Goal: Transaction & Acquisition: Obtain resource

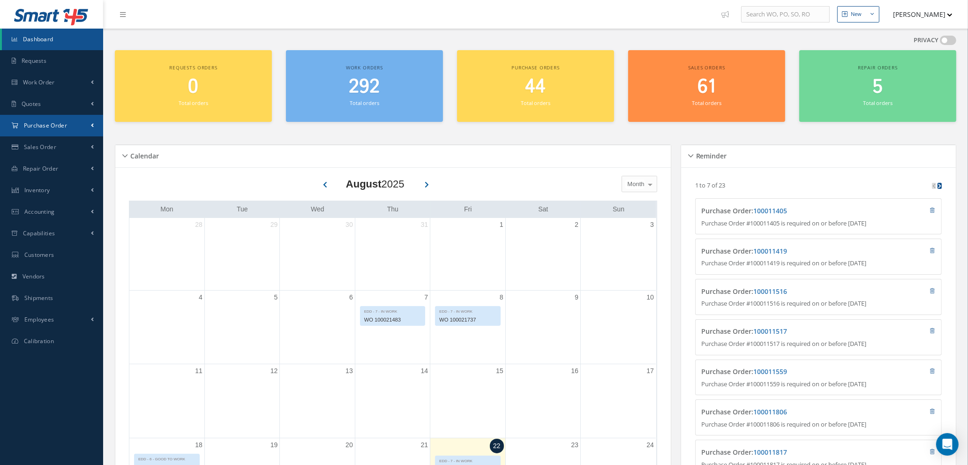
click at [39, 125] on span "Purchase Order" at bounding box center [45, 125] width 43 height 8
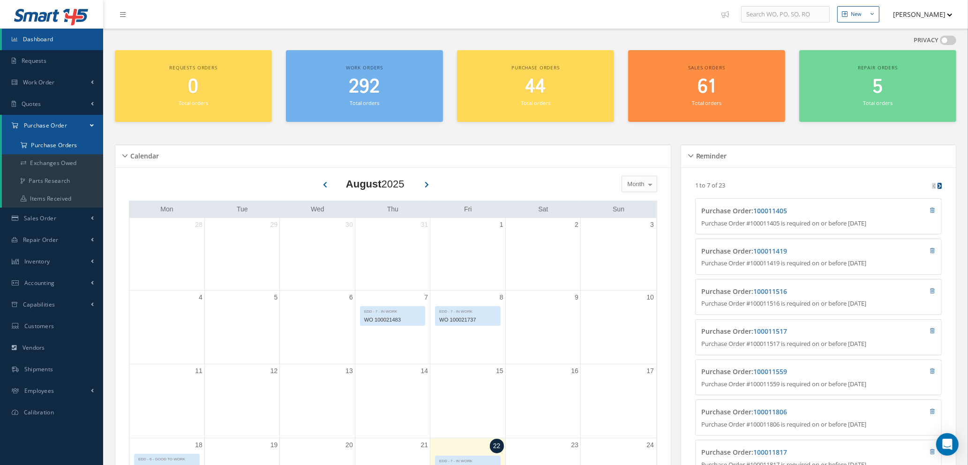
click at [39, 142] on a=1&status_id=2&status_id=3&status_id=5&collapsedFilters"] "Purchase Orders" at bounding box center [52, 145] width 101 height 18
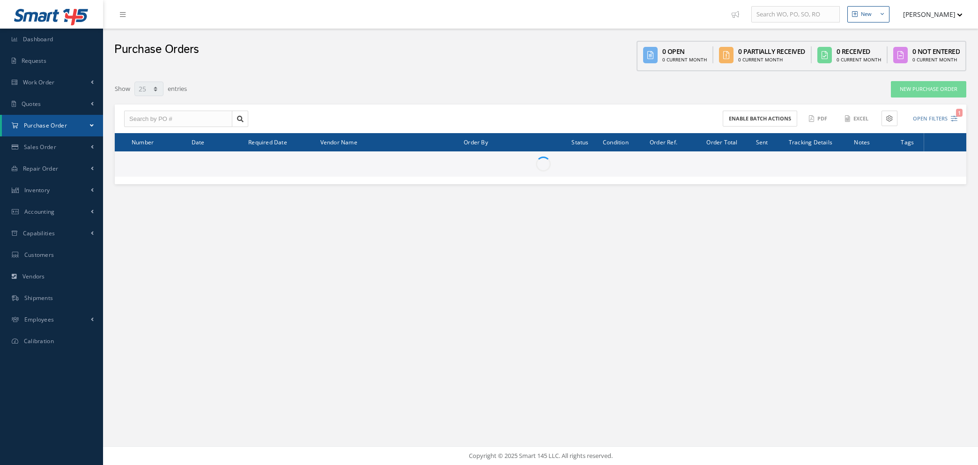
select select "25"
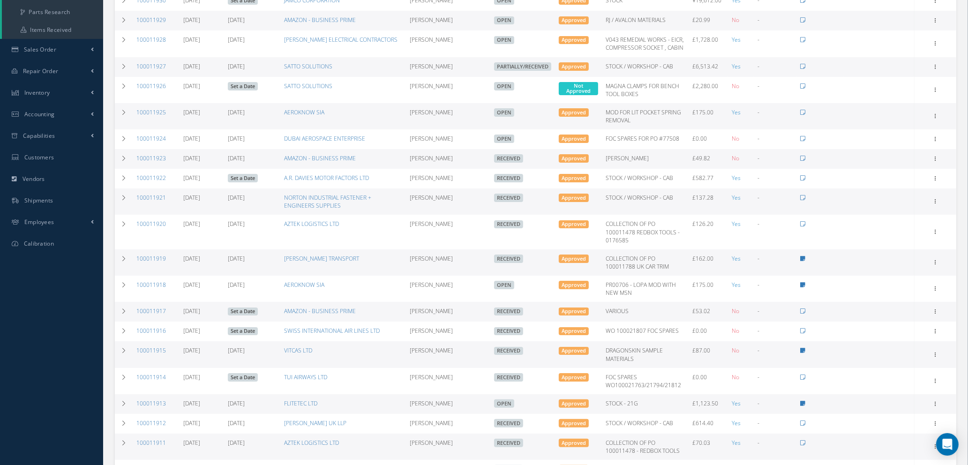
scroll to position [51, 0]
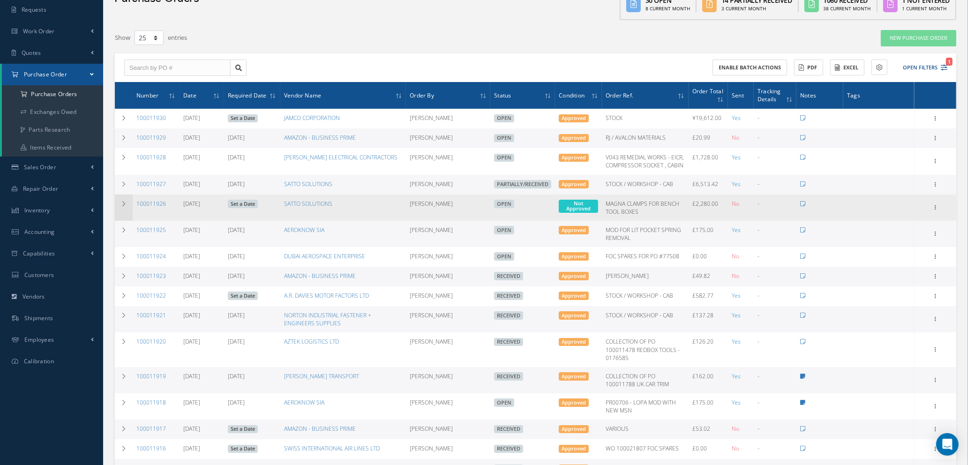
click at [125, 201] on icon at bounding box center [123, 204] width 7 height 6
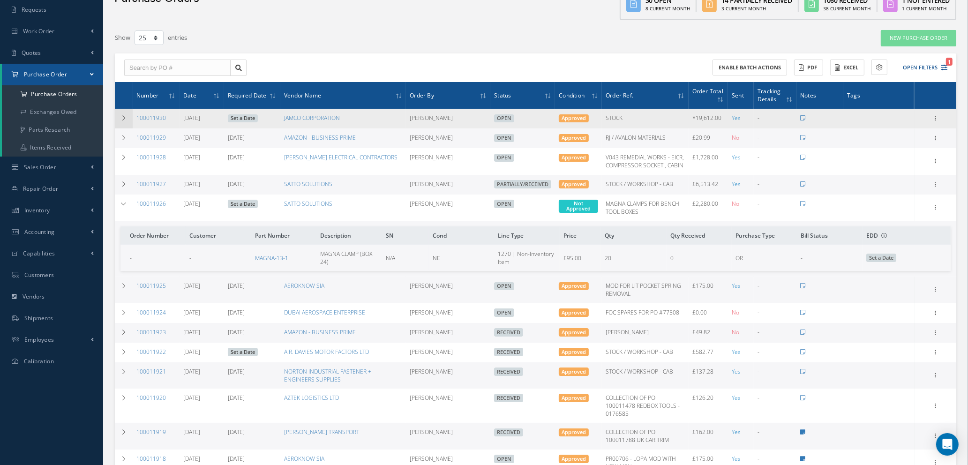
click at [119, 119] on td at bounding box center [124, 119] width 18 height 20
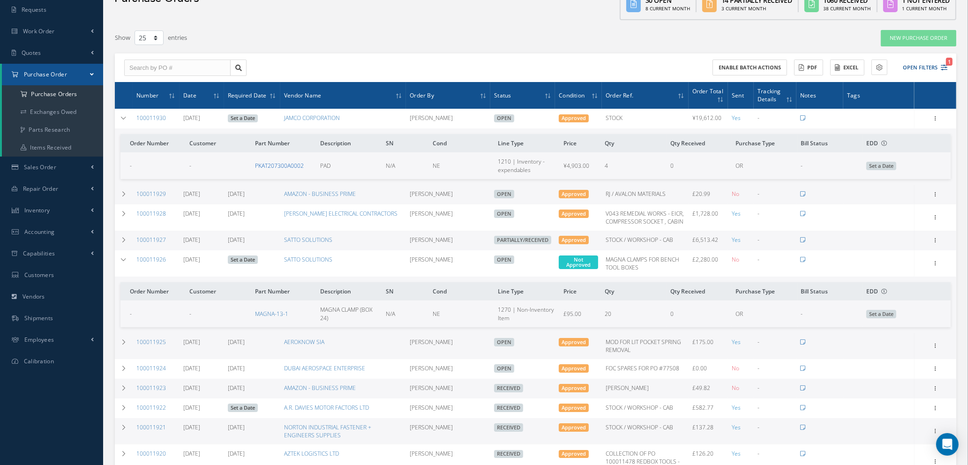
click at [293, 163] on link "PKAT207300A0002" at bounding box center [279, 166] width 49 height 8
click at [193, 63] on input "text" at bounding box center [177, 68] width 106 height 17
click at [944, 64] on icon "1" at bounding box center [943, 67] width 7 height 7
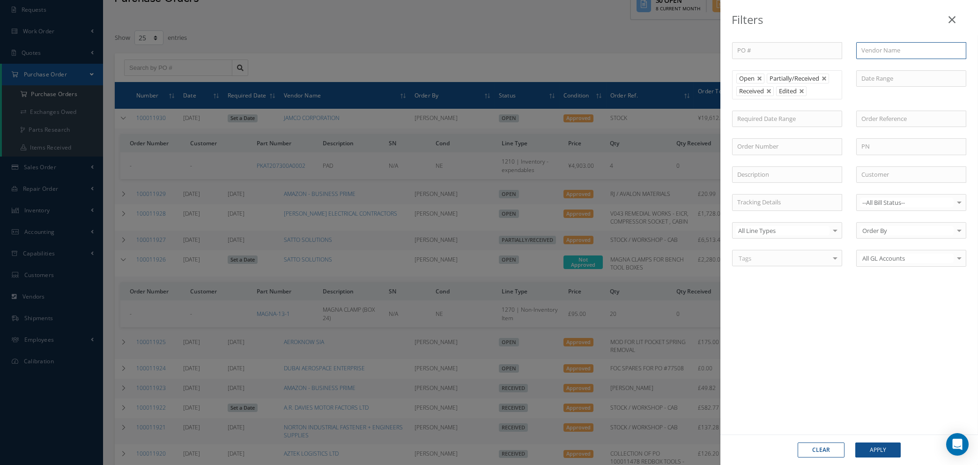
click at [923, 47] on input "text" at bounding box center [911, 50] width 110 height 17
click at [898, 65] on div "SATAIR A/S" at bounding box center [912, 67] width 100 height 9
type input "SATAIR A/S"
click at [803, 91] on link at bounding box center [802, 92] width 6 height 6
click at [825, 78] on link at bounding box center [825, 79] width 6 height 6
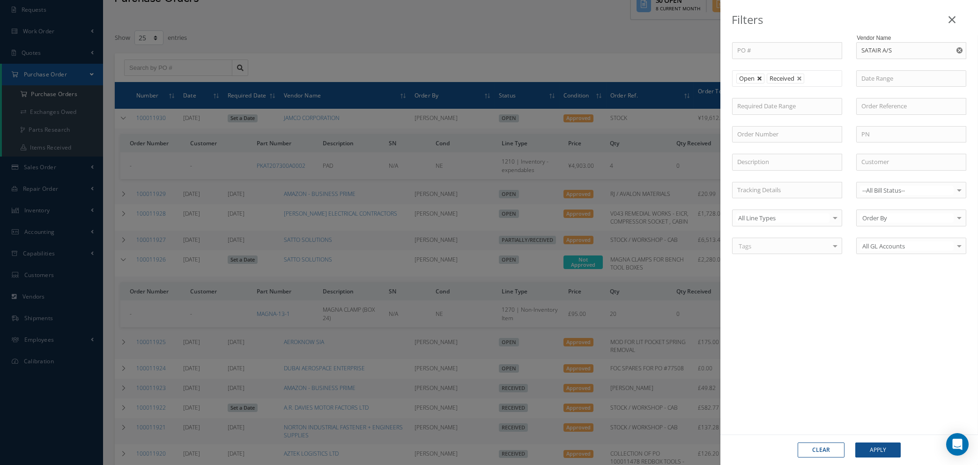
click at [760, 78] on link at bounding box center [760, 79] width 6 height 6
click at [878, 447] on button "Apply" at bounding box center [878, 449] width 45 height 15
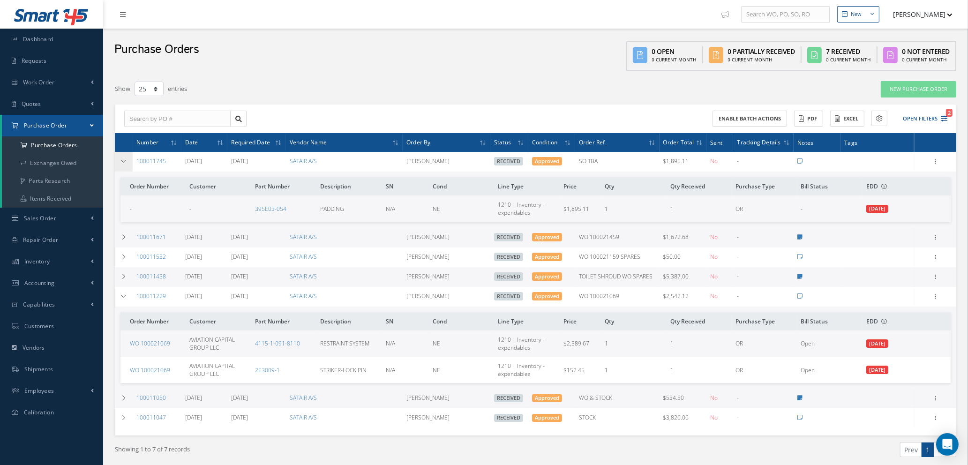
click at [123, 159] on icon at bounding box center [123, 161] width 7 height 6
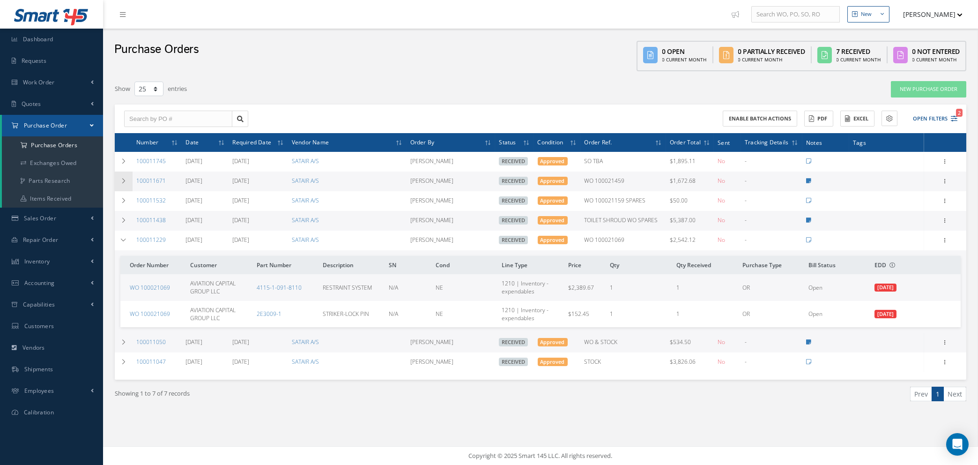
click at [123, 181] on icon at bounding box center [123, 181] width 7 height 6
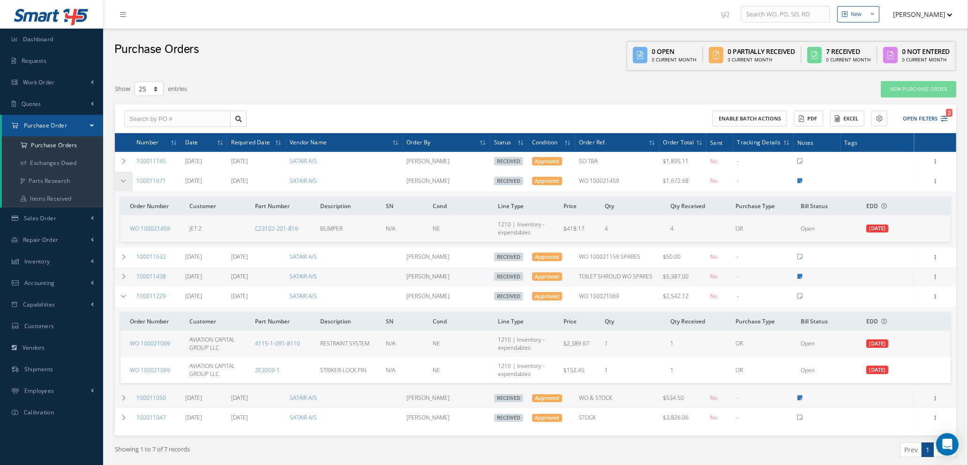
click at [123, 181] on icon at bounding box center [123, 181] width 7 height 6
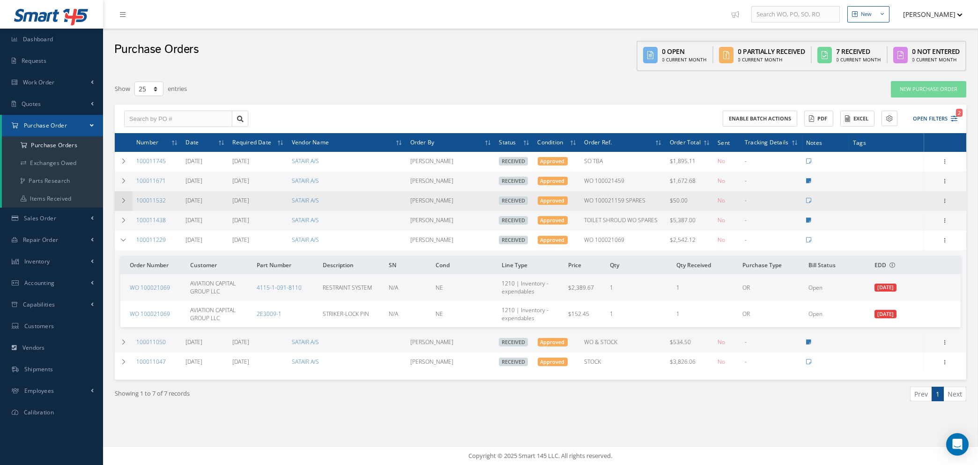
click at [122, 201] on icon at bounding box center [123, 201] width 7 height 6
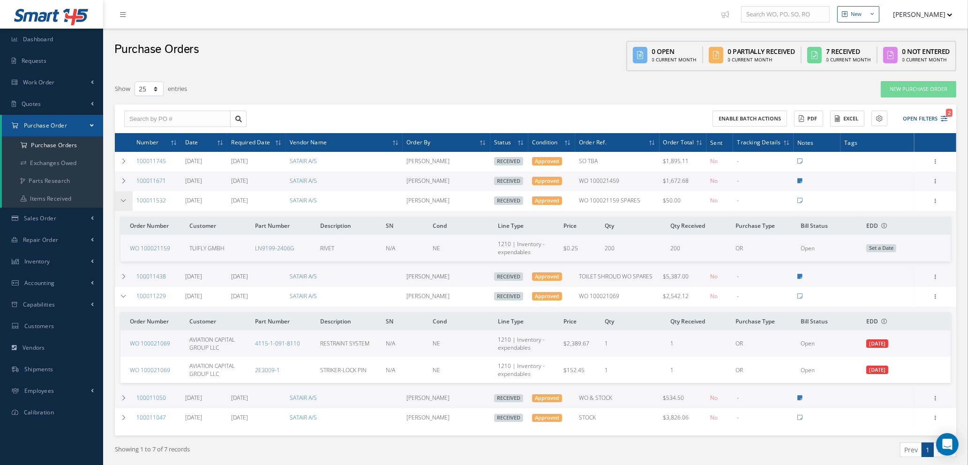
click at [122, 201] on icon at bounding box center [123, 201] width 7 height 6
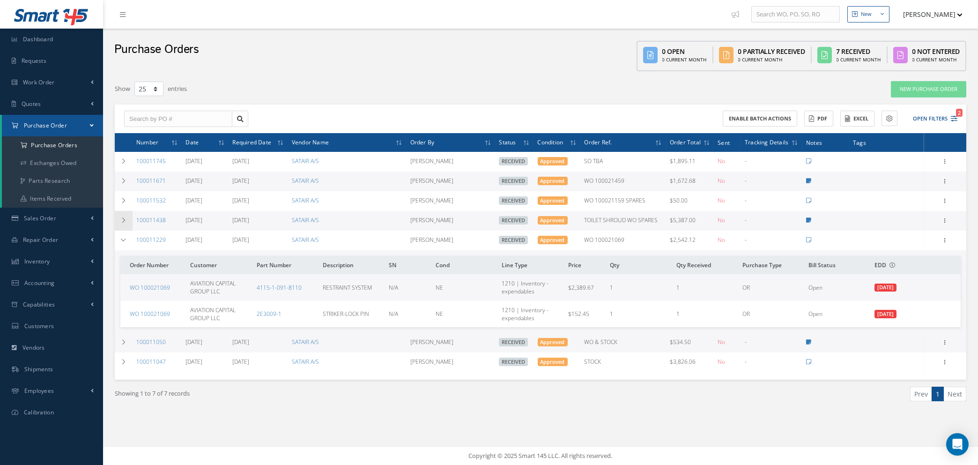
click at [122, 217] on icon at bounding box center [123, 220] width 7 height 6
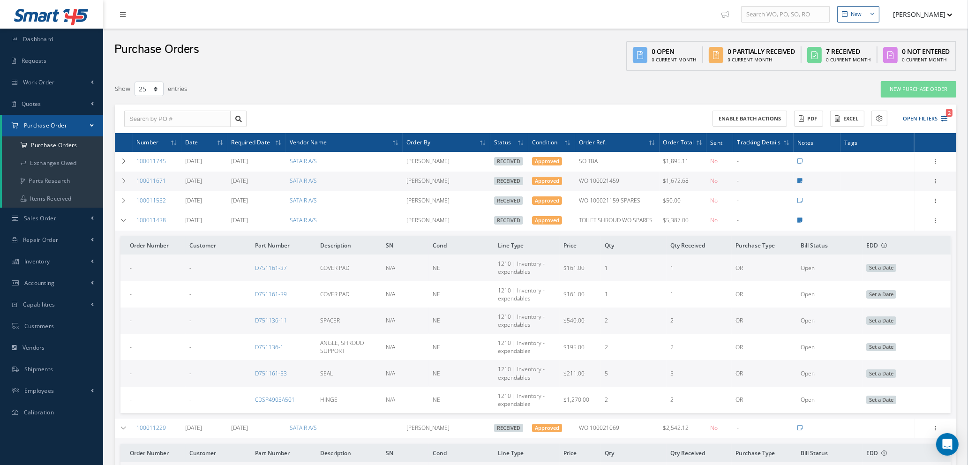
scroll to position [141, 0]
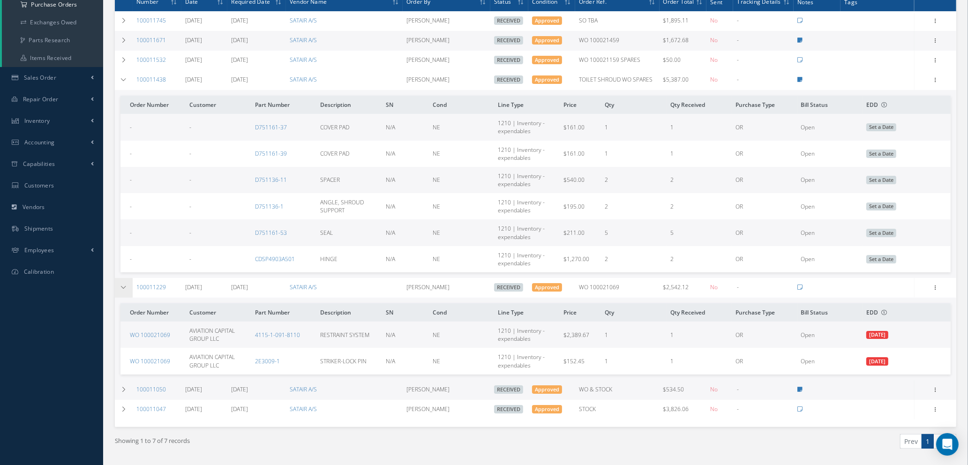
click at [121, 286] on icon at bounding box center [123, 287] width 7 height 6
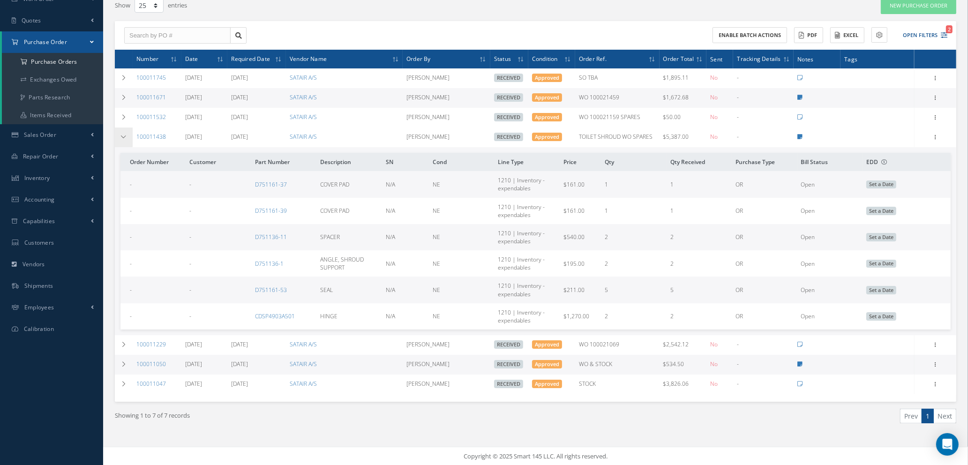
click at [122, 136] on icon at bounding box center [123, 137] width 7 height 6
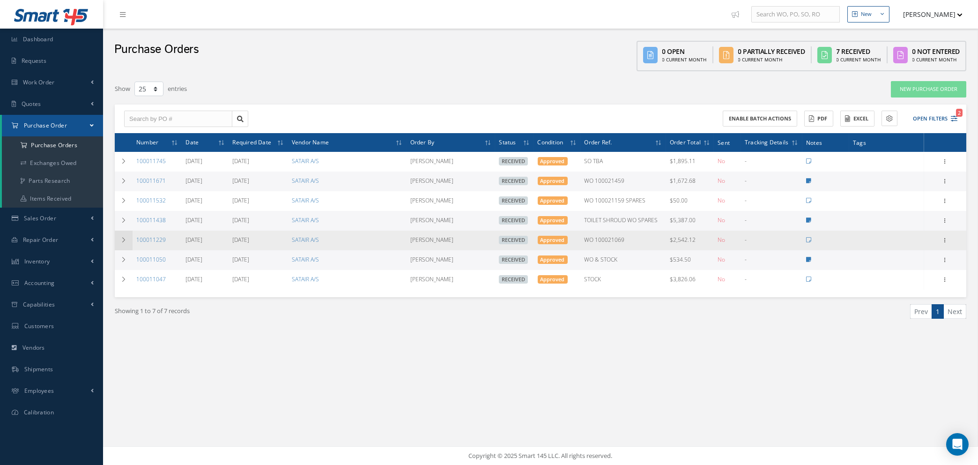
click at [123, 239] on icon at bounding box center [123, 240] width 7 height 6
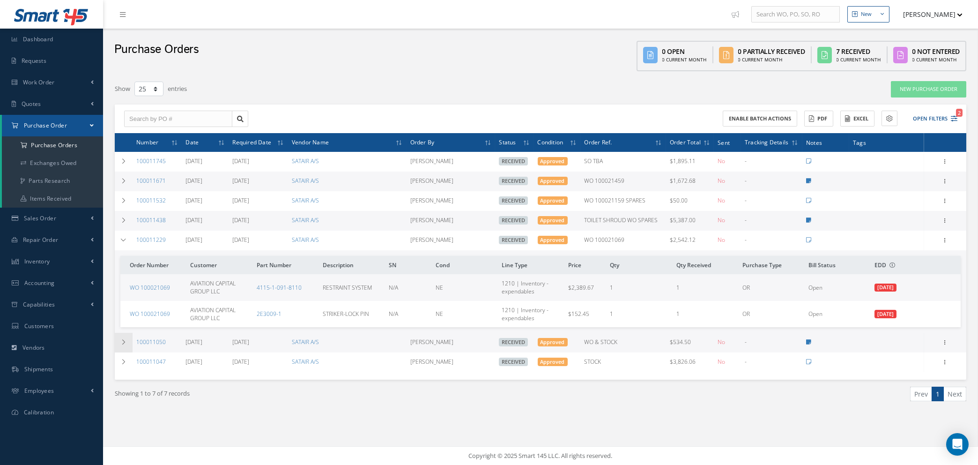
click at [122, 342] on icon at bounding box center [123, 342] width 7 height 6
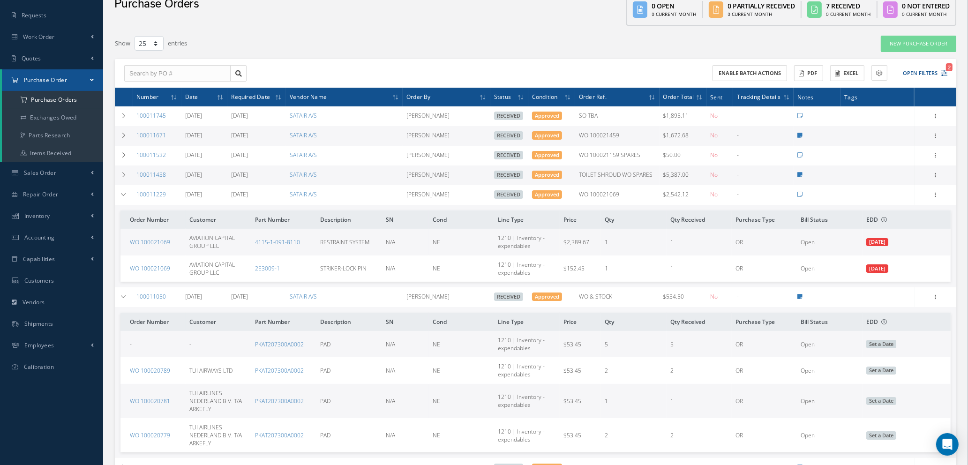
scroll to position [129, 0]
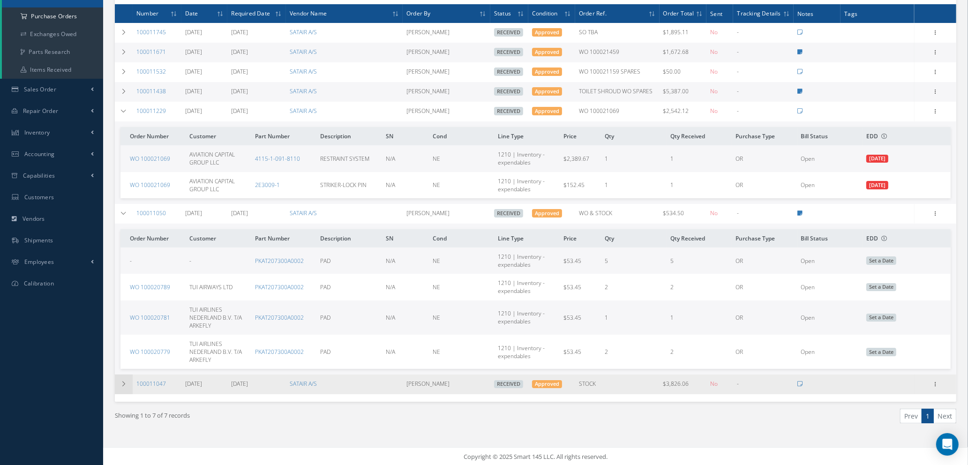
click at [120, 381] on icon at bounding box center [123, 384] width 7 height 6
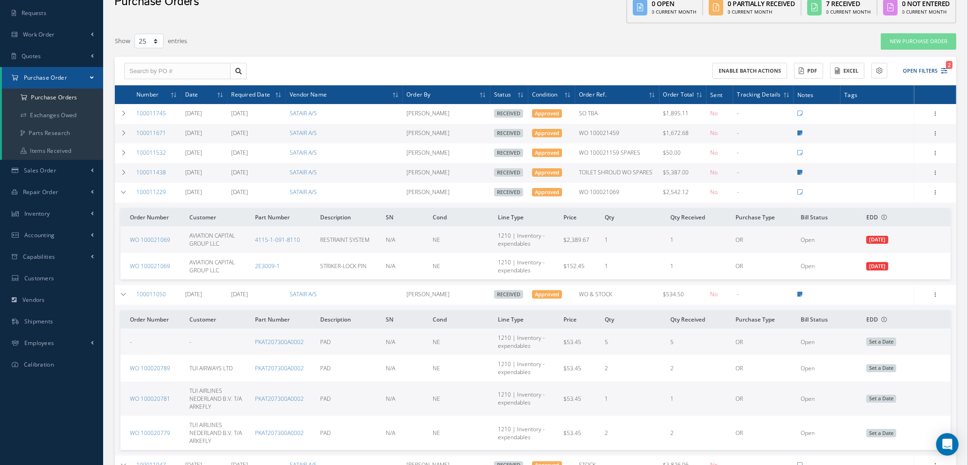
scroll to position [36, 0]
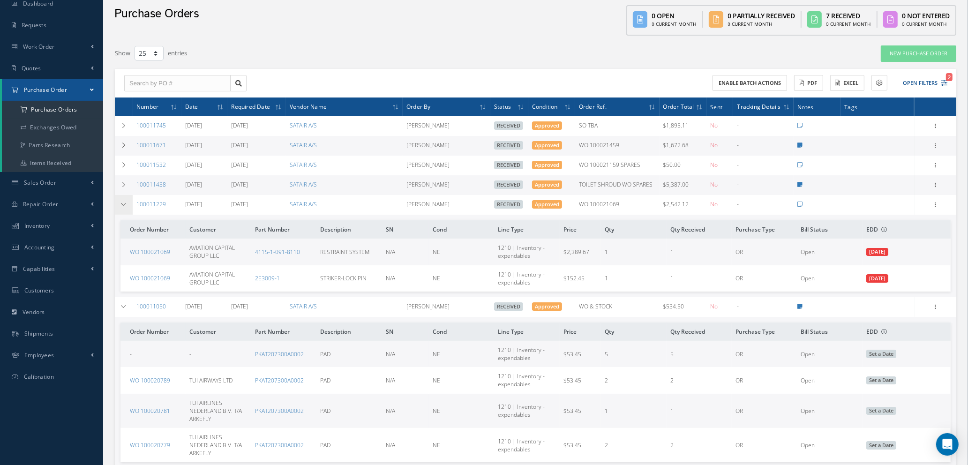
click at [120, 203] on icon at bounding box center [123, 204] width 7 height 6
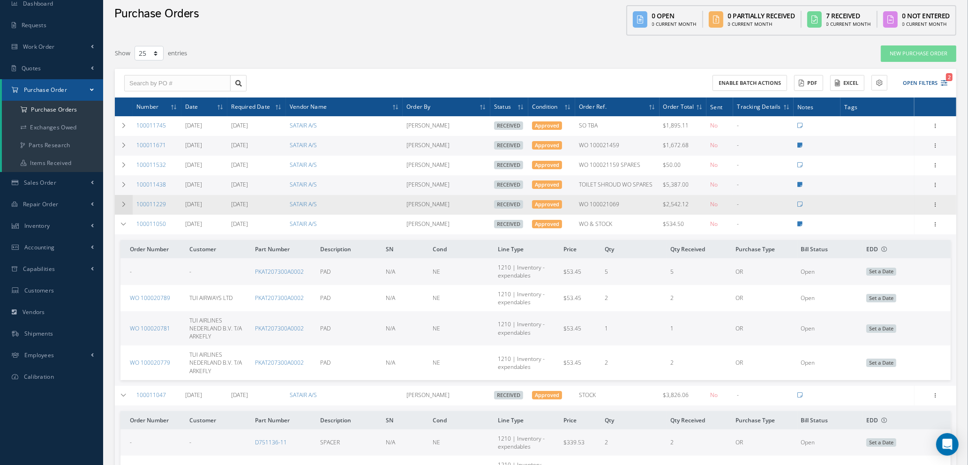
click at [122, 202] on icon at bounding box center [123, 204] width 7 height 6
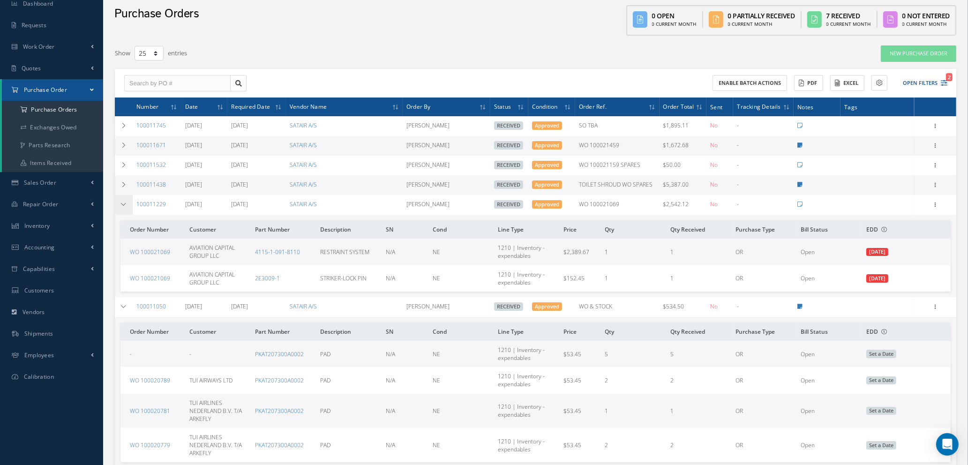
click at [122, 202] on icon at bounding box center [123, 204] width 7 height 6
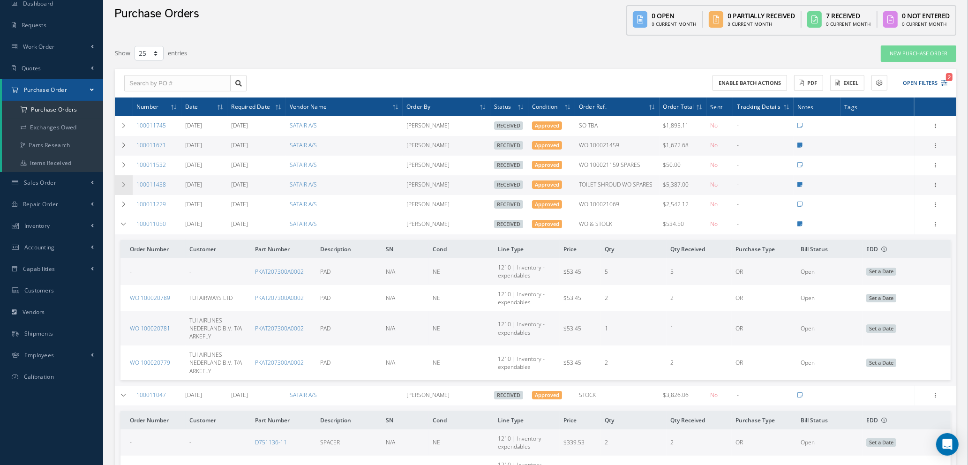
click at [122, 184] on icon at bounding box center [123, 185] width 7 height 6
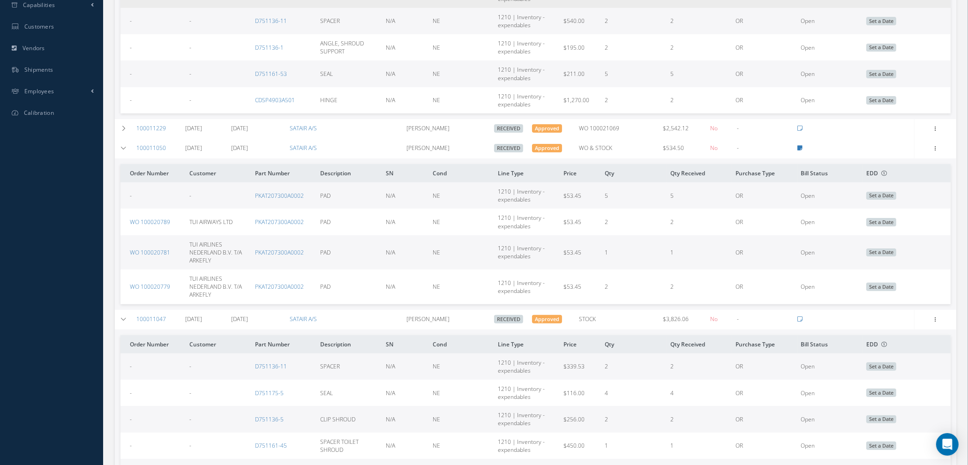
scroll to position [317, 0]
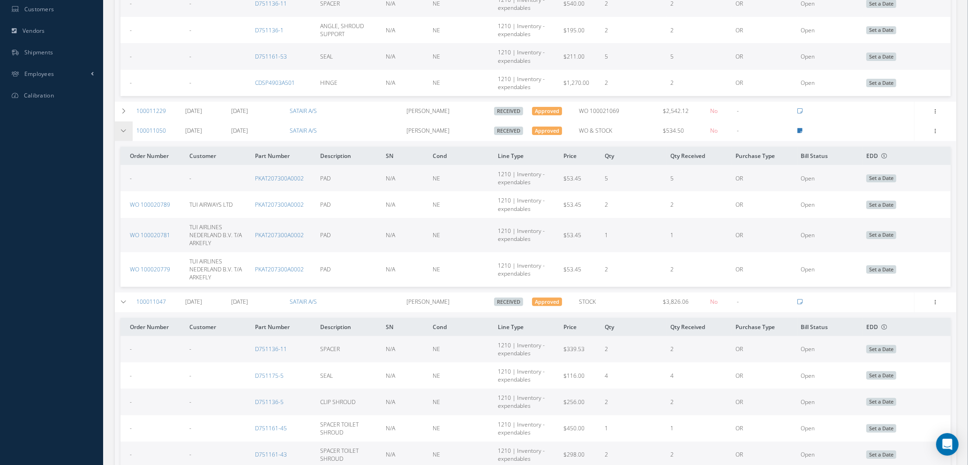
click at [118, 131] on td at bounding box center [124, 131] width 18 height 20
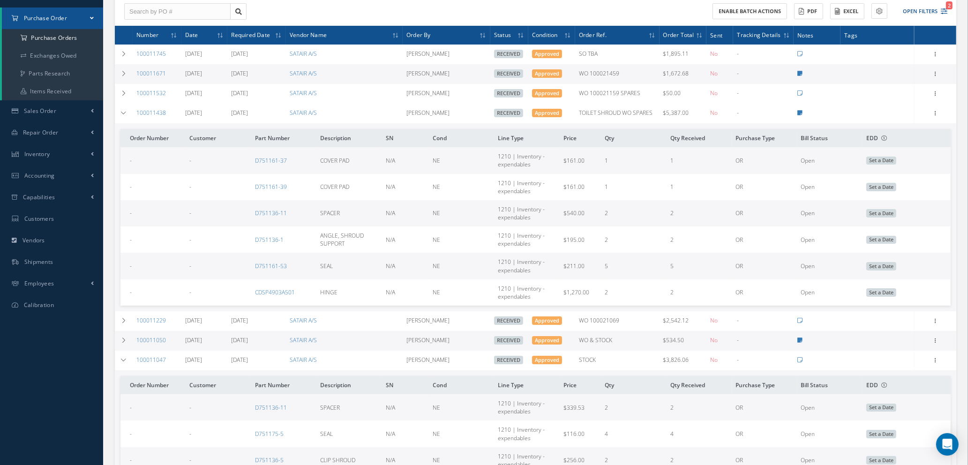
scroll to position [130, 0]
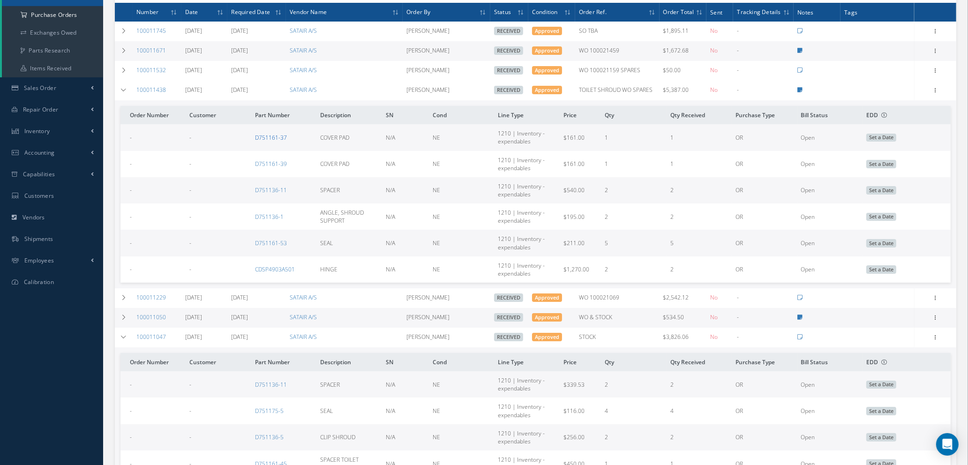
click at [269, 136] on link "D751161-37" at bounding box center [271, 138] width 32 height 8
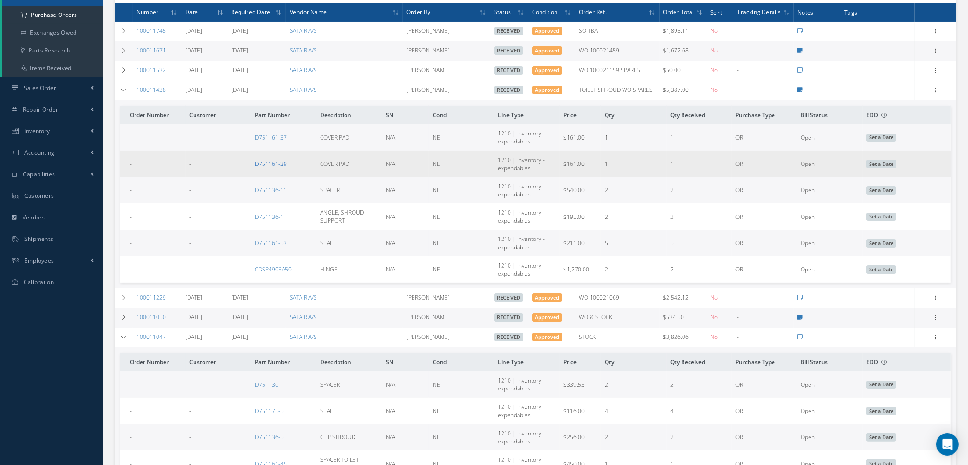
click at [267, 161] on link "D751161-39" at bounding box center [271, 164] width 32 height 8
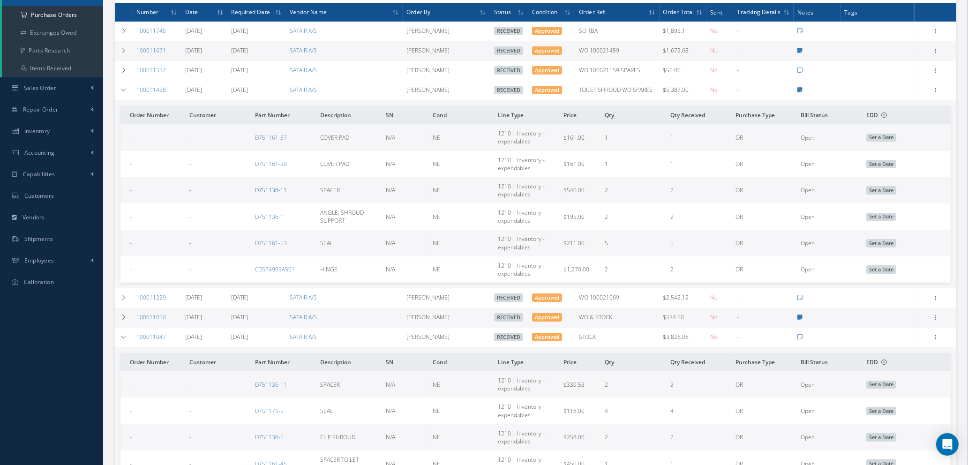
click at [271, 188] on link "D751136-11" at bounding box center [271, 190] width 32 height 8
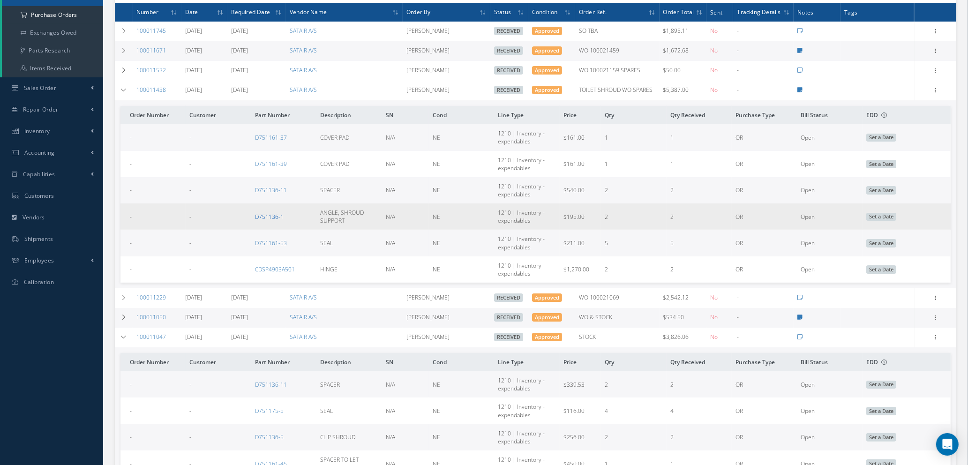
click at [268, 213] on link "D751136-1" at bounding box center [269, 217] width 29 height 8
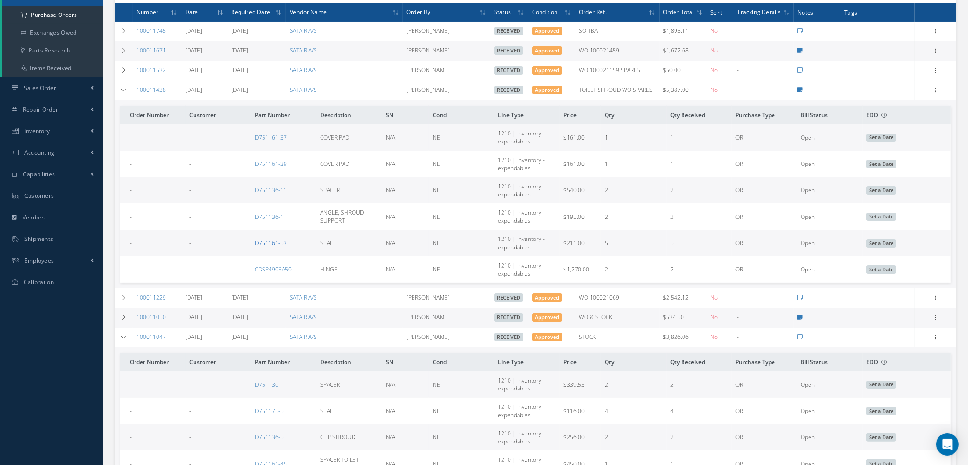
click at [273, 240] on link "D751161-53" at bounding box center [271, 243] width 32 height 8
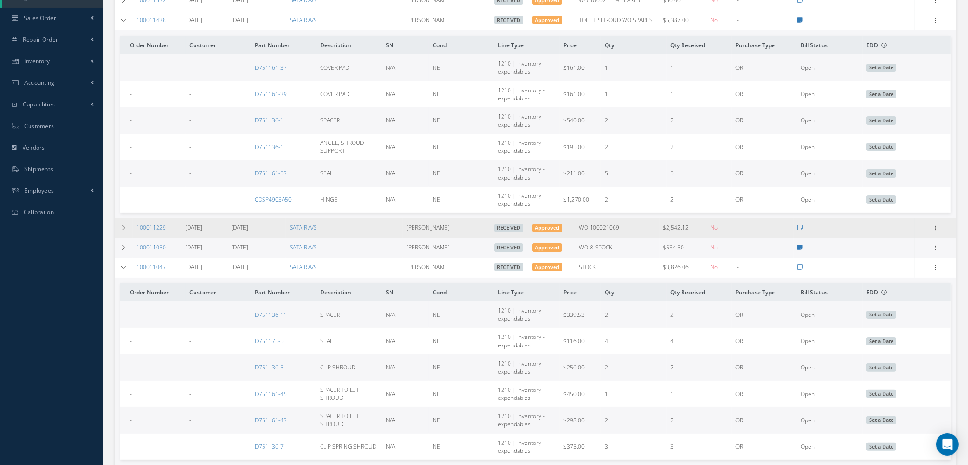
scroll to position [271, 0]
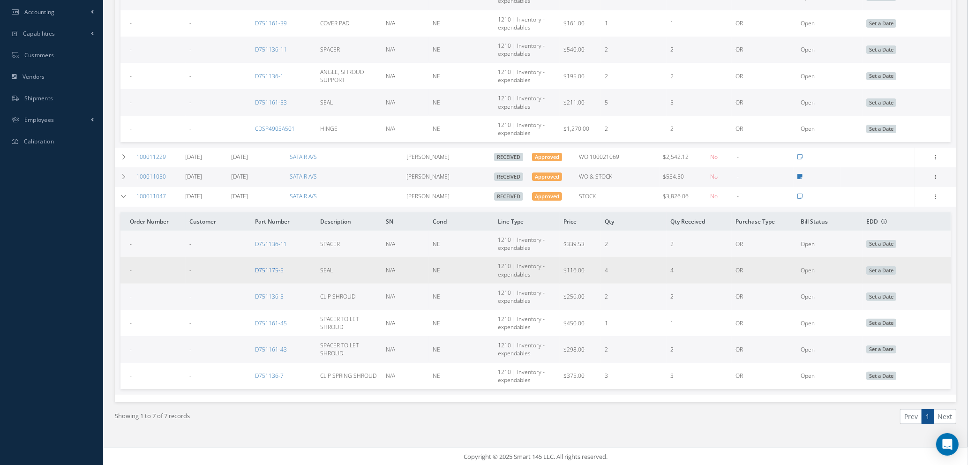
click at [269, 269] on link "D751175-5" at bounding box center [269, 270] width 29 height 8
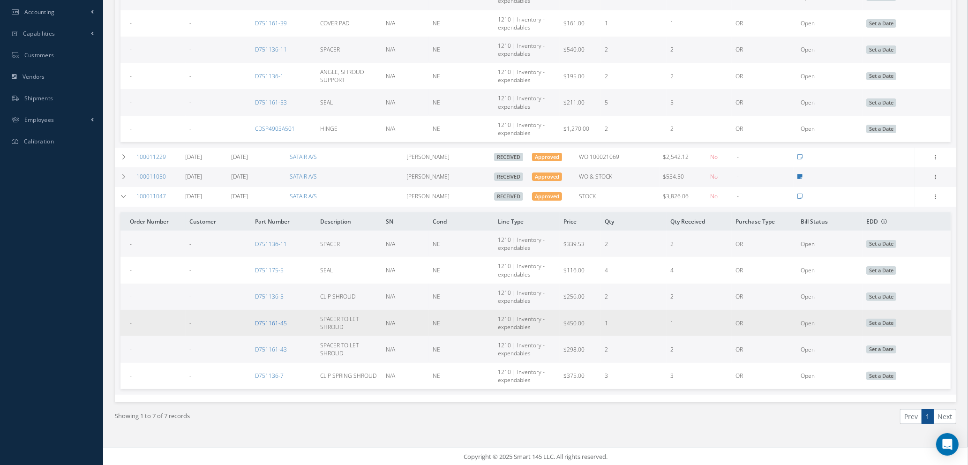
click at [266, 321] on link "D751161-45" at bounding box center [271, 323] width 32 height 8
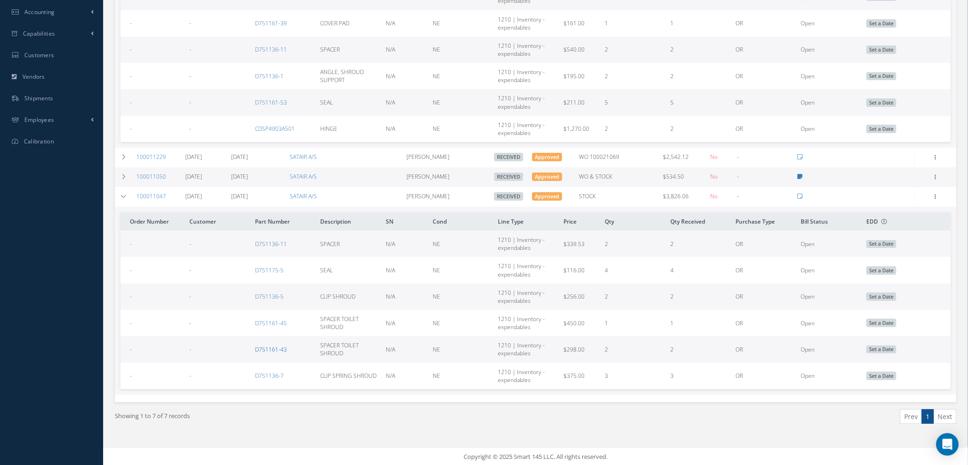
click at [273, 350] on link "D751161-43" at bounding box center [271, 349] width 32 height 8
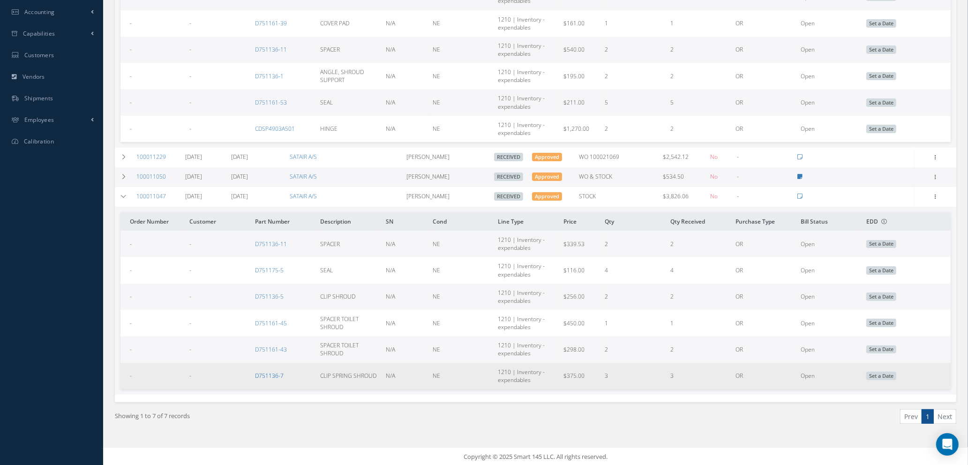
click at [260, 375] on link "D751136-7" at bounding box center [269, 376] width 29 height 8
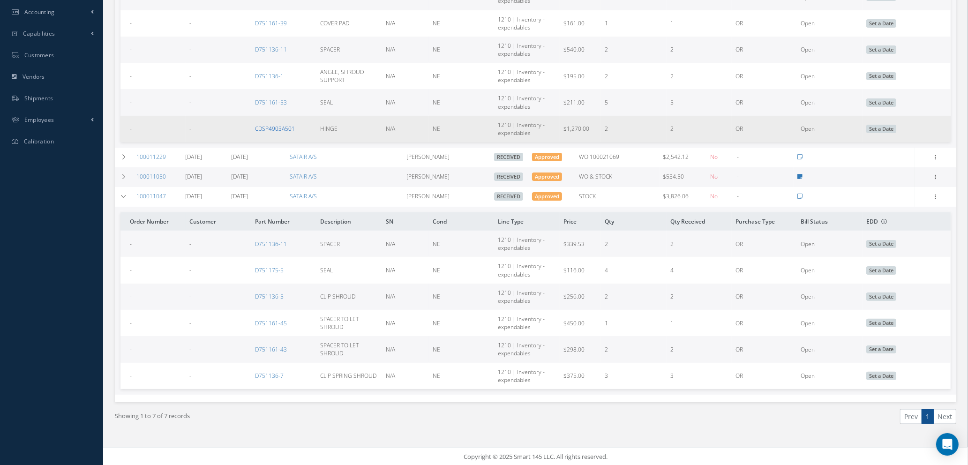
click at [282, 126] on link "CDSP4903A501" at bounding box center [275, 129] width 40 height 8
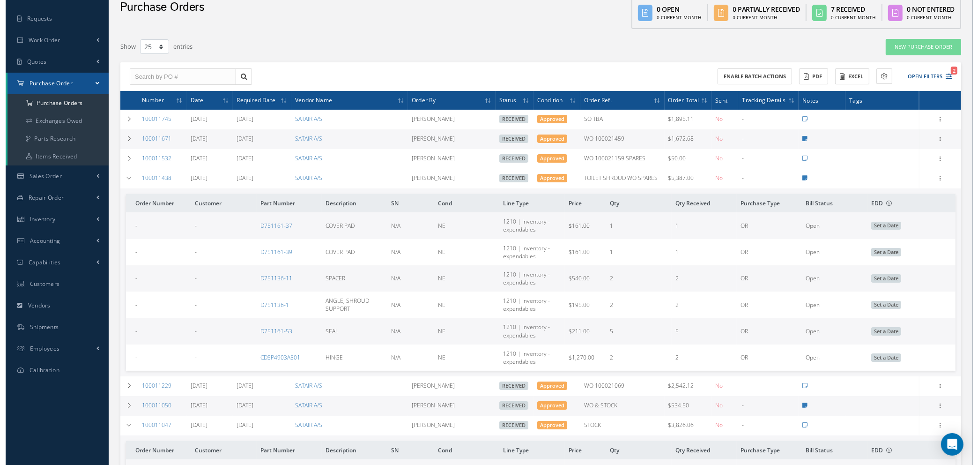
scroll to position [0, 0]
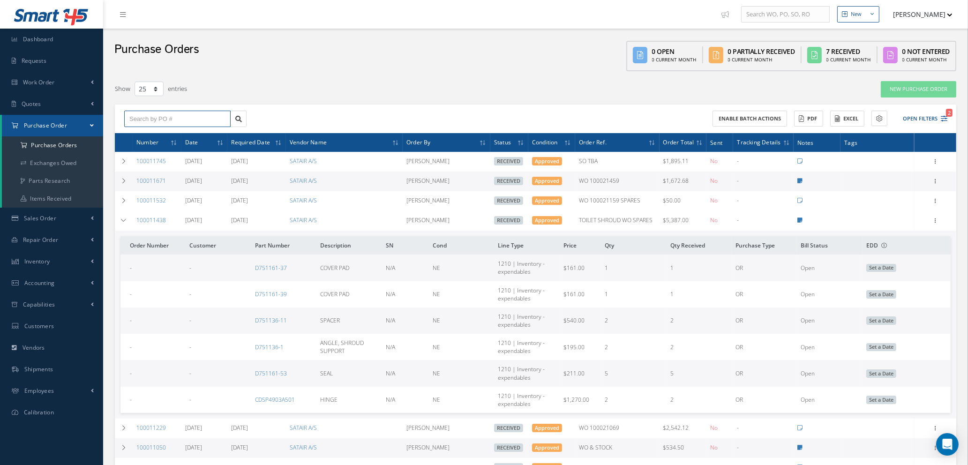
click at [141, 118] on input "text" at bounding box center [177, 119] width 106 height 17
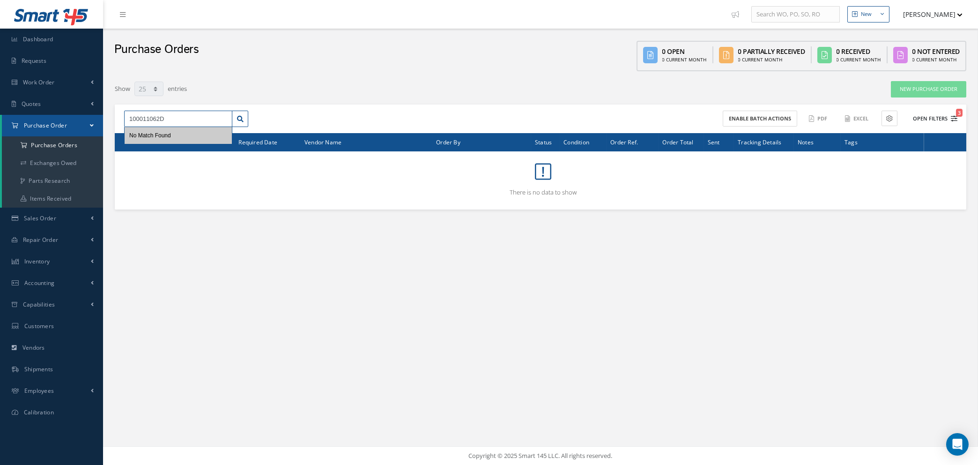
type input "100011062D"
click at [955, 118] on icon "3" at bounding box center [954, 118] width 7 height 7
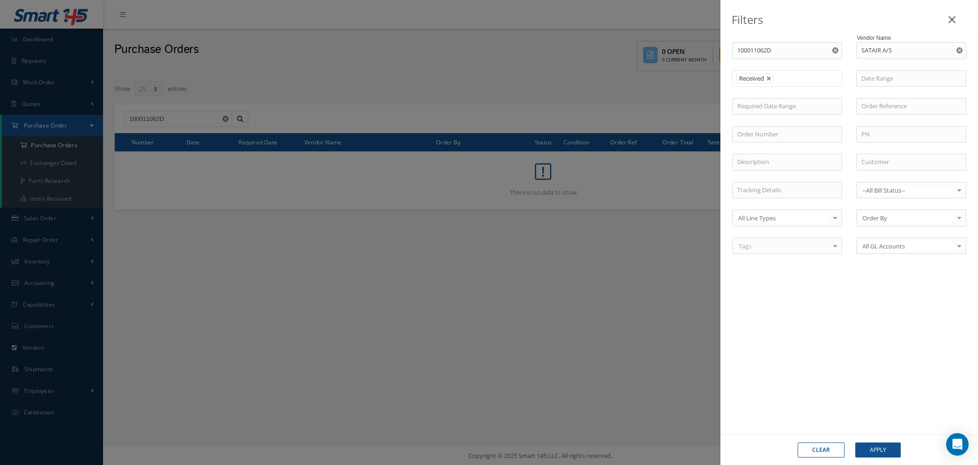
click at [957, 48] on icon "Reset" at bounding box center [960, 50] width 6 height 6
click at [776, 49] on input "100011062D" at bounding box center [787, 50] width 110 height 17
type input "100011062"
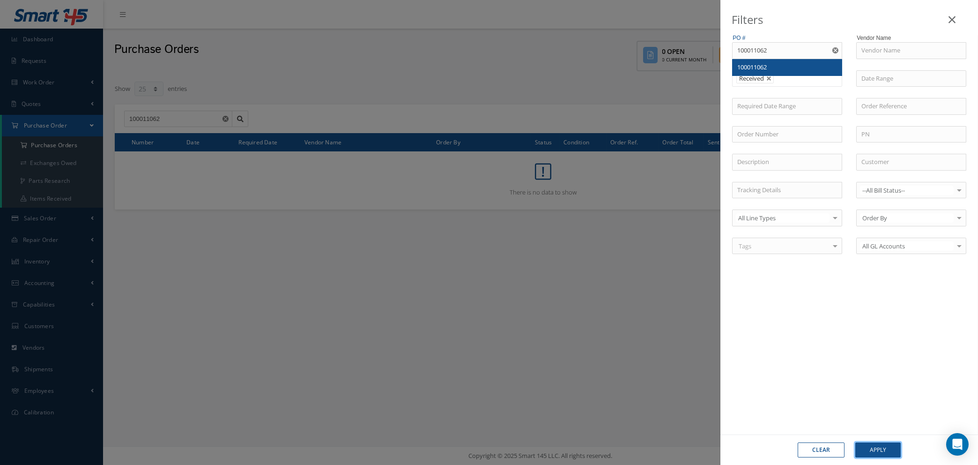
click at [880, 448] on button "Apply" at bounding box center [878, 449] width 45 height 15
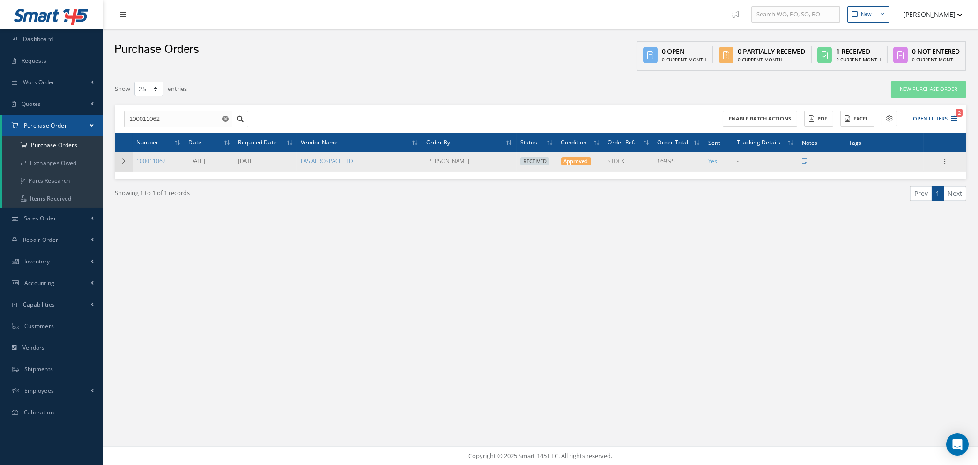
click at [122, 156] on td at bounding box center [124, 162] width 18 height 20
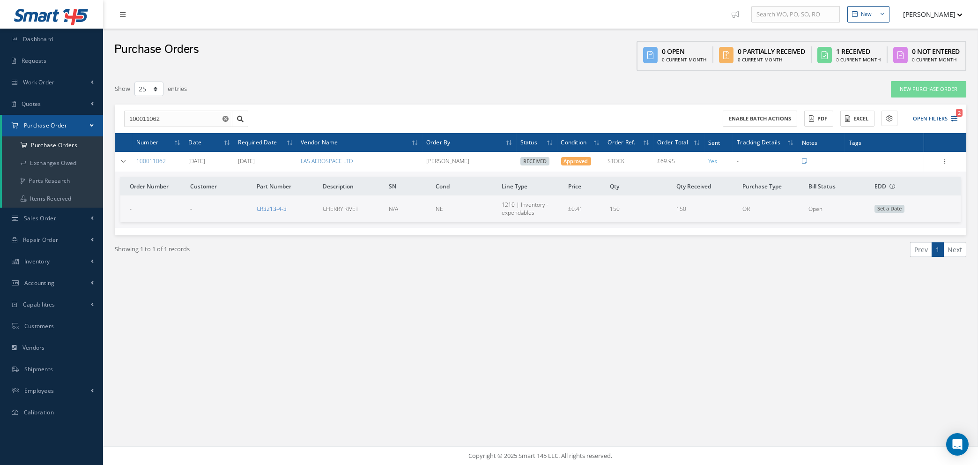
click at [271, 208] on link "CR3213-4-3" at bounding box center [272, 209] width 30 height 8
drag, startPoint x: 229, startPoint y: 116, endPoint x: 222, endPoint y: 115, distance: 7.2
click at [229, 116] on button "button" at bounding box center [227, 119] width 12 height 17
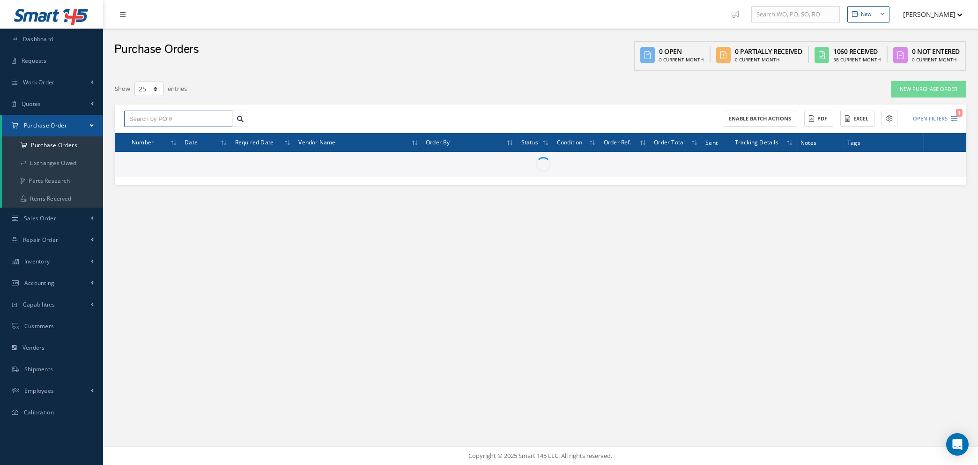
click at [191, 115] on input "text" at bounding box center [178, 119] width 108 height 17
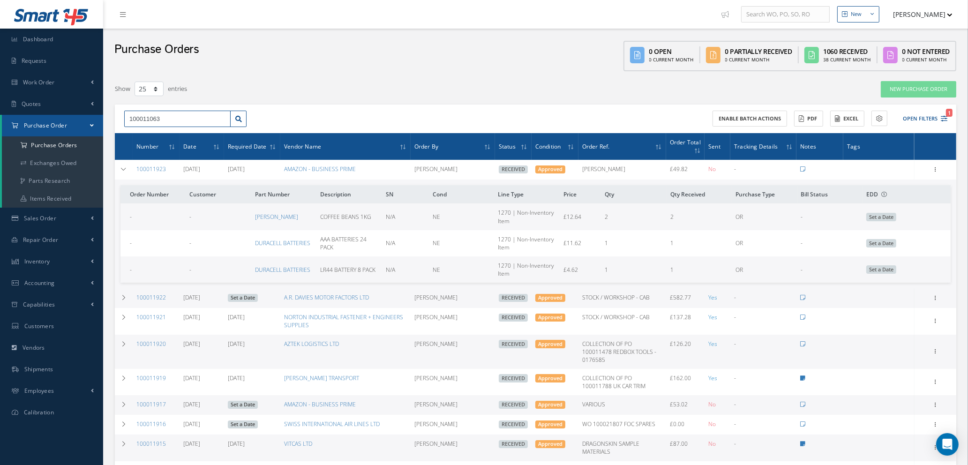
type input "100011063"
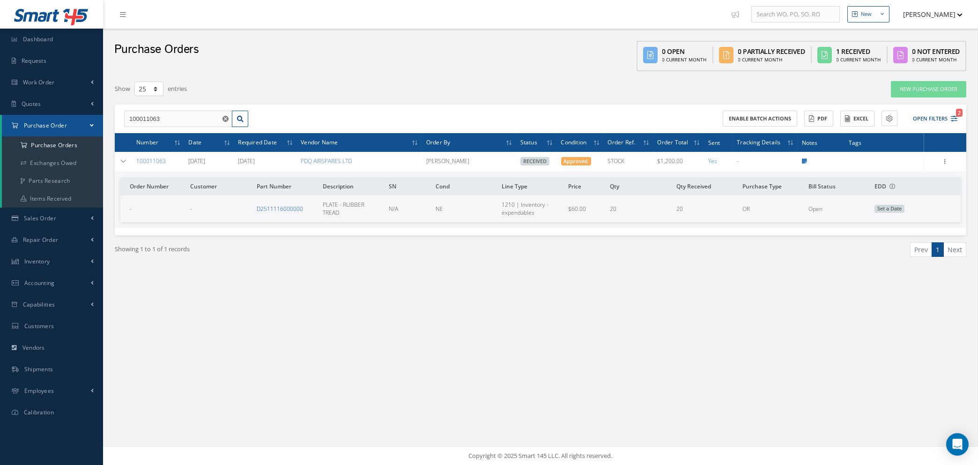
click at [279, 209] on link "D2511116000000" at bounding box center [280, 209] width 46 height 8
click at [225, 118] on icon "Reset" at bounding box center [226, 119] width 6 height 6
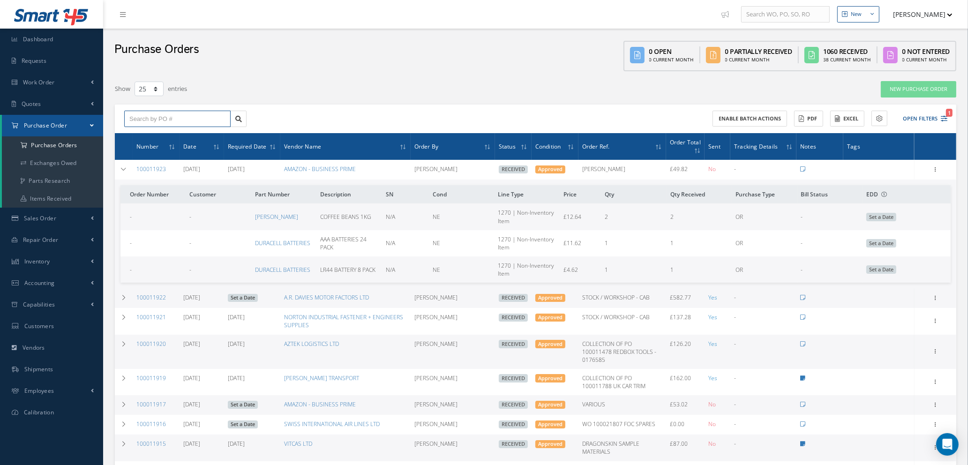
click at [186, 119] on input "text" at bounding box center [177, 119] width 106 height 17
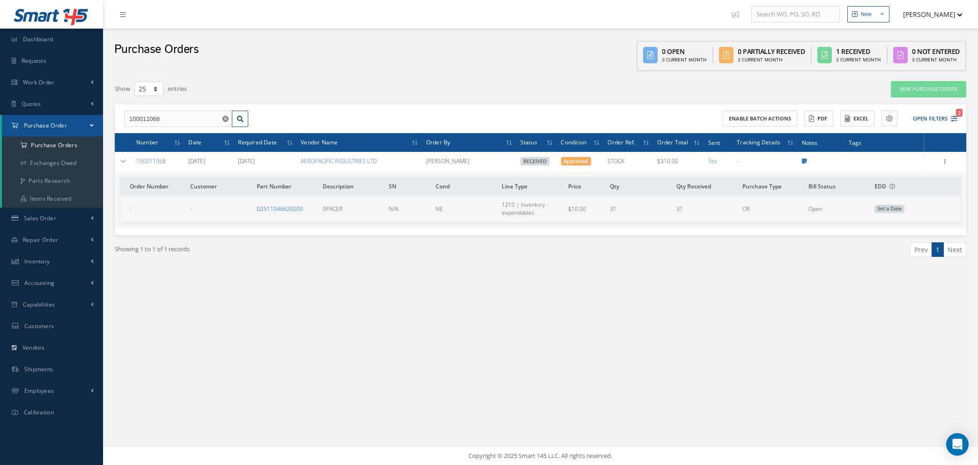
click at [282, 208] on link "D2511046620000" at bounding box center [280, 209] width 46 height 8
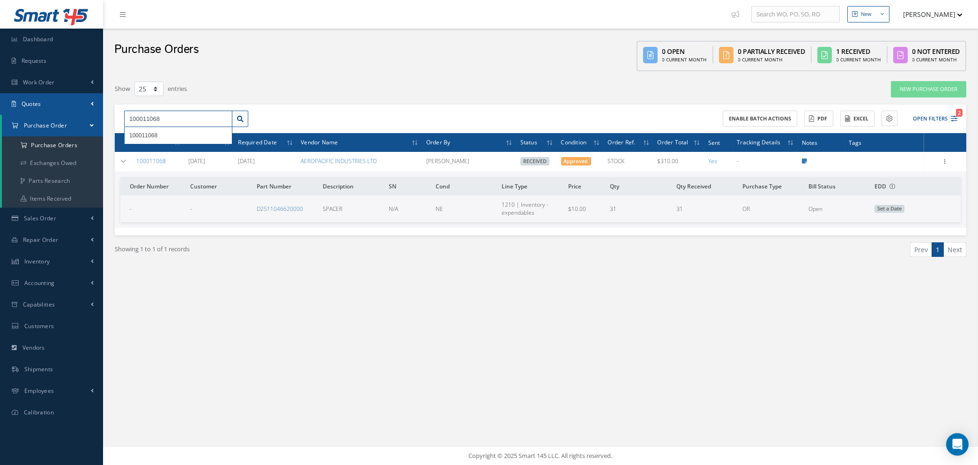
drag, startPoint x: 184, startPoint y: 118, endPoint x: 0, endPoint y: 104, distance: 184.7
click at [0, 105] on div "Smart 145 Dashboard Requests Work Order Work Order Work Order Quotes Work Order…" at bounding box center [489, 232] width 978 height 465
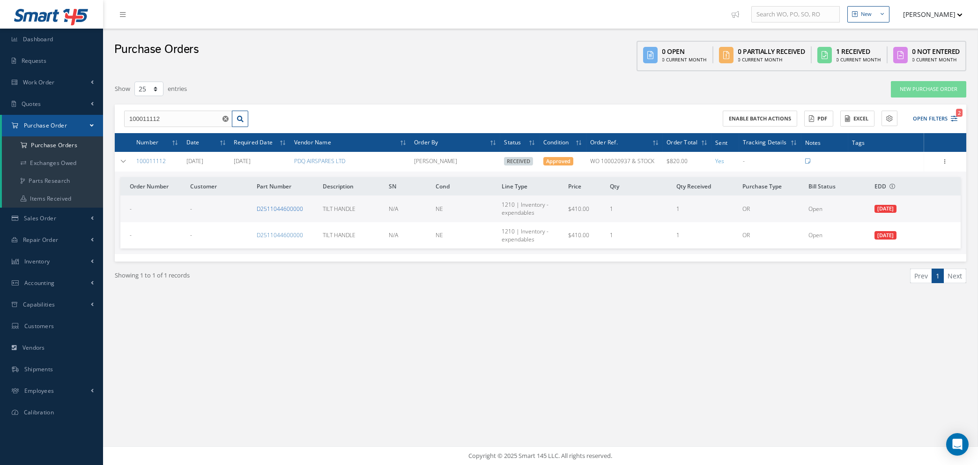
click at [280, 207] on link "D2511044600000" at bounding box center [280, 209] width 46 height 8
click at [163, 118] on input "100011112" at bounding box center [178, 119] width 108 height 17
type input "100011167"
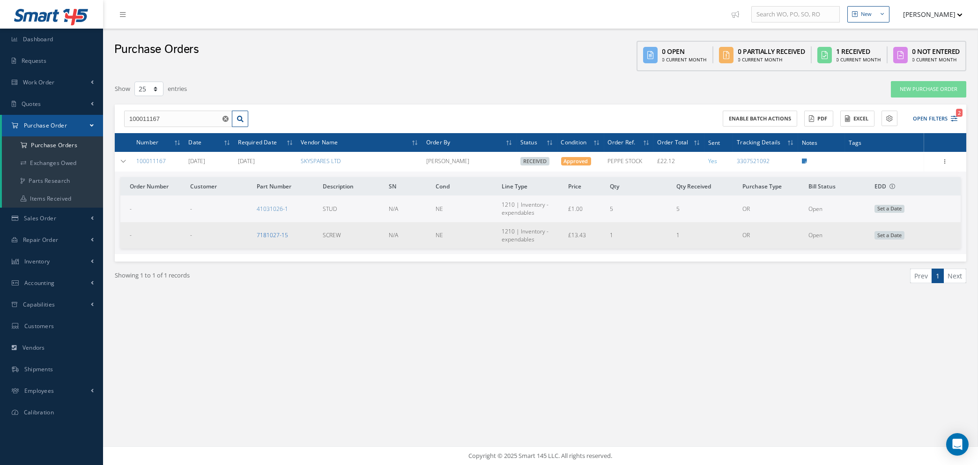
click at [274, 235] on link "7181027-15" at bounding box center [272, 235] width 31 height 8
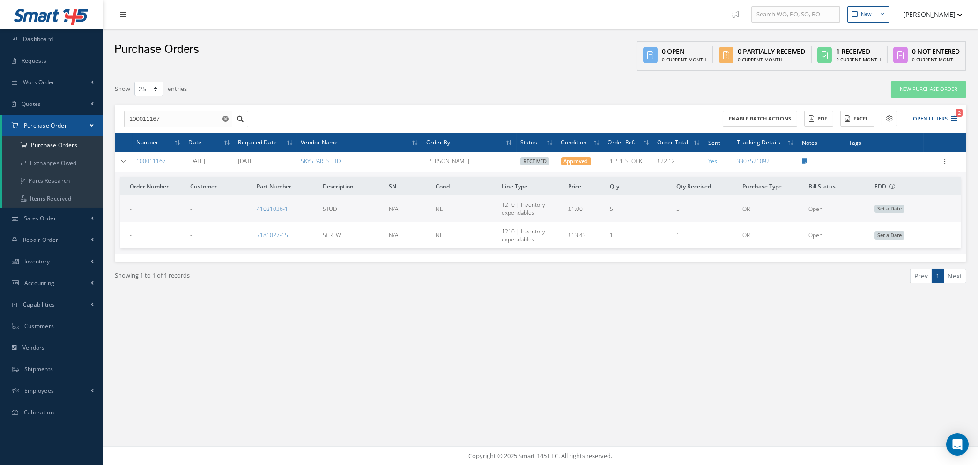
click at [224, 118] on use "Reset" at bounding box center [226, 119] width 6 height 6
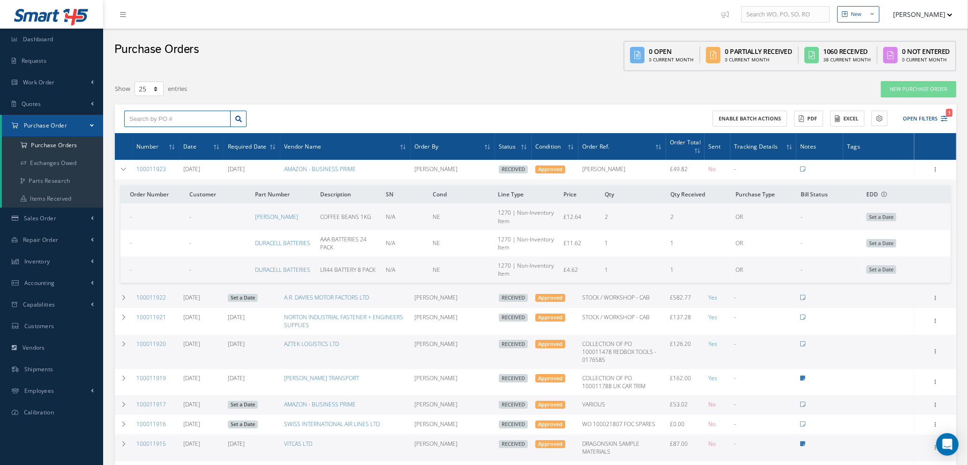
click at [157, 121] on input "text" at bounding box center [177, 119] width 106 height 17
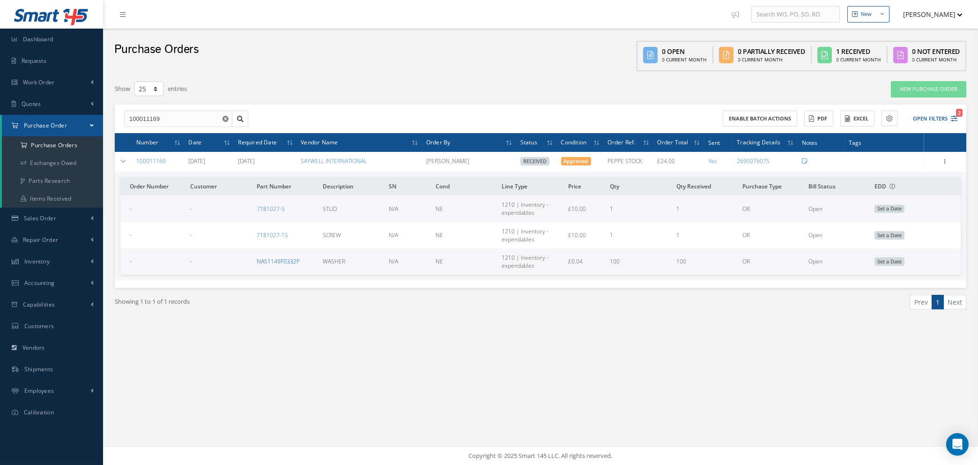
click at [284, 261] on link "NAS1149F0332P" at bounding box center [278, 261] width 43 height 8
click at [177, 116] on input "100011169" at bounding box center [178, 119] width 108 height 17
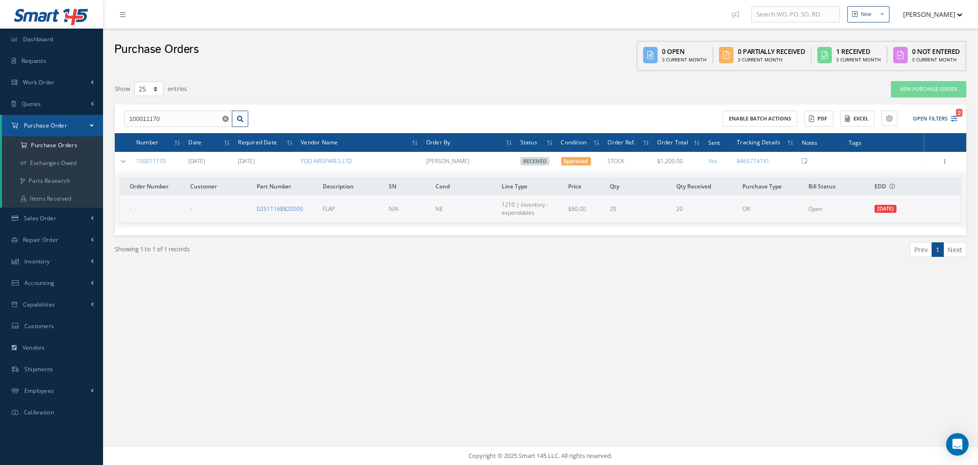
click at [284, 207] on link "D2511168820000" at bounding box center [280, 209] width 46 height 8
click at [171, 117] on input "100011170" at bounding box center [178, 119] width 108 height 17
click at [278, 207] on link "D2511044200000" at bounding box center [280, 209] width 46 height 8
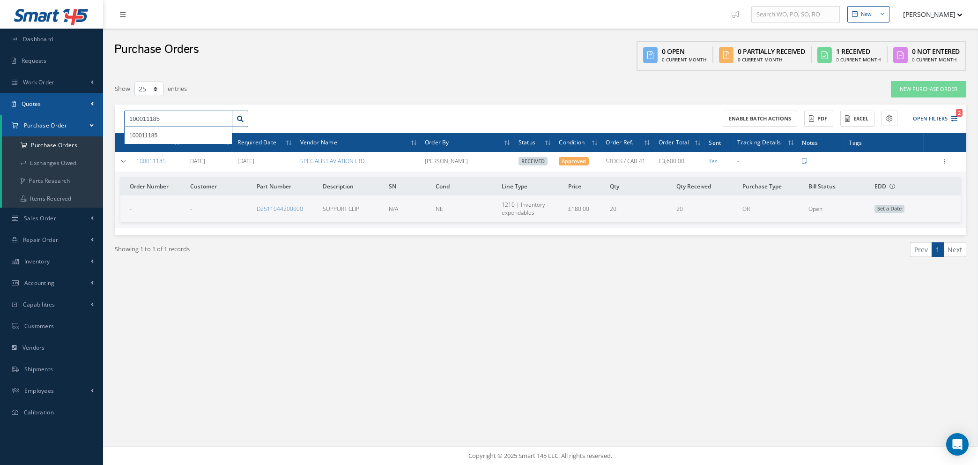
drag, startPoint x: 175, startPoint y: 116, endPoint x: 60, endPoint y: 109, distance: 115.5
click at [60, 109] on div "Smart 145 Dashboard Requests Work Order Work Order Work Order Quotes Work Order…" at bounding box center [489, 232] width 978 height 465
type input "100011374"
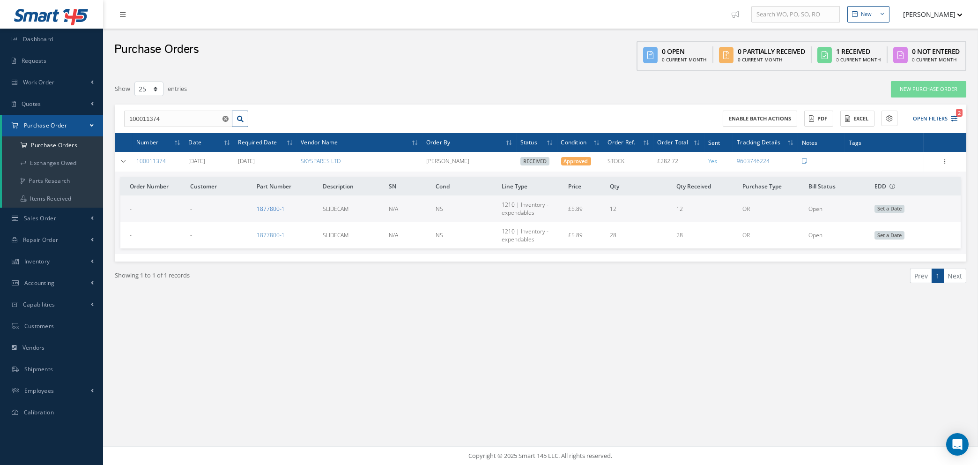
click at [270, 205] on link "1877800-1" at bounding box center [271, 209] width 28 height 8
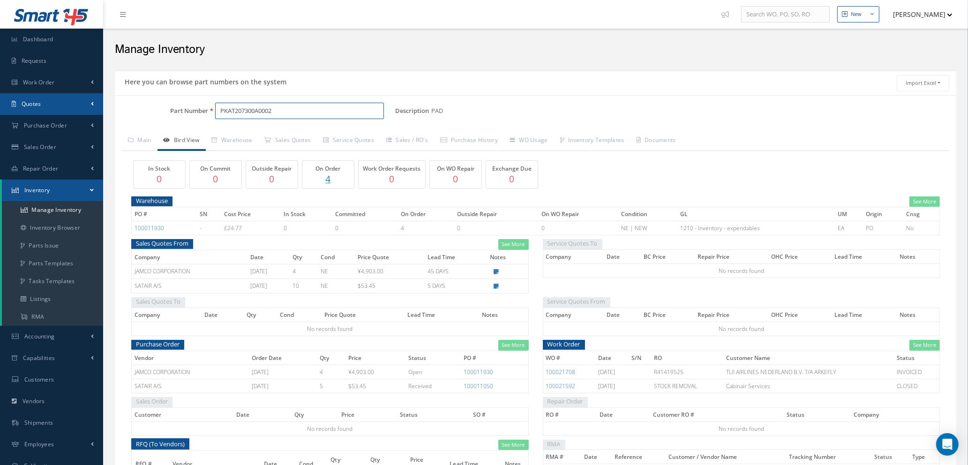
drag, startPoint x: 312, startPoint y: 114, endPoint x: 86, endPoint y: 102, distance: 226.2
click at [86, 102] on div "Smart 145 Dashboard Requests Work Order Work Order Work Order Quotes" at bounding box center [484, 283] width 968 height 566
type input "832z4117-13"
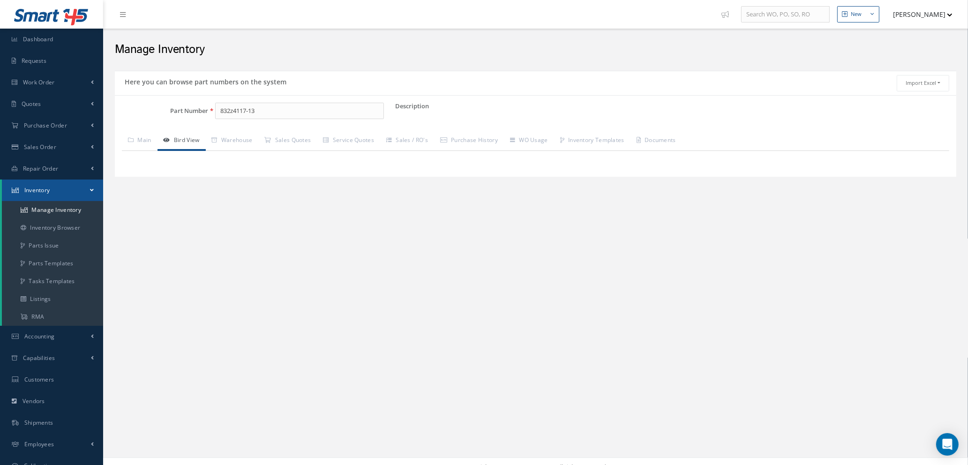
drag, startPoint x: 0, startPoint y: 0, endPoint x: 137, endPoint y: 104, distance: 172.1
click at [137, 104] on div "Part Number 832z4117-13" at bounding box center [255, 111] width 280 height 17
click at [279, 140] on span "MS51965-120" at bounding box center [260, 136] width 84 height 10
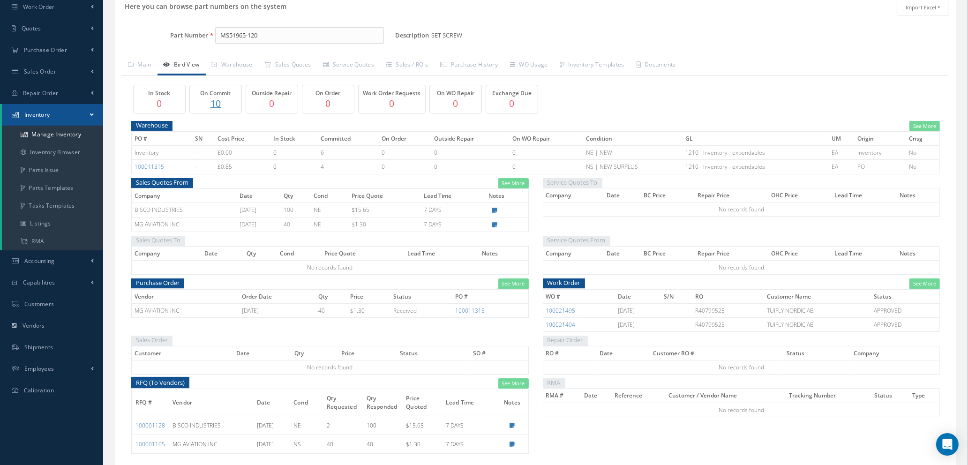
scroll to position [45, 0]
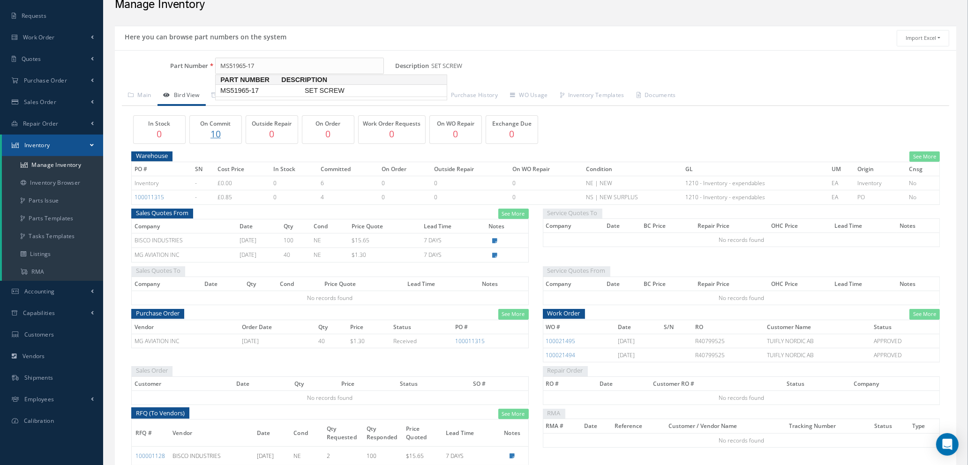
click at [274, 86] on span "MS51965-17" at bounding box center [260, 91] width 84 height 10
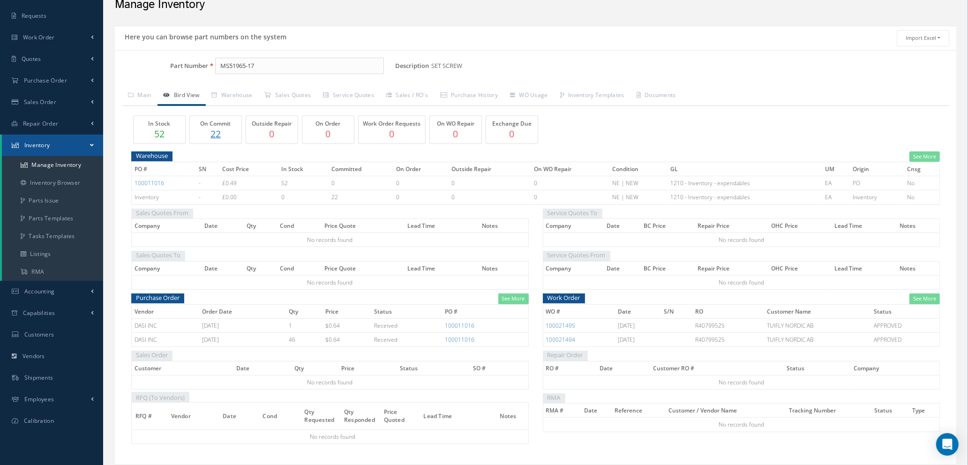
click input "MS51965-17"
click span "MS51965-120"
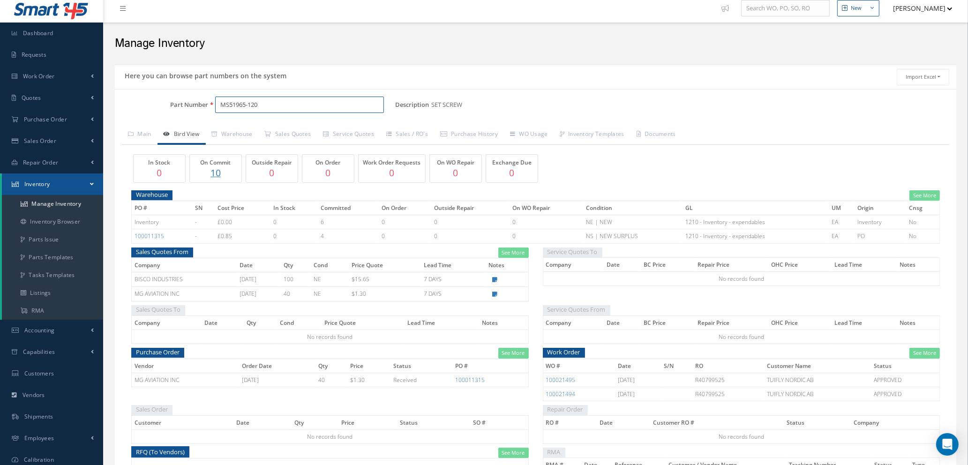
scroll to position [0, 0]
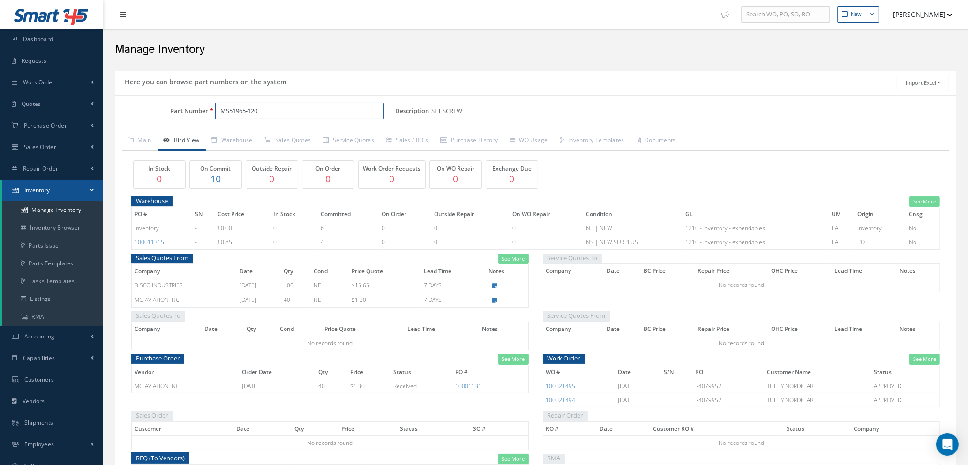
click input "MS51965-120"
click span "MS51965-17"
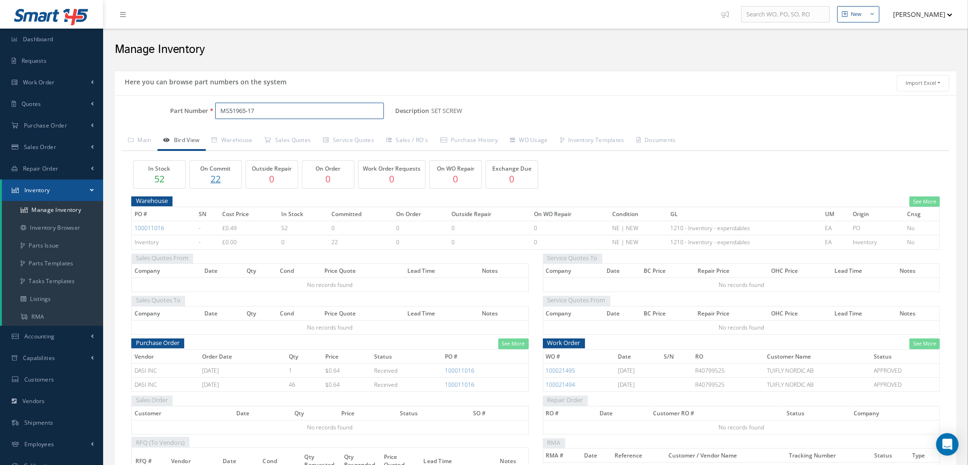
type input "MS51965-17"
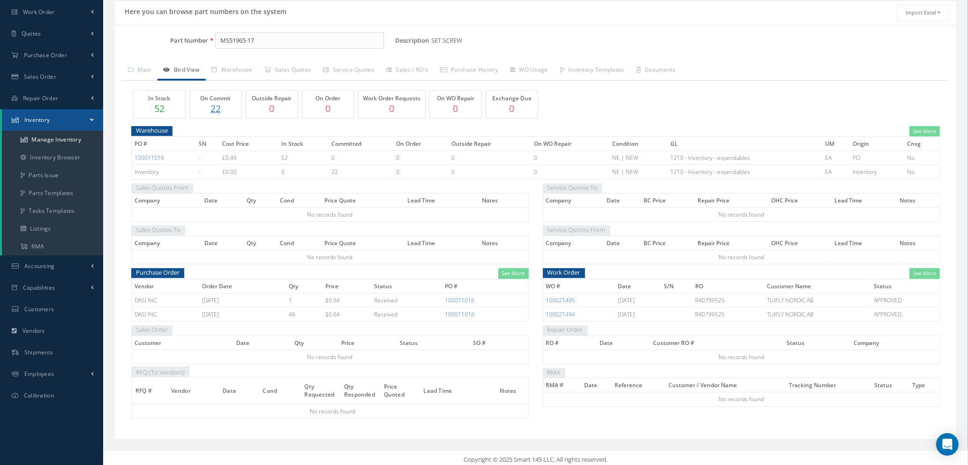
scroll to position [74, 0]
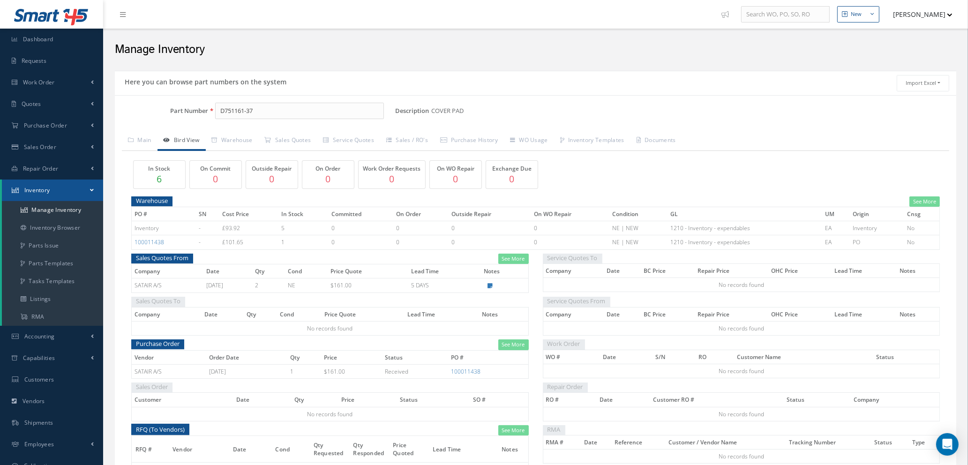
scroll to position [67, 0]
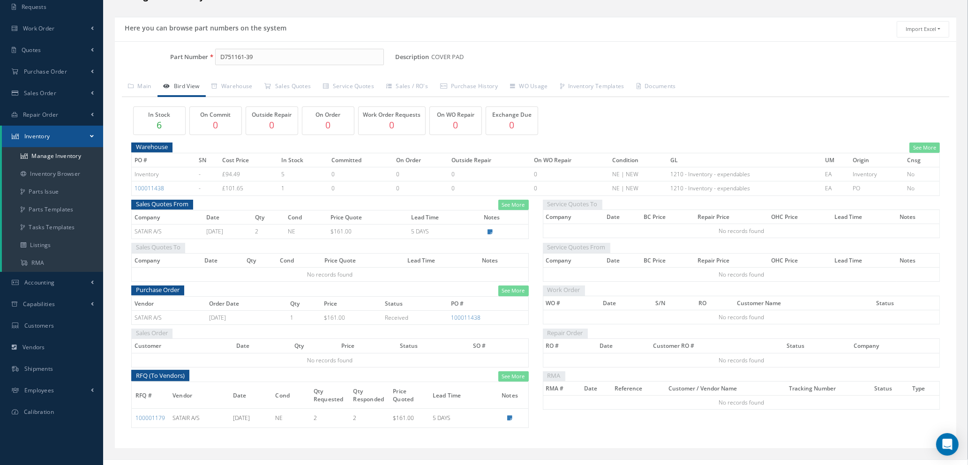
scroll to position [67, 0]
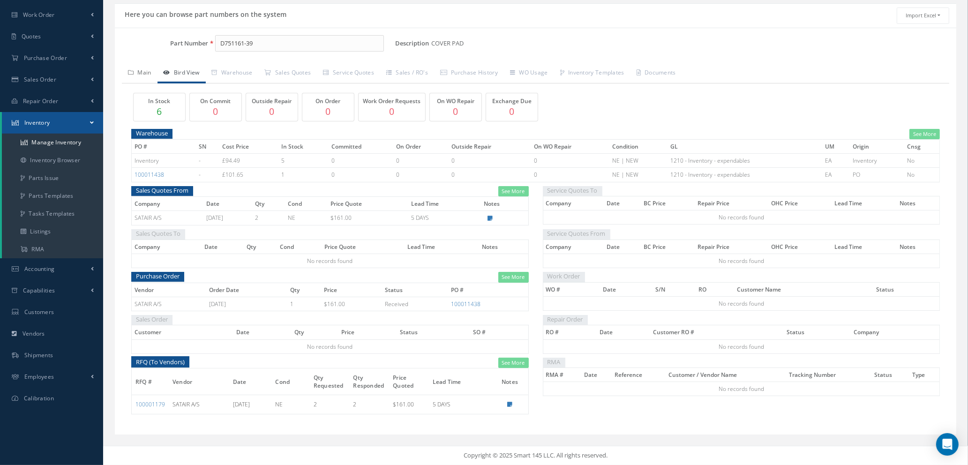
click at [144, 74] on link "Main" at bounding box center [140, 74] width 36 height 20
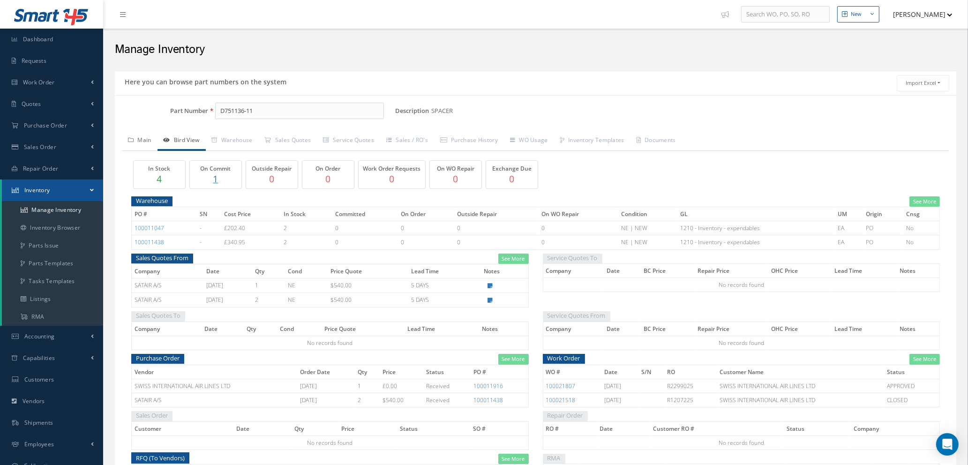
click at [139, 138] on link "Main" at bounding box center [140, 141] width 36 height 20
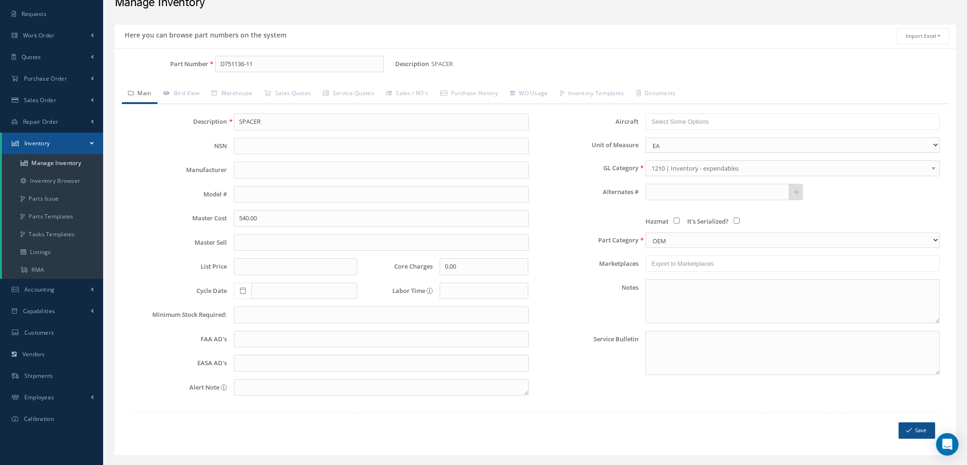
scroll to position [67, 0]
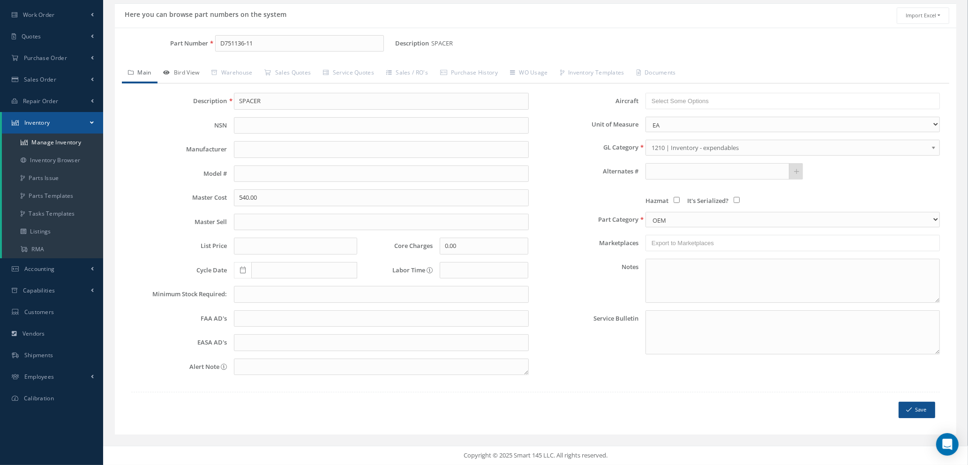
click at [184, 72] on link "Bird View" at bounding box center [181, 74] width 48 height 20
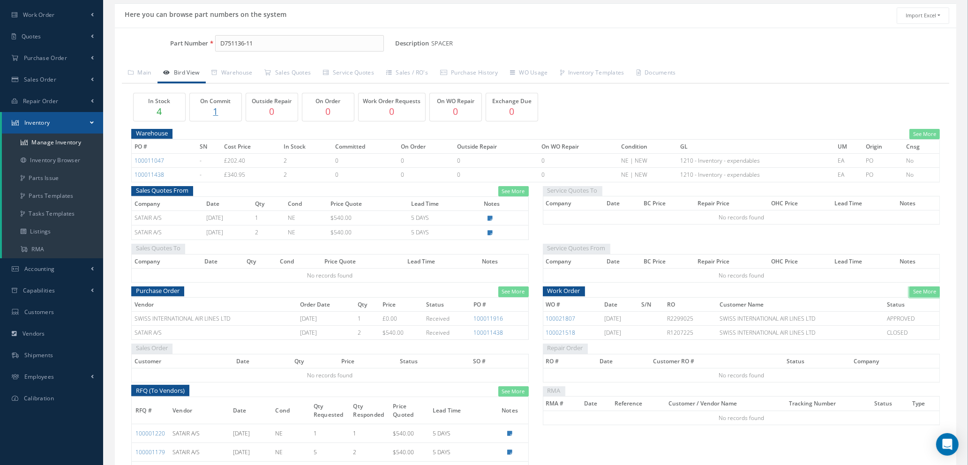
click at [929, 291] on link "See More" at bounding box center [924, 291] width 30 height 11
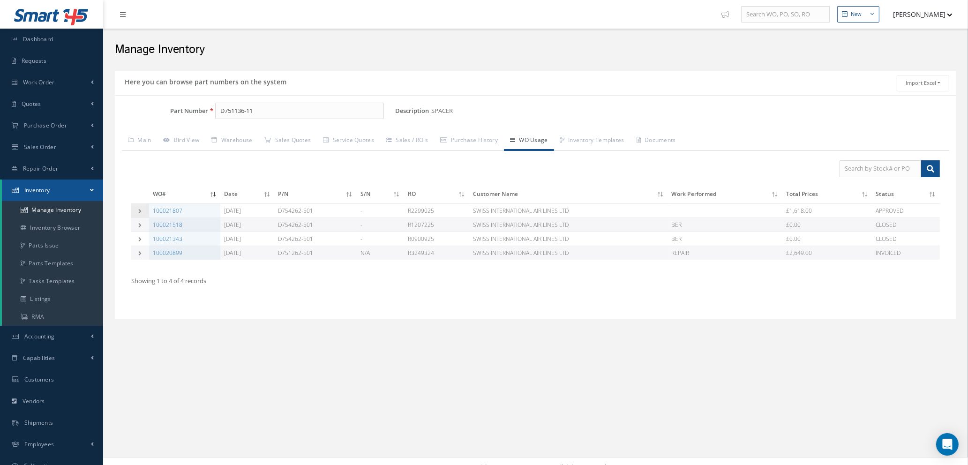
click at [138, 208] on icon at bounding box center [140, 210] width 7 height 5
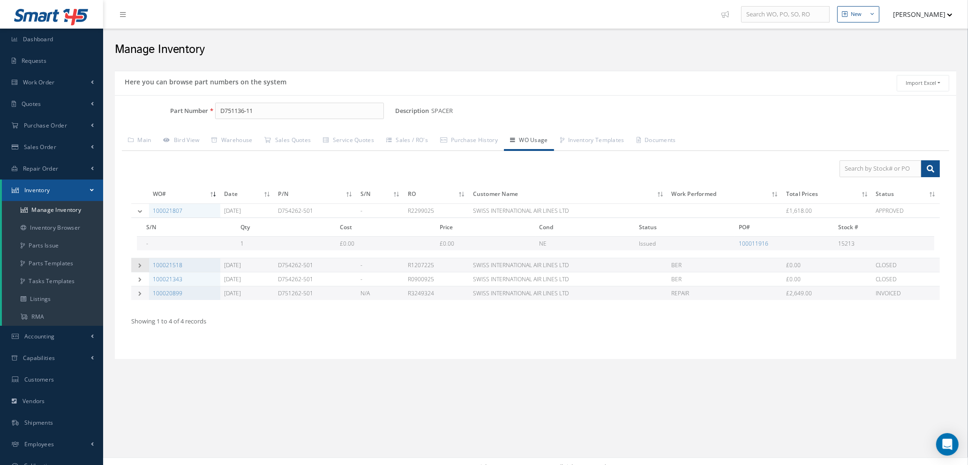
click at [138, 264] on icon at bounding box center [140, 265] width 7 height 5
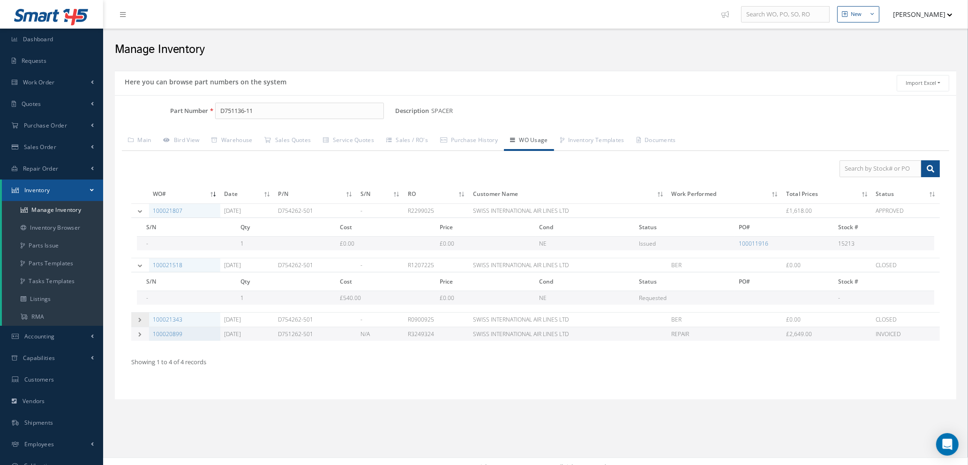
click at [137, 317] on td at bounding box center [140, 320] width 18 height 14
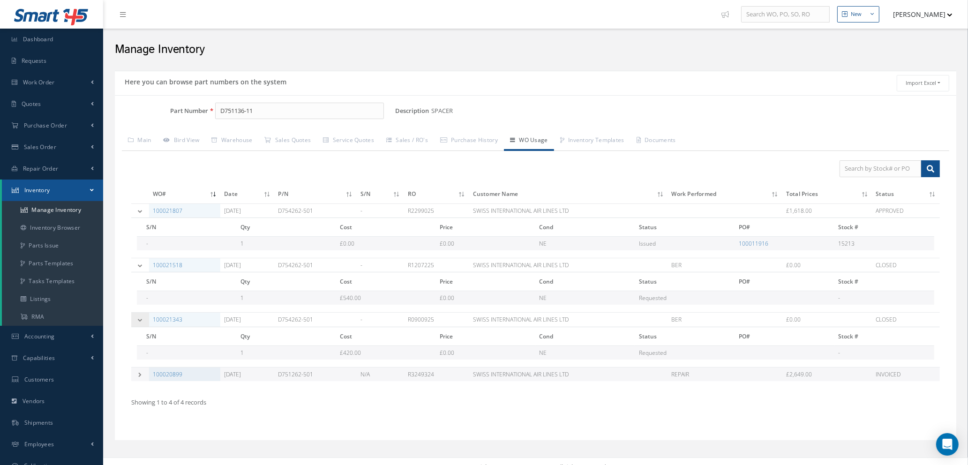
click at [137, 317] on td at bounding box center [140, 320] width 18 height 14
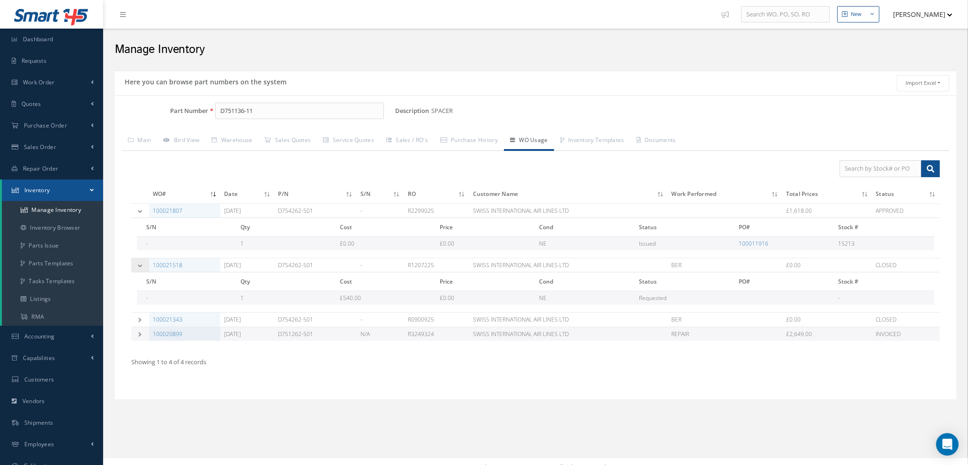
click at [140, 262] on td at bounding box center [140, 265] width 18 height 14
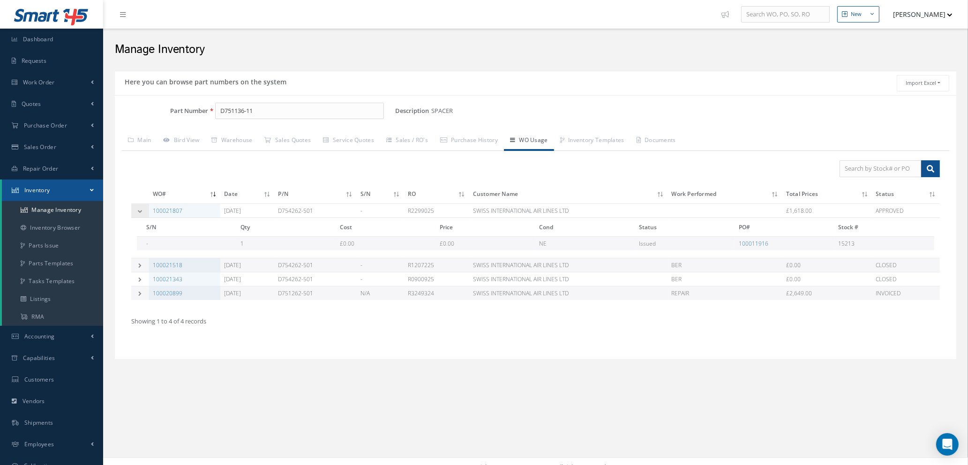
click at [138, 212] on icon at bounding box center [140, 210] width 7 height 5
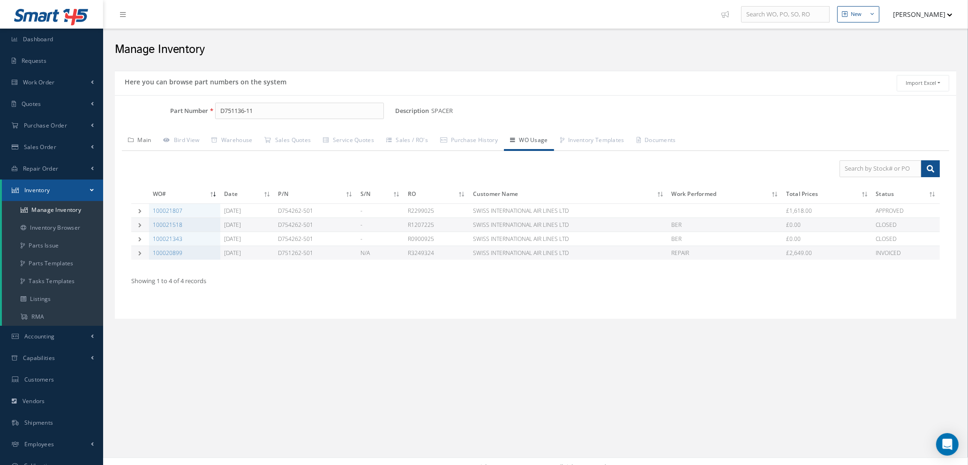
click at [145, 138] on link "Main" at bounding box center [140, 141] width 36 height 20
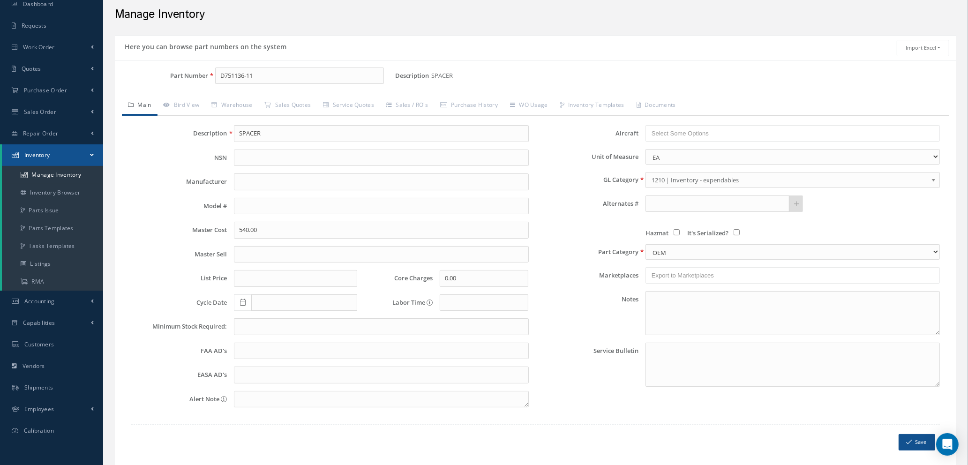
scroll to position [67, 0]
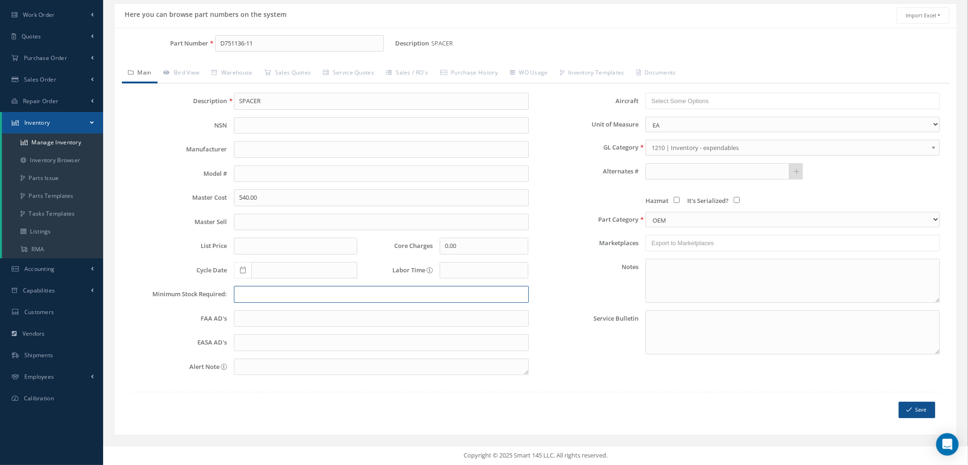
click at [245, 291] on input "text" at bounding box center [381, 294] width 294 height 17
type input "2"
click at [909, 409] on icon "submit" at bounding box center [909, 409] width 6 height 7
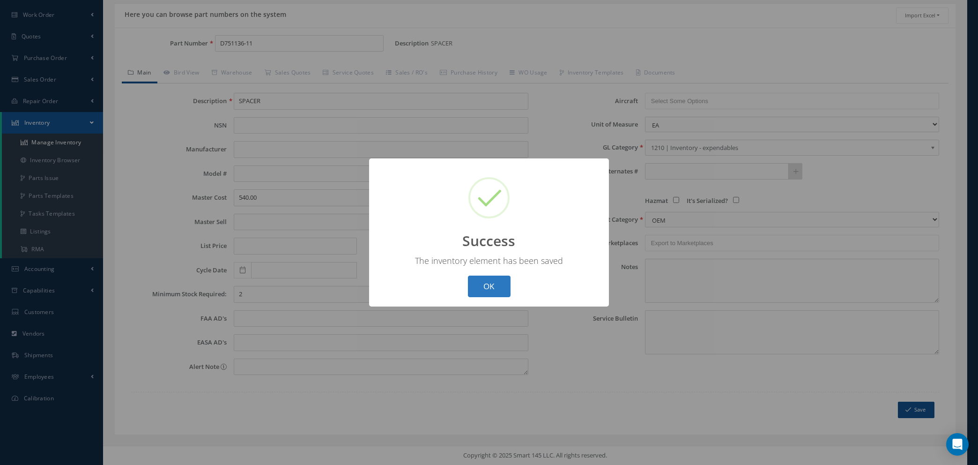
click at [484, 283] on button "OK" at bounding box center [489, 286] width 43 height 22
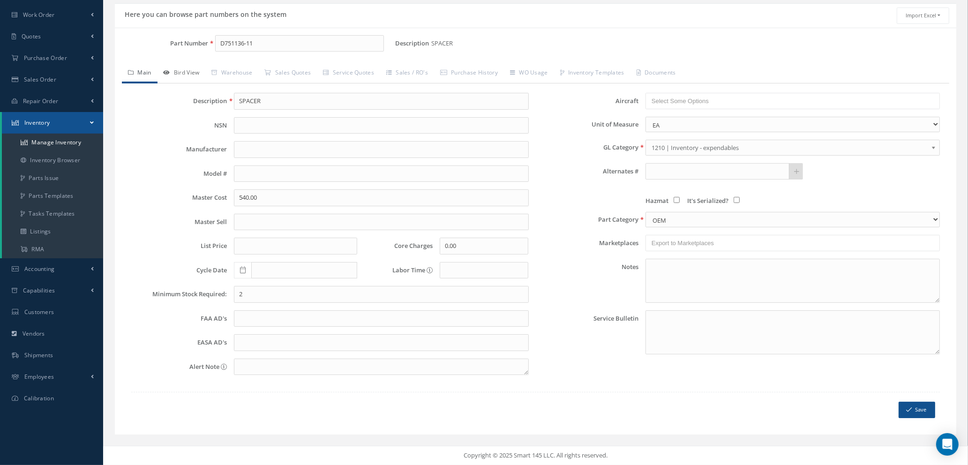
click at [188, 72] on link "Bird View" at bounding box center [181, 74] width 48 height 20
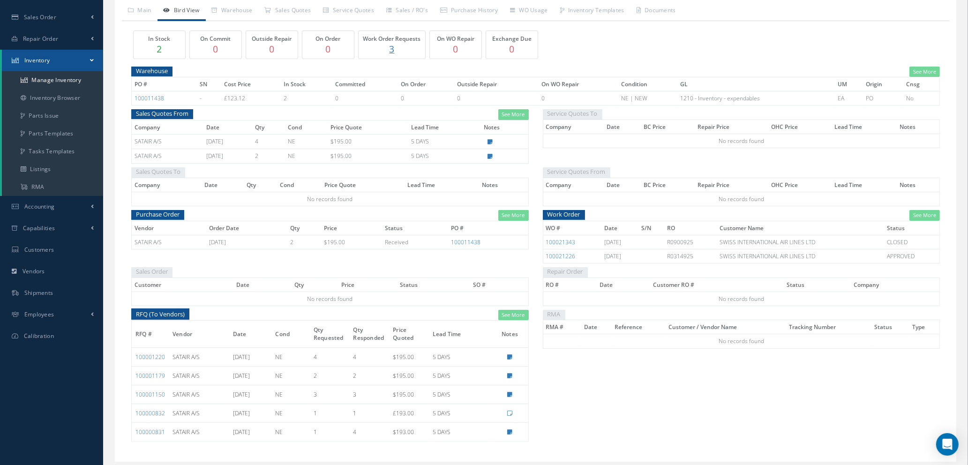
scroll to position [141, 0]
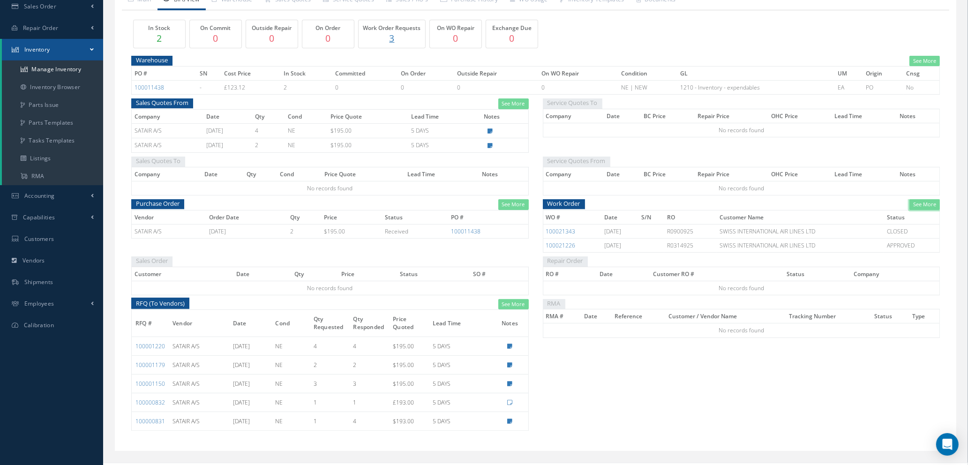
click at [926, 205] on link "See More" at bounding box center [924, 204] width 30 height 11
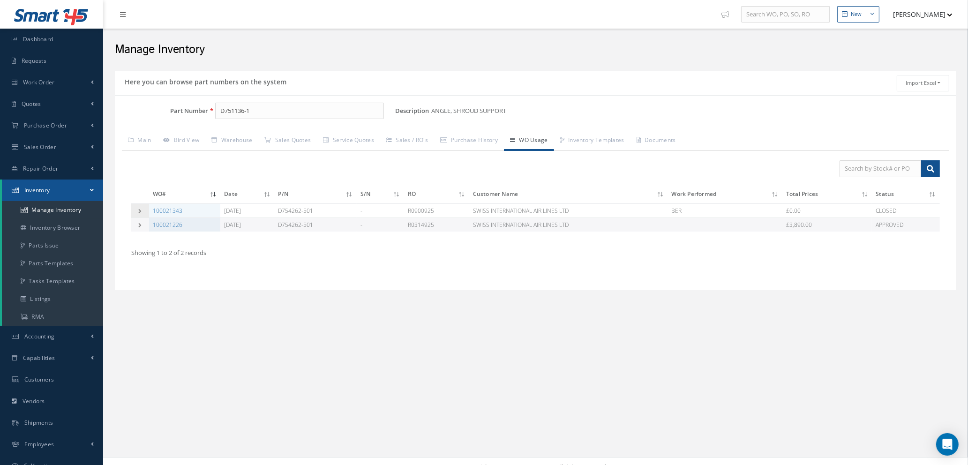
click at [138, 208] on icon at bounding box center [140, 210] width 7 height 5
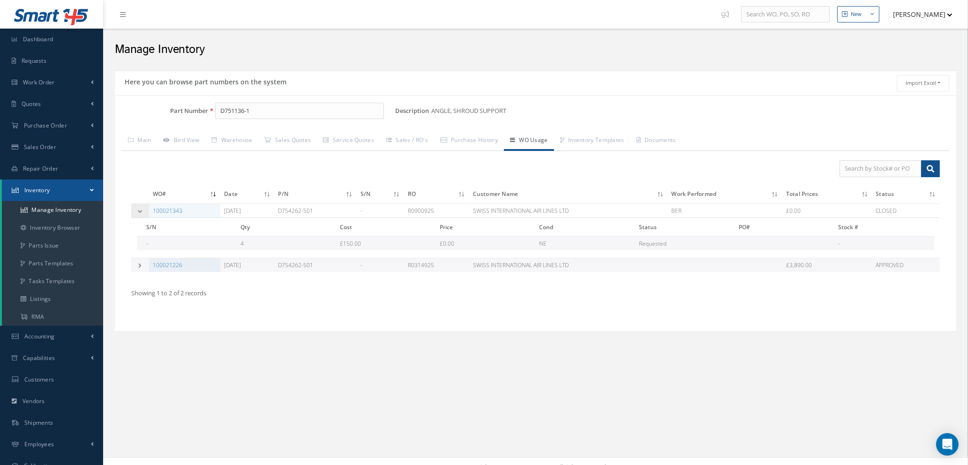
click at [138, 208] on icon at bounding box center [140, 210] width 7 height 5
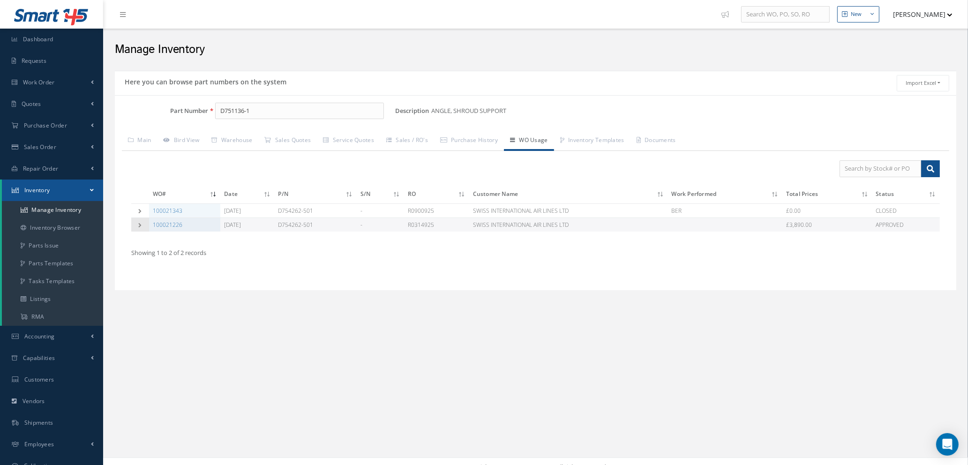
click at [138, 224] on icon at bounding box center [140, 225] width 7 height 5
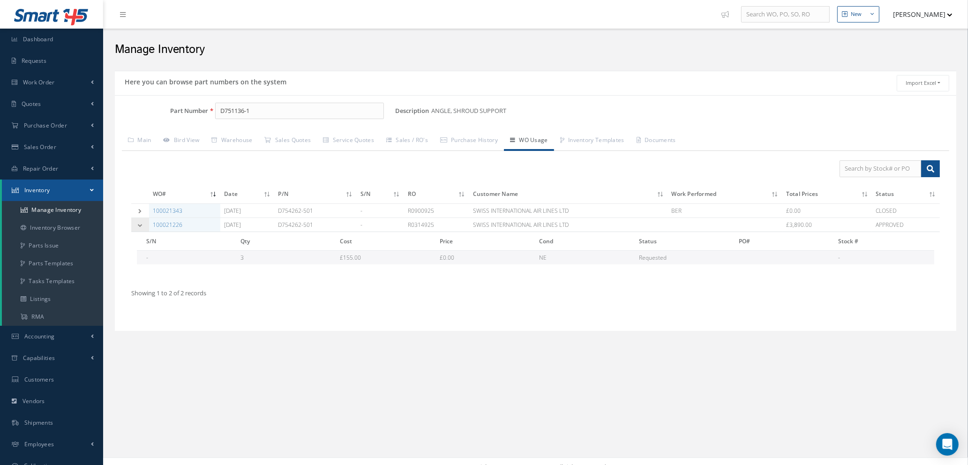
click at [138, 224] on icon at bounding box center [140, 225] width 7 height 5
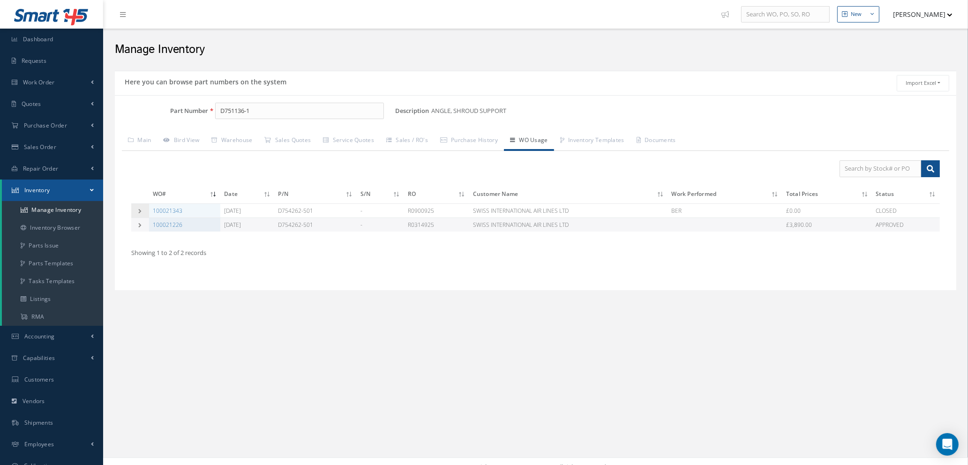
click at [140, 209] on icon at bounding box center [140, 210] width 7 height 5
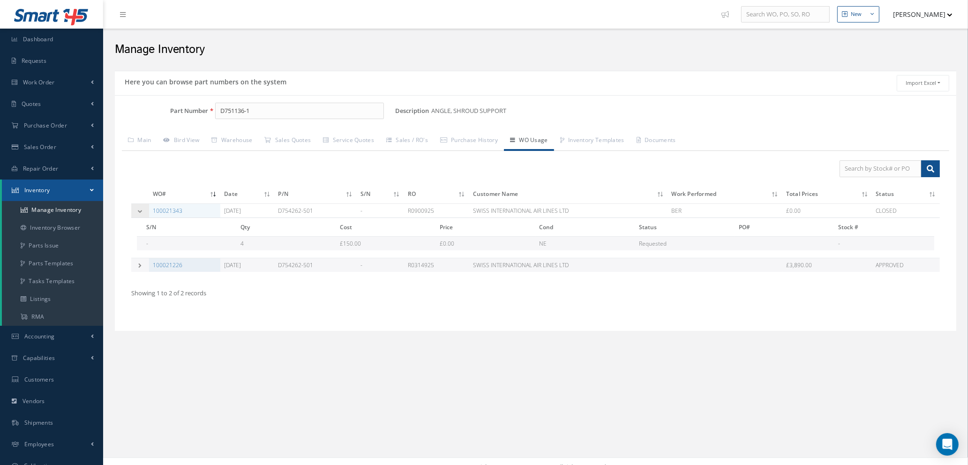
click at [140, 209] on icon at bounding box center [140, 210] width 7 height 5
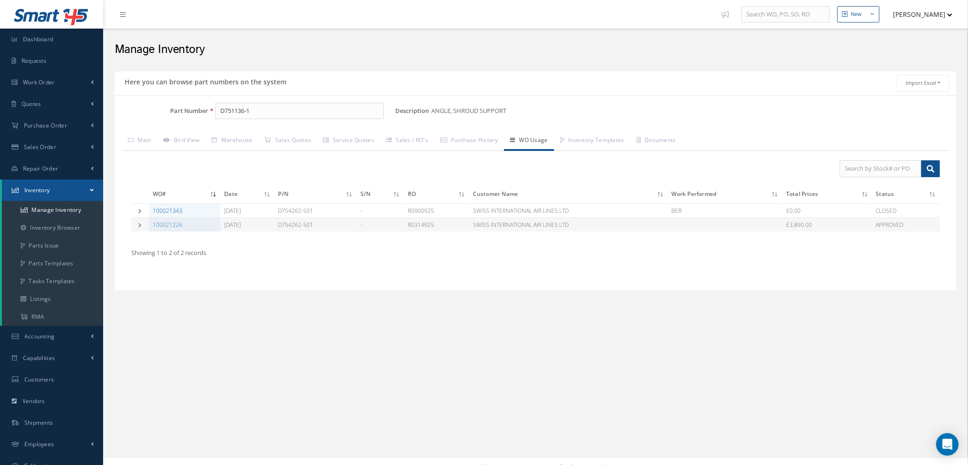
click at [170, 211] on link "100021343" at bounding box center [168, 211] width 30 height 8
click at [139, 139] on link "Main" at bounding box center [140, 141] width 36 height 20
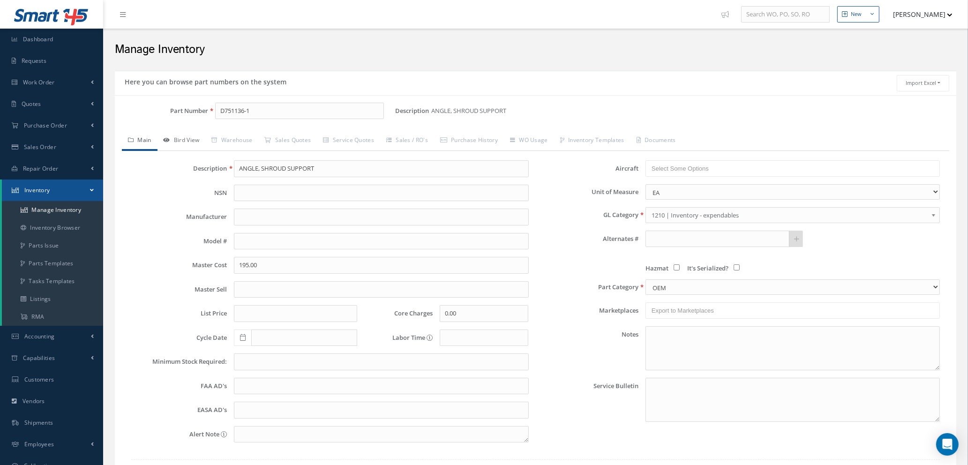
click at [193, 140] on link "Bird View" at bounding box center [181, 141] width 48 height 20
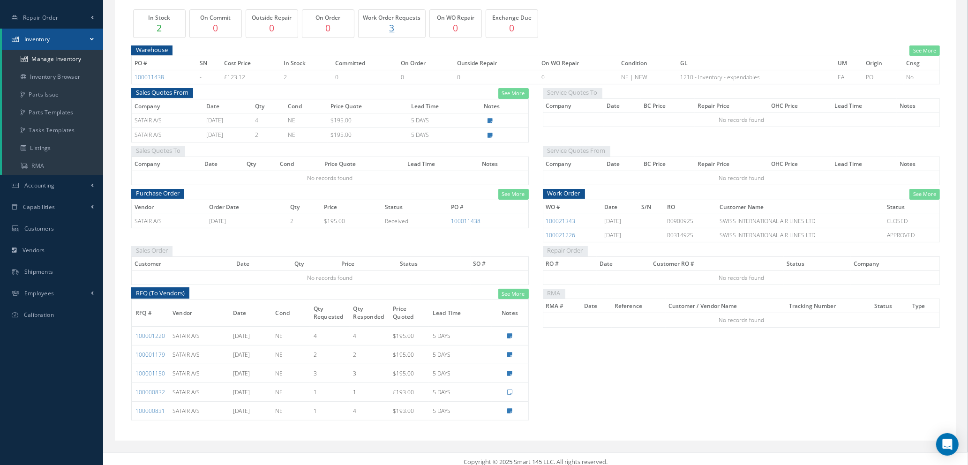
scroll to position [157, 0]
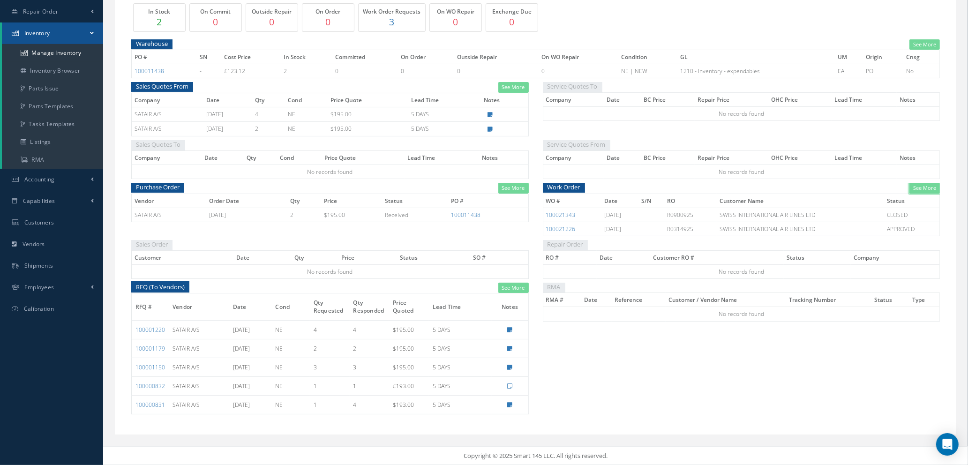
click at [928, 186] on link "See More" at bounding box center [924, 188] width 30 height 11
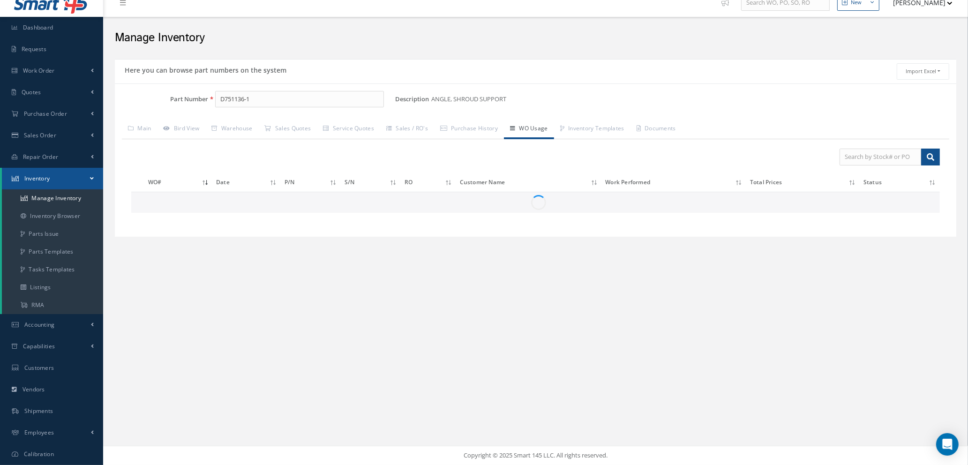
scroll to position [11, 0]
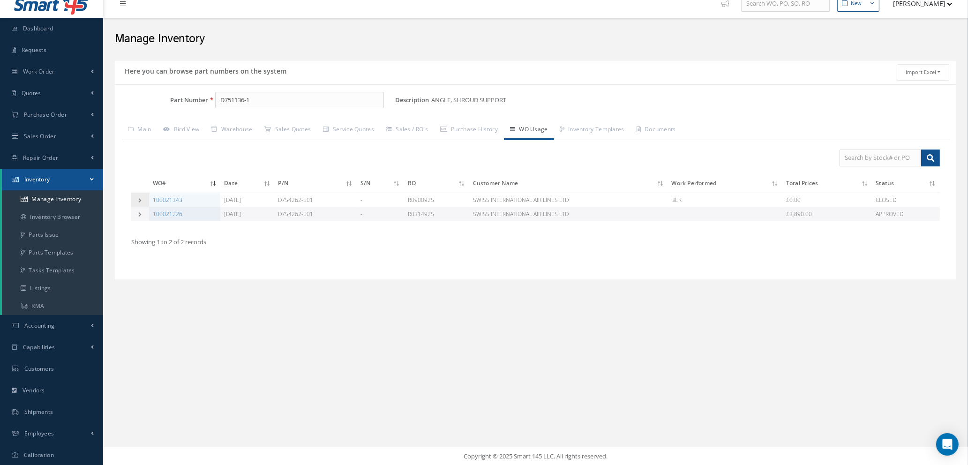
click at [136, 196] on td at bounding box center [140, 200] width 18 height 14
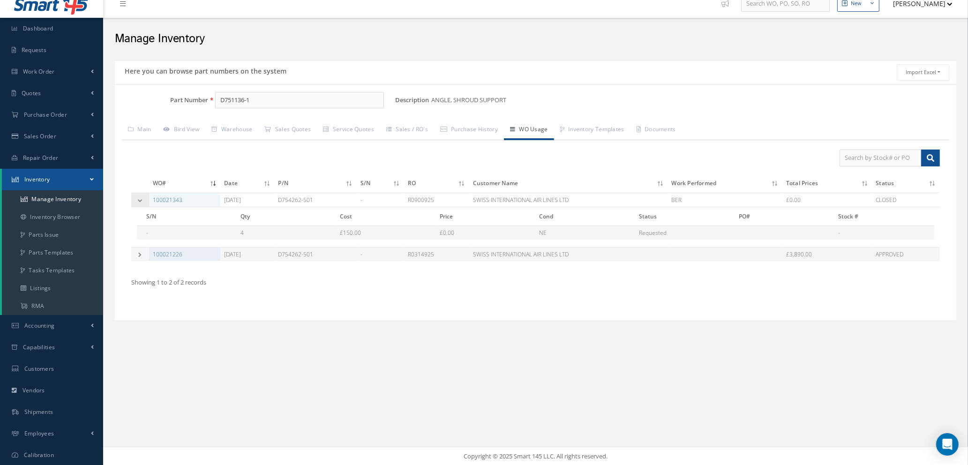
click at [136, 196] on td at bounding box center [140, 200] width 18 height 14
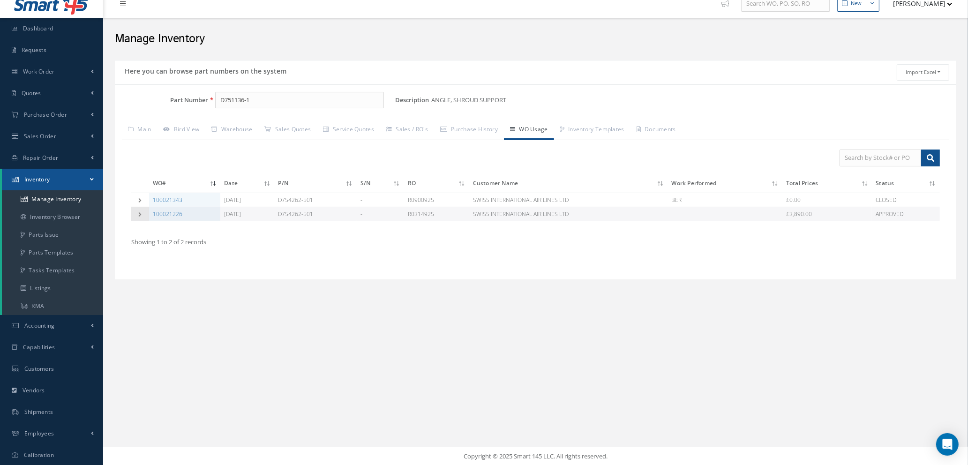
click at [139, 213] on icon at bounding box center [140, 214] width 7 height 5
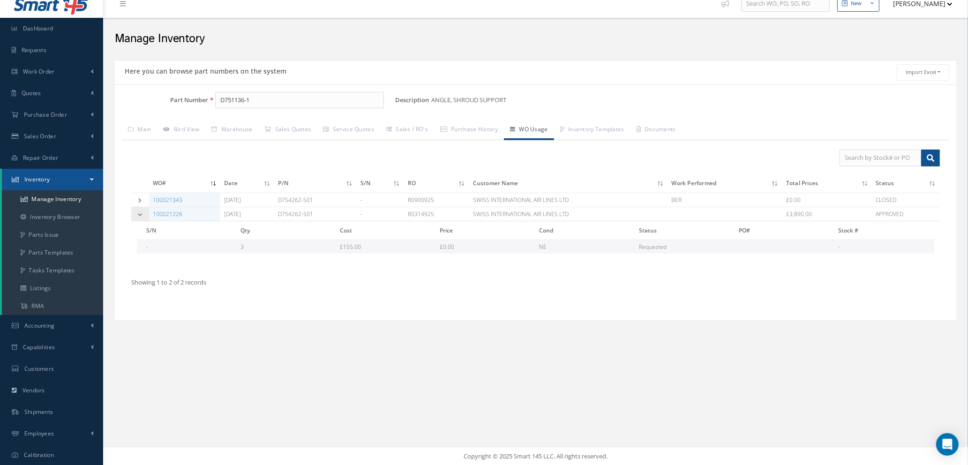
click at [138, 213] on icon at bounding box center [140, 214] width 7 height 5
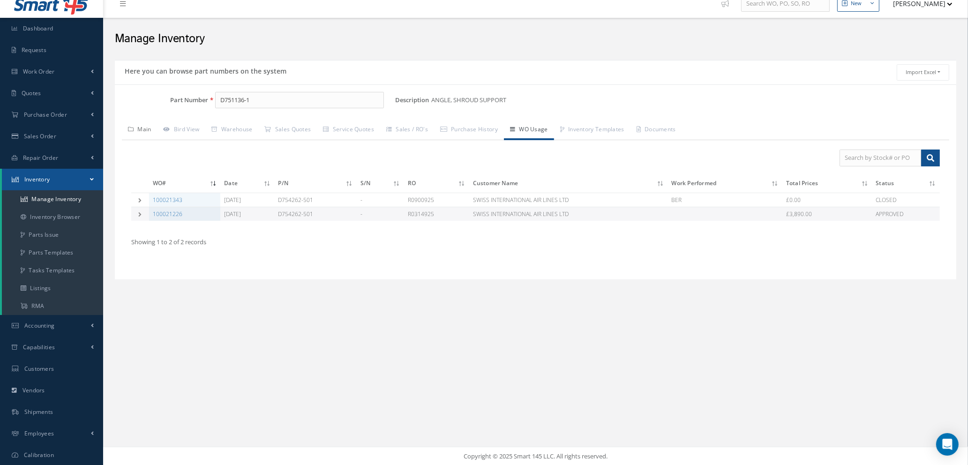
click at [151, 125] on link "Main" at bounding box center [140, 130] width 36 height 20
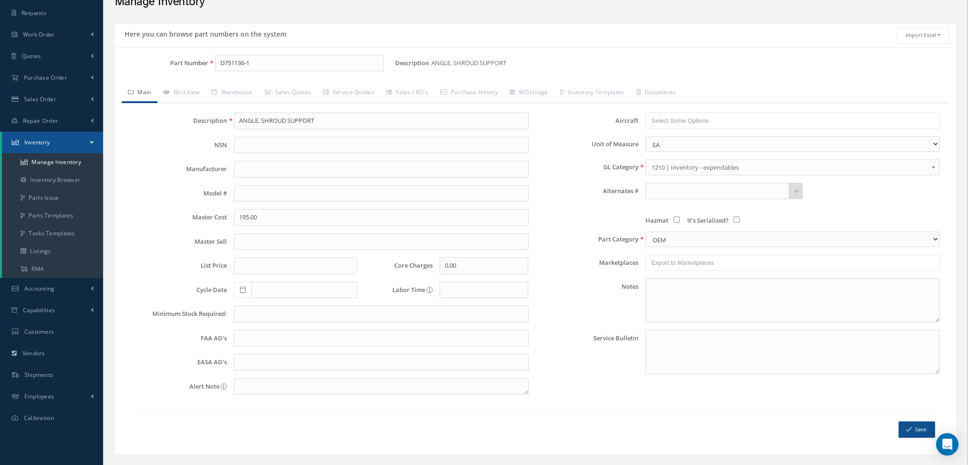
scroll to position [67, 0]
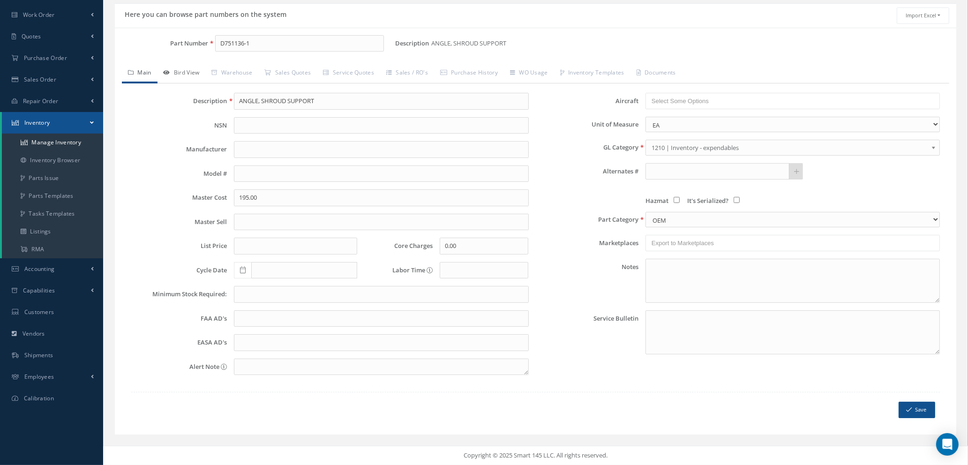
click at [186, 73] on link "Bird View" at bounding box center [181, 74] width 48 height 20
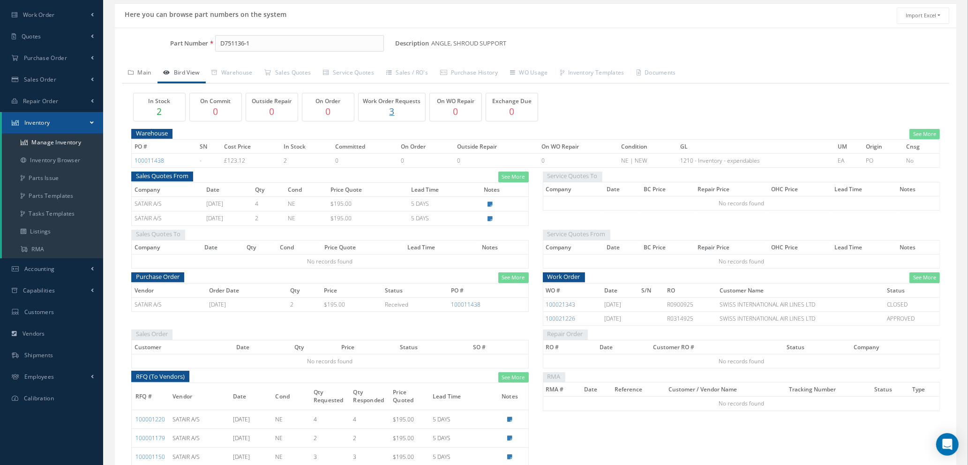
click at [145, 73] on link "Main" at bounding box center [140, 74] width 36 height 20
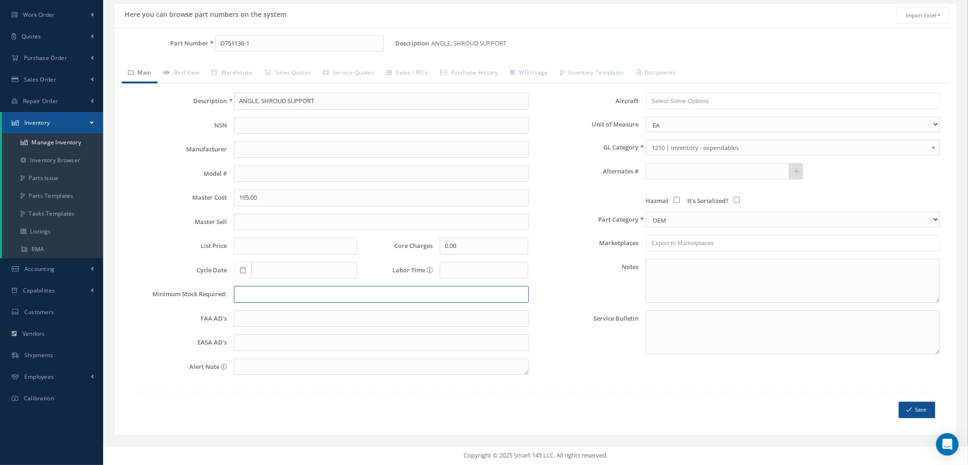
click at [261, 297] on input "text" at bounding box center [381, 294] width 294 height 17
type input "4"
type input "2"
click at [920, 412] on button "Save" at bounding box center [916, 410] width 37 height 16
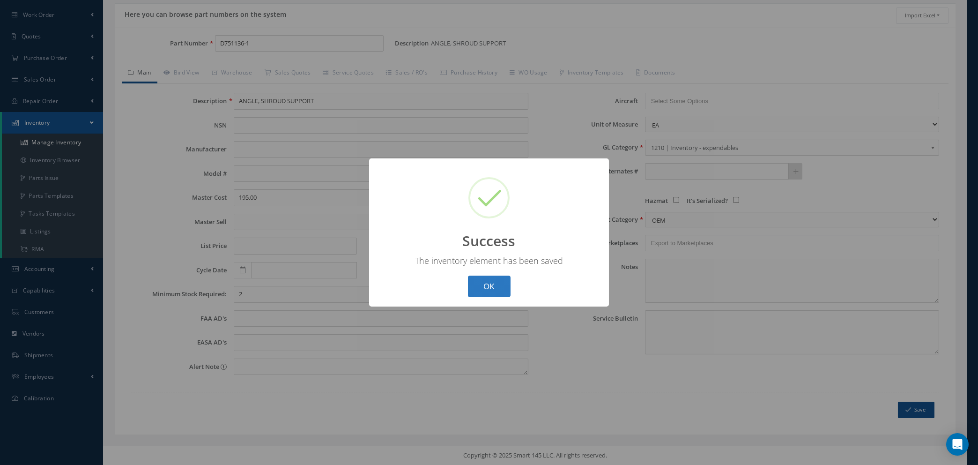
click at [484, 280] on button "OK" at bounding box center [489, 286] width 43 height 22
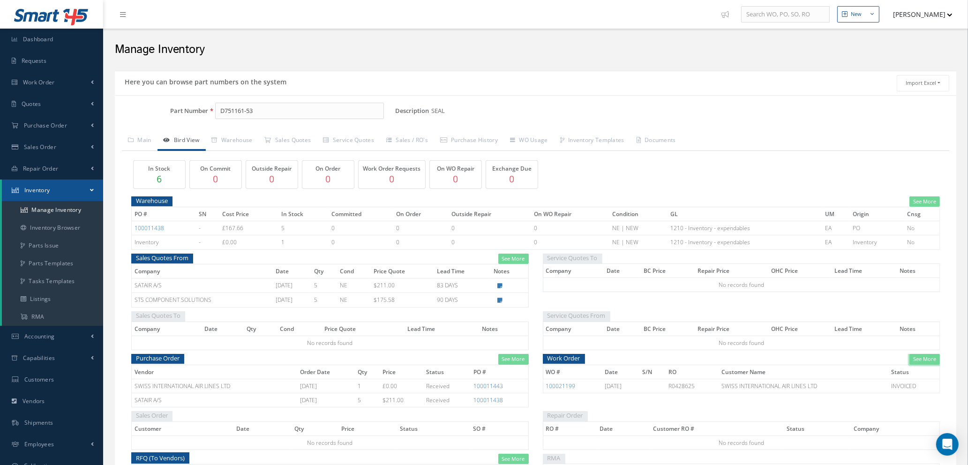
click at [929, 359] on link "See More" at bounding box center [924, 359] width 30 height 11
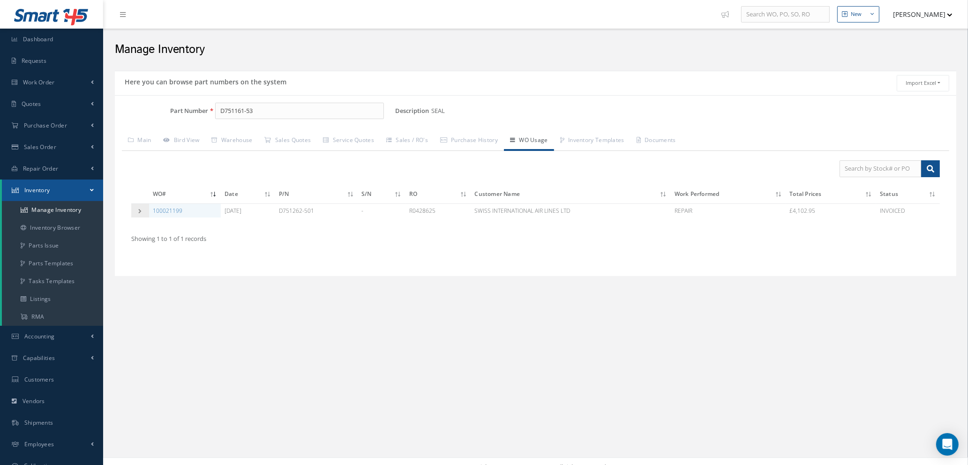
click at [143, 209] on icon at bounding box center [140, 210] width 7 height 5
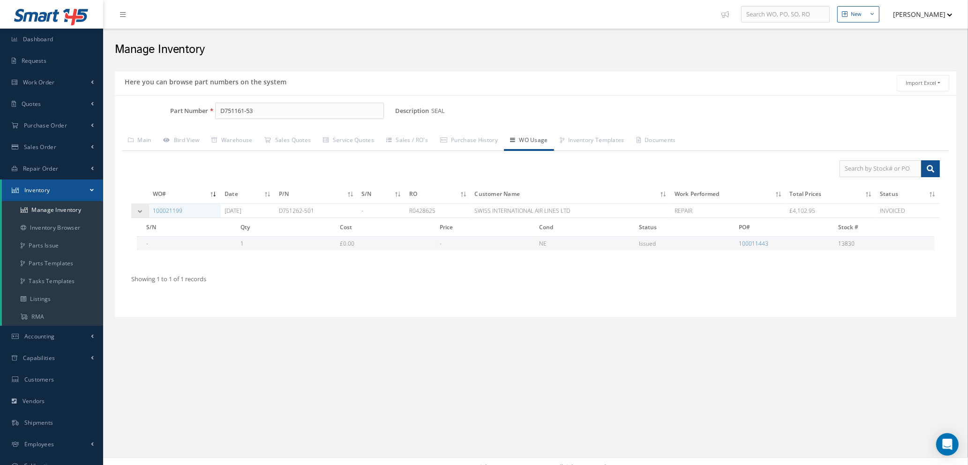
click at [143, 209] on icon at bounding box center [140, 210] width 7 height 5
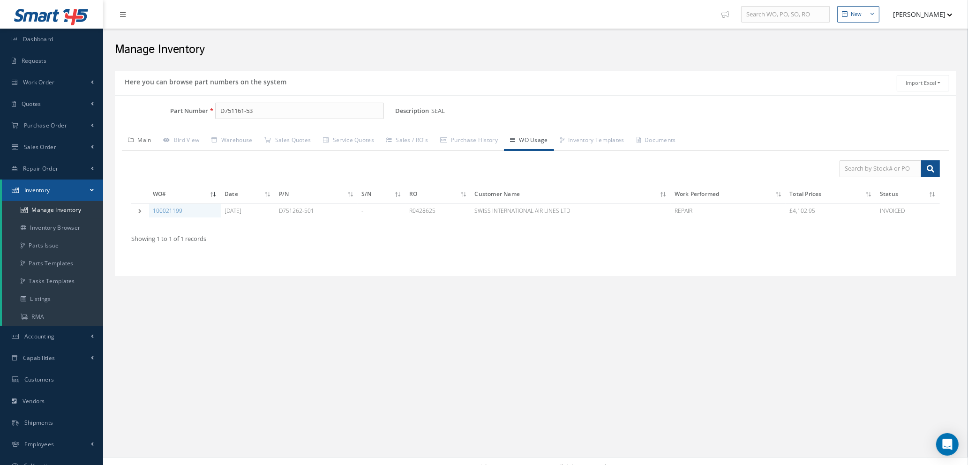
click at [141, 143] on link "Main" at bounding box center [140, 141] width 36 height 20
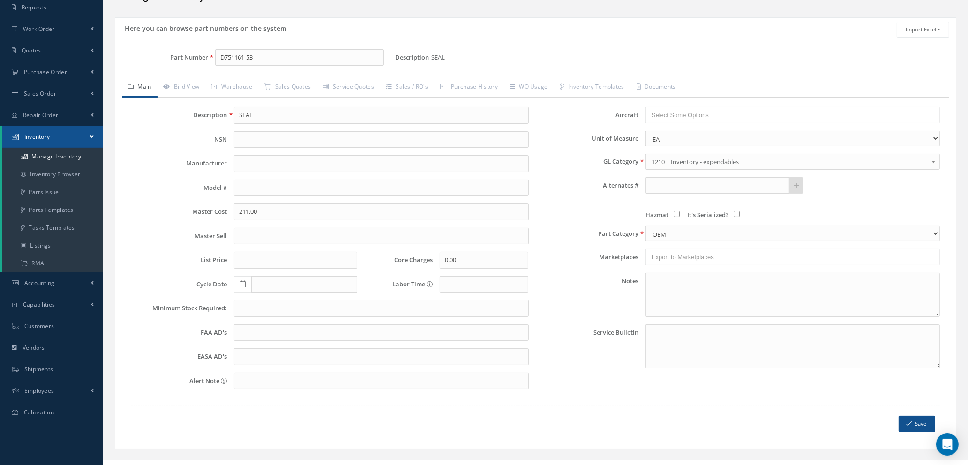
scroll to position [67, 0]
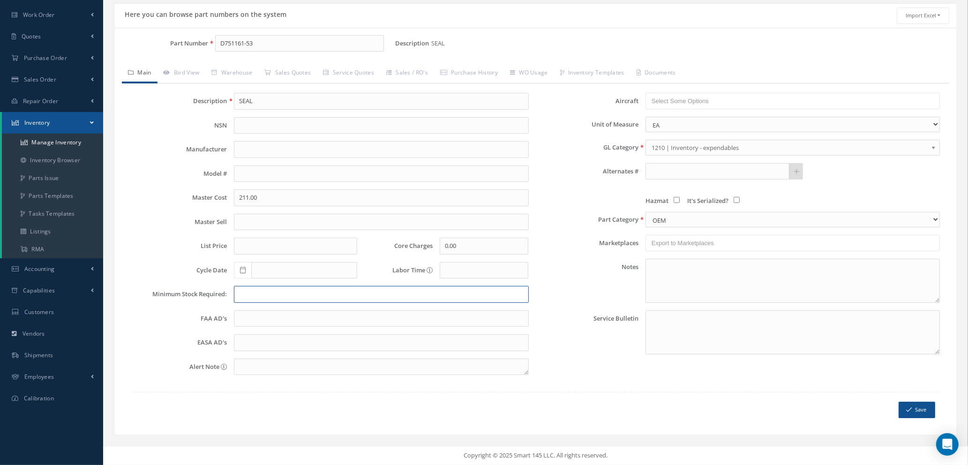
click at [255, 295] on input "text" at bounding box center [381, 294] width 294 height 17
type input "2"
click at [913, 407] on button "Save" at bounding box center [916, 410] width 37 height 16
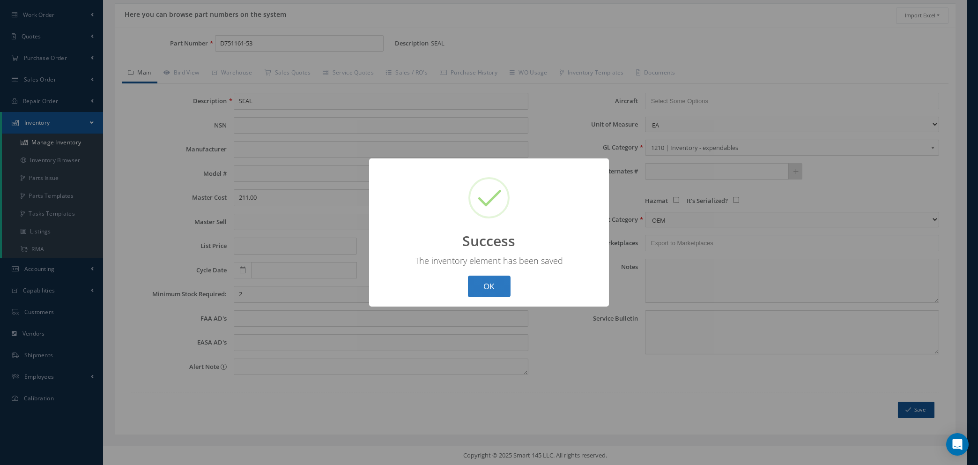
click at [493, 293] on button "OK" at bounding box center [489, 286] width 43 height 22
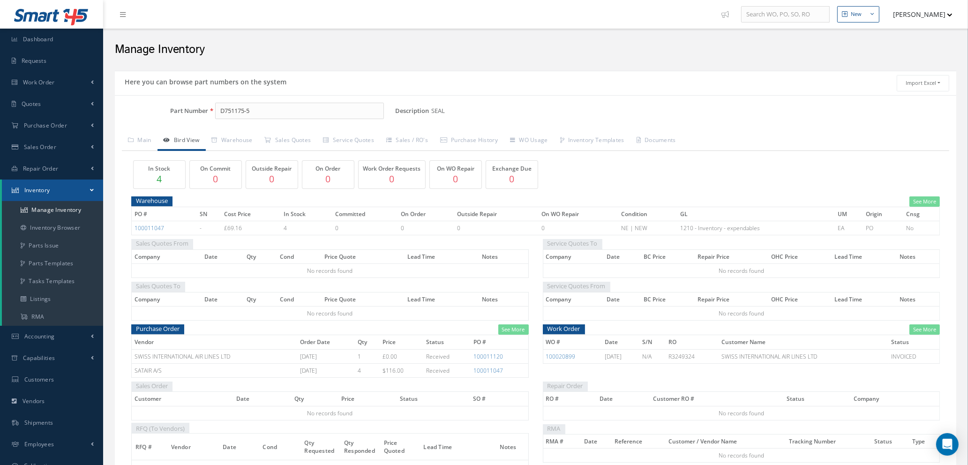
click at [309, 288] on div "Sales Quotes To Company Date Qty Cond Price Quote Lead Time Notes No records fo…" at bounding box center [329, 301] width 397 height 39
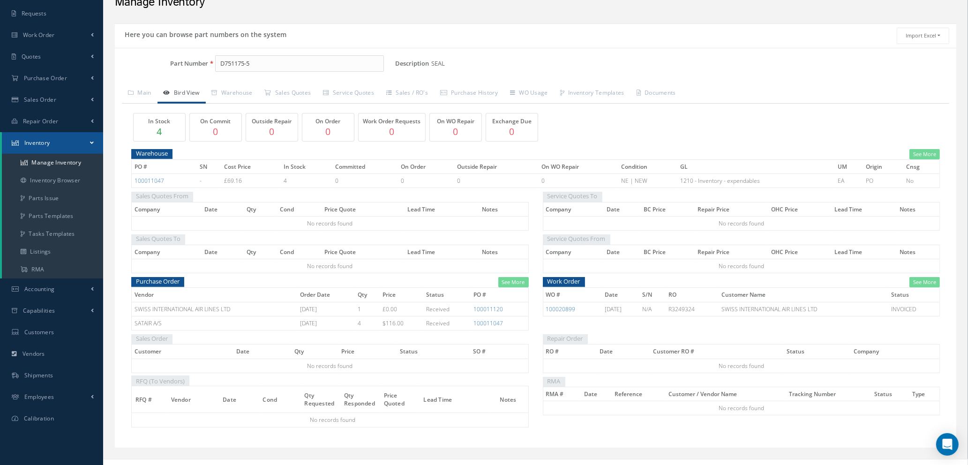
scroll to position [61, 0]
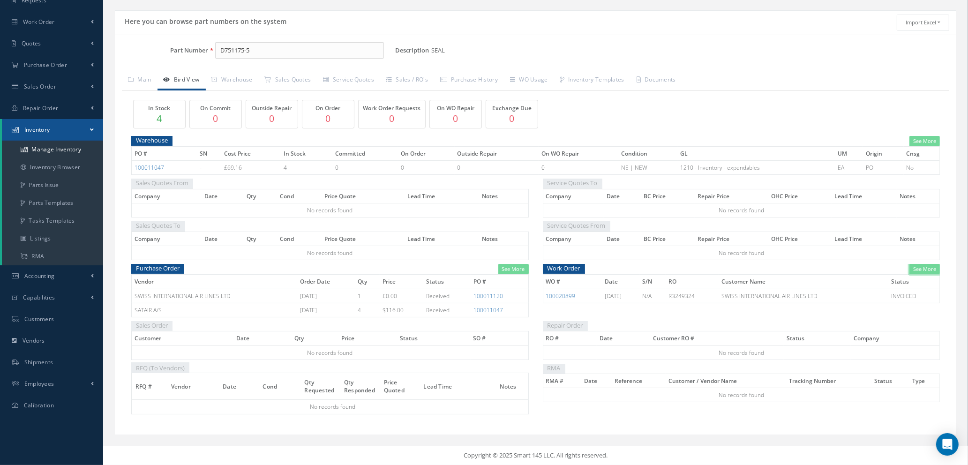
click at [928, 270] on link "See More" at bounding box center [924, 269] width 30 height 11
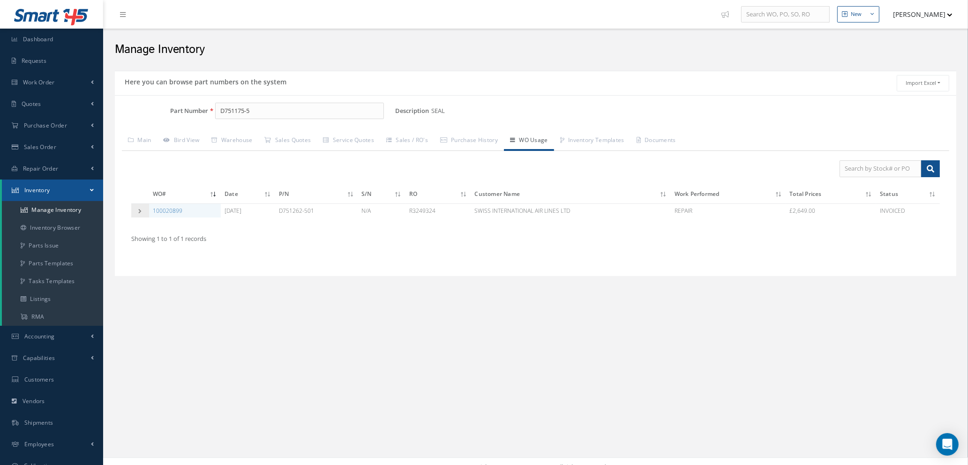
click at [139, 209] on icon at bounding box center [140, 210] width 7 height 5
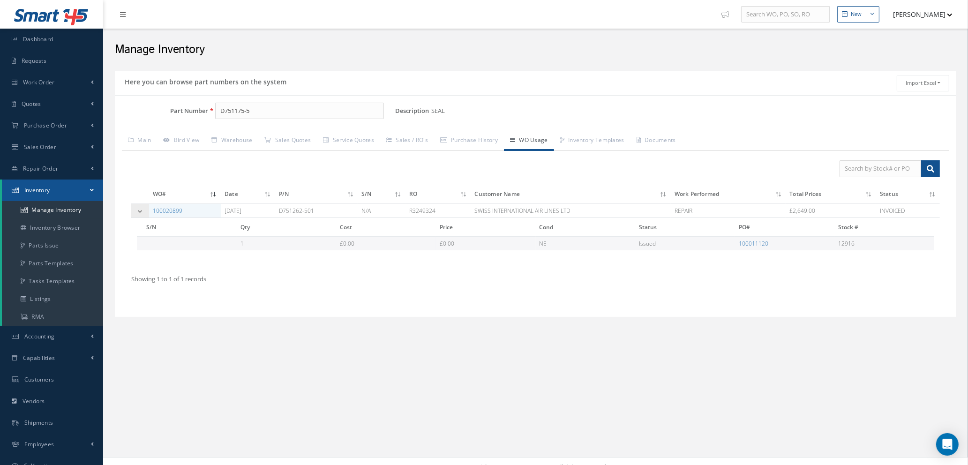
click at [139, 209] on icon at bounding box center [140, 210] width 7 height 5
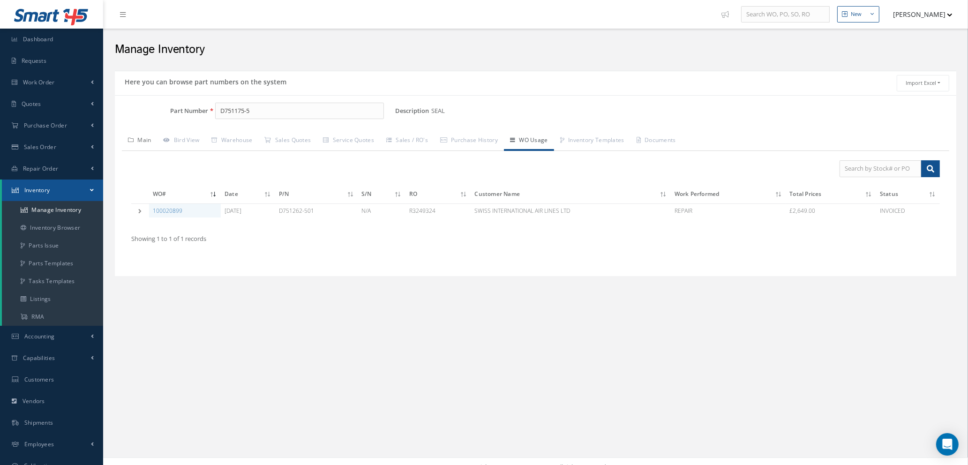
click at [143, 140] on link "Main" at bounding box center [140, 141] width 36 height 20
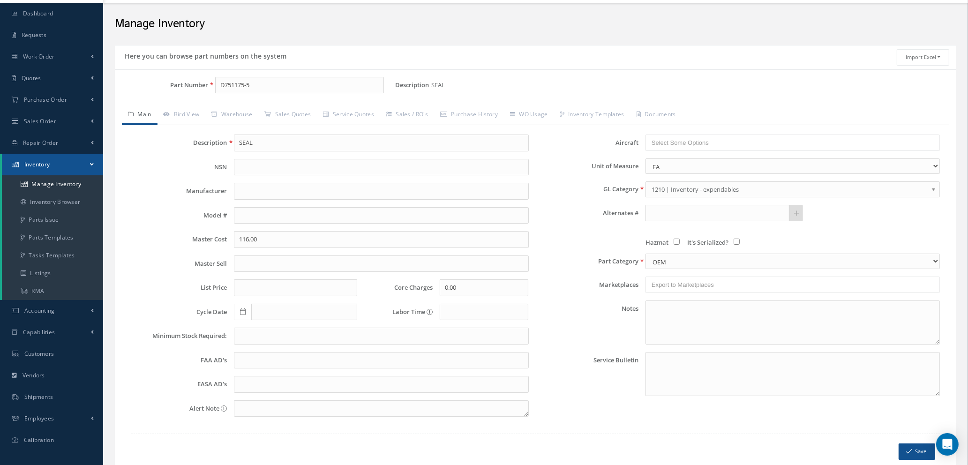
scroll to position [67, 0]
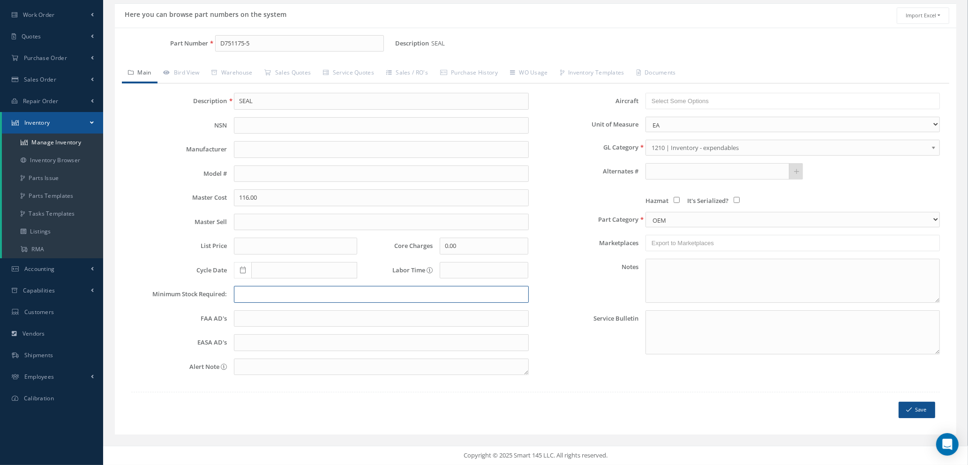
click at [251, 292] on input "text" at bounding box center [381, 294] width 294 height 17
type input "2"
click at [915, 408] on button "Save" at bounding box center [916, 410] width 37 height 16
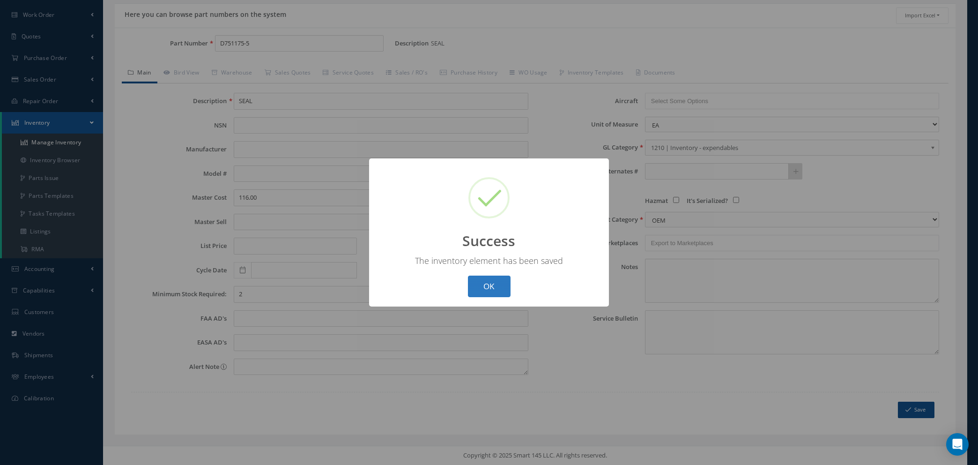
click at [505, 288] on button "OK" at bounding box center [489, 286] width 43 height 22
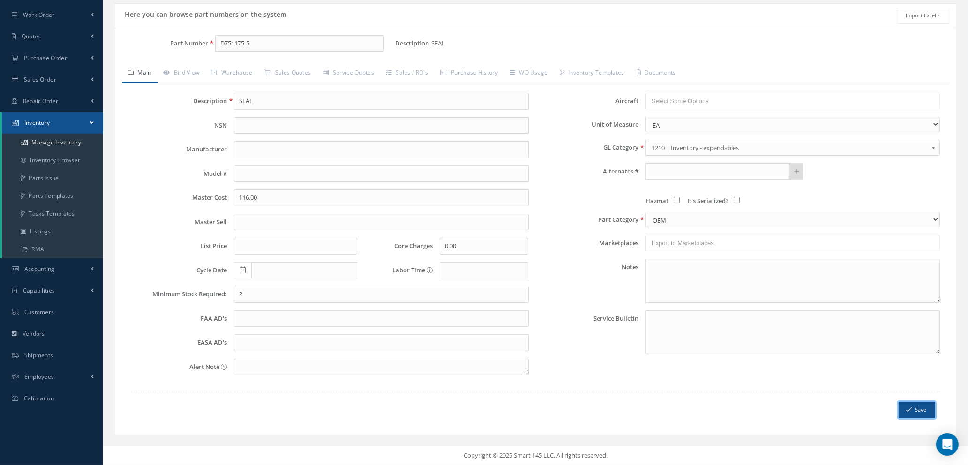
click at [914, 410] on button "Save" at bounding box center [916, 410] width 37 height 16
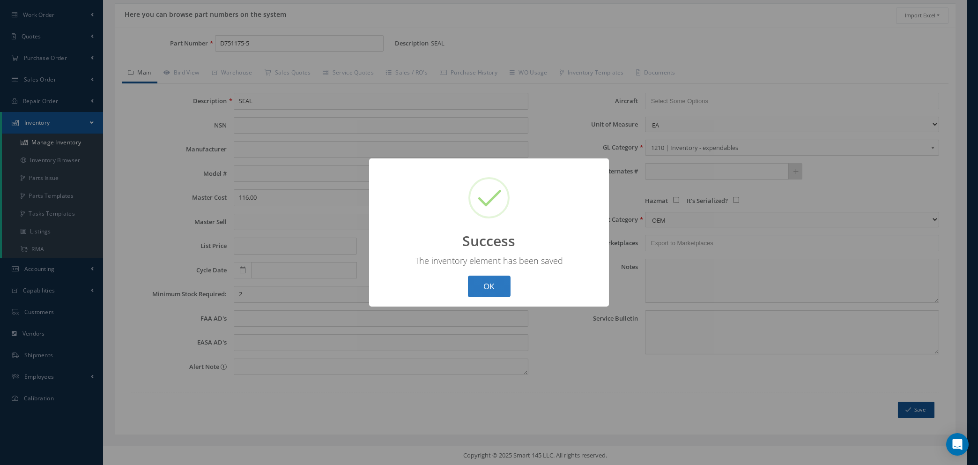
click at [477, 289] on button "OK" at bounding box center [489, 286] width 43 height 22
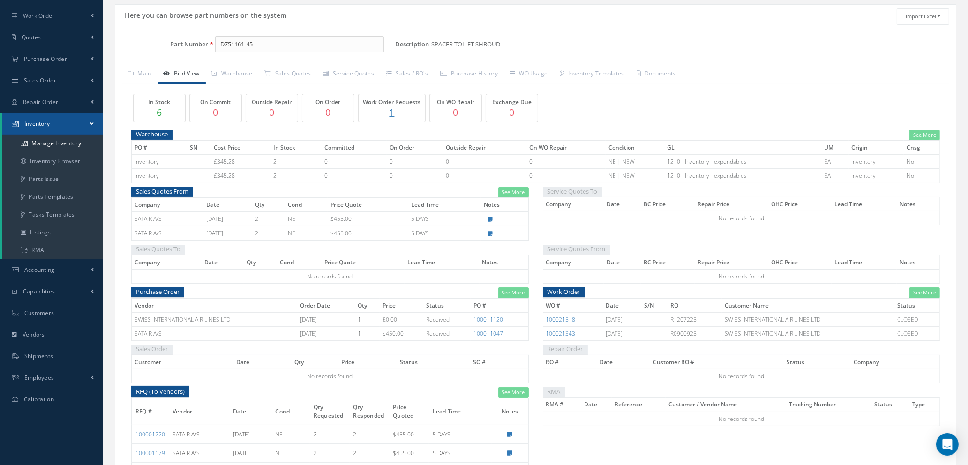
scroll to position [64, 0]
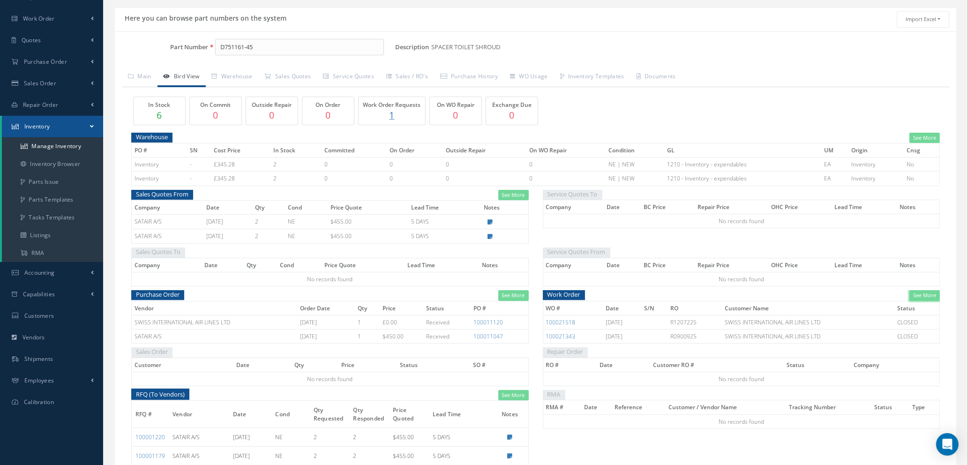
click at [920, 296] on link "See More" at bounding box center [924, 295] width 30 height 11
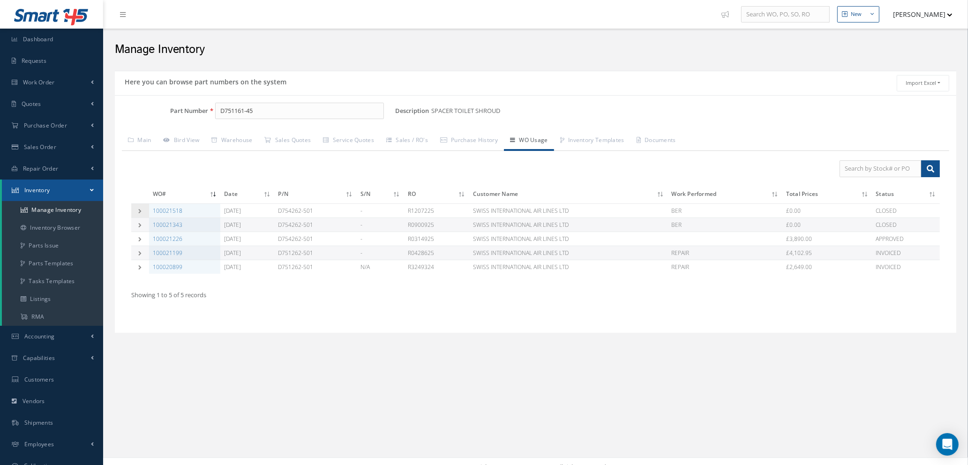
click at [138, 210] on icon at bounding box center [140, 210] width 7 height 5
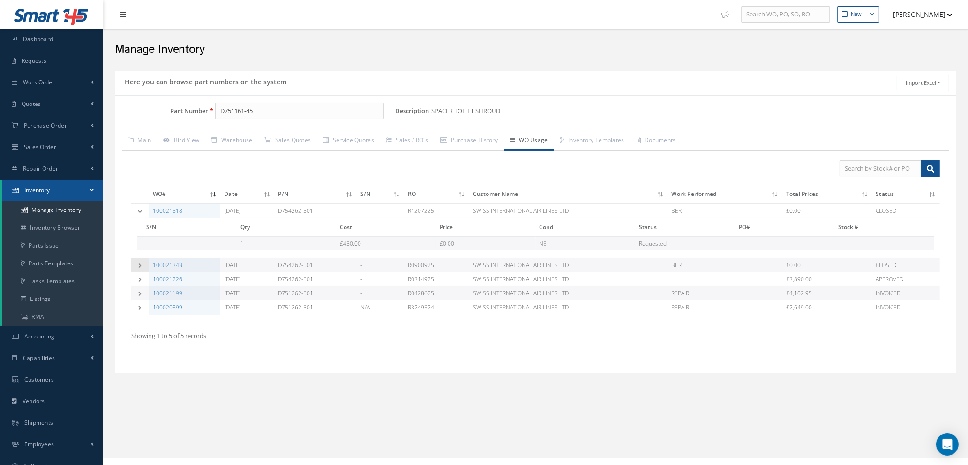
click at [137, 263] on icon at bounding box center [140, 265] width 7 height 5
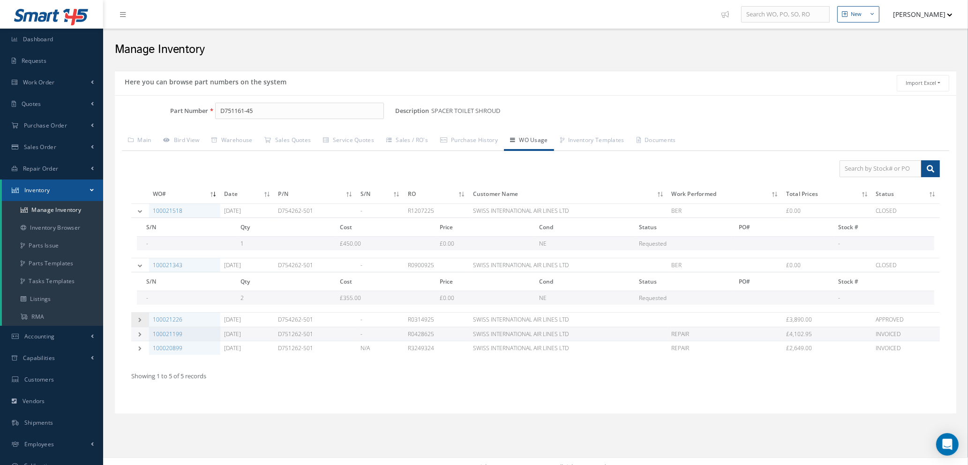
click at [139, 320] on icon at bounding box center [140, 319] width 7 height 5
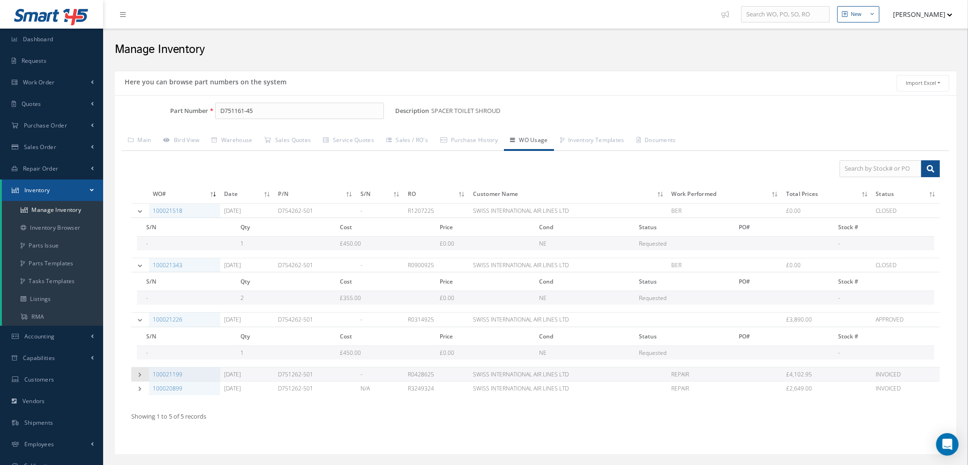
click at [139, 372] on td at bounding box center [140, 374] width 18 height 14
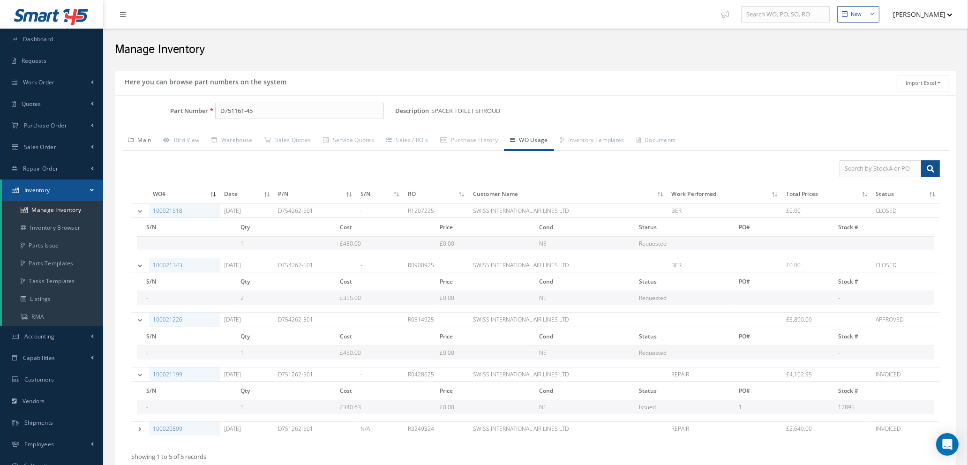
click at [141, 139] on link "Main" at bounding box center [140, 141] width 36 height 20
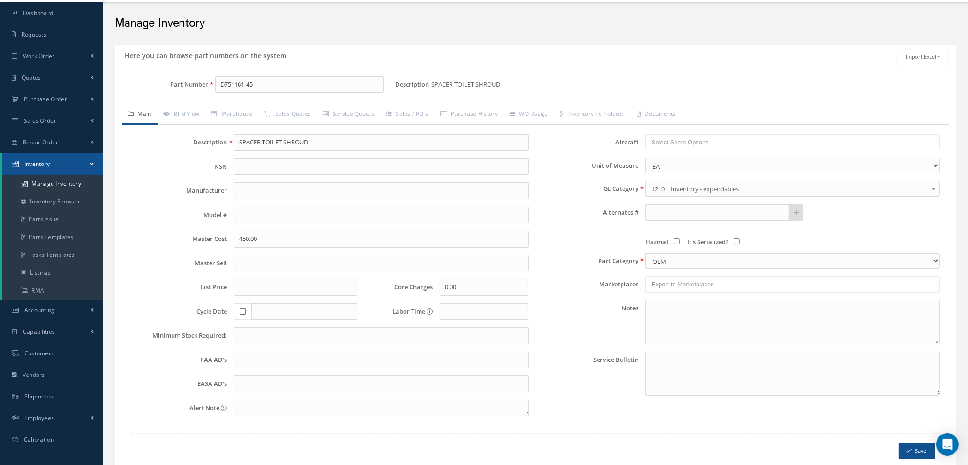
scroll to position [67, 0]
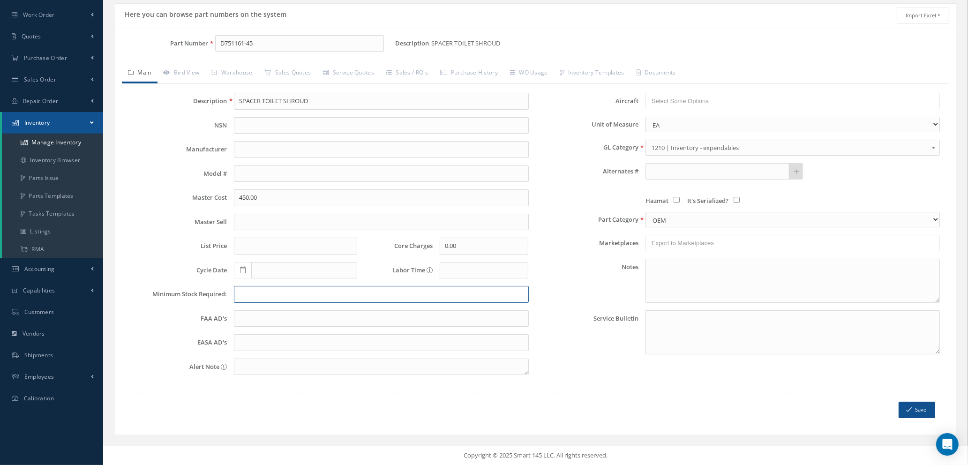
click at [271, 295] on input "text" at bounding box center [381, 294] width 294 height 17
type input "2"
click at [913, 410] on button "Save" at bounding box center [916, 410] width 37 height 16
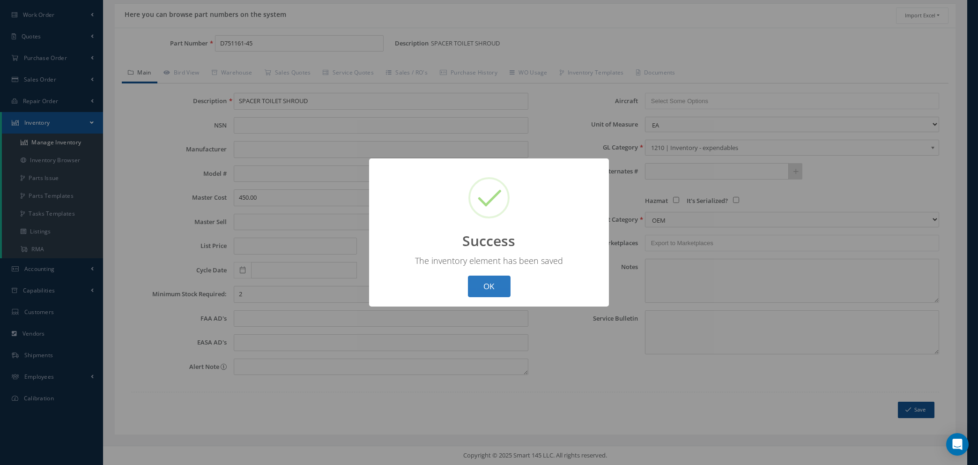
click at [500, 289] on button "OK" at bounding box center [489, 286] width 43 height 22
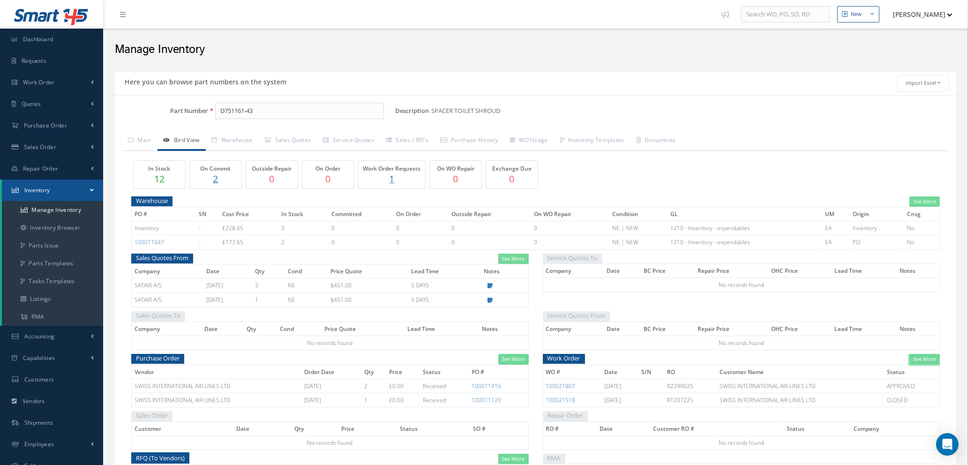
click at [922, 358] on link "See More" at bounding box center [924, 359] width 30 height 11
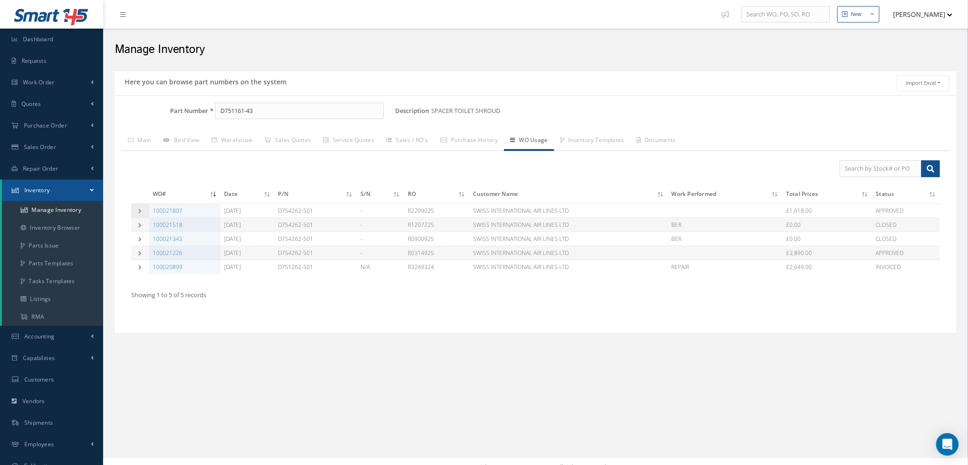
click at [138, 208] on icon at bounding box center [140, 210] width 7 height 5
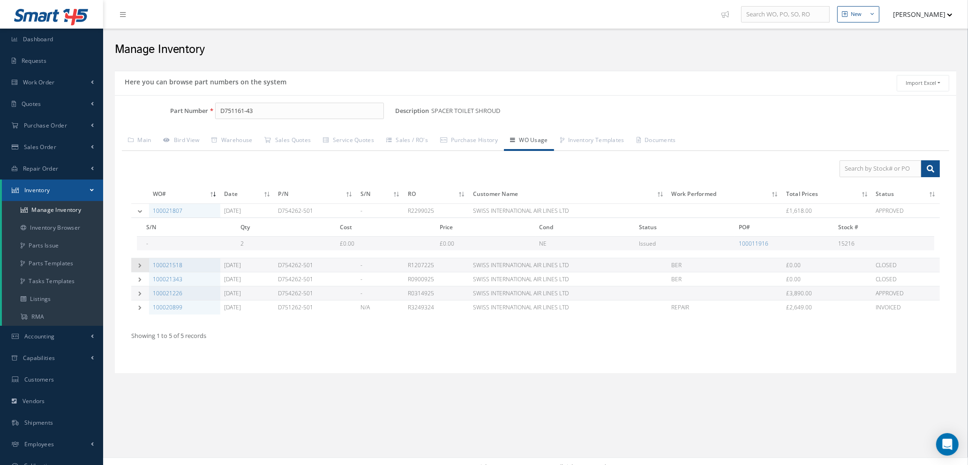
click at [137, 263] on icon at bounding box center [140, 265] width 7 height 5
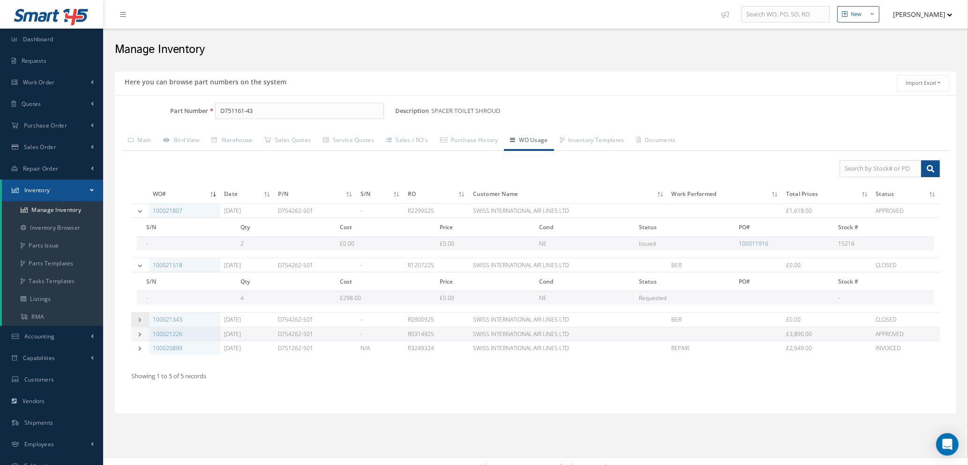
click at [136, 319] on td at bounding box center [140, 320] width 18 height 14
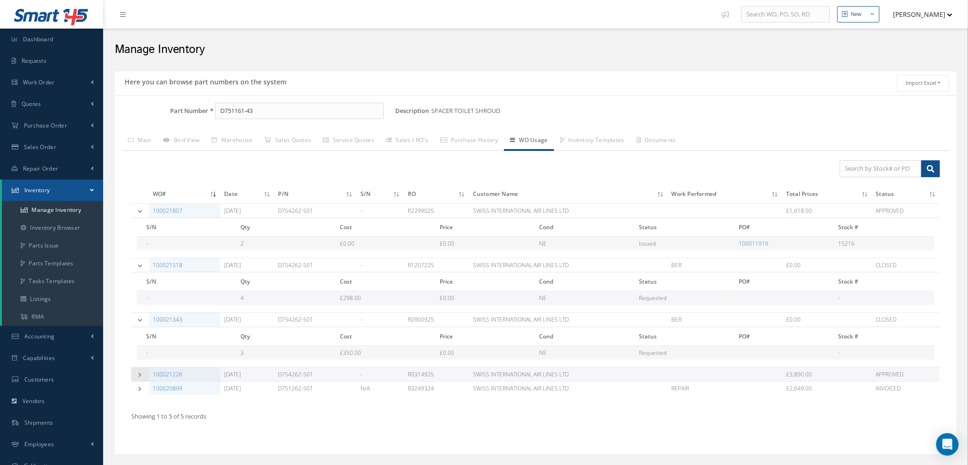
click at [140, 372] on icon at bounding box center [140, 374] width 7 height 5
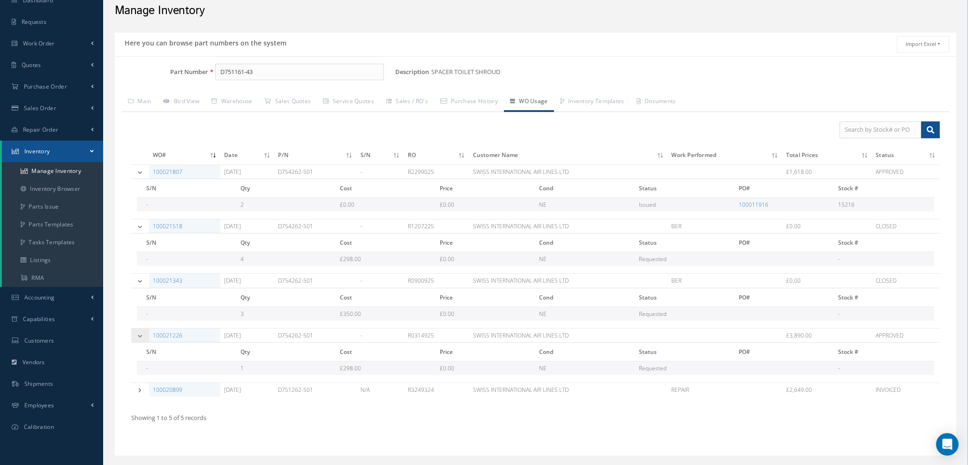
scroll to position [60, 0]
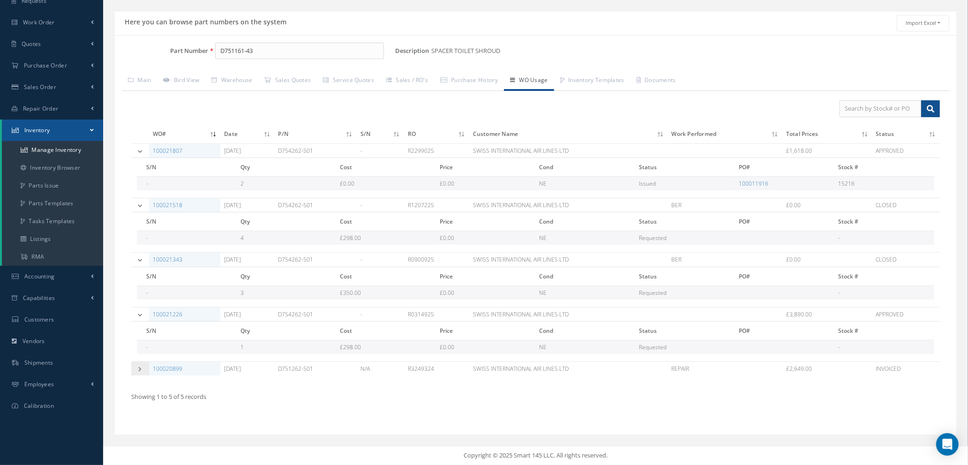
click at [140, 371] on icon at bounding box center [140, 368] width 7 height 5
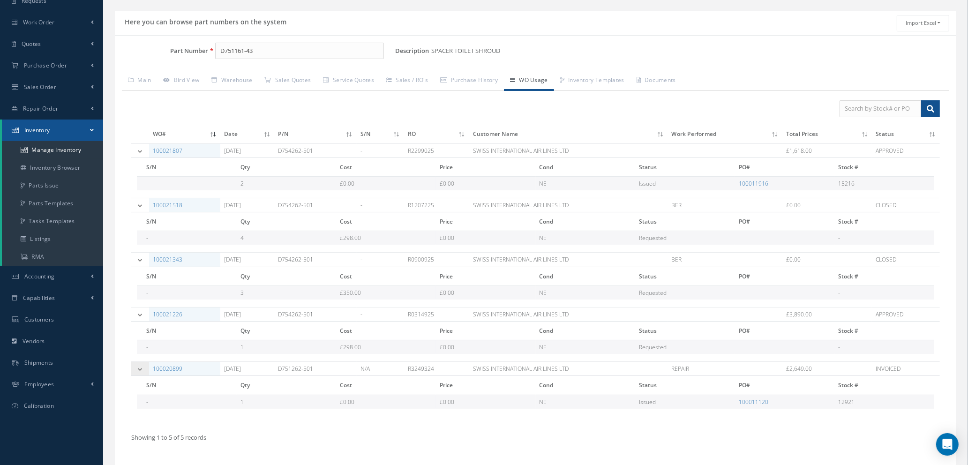
click at [140, 371] on icon at bounding box center [140, 368] width 7 height 5
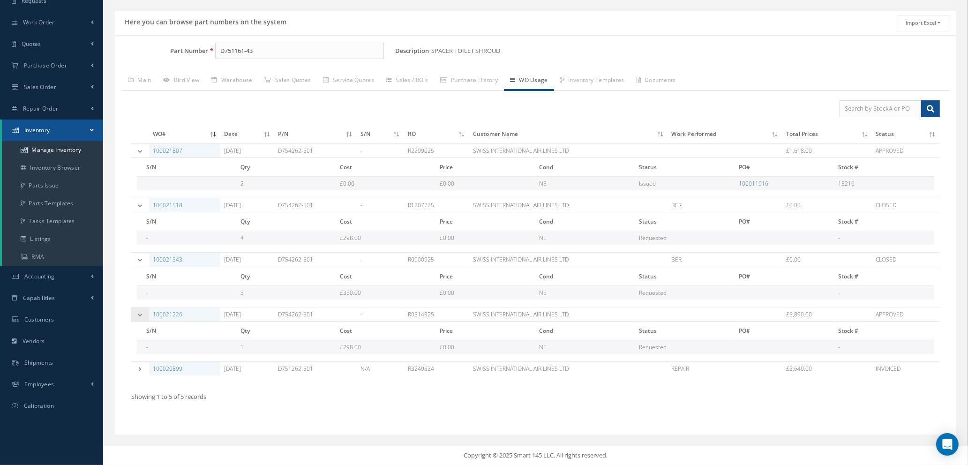
click at [141, 313] on icon at bounding box center [140, 314] width 7 height 5
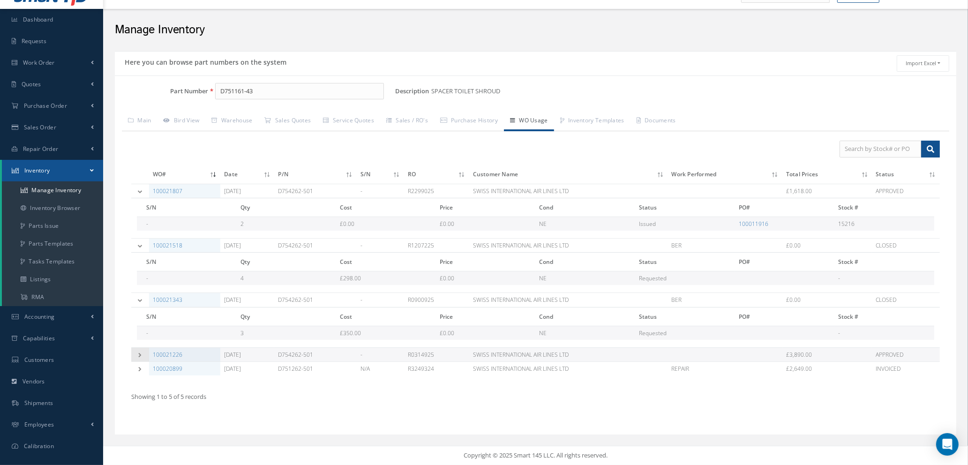
scroll to position [20, 0]
click at [139, 301] on icon at bounding box center [140, 300] width 7 height 5
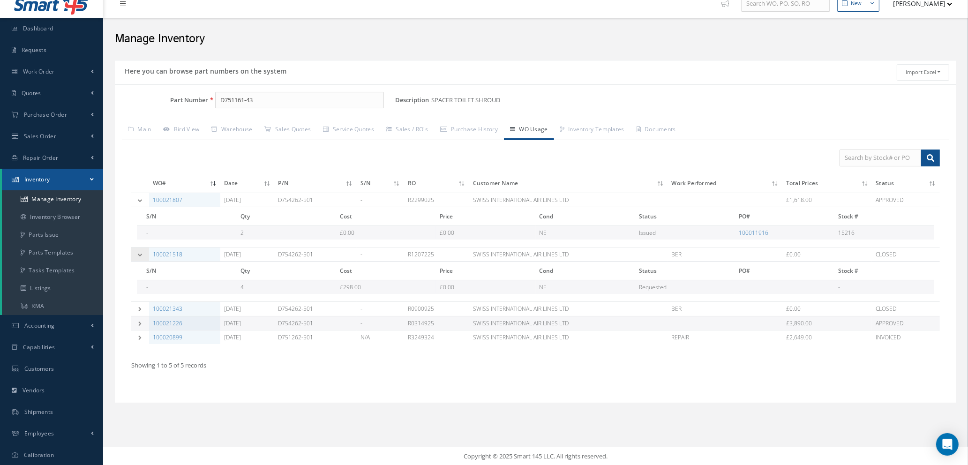
click at [141, 254] on icon at bounding box center [140, 254] width 7 height 5
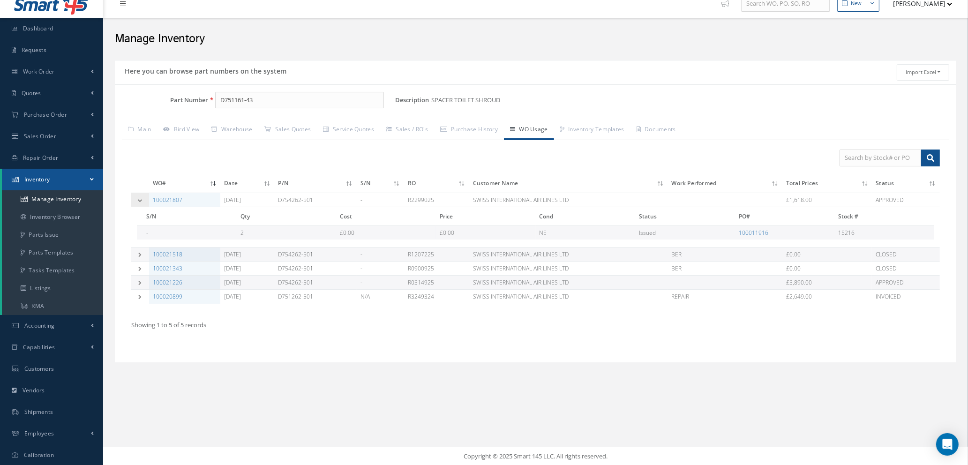
click at [141, 198] on icon at bounding box center [140, 200] width 7 height 5
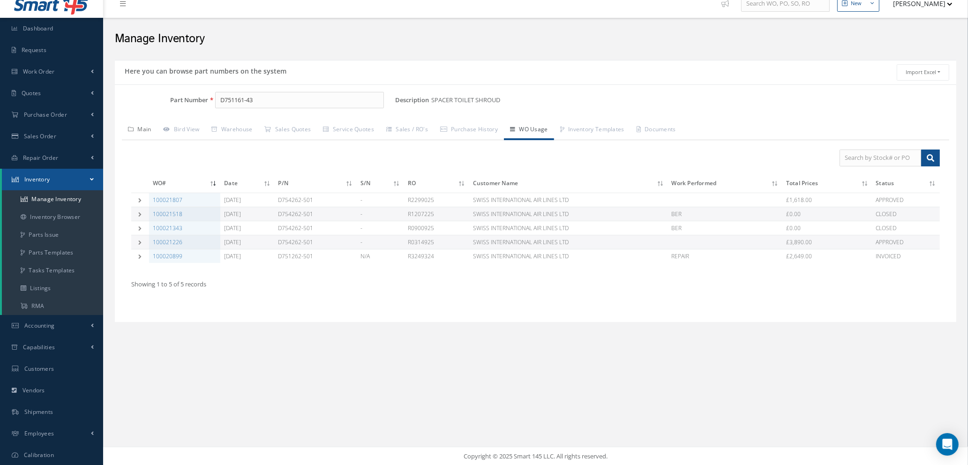
click at [146, 127] on link "Main" at bounding box center [140, 130] width 36 height 20
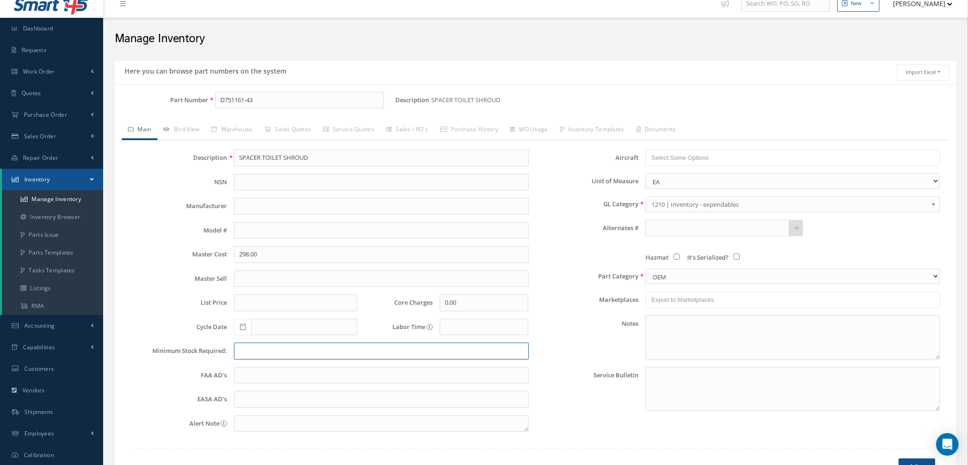
click at [275, 352] on input "text" at bounding box center [381, 350] width 294 height 17
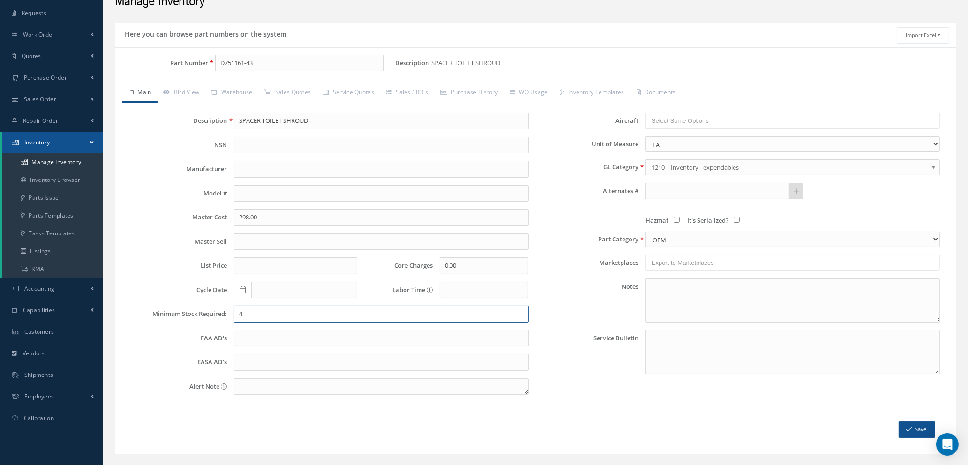
scroll to position [67, 0]
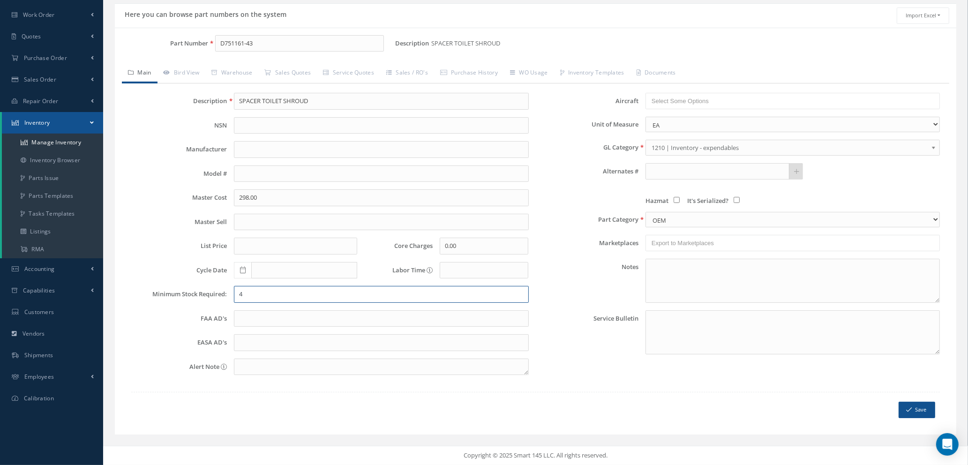
type input "4"
click at [914, 411] on button "Save" at bounding box center [916, 410] width 37 height 16
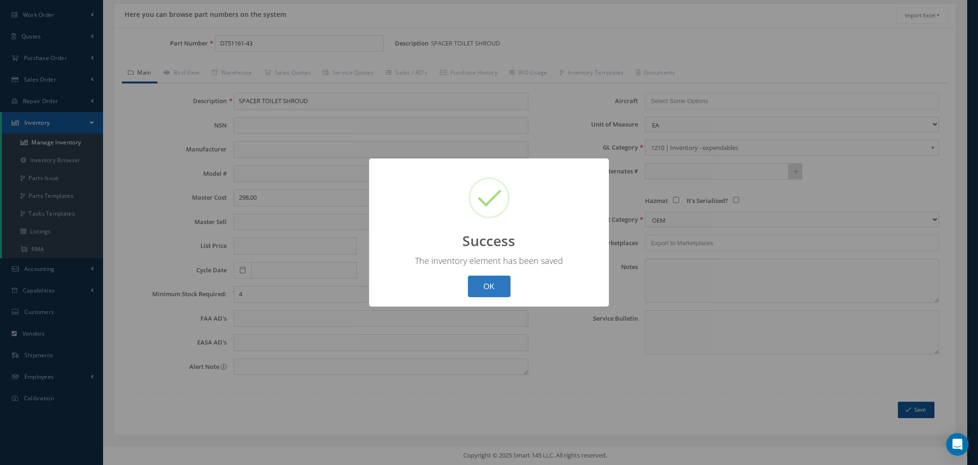
click at [492, 283] on button "OK" at bounding box center [489, 286] width 43 height 22
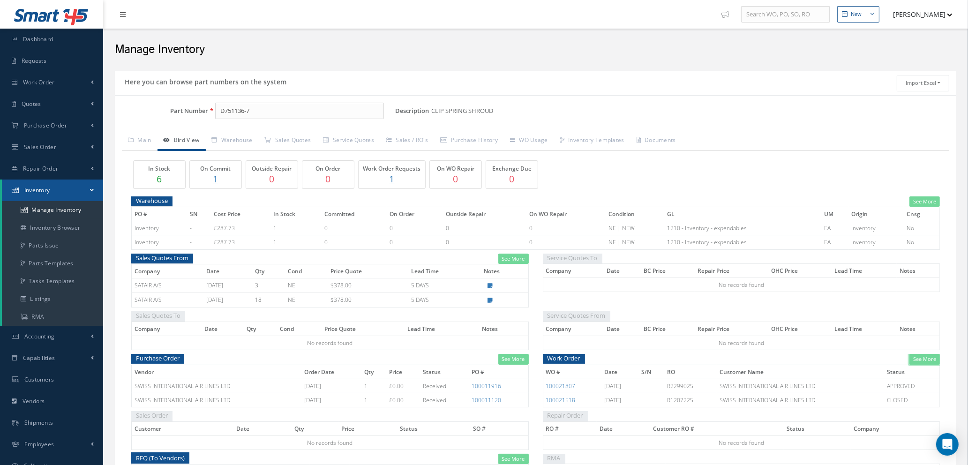
click at [920, 359] on link "See More" at bounding box center [924, 359] width 30 height 11
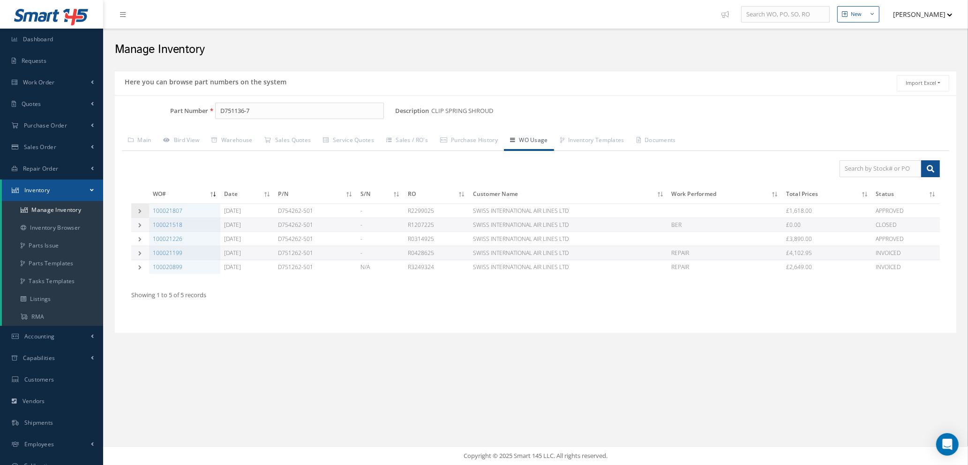
click at [136, 209] on td at bounding box center [140, 210] width 18 height 14
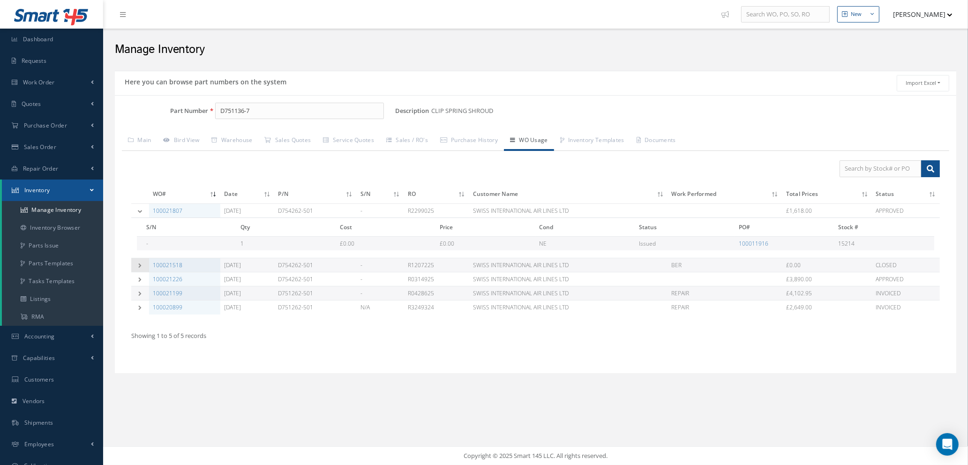
click at [137, 263] on icon at bounding box center [140, 265] width 7 height 5
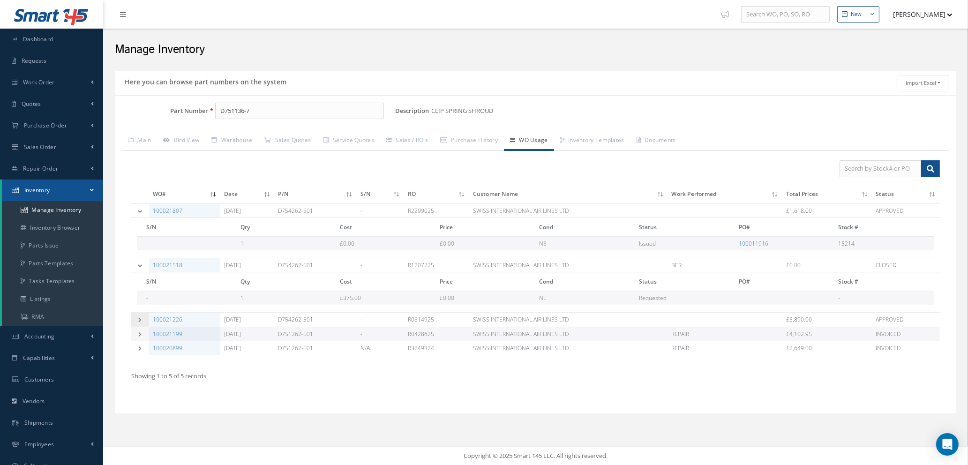
click at [139, 320] on icon at bounding box center [140, 319] width 7 height 5
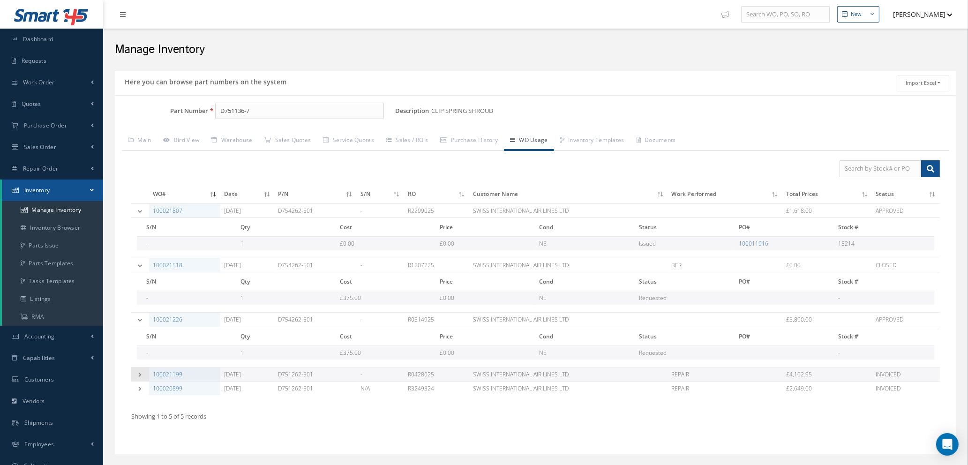
click at [135, 376] on td at bounding box center [140, 374] width 18 height 14
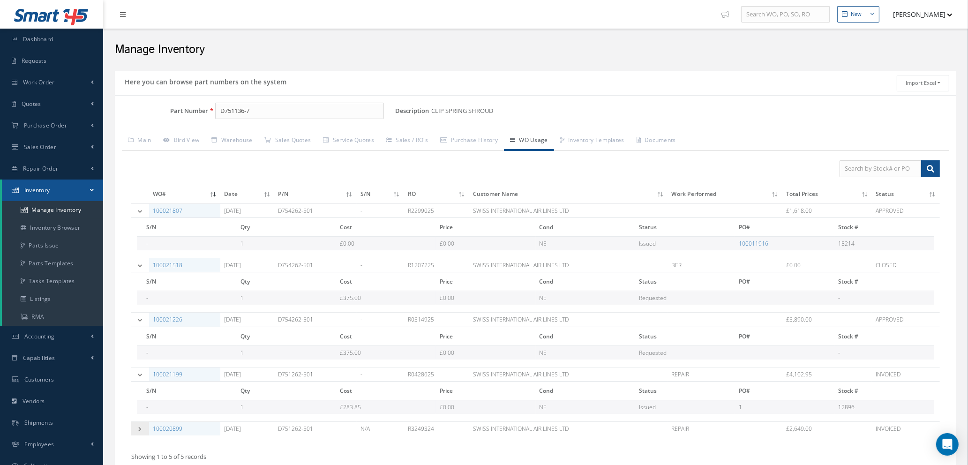
click at [139, 425] on td at bounding box center [140, 429] width 18 height 14
click at [141, 137] on link "Main" at bounding box center [140, 141] width 36 height 20
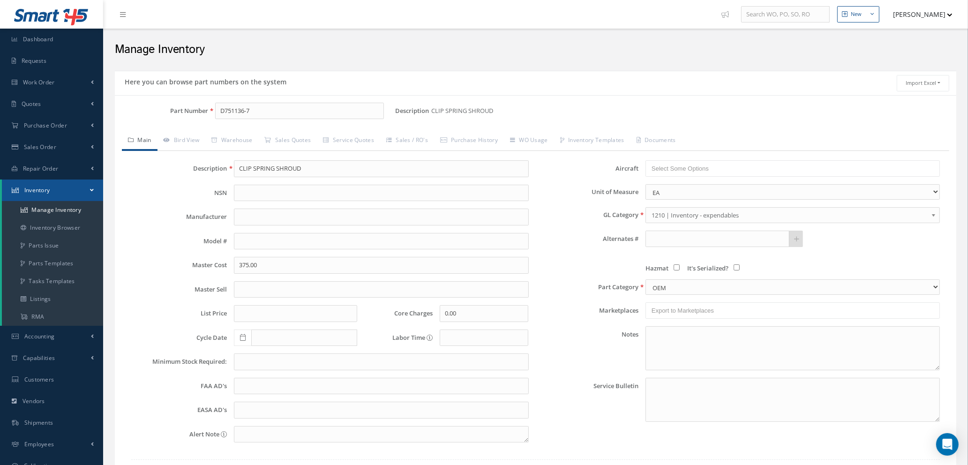
scroll to position [67, 0]
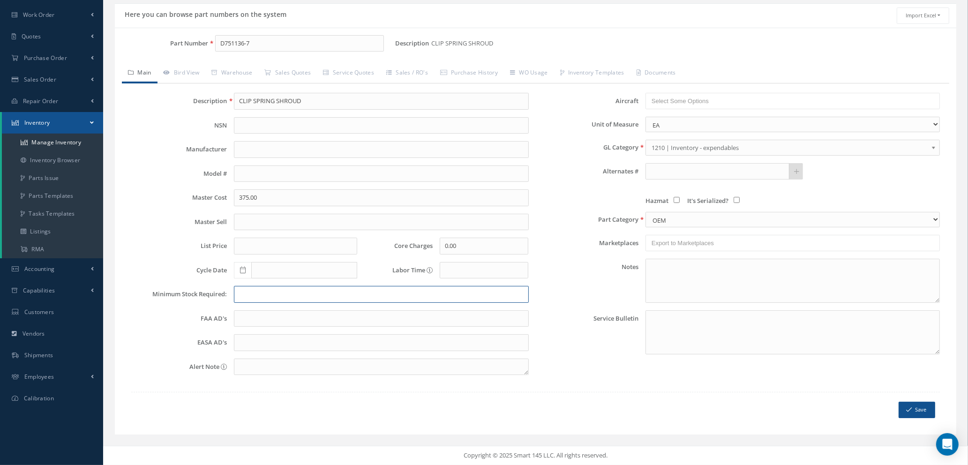
click at [248, 290] on input "text" at bounding box center [381, 294] width 294 height 17
type input "2"
click at [909, 410] on icon "submit" at bounding box center [909, 409] width 6 height 7
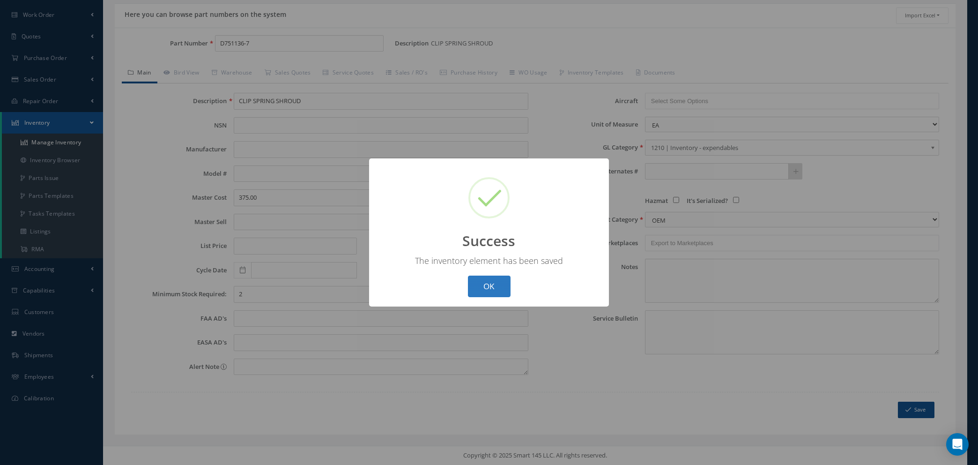
click at [488, 279] on button "OK" at bounding box center [489, 286] width 43 height 22
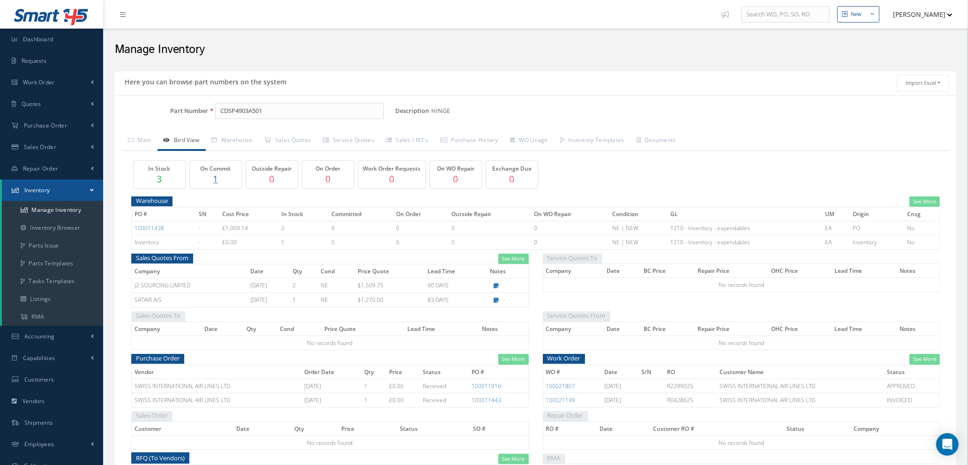
scroll to position [141, 0]
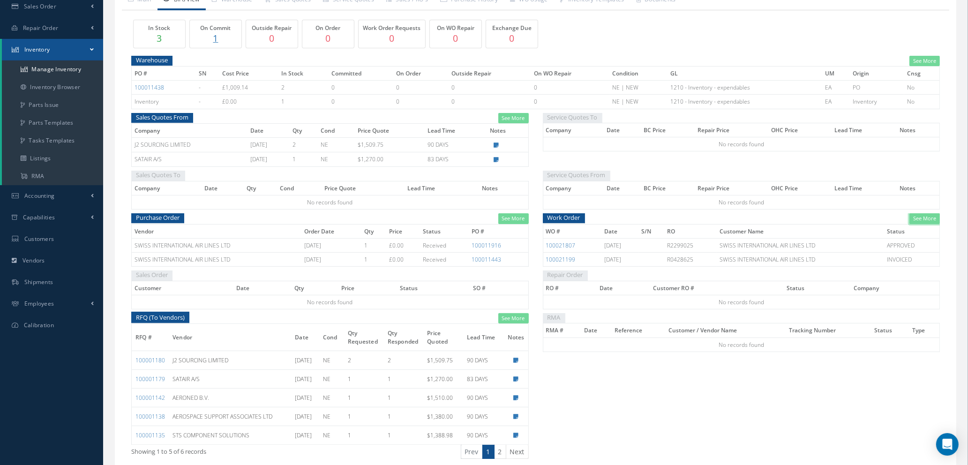
click at [923, 222] on link "See More" at bounding box center [924, 218] width 30 height 11
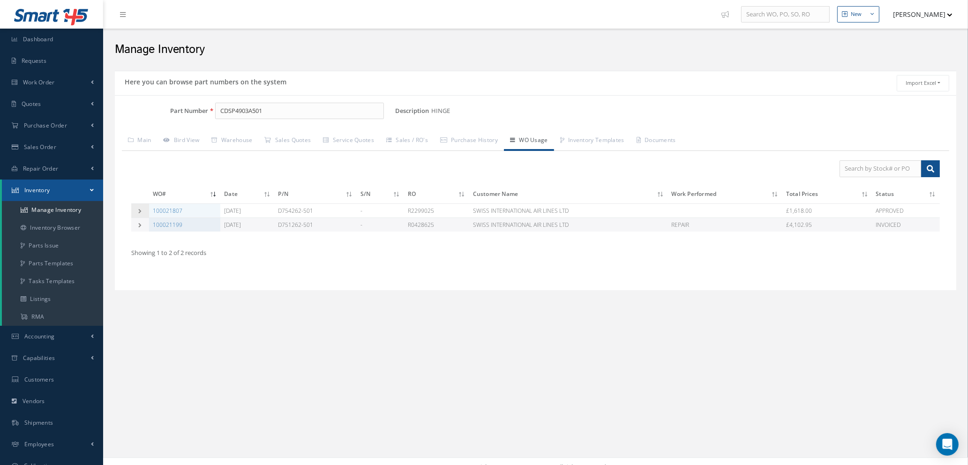
click at [139, 209] on icon at bounding box center [140, 210] width 7 height 5
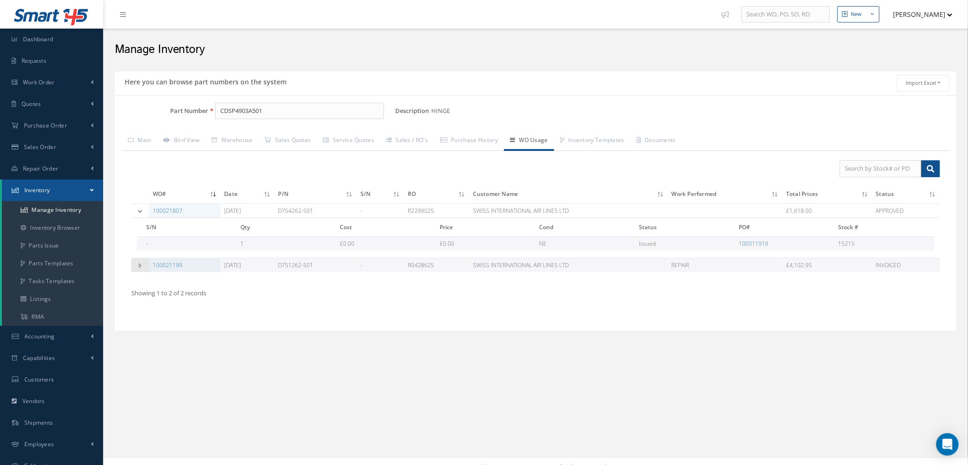
click at [138, 262] on td at bounding box center [140, 265] width 18 height 14
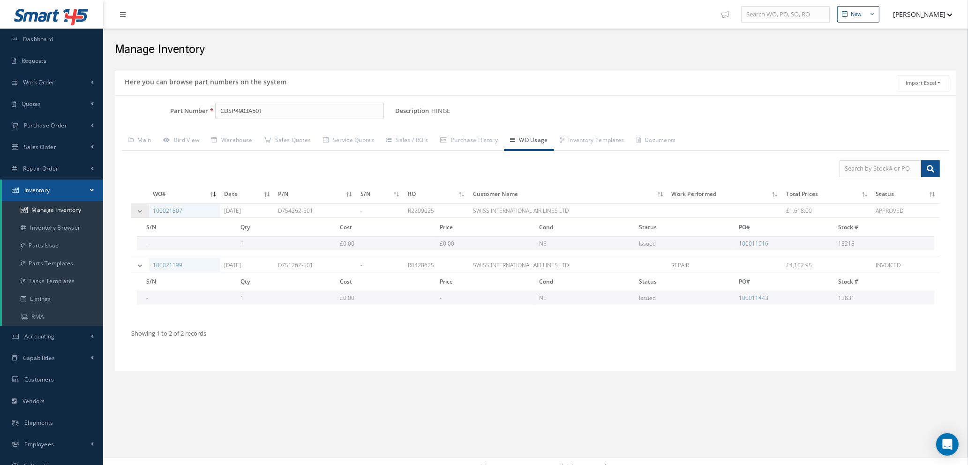
click at [141, 210] on icon at bounding box center [140, 210] width 7 height 5
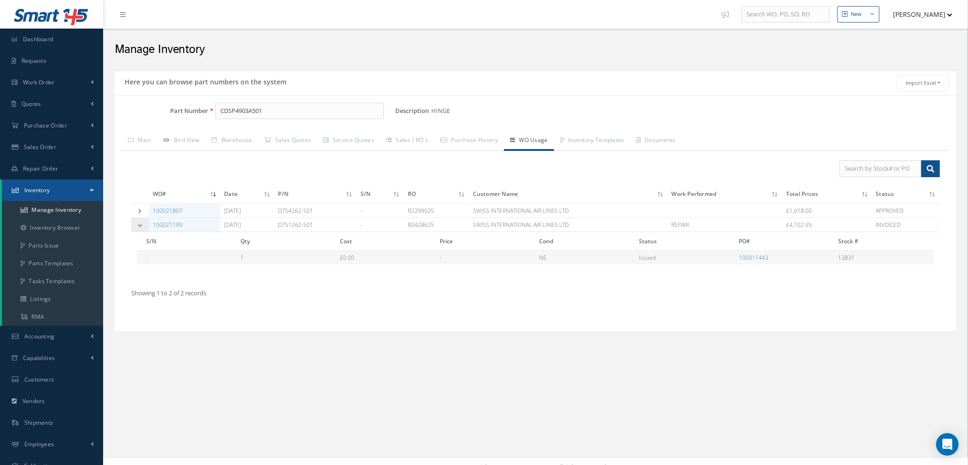
click at [139, 222] on td at bounding box center [140, 224] width 18 height 14
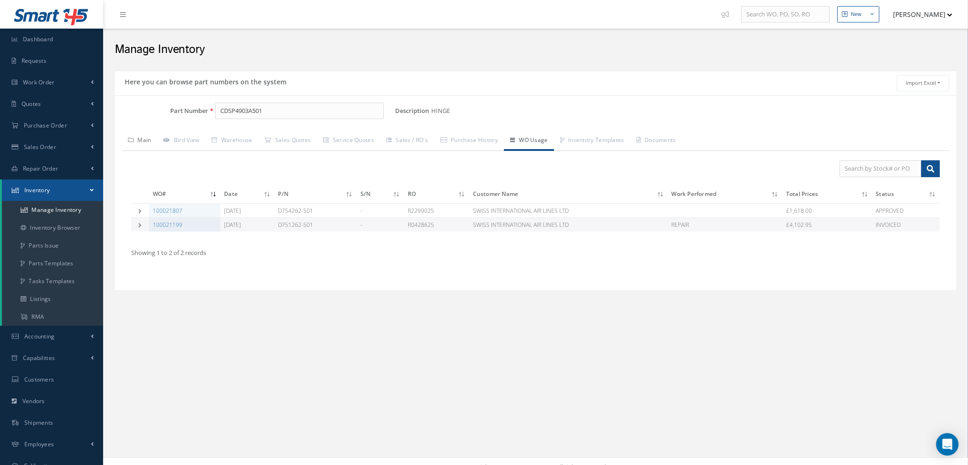
click at [146, 140] on link "Main" at bounding box center [140, 141] width 36 height 20
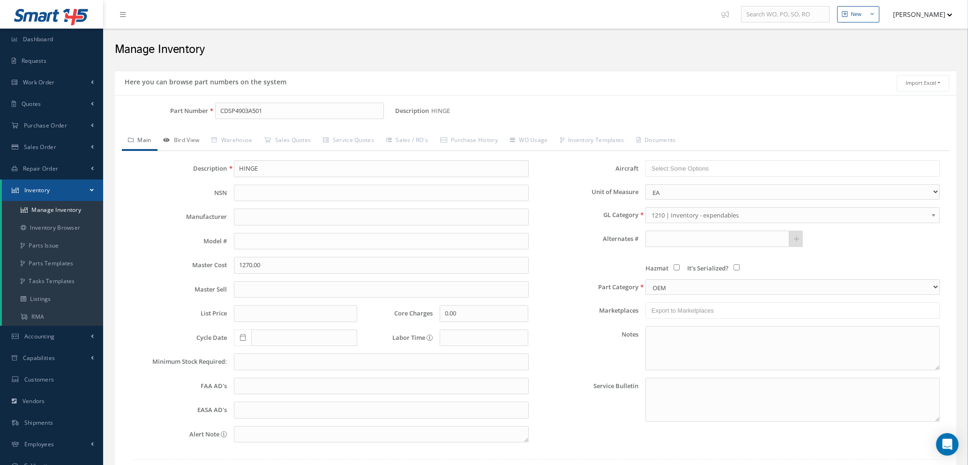
click at [194, 143] on link "Bird View" at bounding box center [181, 141] width 48 height 20
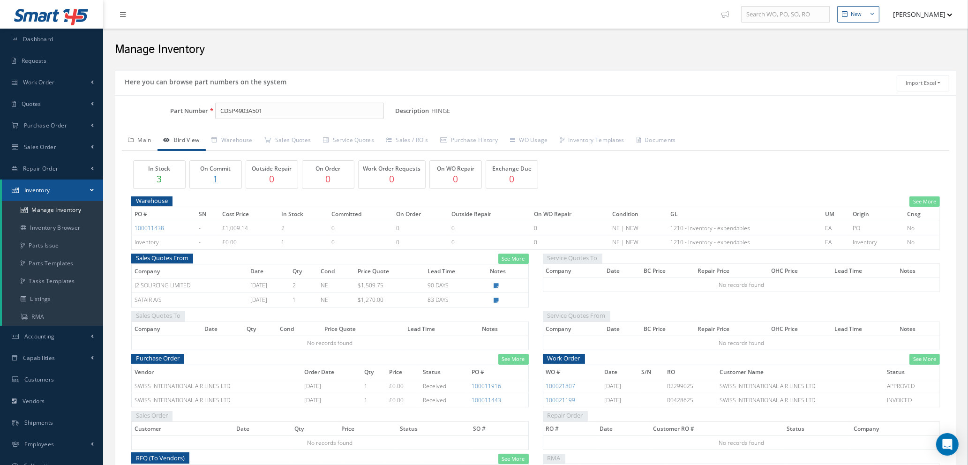
click at [142, 142] on link "Main" at bounding box center [140, 141] width 36 height 20
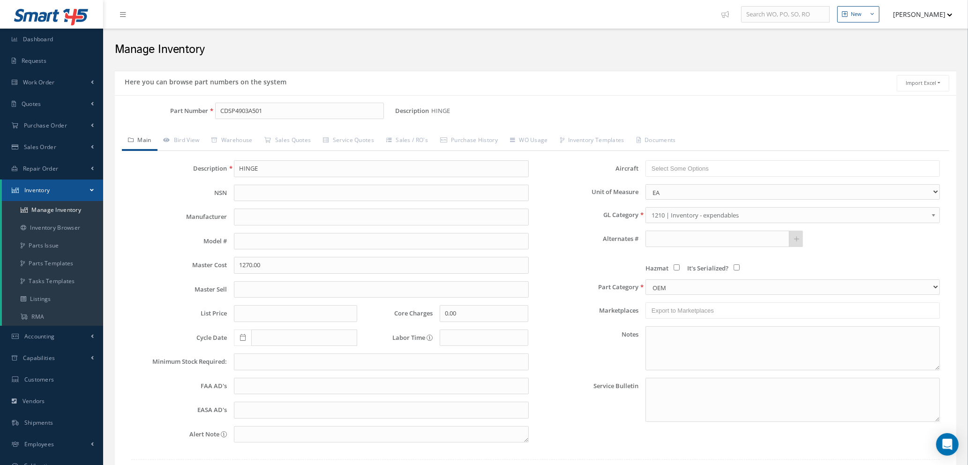
scroll to position [67, 0]
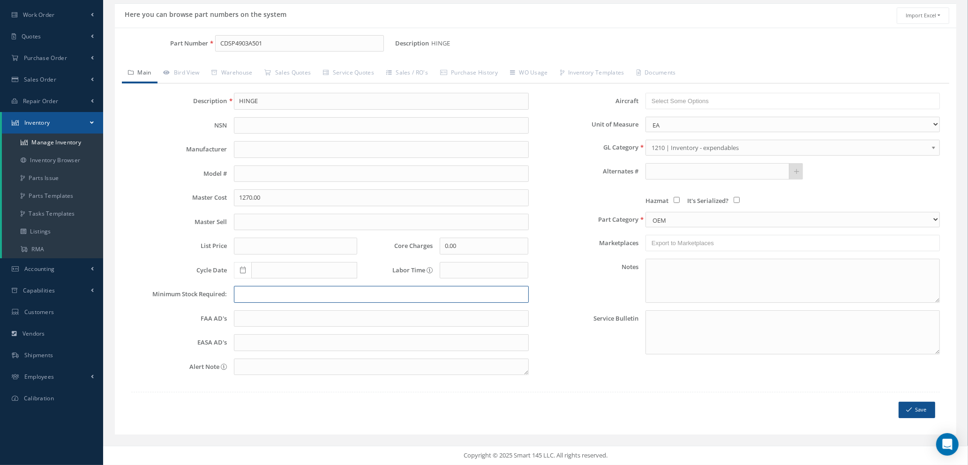
click at [277, 298] on input "text" at bounding box center [381, 294] width 294 height 17
type input "2"
click at [916, 409] on button "Save" at bounding box center [916, 410] width 37 height 16
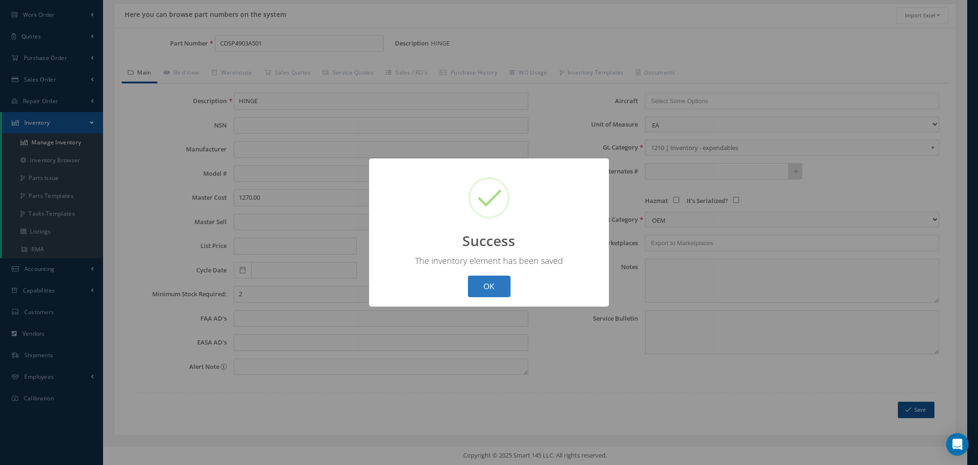
click at [494, 286] on button "OK" at bounding box center [489, 286] width 43 height 22
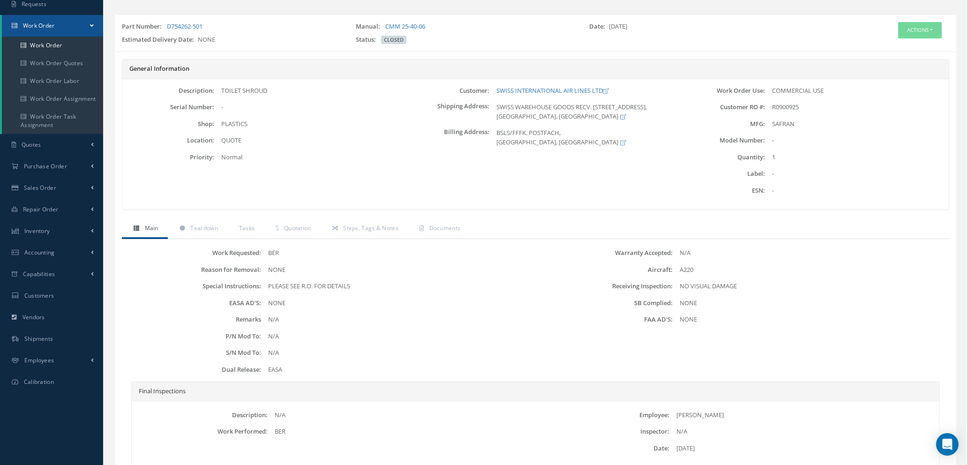
scroll to position [134, 0]
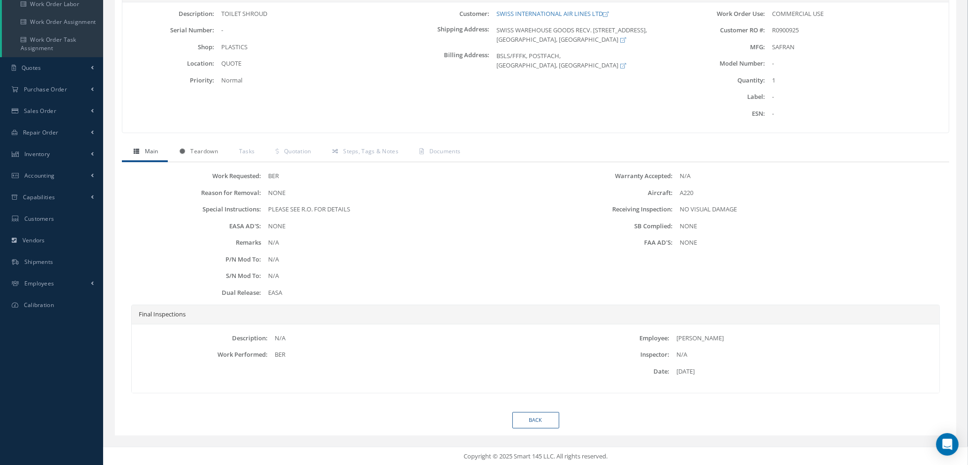
click at [203, 153] on span "Teardown" at bounding box center [203, 151] width 27 height 8
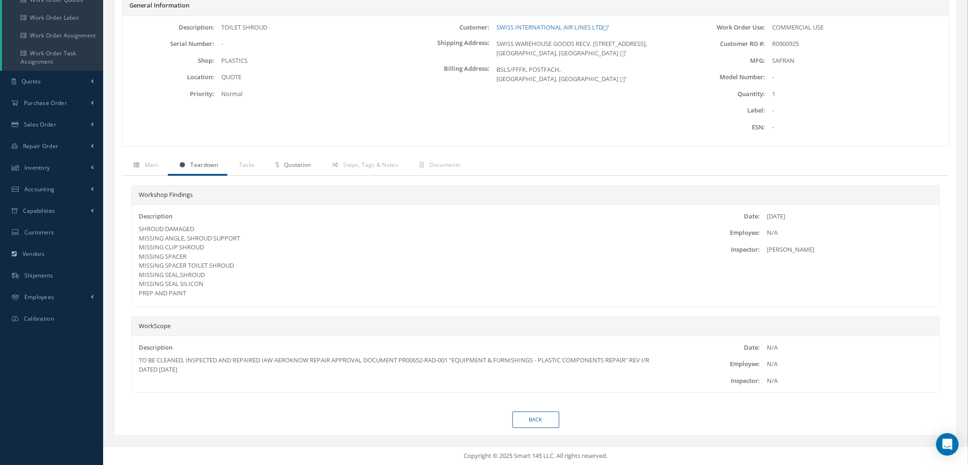
click at [297, 166] on span "Quotation" at bounding box center [297, 165] width 27 height 8
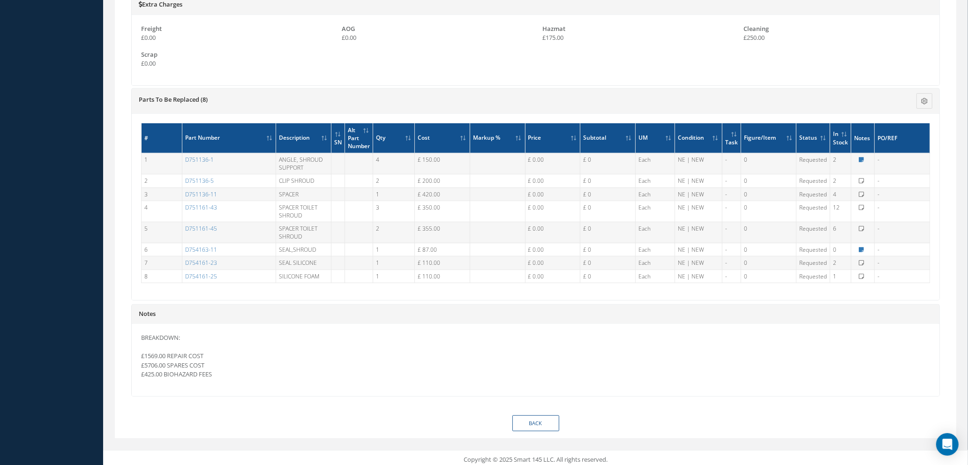
scroll to position [671, 0]
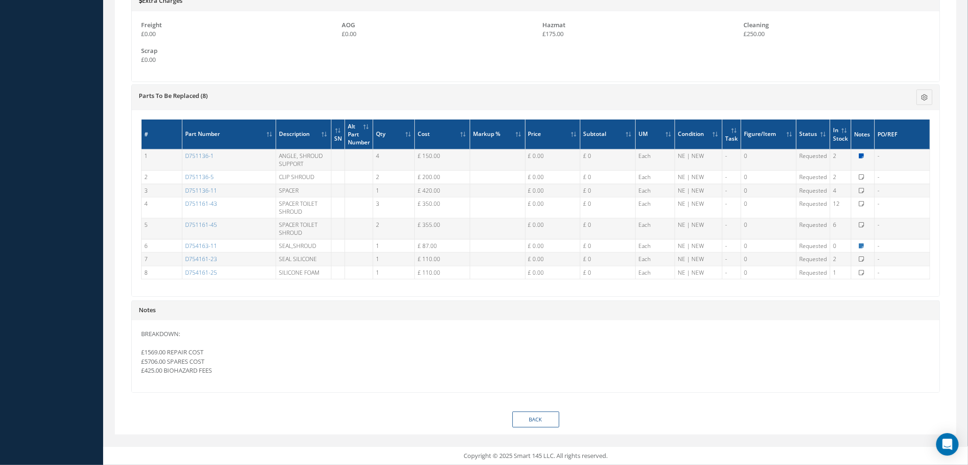
click at [860, 154] on icon at bounding box center [860, 156] width 5 height 6
type textarea "PEPPE STOCK OR 5 DAY LT"
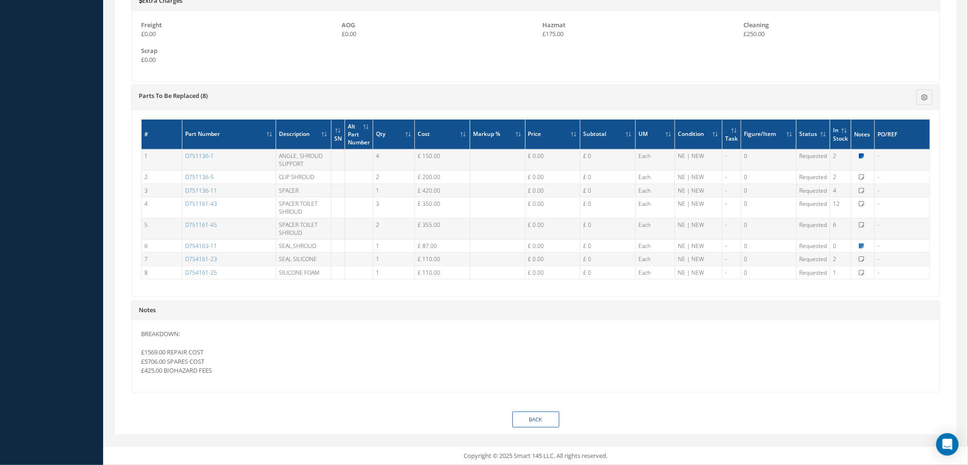
type textarea "PEPPE STOCK OR 5 DAY LT"
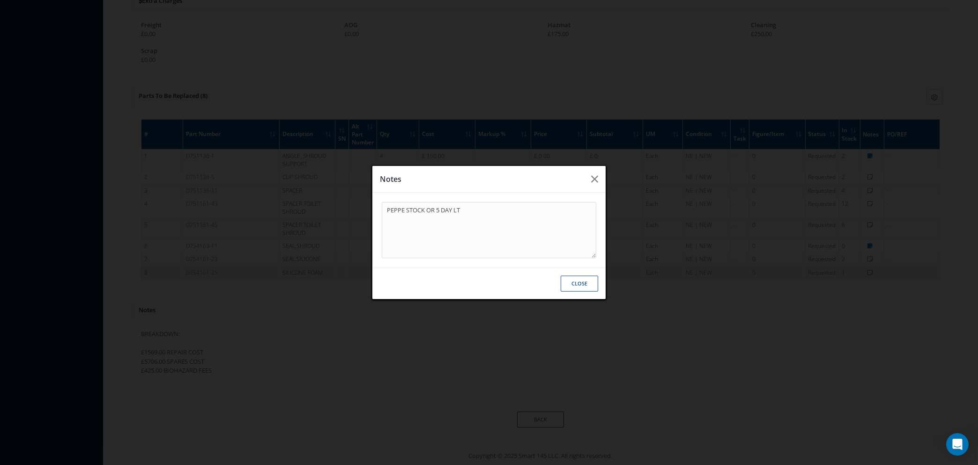
click at [577, 286] on button "Close" at bounding box center [579, 283] width 37 height 16
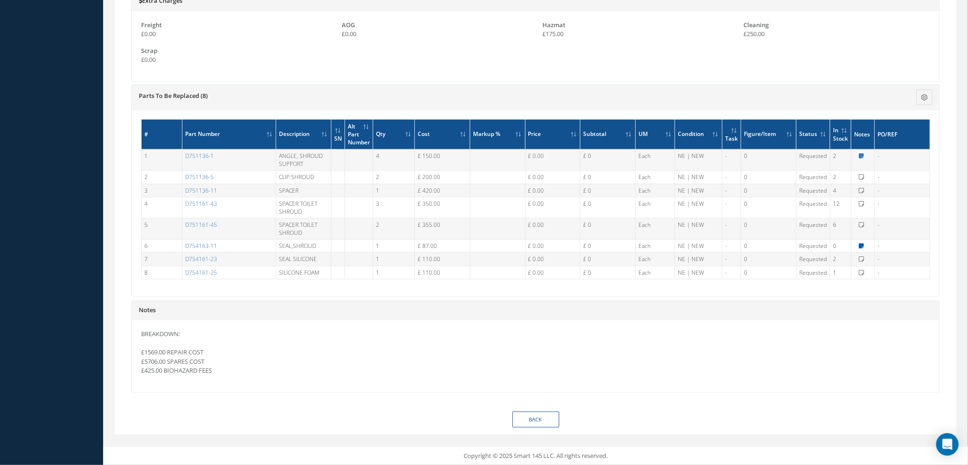
click at [863, 244] on icon at bounding box center [860, 246] width 5 height 6
type textarea "NO STOCK UNTIL 19 AUG 2025"
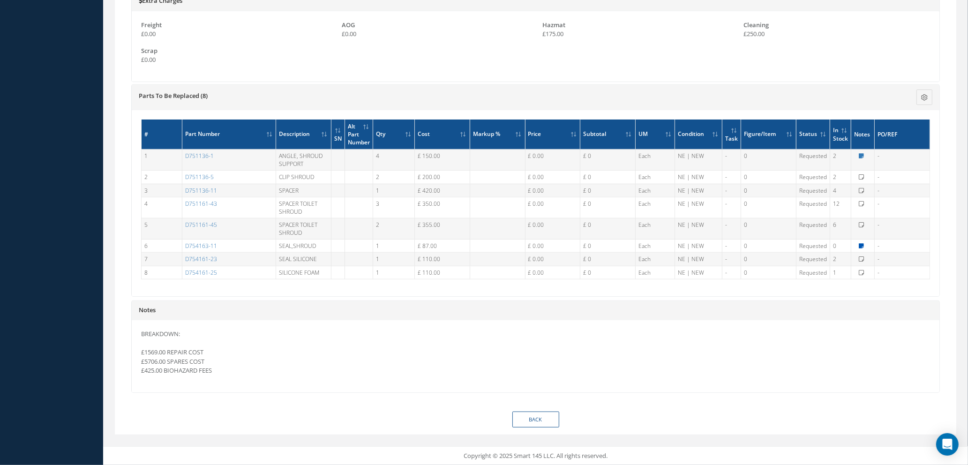
type textarea "NO STOCK UNTIL 19 AUG 2025"
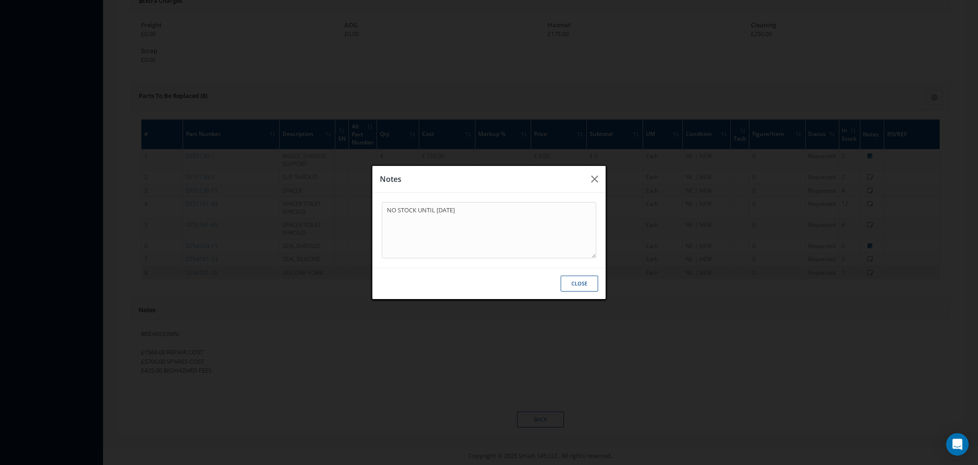
click at [588, 283] on button "Close" at bounding box center [579, 283] width 37 height 16
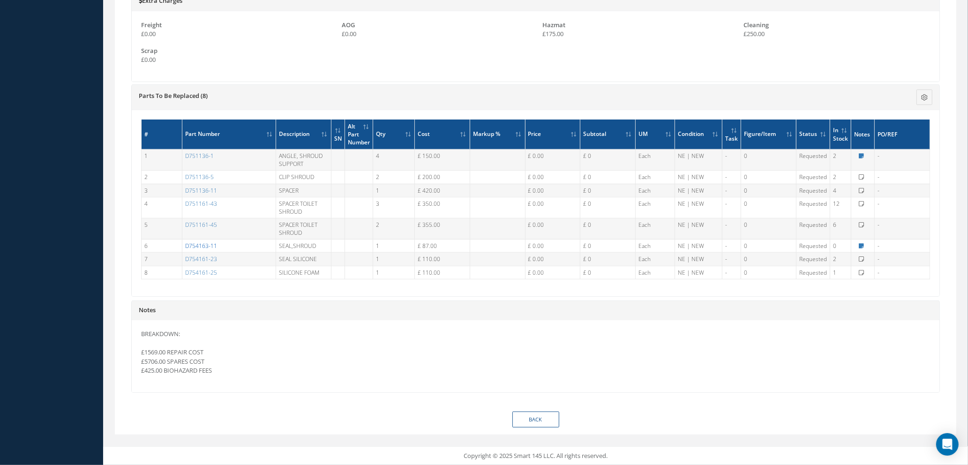
click at [200, 246] on link "D754163-11" at bounding box center [201, 246] width 32 height 8
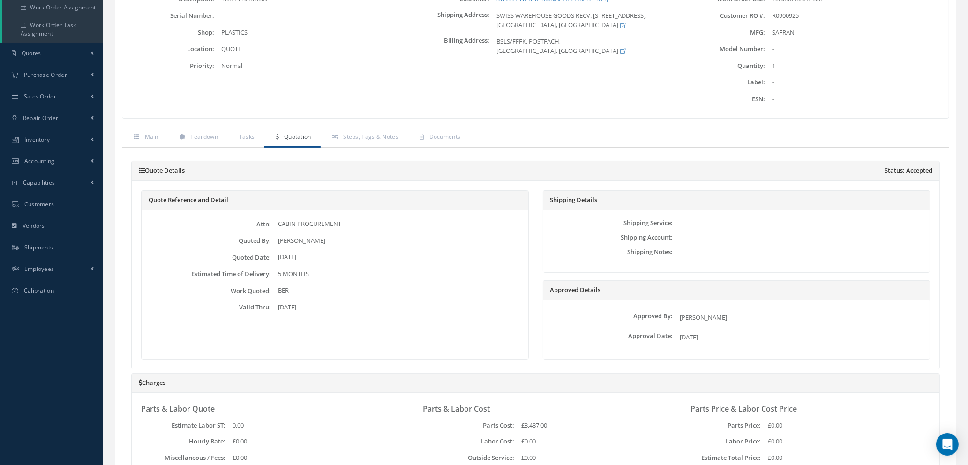
scroll to position [0, 0]
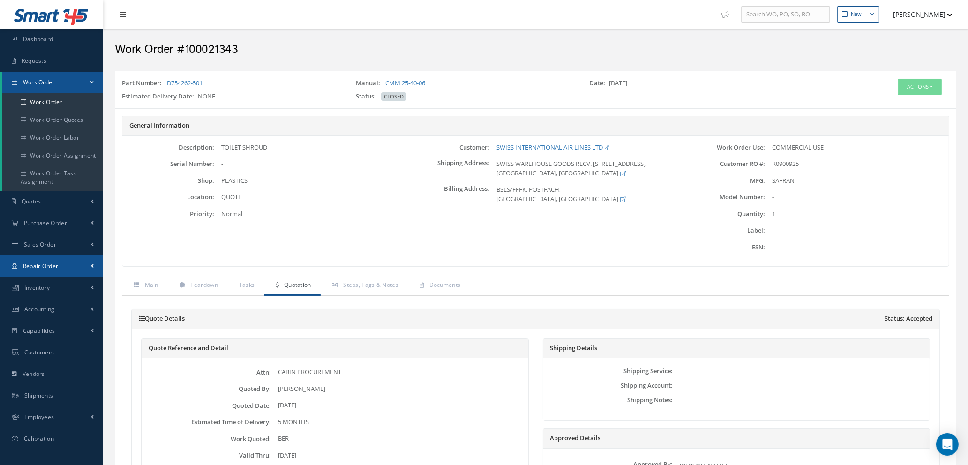
click at [57, 267] on span "Repair Order" at bounding box center [41, 266] width 36 height 8
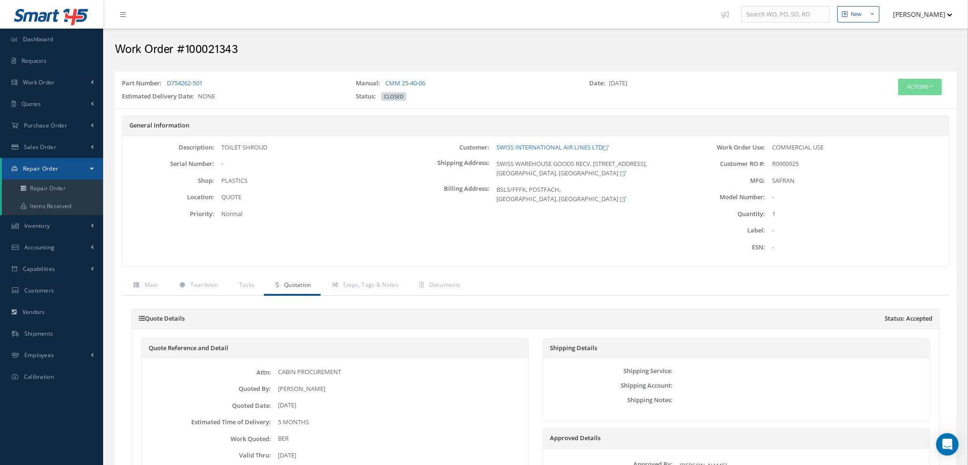
click at [90, 166] on span at bounding box center [92, 168] width 4 height 8
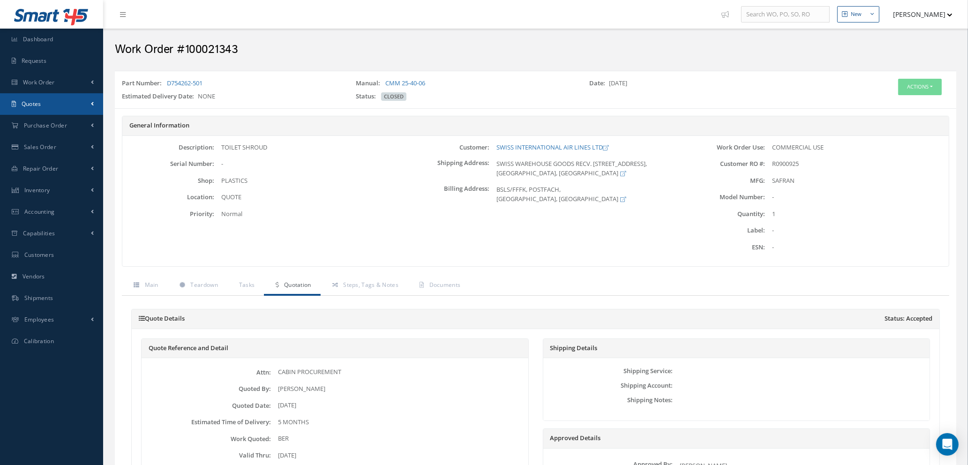
click at [60, 101] on link "Quotes" at bounding box center [51, 104] width 103 height 22
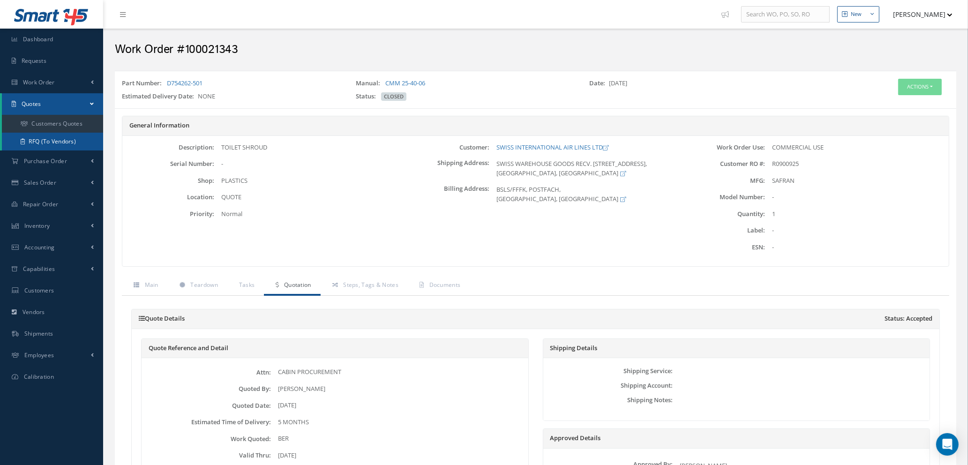
click at [54, 140] on link "RFQ (To Vendors)" at bounding box center [52, 142] width 101 height 18
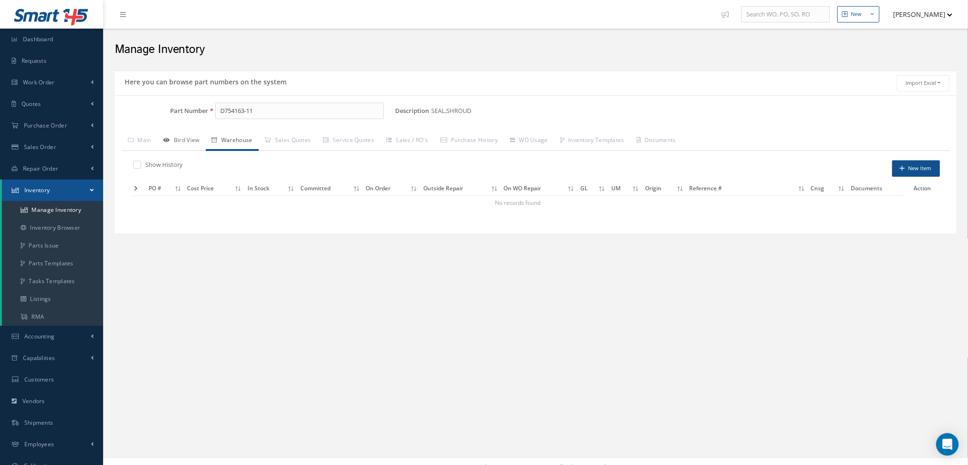
click at [187, 141] on link "Bird View" at bounding box center [181, 141] width 48 height 20
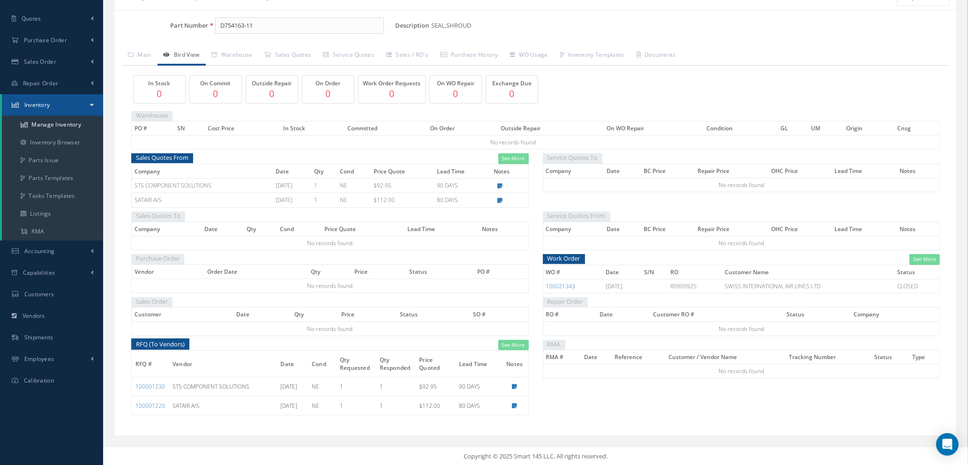
scroll to position [86, 0]
click at [918, 259] on link "See More" at bounding box center [924, 258] width 30 height 11
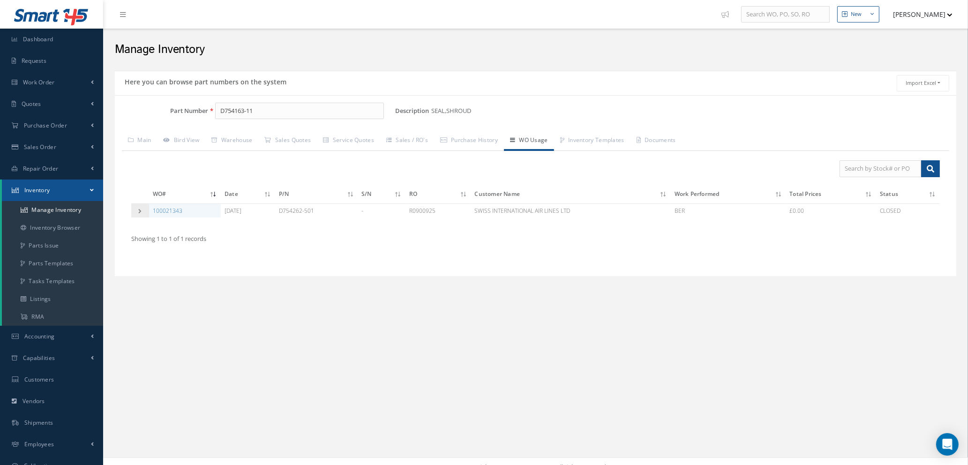
click at [140, 209] on icon at bounding box center [140, 210] width 7 height 5
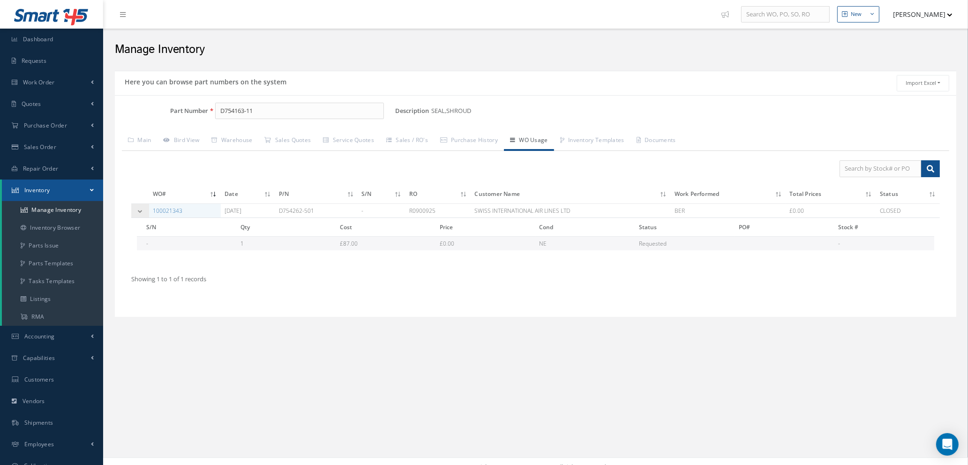
click at [140, 209] on icon at bounding box center [140, 210] width 7 height 5
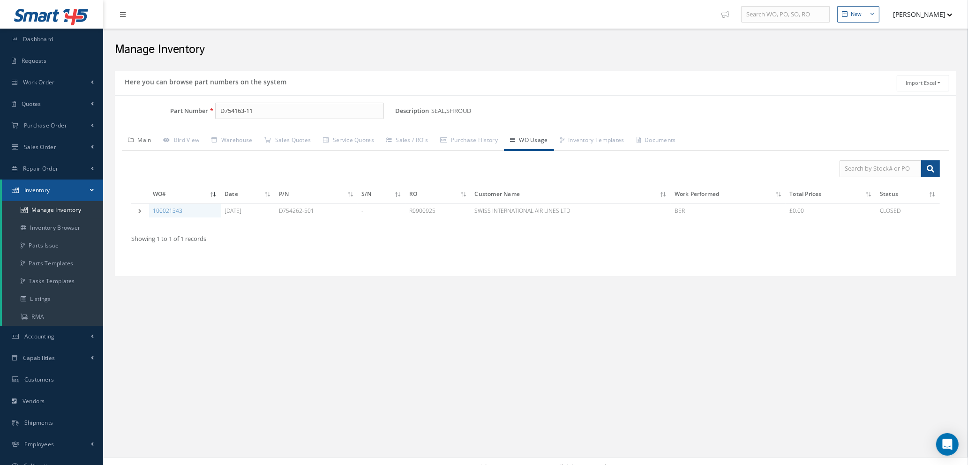
click at [143, 139] on link "Main" at bounding box center [140, 141] width 36 height 20
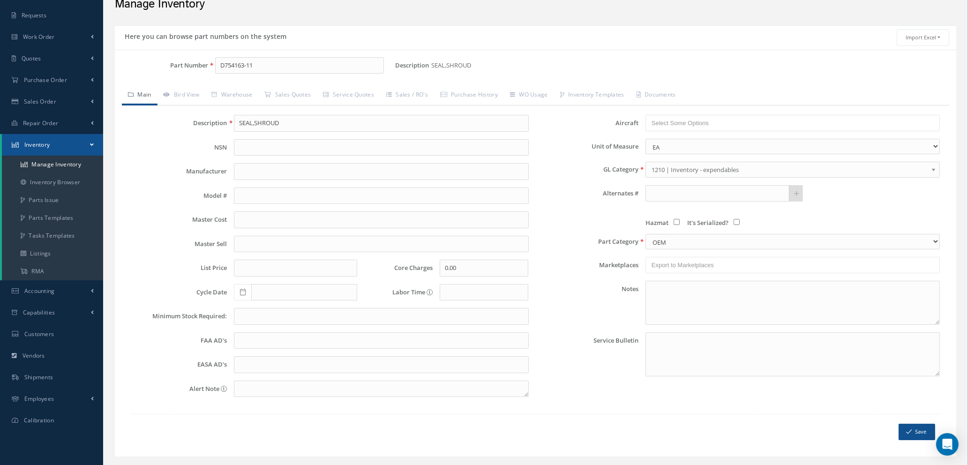
scroll to position [67, 0]
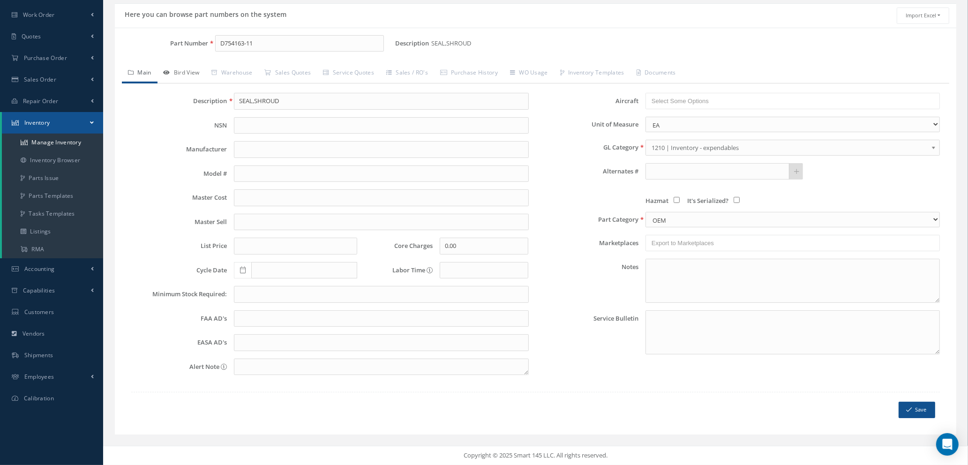
click at [194, 74] on link "Bird View" at bounding box center [181, 74] width 48 height 20
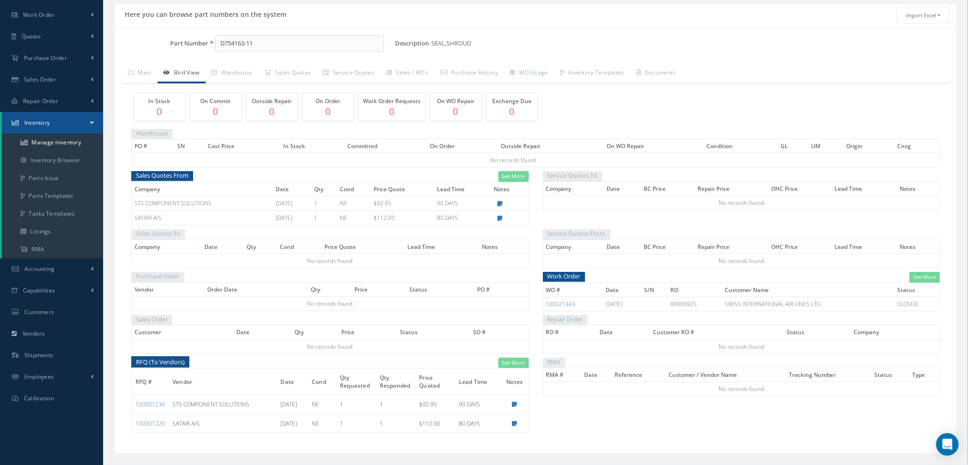
scroll to position [86, 0]
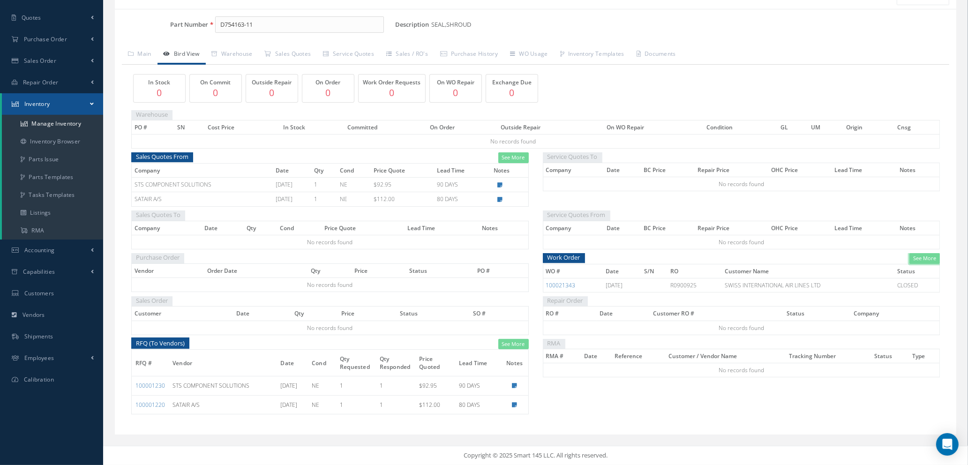
click at [927, 260] on link "See More" at bounding box center [924, 258] width 30 height 11
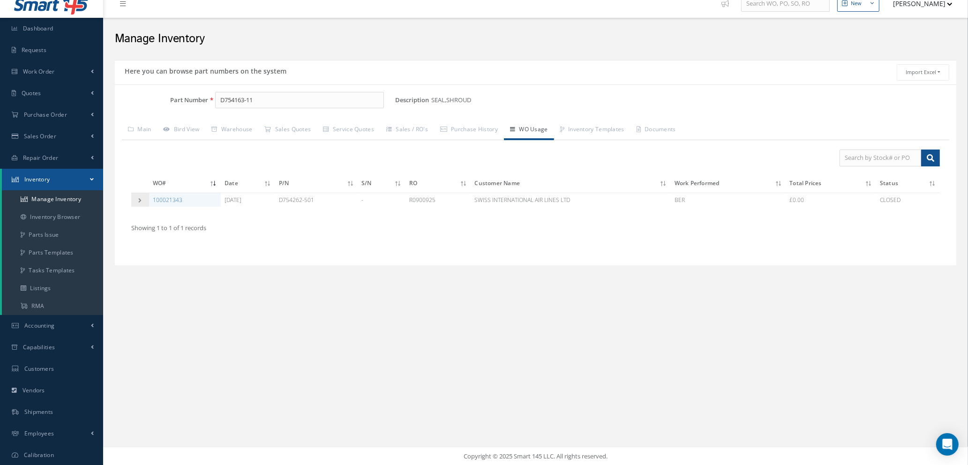
click at [141, 202] on td at bounding box center [140, 200] width 18 height 14
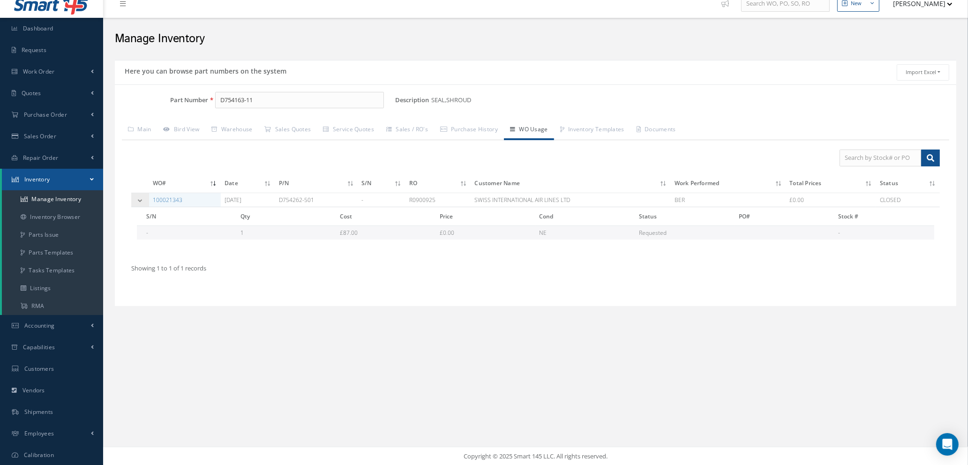
click at [141, 202] on td at bounding box center [140, 200] width 18 height 14
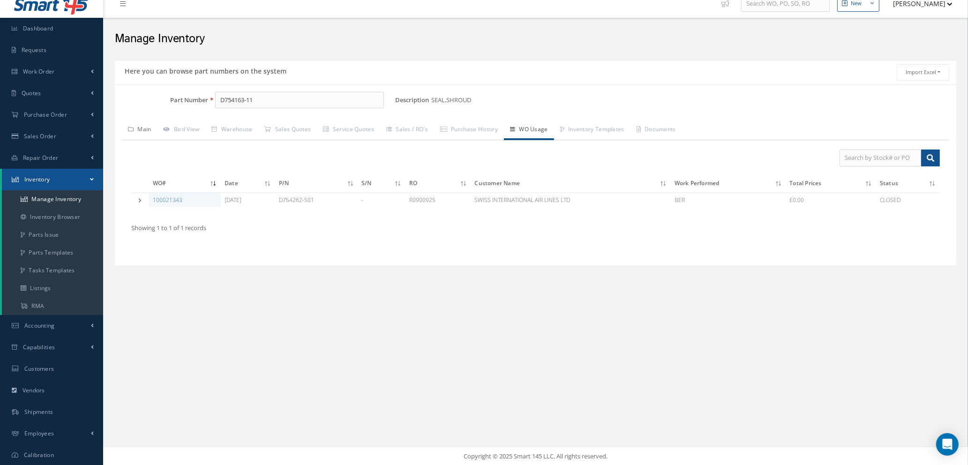
click at [144, 131] on link "Main" at bounding box center [140, 130] width 36 height 20
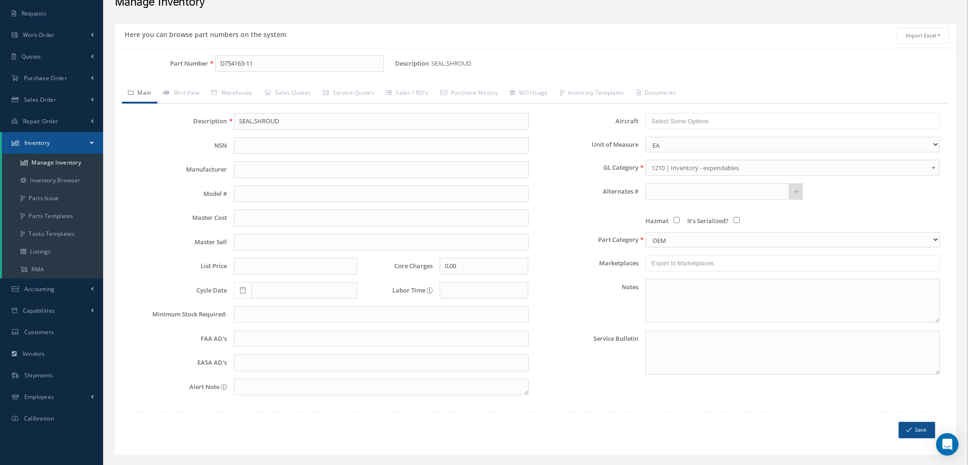
scroll to position [67, 0]
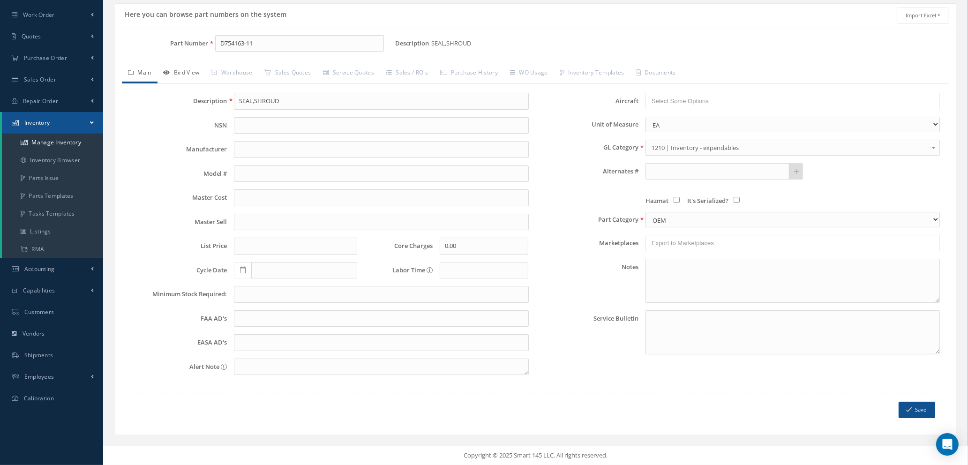
click at [177, 66] on link "Bird View" at bounding box center [181, 74] width 48 height 20
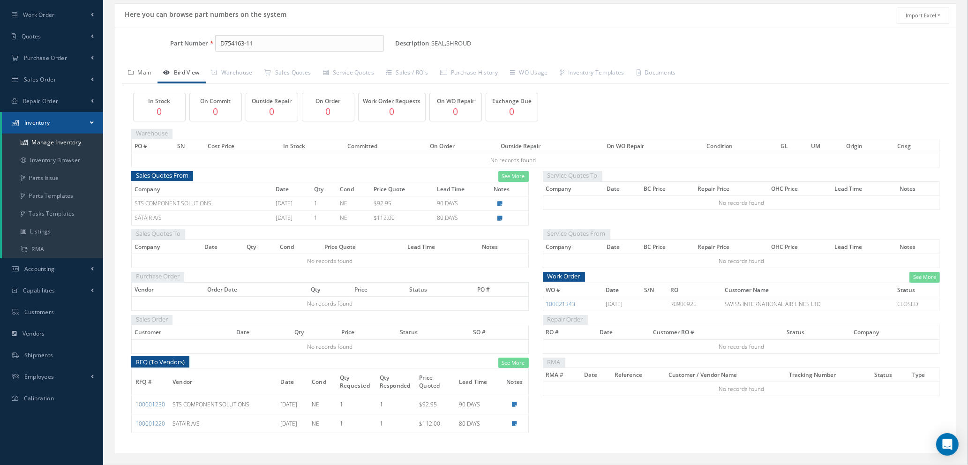
click at [138, 73] on link "Main" at bounding box center [140, 74] width 36 height 20
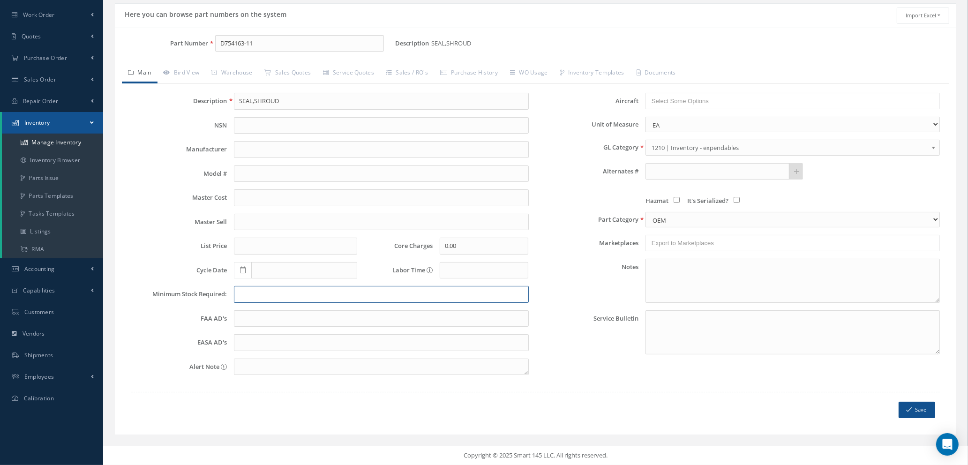
click at [256, 295] on input "text" at bounding box center [381, 294] width 294 height 17
type input "2"
click at [914, 410] on button "Save" at bounding box center [916, 410] width 37 height 16
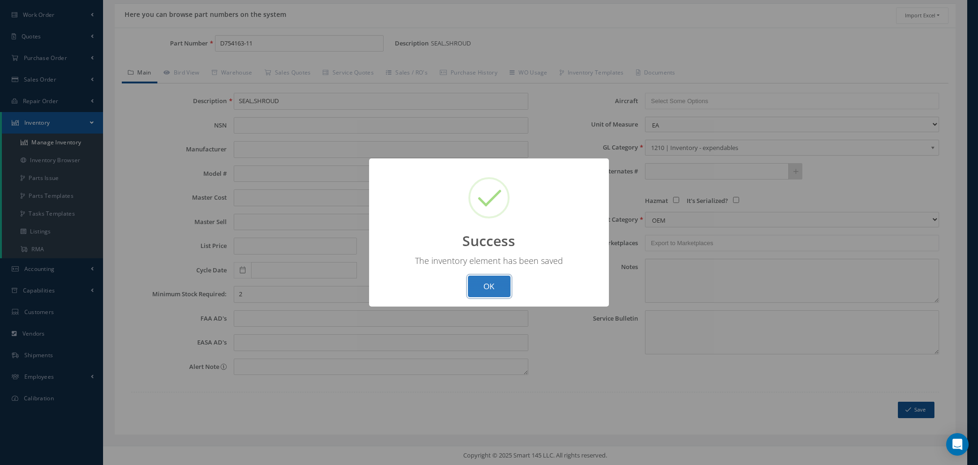
drag, startPoint x: 495, startPoint y: 284, endPoint x: 489, endPoint y: 271, distance: 14.3
click at [495, 283] on button "OK" at bounding box center [489, 286] width 43 height 22
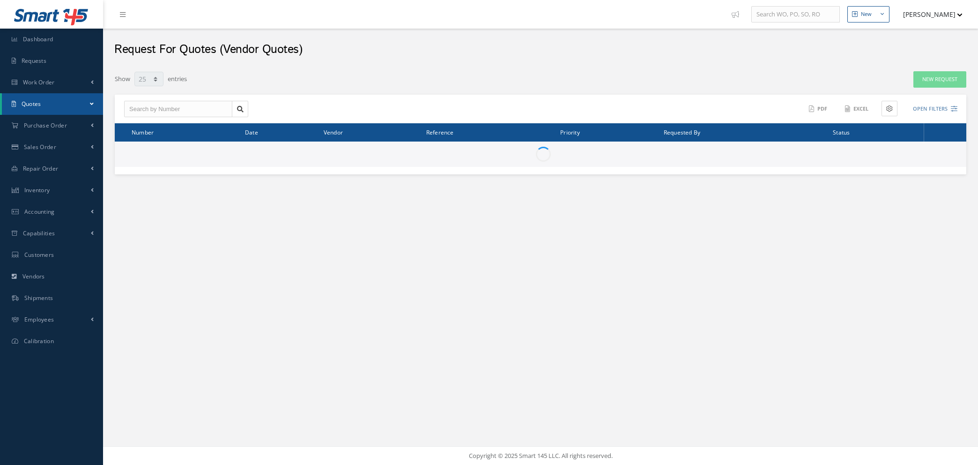
select select "25"
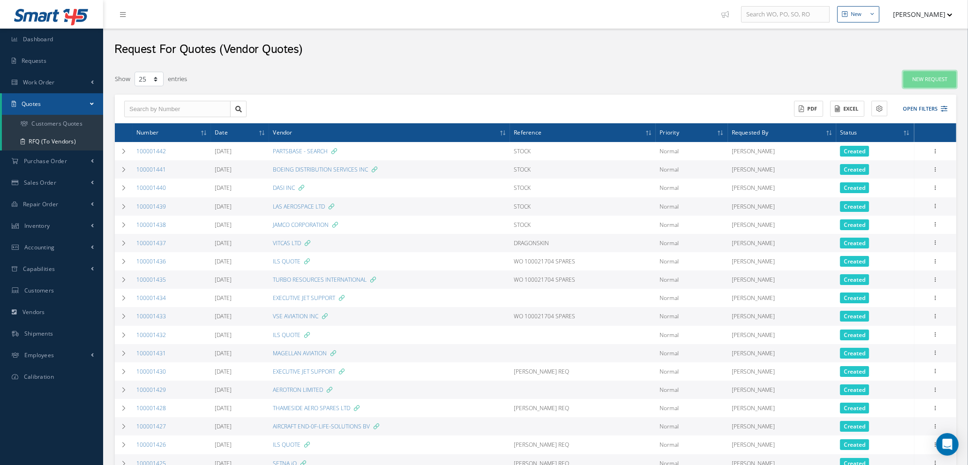
click at [903, 74] on link "New Request" at bounding box center [929, 79] width 53 height 16
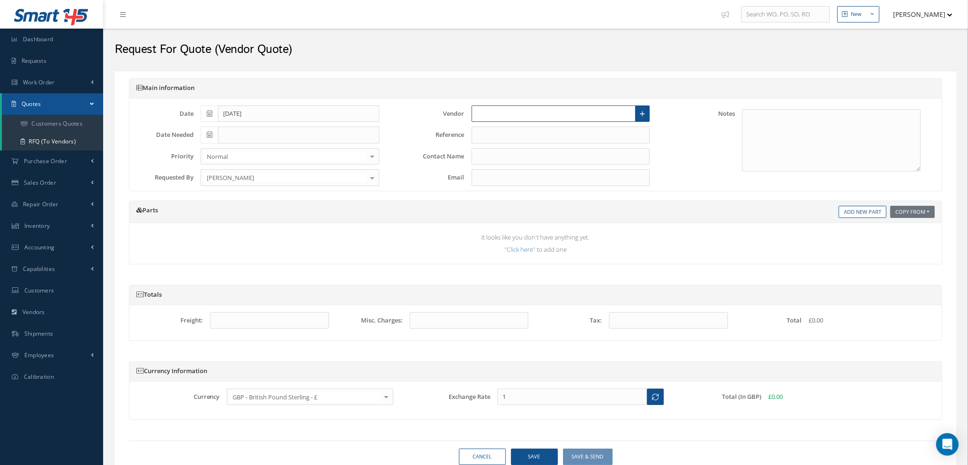
click at [581, 116] on input "text" at bounding box center [553, 113] width 164 height 17
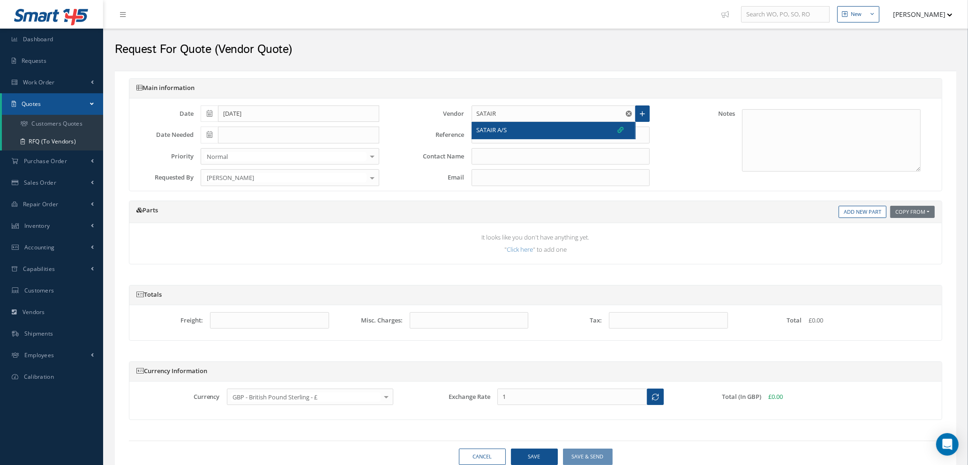
click at [541, 128] on div "SATAIR A/S" at bounding box center [550, 130] width 147 height 9
type input "SATAIR A/S"
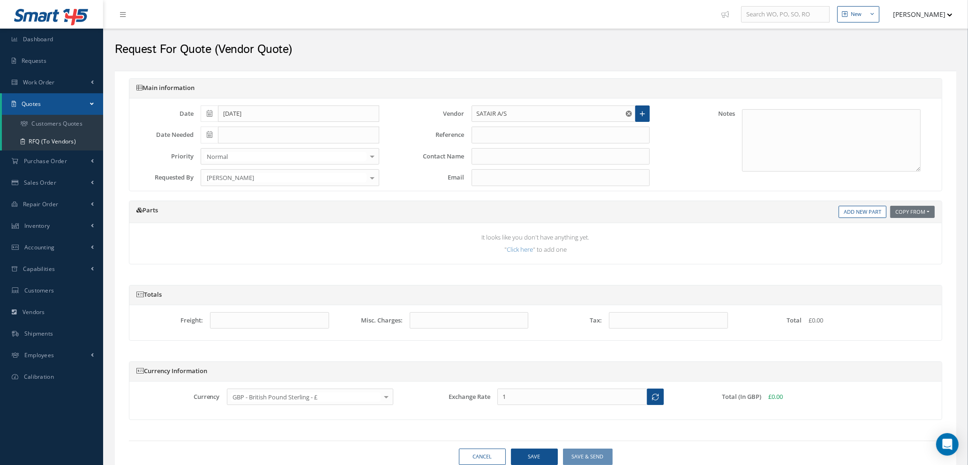
type input "TREVOR JOHN REYNOLDS"
type input "spares.emea@satair.com"
type input "1.3541"
click at [539, 134] on input "text" at bounding box center [560, 135] width 179 height 17
type input "STOCK"
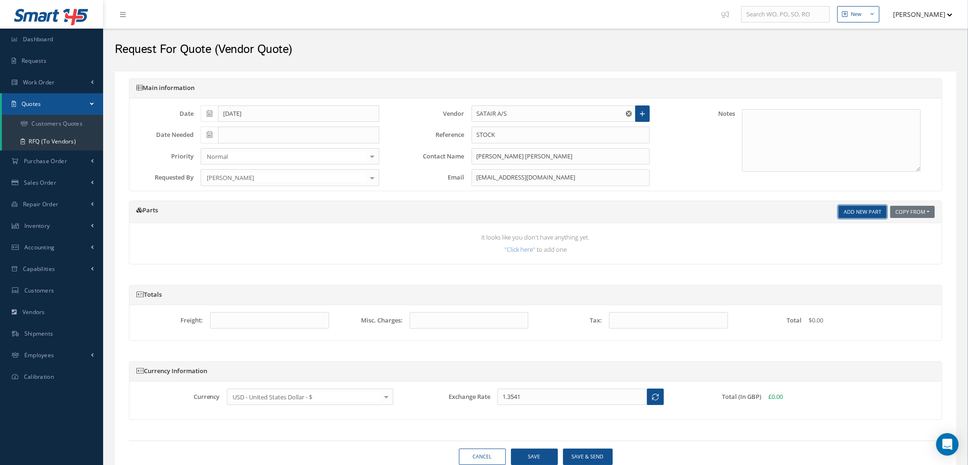
click at [865, 214] on link "Add New Part" at bounding box center [862, 212] width 48 height 13
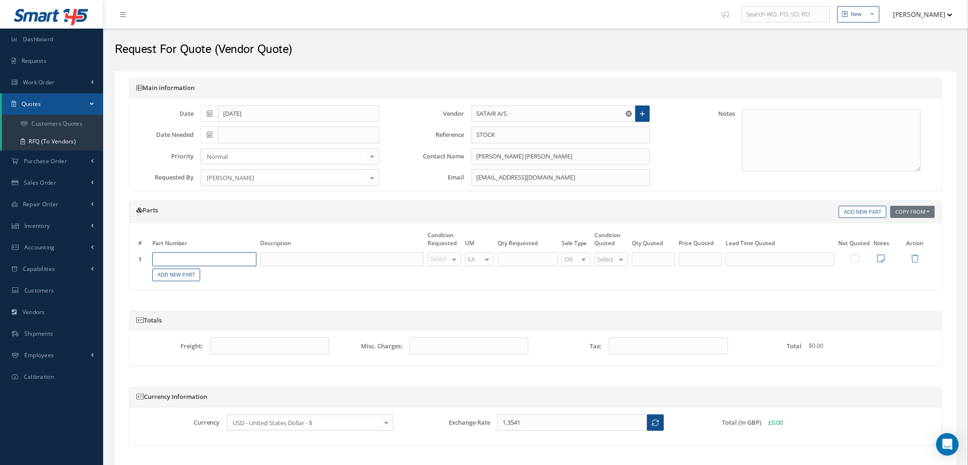
click at [233, 257] on input "text" at bounding box center [204, 259] width 104 height 14
type input "D754163-11"
click at [238, 293] on span "SEAL,SHROUD" at bounding box center [225, 290] width 37 height 8
type input "SEAL,SHROUD"
click at [450, 259] on div at bounding box center [453, 260] width 13 height 14
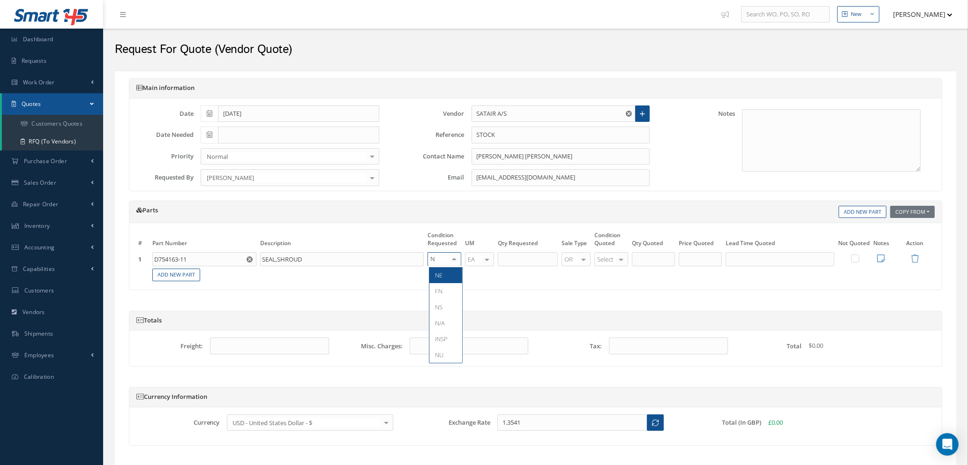
type input "NE"
click at [445, 277] on span "NE" at bounding box center [445, 275] width 33 height 16
click at [527, 261] on input "text" at bounding box center [528, 259] width 60 height 14
type input "2"
click at [617, 259] on div at bounding box center [620, 260] width 13 height 14
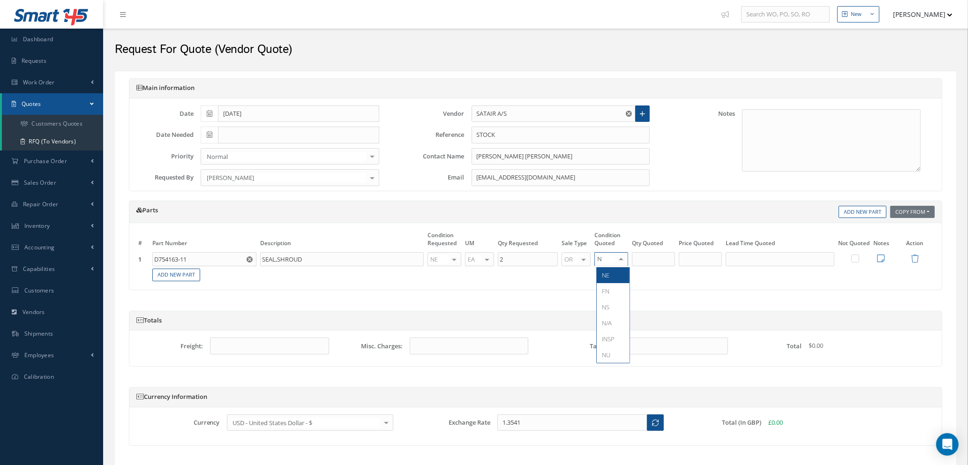
type input "NE"
click at [616, 272] on span "NE" at bounding box center [612, 275] width 33 height 16
type input "2"
click at [656, 259] on input "2" at bounding box center [653, 259] width 43 height 14
drag, startPoint x: 697, startPoint y: 259, endPoint x: 809, endPoint y: 243, distance: 112.6
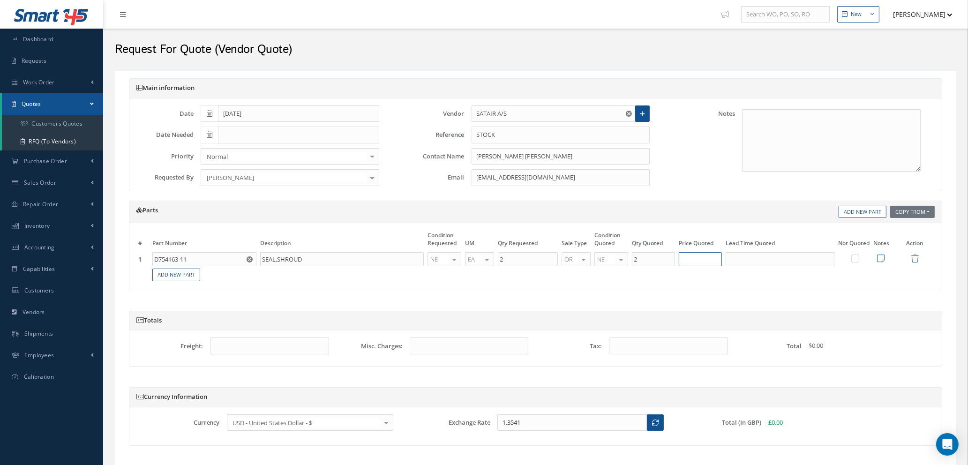
click at [697, 258] on input "text" at bounding box center [699, 259] width 43 height 14
click at [698, 263] on input "text" at bounding box center [699, 259] width 43 height 14
type input "$112.00"
click at [761, 257] on input "text" at bounding box center [779, 259] width 109 height 14
click at [753, 264] on input "text" at bounding box center [779, 259] width 109 height 14
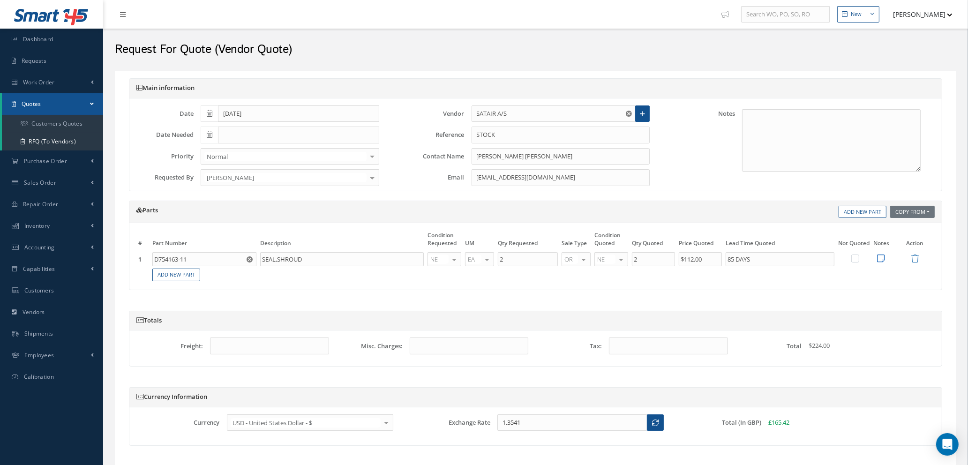
type input "85 DAYS"
click at [881, 257] on icon at bounding box center [880, 258] width 7 height 8
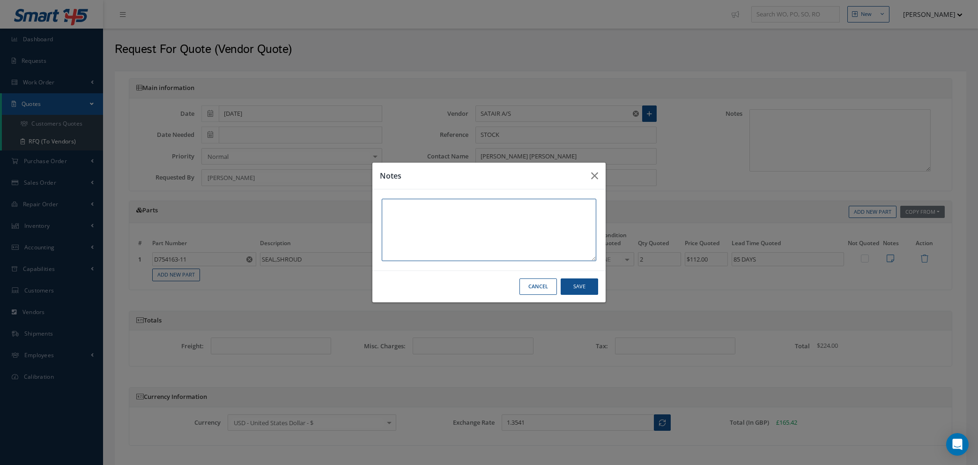
click at [395, 204] on textarea at bounding box center [489, 230] width 215 height 62
type textarea "EASA FORM 1 / TCCA/FAA 8130-3 NO STK DUE 18TH DEC 2025"
click at [0, 0] on button "Save" at bounding box center [0, 0] width 0 height 0
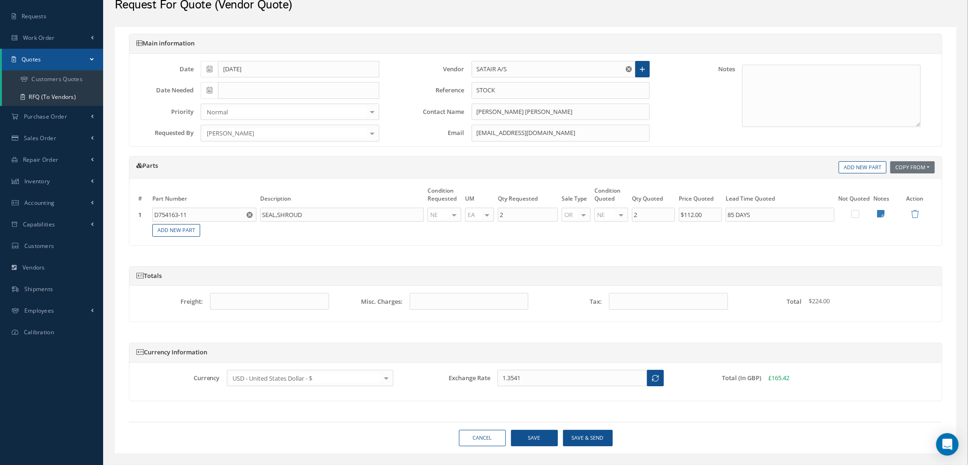
scroll to position [63, 0]
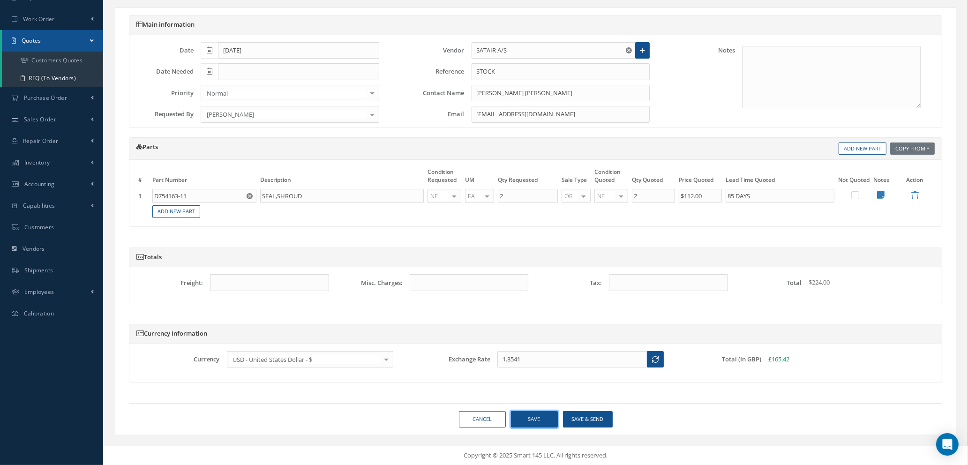
click at [531, 423] on button "Save" at bounding box center [534, 419] width 47 height 16
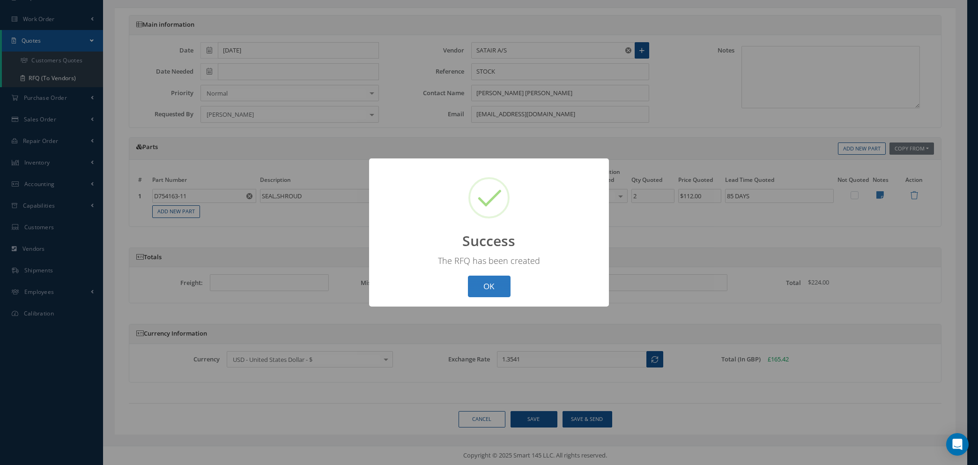
click at [491, 288] on button "OK" at bounding box center [489, 286] width 43 height 22
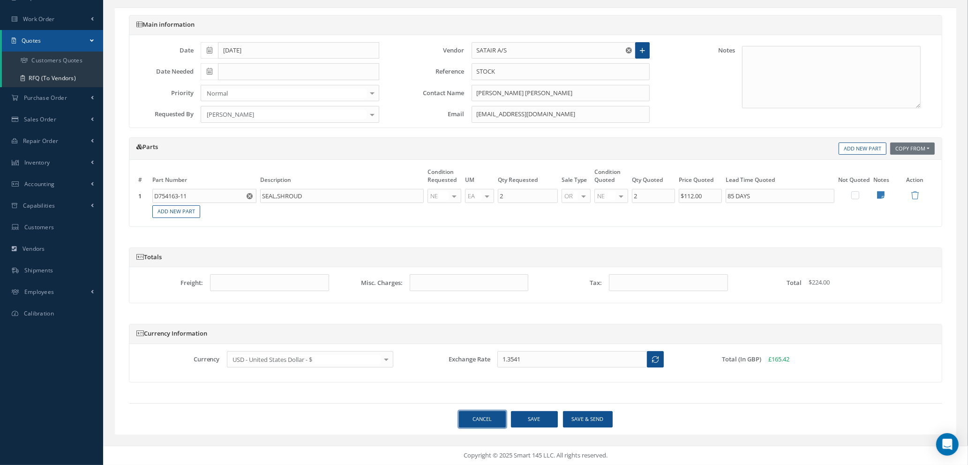
click at [468, 417] on link "Cancel" at bounding box center [482, 419] width 47 height 16
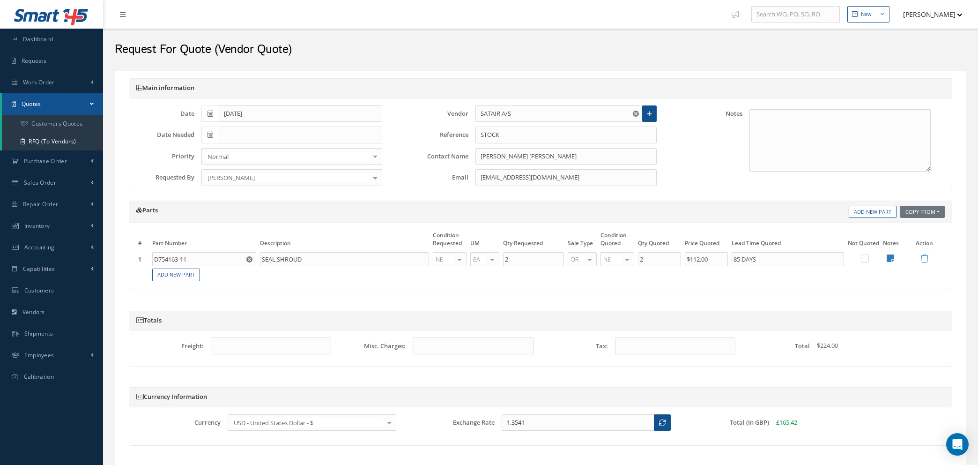
select select "25"
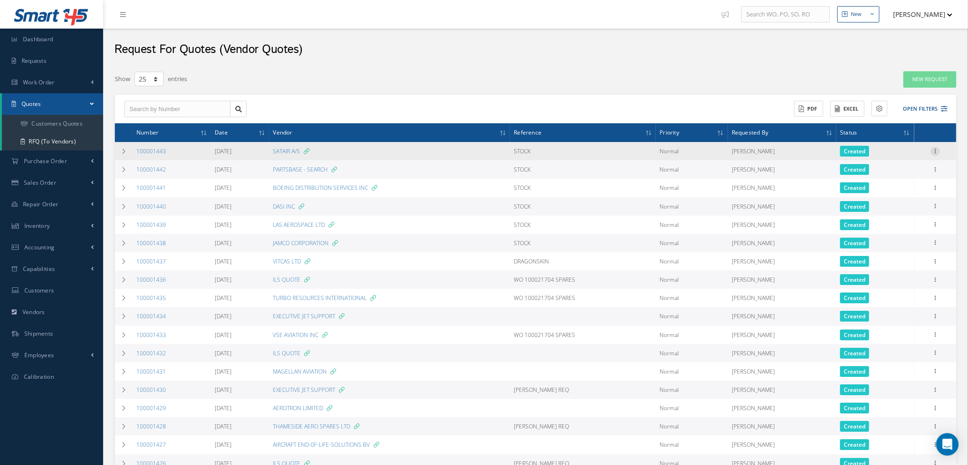
click at [935, 149] on icon at bounding box center [934, 150] width 9 height 7
click at [894, 166] on link "Edit" at bounding box center [892, 169] width 74 height 12
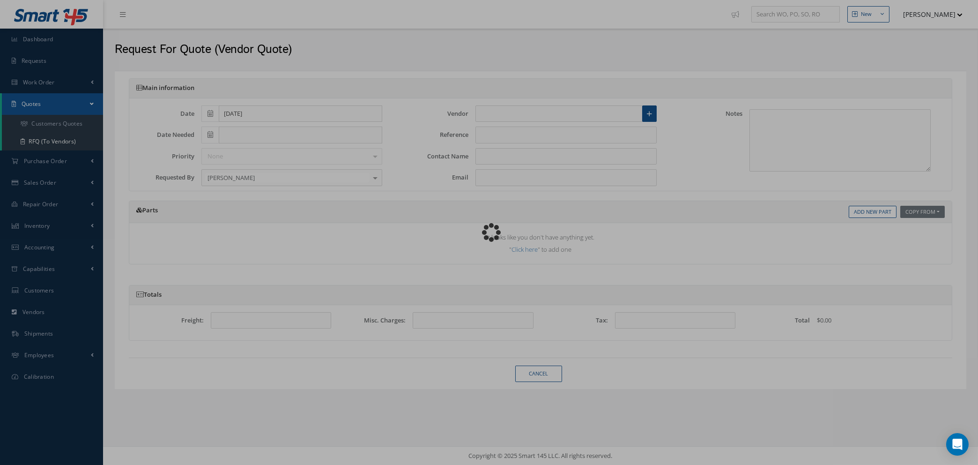
type input "SATAIR A/S"
type input "STOCK"
type input "TREVOR JOHN REYNOLDS"
type input "spares.emea@satair.com"
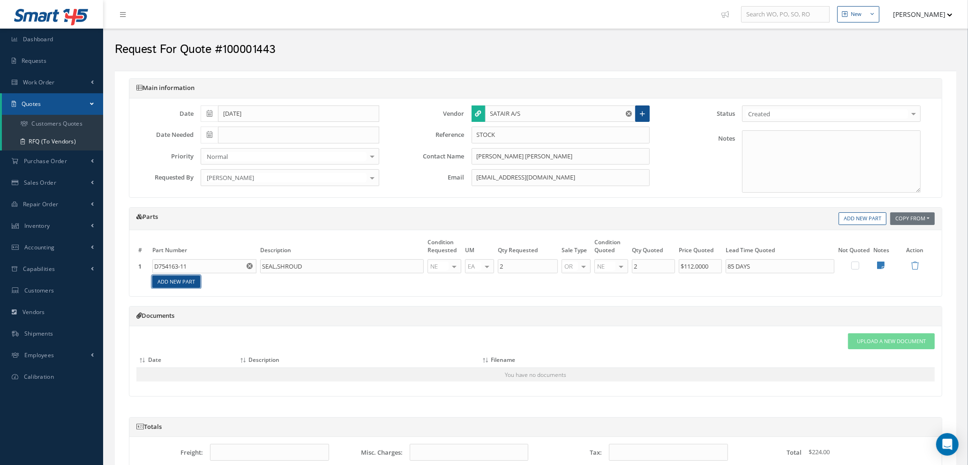
click at [168, 285] on link "Add New Part" at bounding box center [176, 281] width 48 height 13
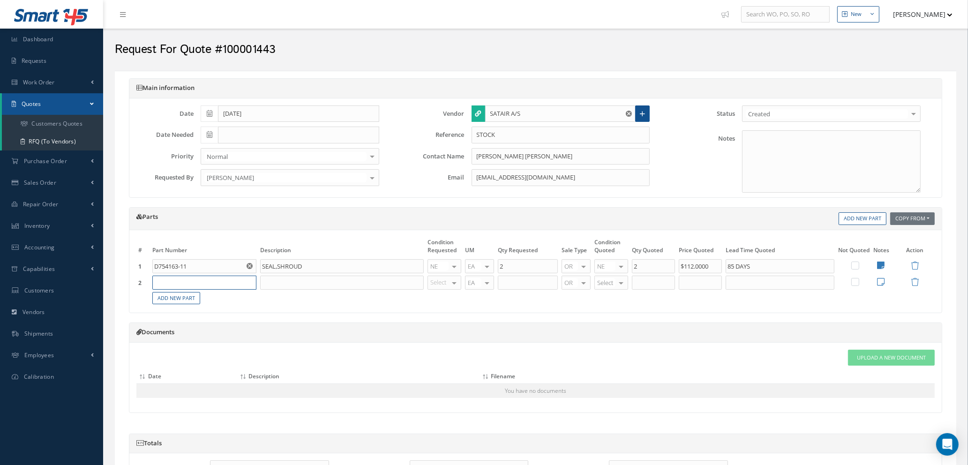
click at [173, 280] on input "text" at bounding box center [204, 282] width 104 height 14
type input "D754161-19"
click at [188, 312] on span "D754161-19" at bounding box center [173, 313] width 32 height 8
type input "SEAL SILICON"
type input "NE"
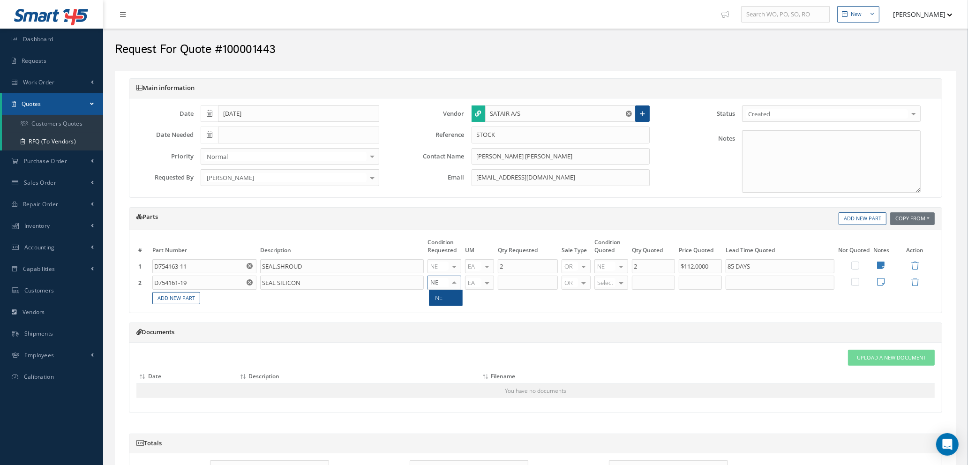
click at [444, 301] on span "NE" at bounding box center [445, 298] width 33 height 16
click at [517, 283] on input "text" at bounding box center [528, 282] width 60 height 14
type input "2"
type input "NE"
click at [612, 296] on span "NE" at bounding box center [612, 298] width 33 height 16
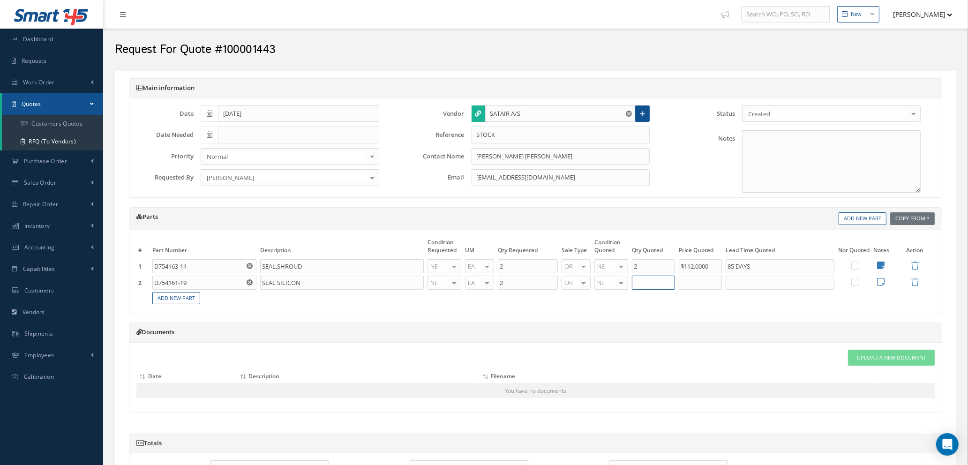
type input "2"
click at [660, 282] on input "2" at bounding box center [653, 282] width 43 height 14
click at [693, 283] on input "text" at bounding box center [699, 282] width 43 height 14
type input "$77.40"
click at [740, 283] on input "text" at bounding box center [779, 282] width 109 height 14
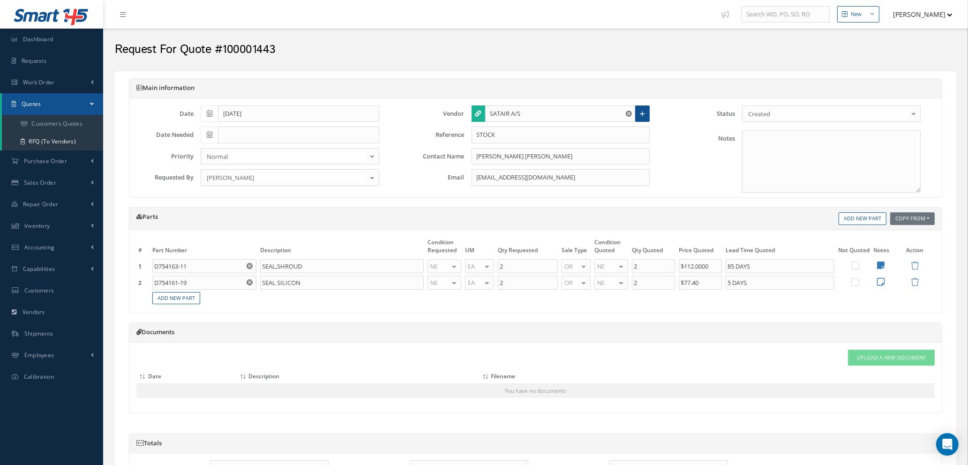
type input "5 DAYS"
click at [881, 282] on icon at bounding box center [880, 281] width 7 height 8
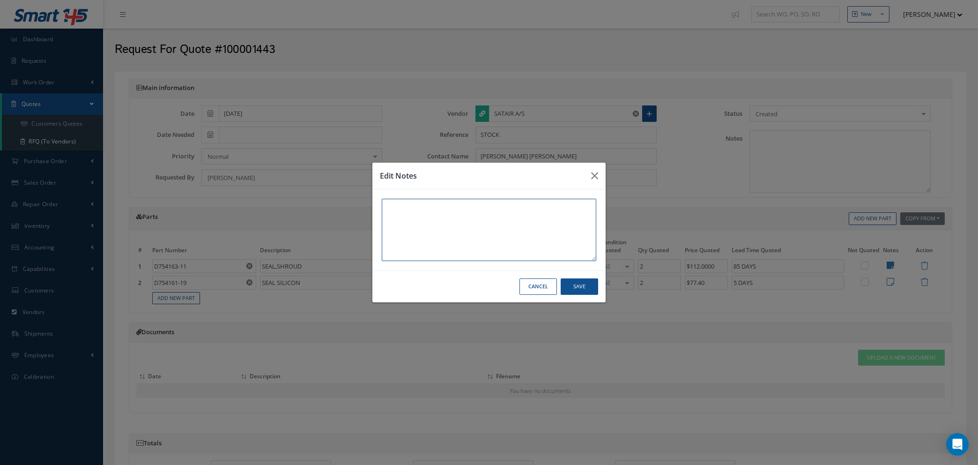
click at [419, 207] on textarea at bounding box center [489, 230] width 215 height 62
type textarea "EASA / TCCA / FAA 8130-3 14 PCS STK CPH"
click at [0, 0] on button "Save" at bounding box center [0, 0] width 0 height 0
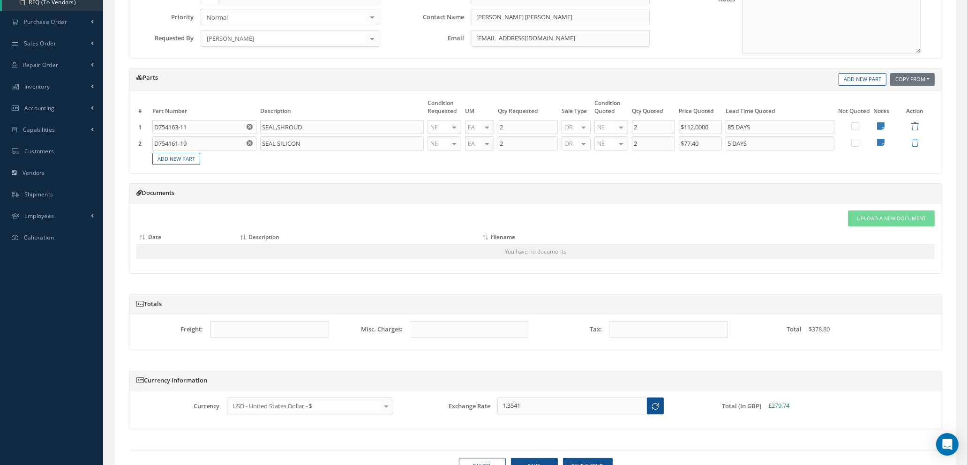
scroll to position [186, 0]
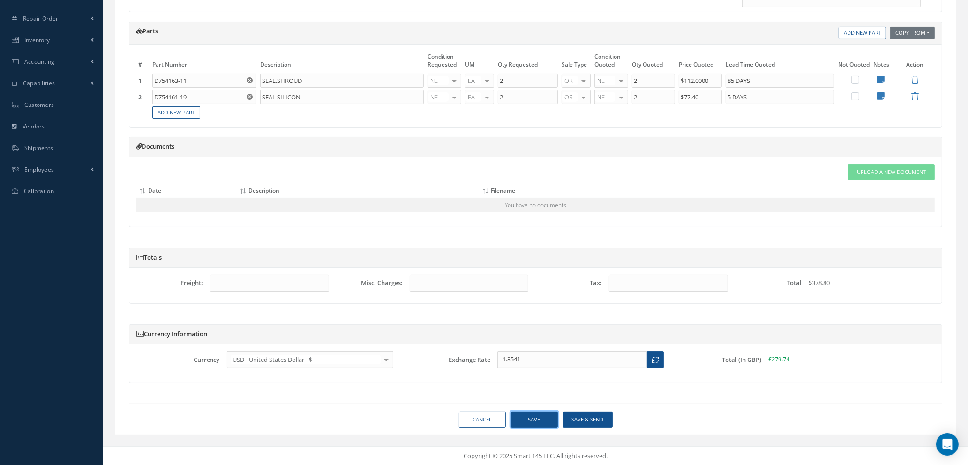
drag, startPoint x: 521, startPoint y: 417, endPoint x: 509, endPoint y: 419, distance: 12.0
click at [521, 417] on button "Save" at bounding box center [534, 419] width 47 height 16
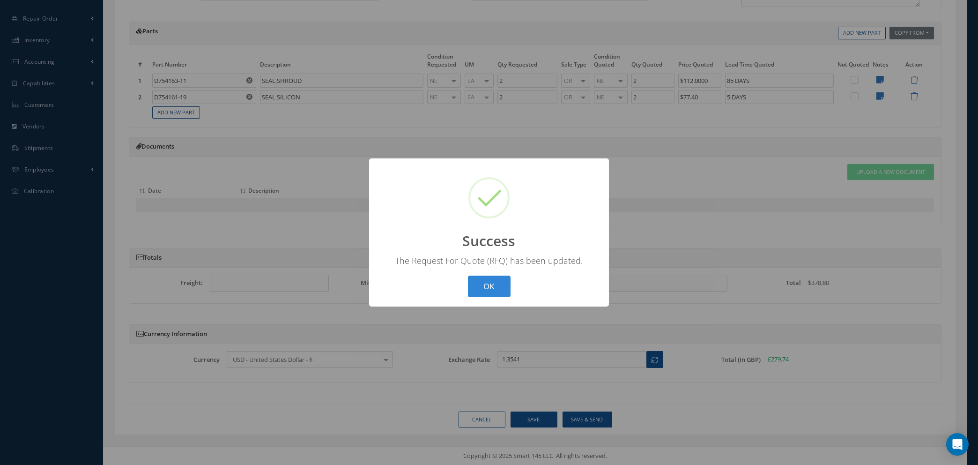
click at [481, 272] on div "? ! i Success × The Request For Quote (RFQ) has been updated. OK Cancel" at bounding box center [489, 232] width 240 height 149
click at [484, 282] on button "OK" at bounding box center [489, 286] width 43 height 22
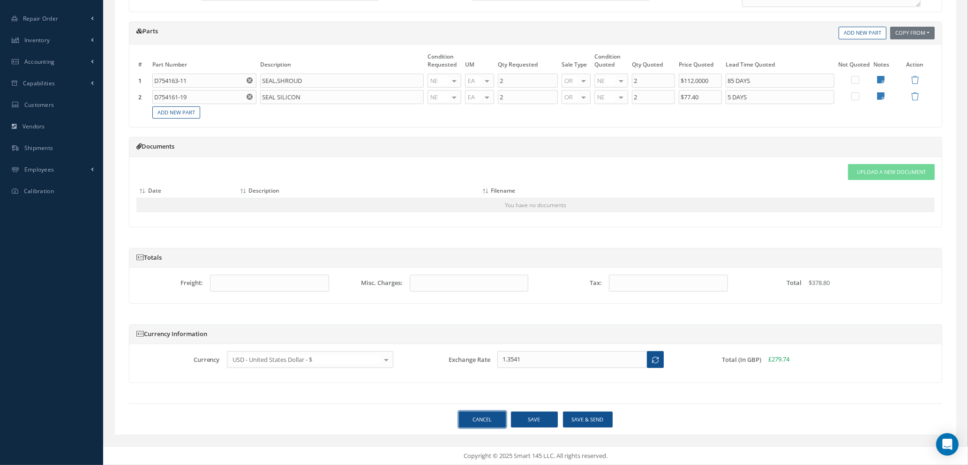
click at [487, 416] on link "Cancel" at bounding box center [482, 419] width 47 height 16
select select "25"
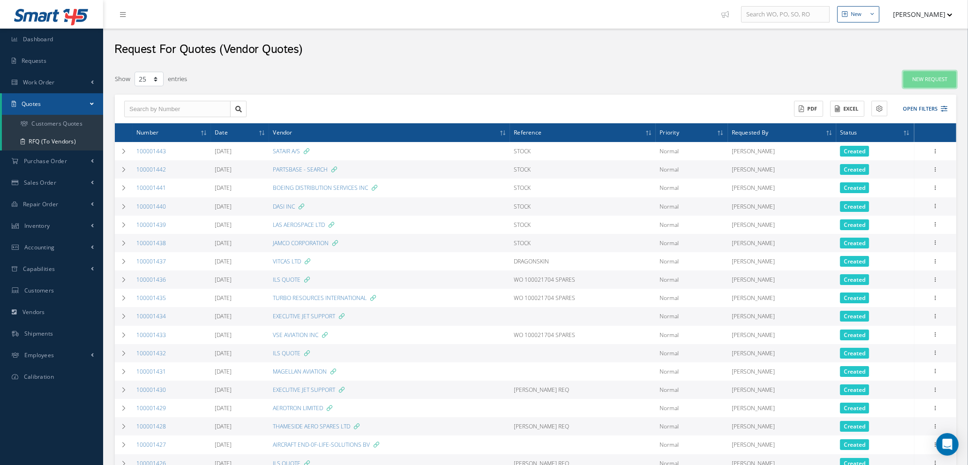
click at [926, 81] on link "New Request" at bounding box center [929, 79] width 53 height 16
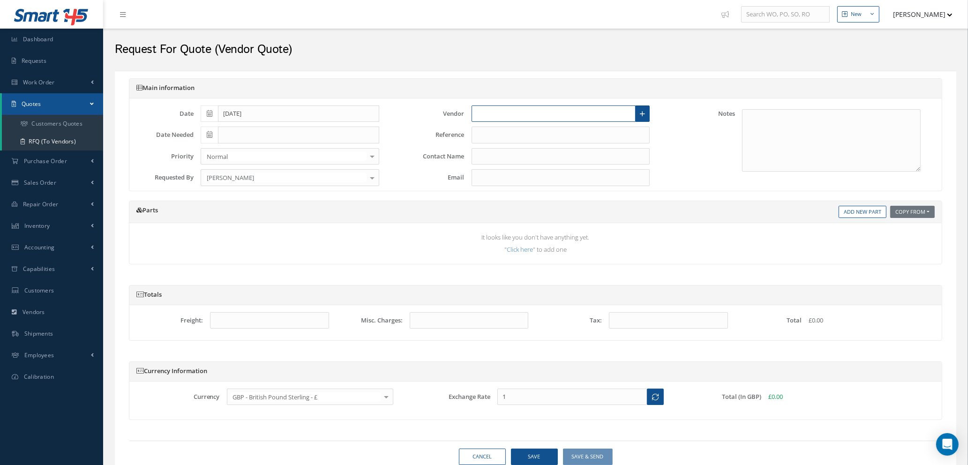
click at [502, 109] on input "text" at bounding box center [553, 113] width 164 height 17
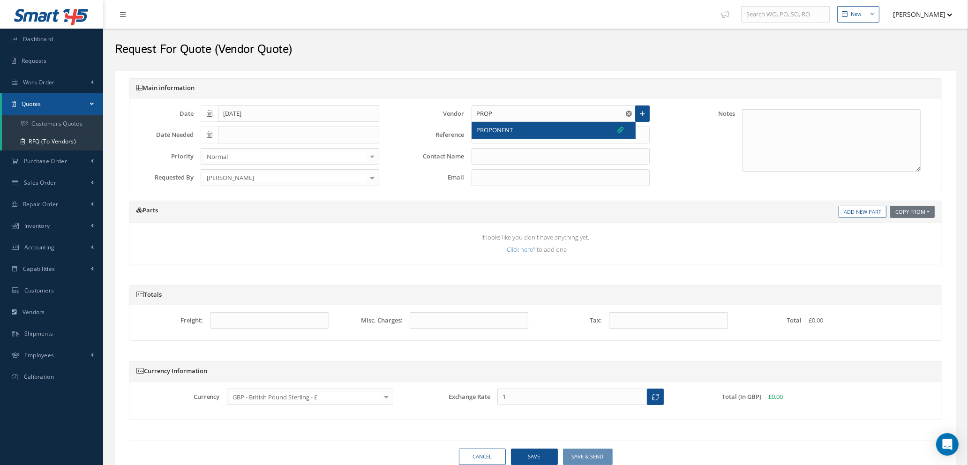
click at [508, 131] on span "PROPONENT" at bounding box center [495, 130] width 37 height 9
type input "PROPONENT"
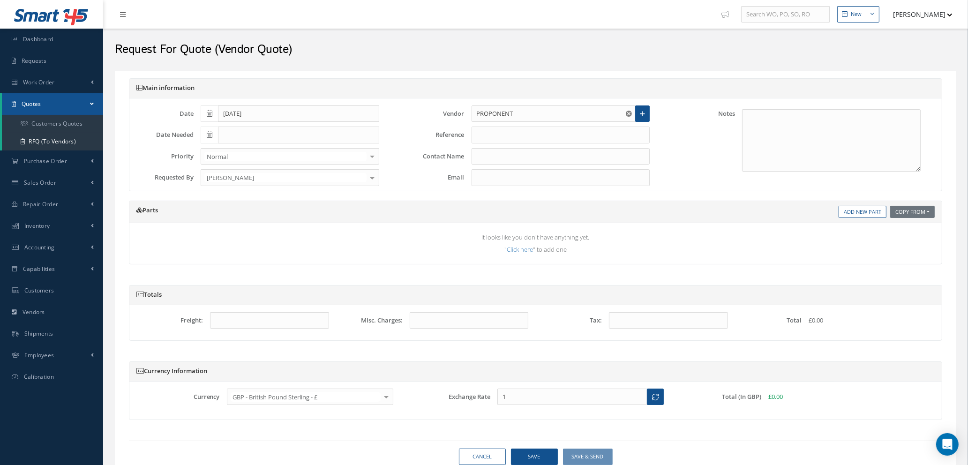
type input "KAT GRIFFITHS"
type input "support@proponent.com"
click at [509, 134] on input "text" at bounding box center [560, 135] width 179 height 17
type input "STOCK"
click at [853, 212] on link "Add New Part" at bounding box center [862, 212] width 48 height 13
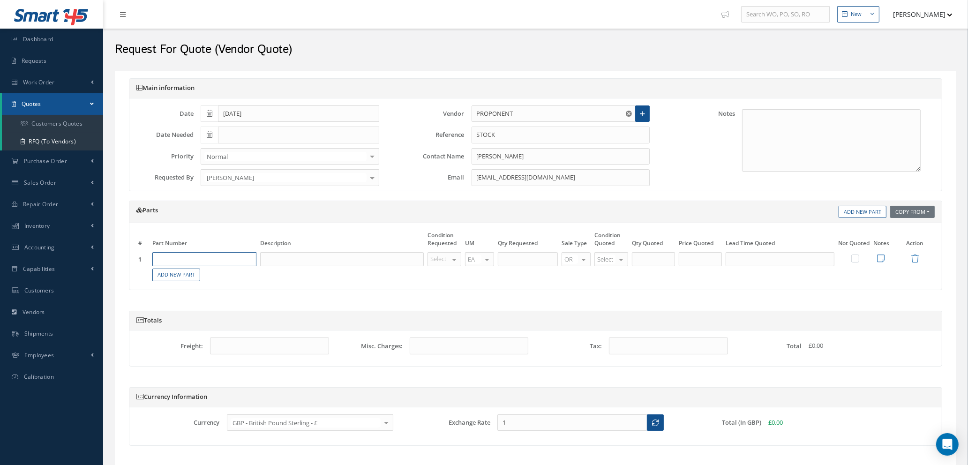
click at [217, 261] on input "text" at bounding box center [204, 259] width 104 height 14
type input "A225400427-202"
click at [216, 291] on span "PIN" at bounding box center [212, 290] width 9 height 8
type input "PIN"
click at [456, 261] on div at bounding box center [453, 260] width 13 height 14
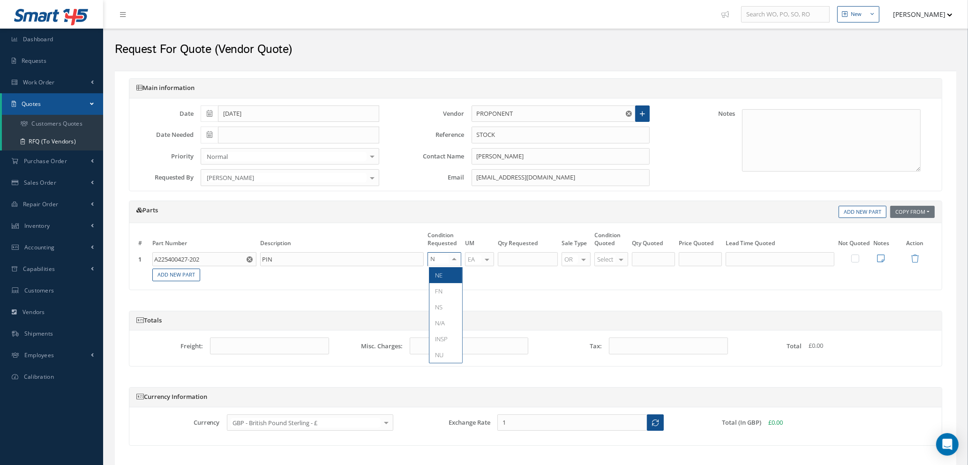
type input "NE"
click at [451, 277] on span "NE" at bounding box center [445, 275] width 33 height 16
click at [530, 260] on input "text" at bounding box center [528, 259] width 60 height 14
type input "30"
type input "NE"
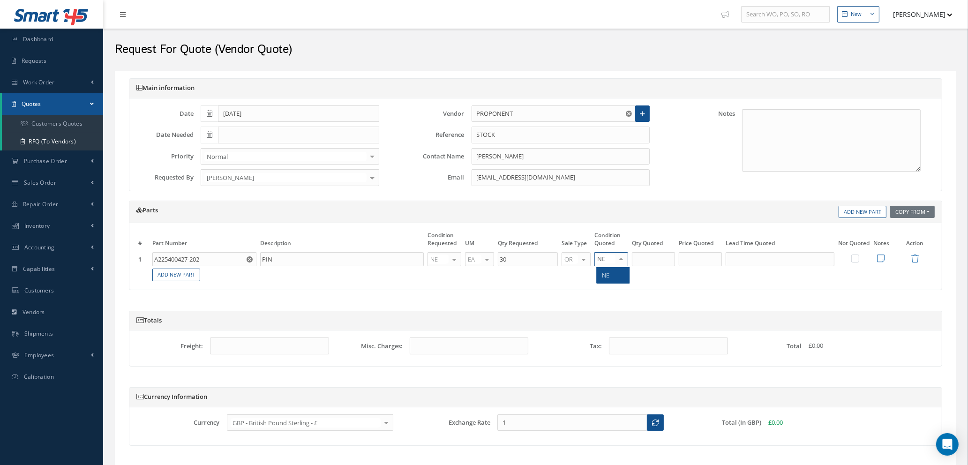
click at [606, 279] on span "NE" at bounding box center [612, 275] width 33 height 16
type input "30"
click at [650, 260] on input "30" at bounding box center [653, 259] width 43 height 14
click at [704, 259] on input "text" at bounding box center [699, 259] width 43 height 14
type input "£25.71"
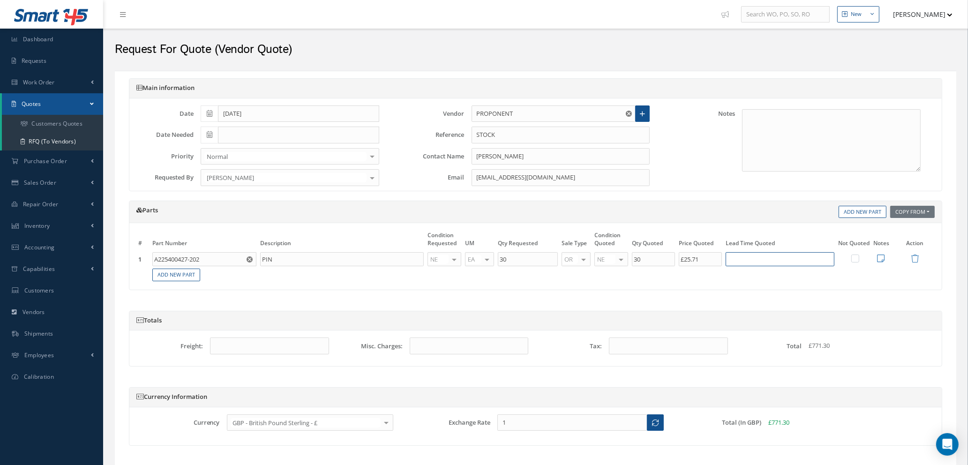
click at [742, 255] on input "text" at bounding box center [779, 259] width 109 height 14
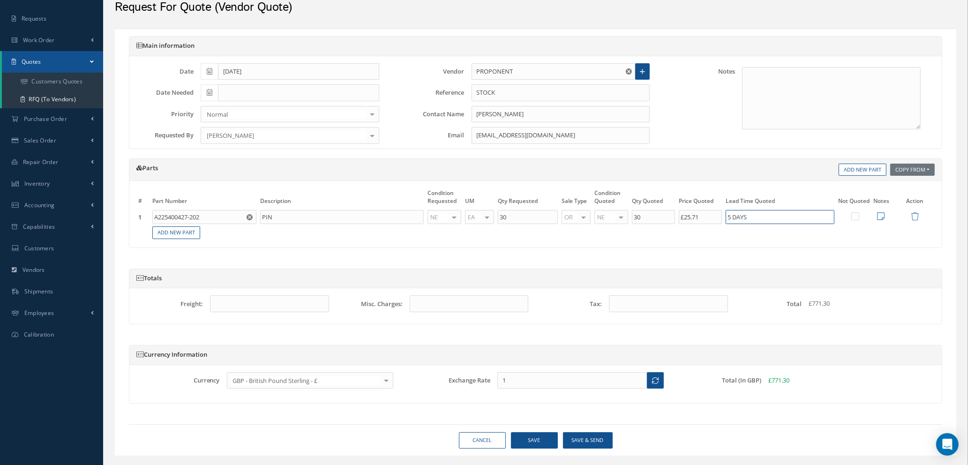
scroll to position [63, 0]
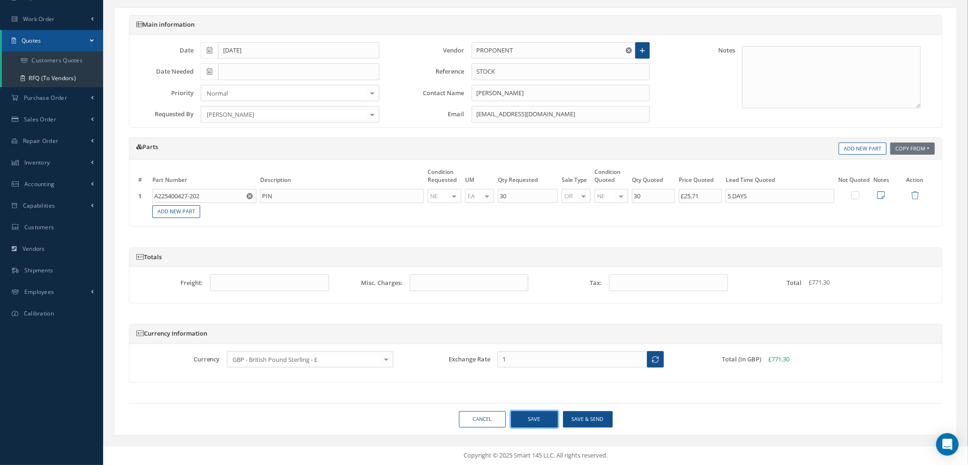
type input "5 DAYS"
click at [530, 423] on button "Save" at bounding box center [534, 419] width 47 height 16
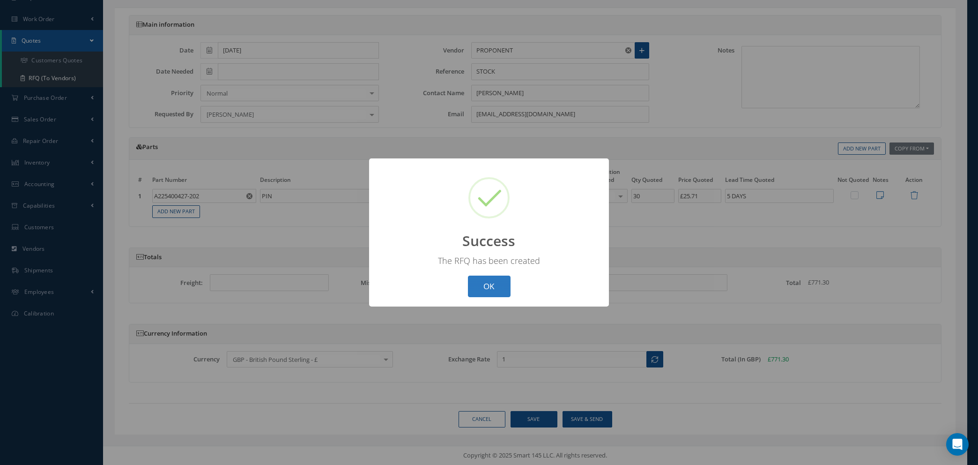
click at [490, 285] on button "OK" at bounding box center [489, 286] width 43 height 22
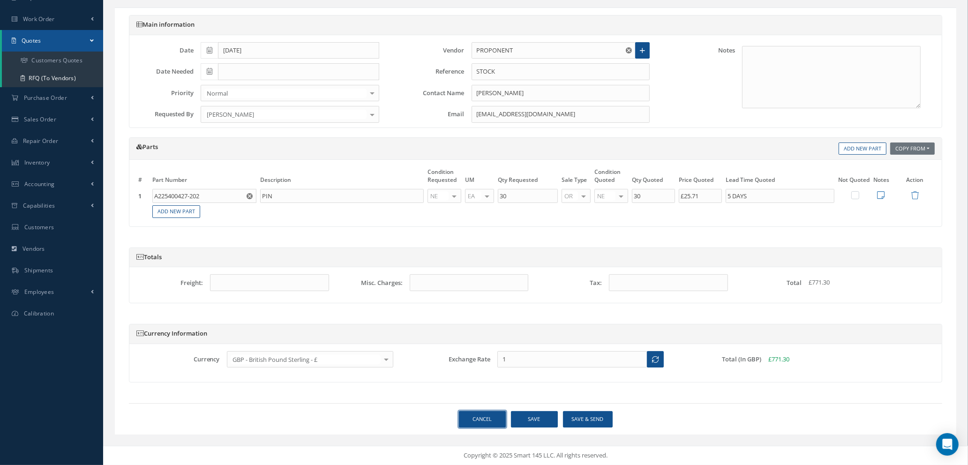
click at [476, 420] on link "Cancel" at bounding box center [482, 419] width 47 height 16
select select "25"
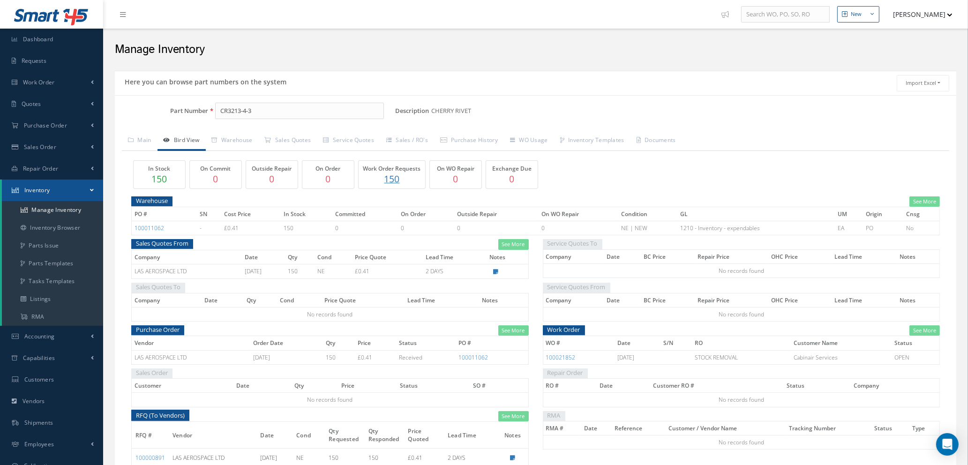
scroll to position [54, 0]
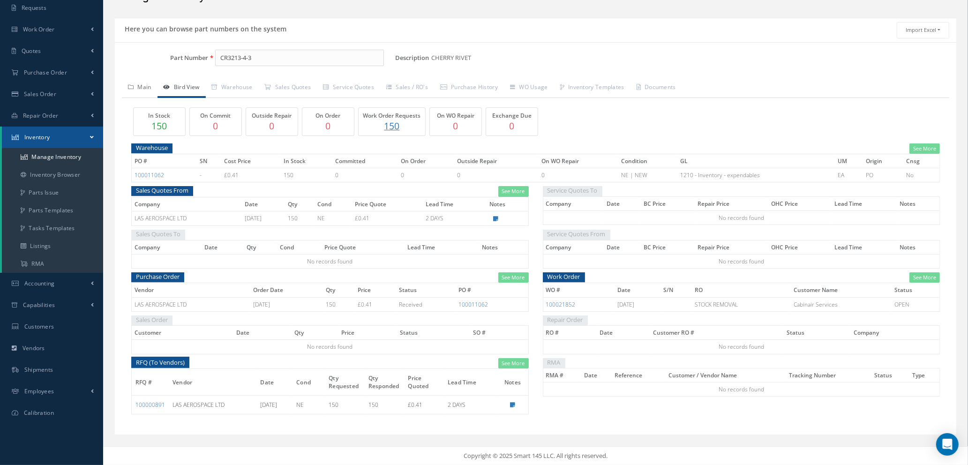
click at [138, 85] on link "Main" at bounding box center [140, 88] width 36 height 20
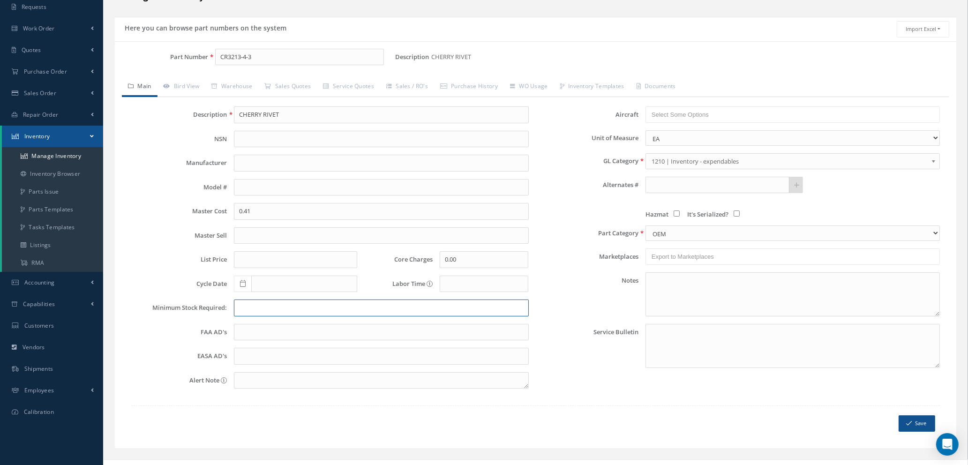
click at [266, 308] on input "text" at bounding box center [381, 307] width 294 height 17
type input "50"
click at [912, 422] on button "Save" at bounding box center [916, 423] width 37 height 16
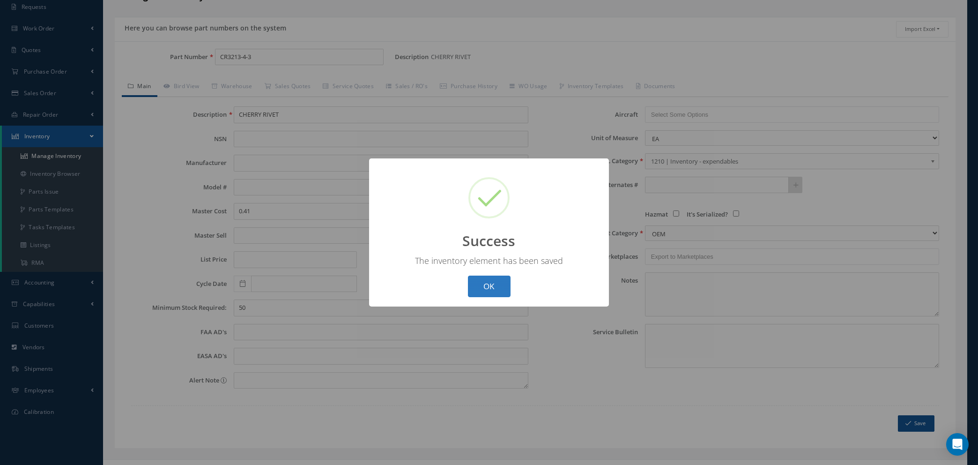
click at [473, 284] on button "OK" at bounding box center [489, 286] width 43 height 22
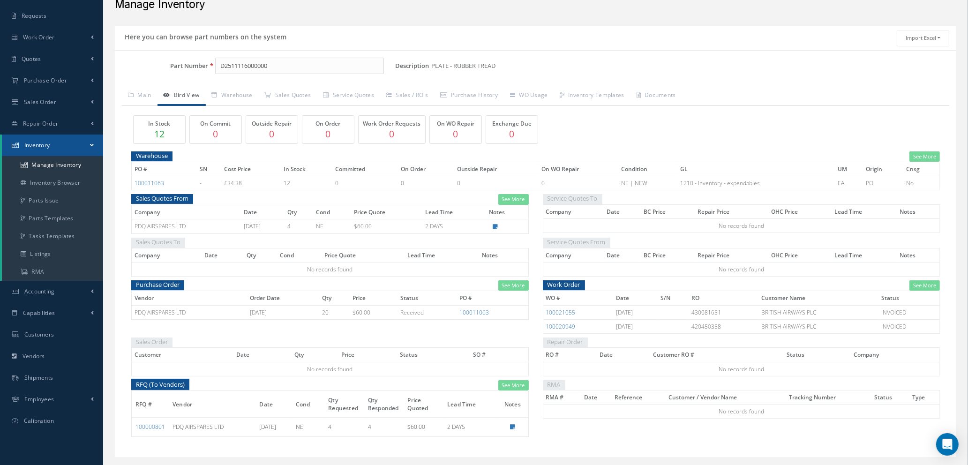
scroll to position [67, 0]
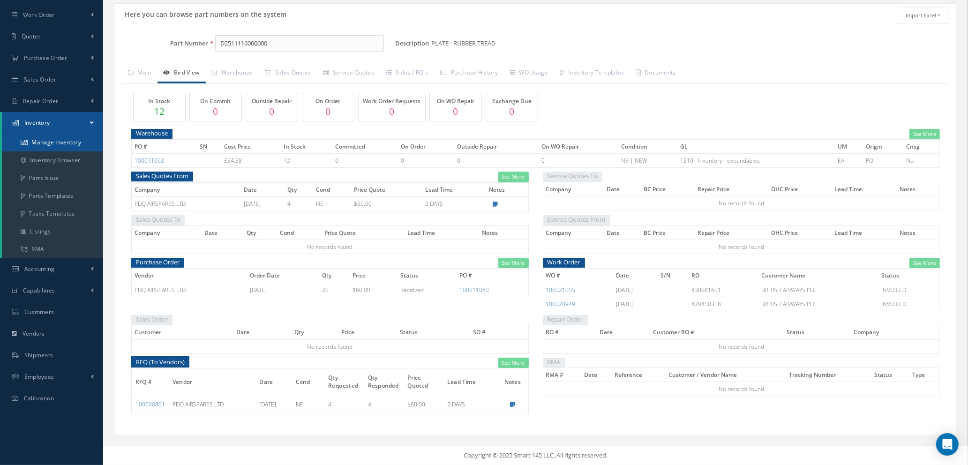
click at [66, 143] on link "Manage Inventory" at bounding box center [52, 143] width 101 height 18
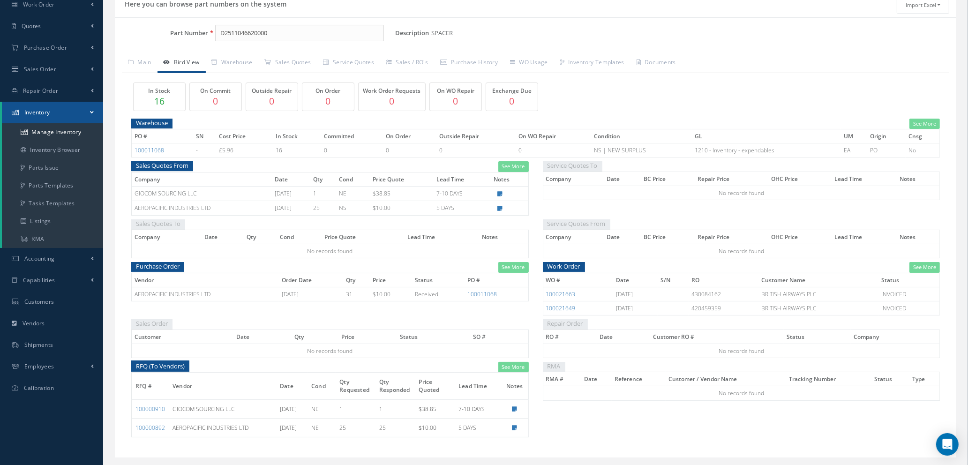
scroll to position [101, 0]
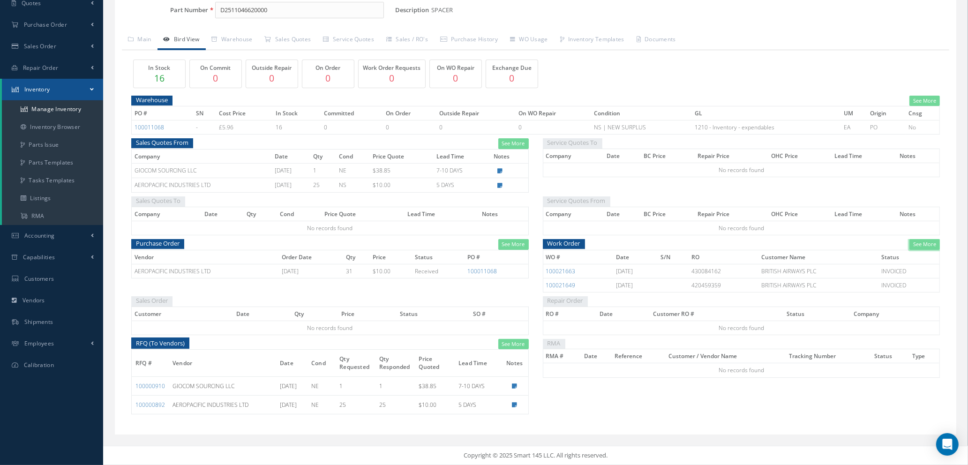
click at [918, 245] on link "See More" at bounding box center [924, 244] width 30 height 11
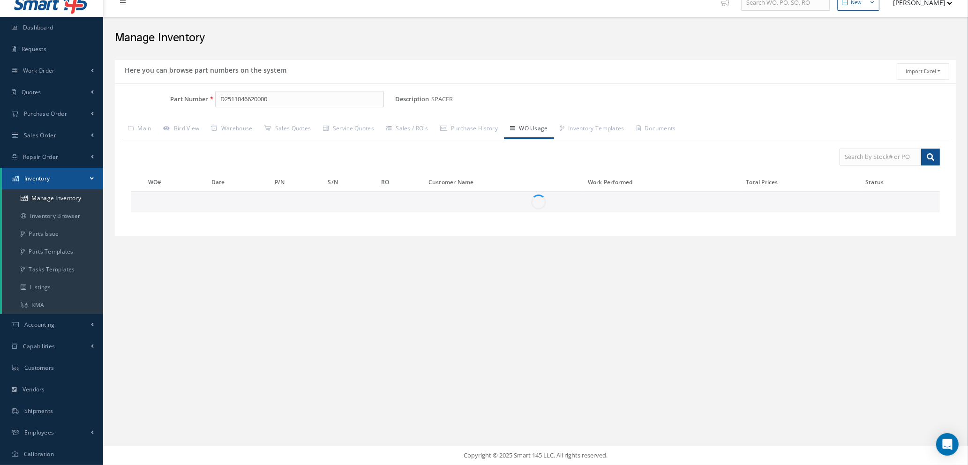
scroll to position [0, 0]
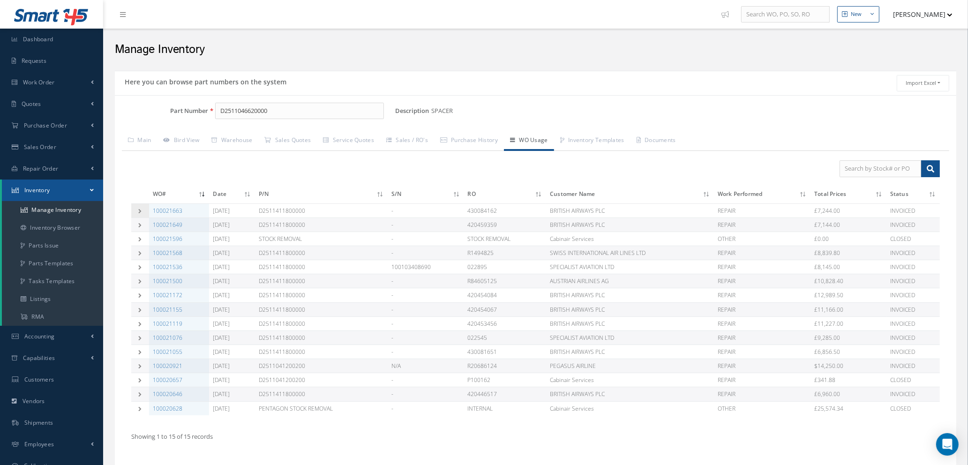
click at [137, 206] on td at bounding box center [140, 210] width 18 height 14
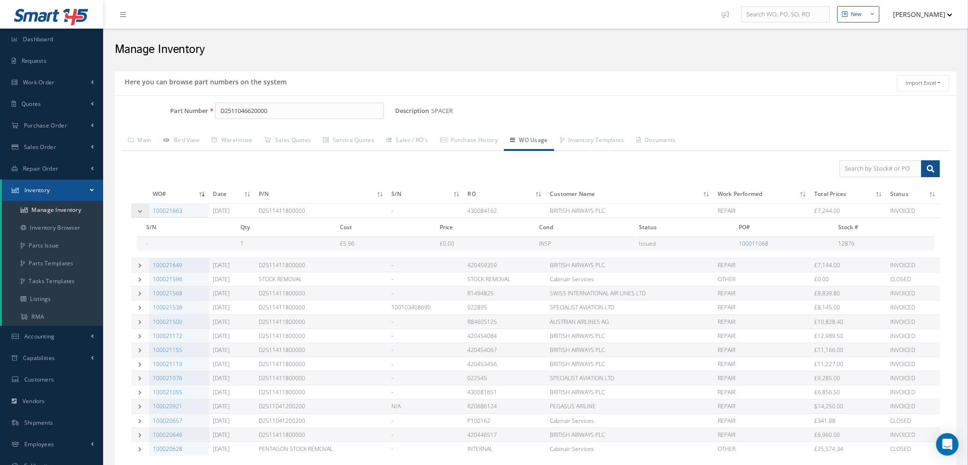
click at [137, 206] on td at bounding box center [140, 210] width 18 height 14
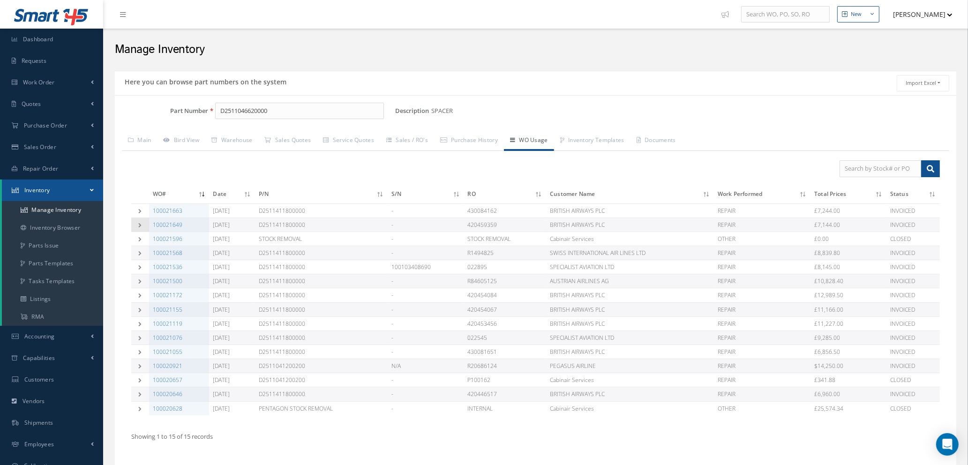
click at [138, 224] on icon at bounding box center [140, 225] width 7 height 5
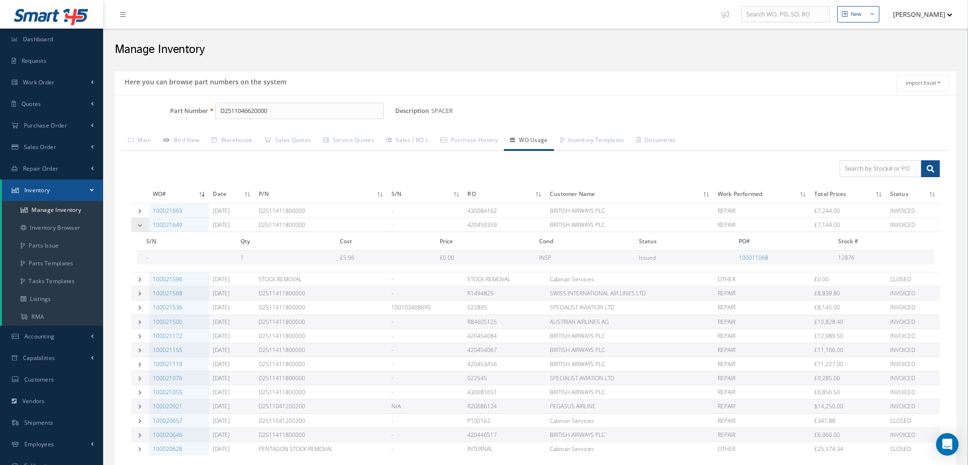
click at [138, 224] on icon at bounding box center [140, 225] width 7 height 5
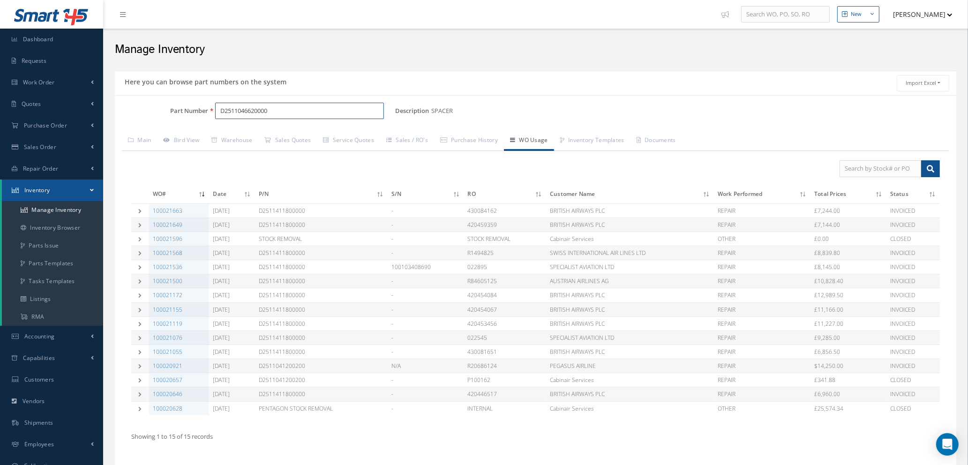
drag, startPoint x: 282, startPoint y: 108, endPoint x: 200, endPoint y: 104, distance: 82.5
click at [200, 104] on div "Part Number D2511046620000" at bounding box center [255, 111] width 280 height 17
click at [188, 140] on link "Bird View" at bounding box center [181, 141] width 48 height 20
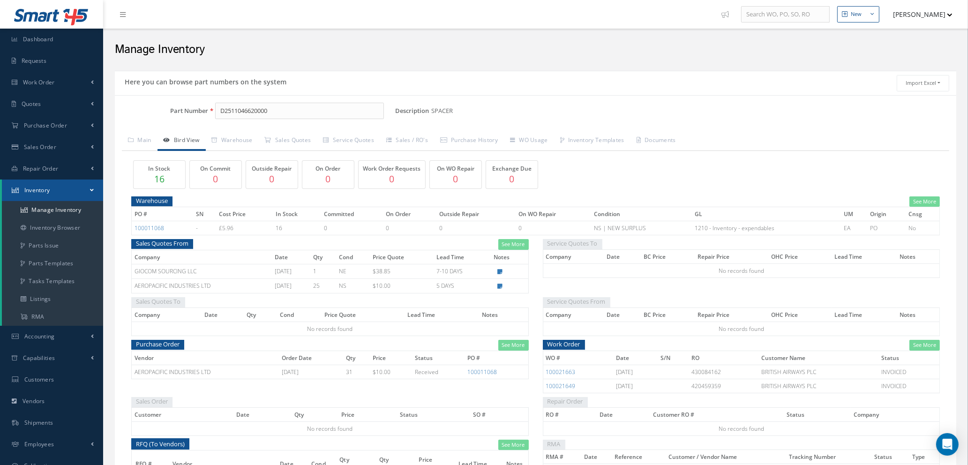
scroll to position [70, 0]
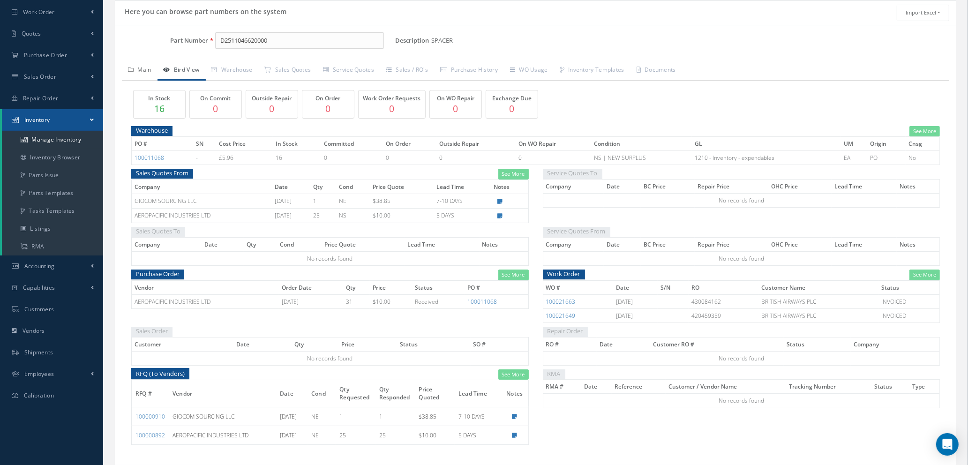
click at [139, 67] on link "Main" at bounding box center [140, 71] width 36 height 20
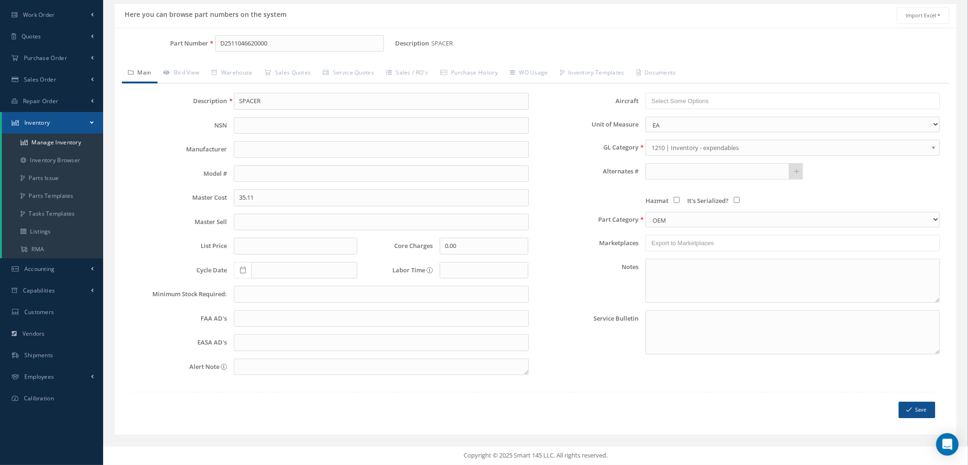
scroll to position [67, 0]
click at [260, 295] on input "text" at bounding box center [381, 294] width 294 height 17
type input "15"
click at [910, 413] on icon "submit" at bounding box center [909, 409] width 6 height 7
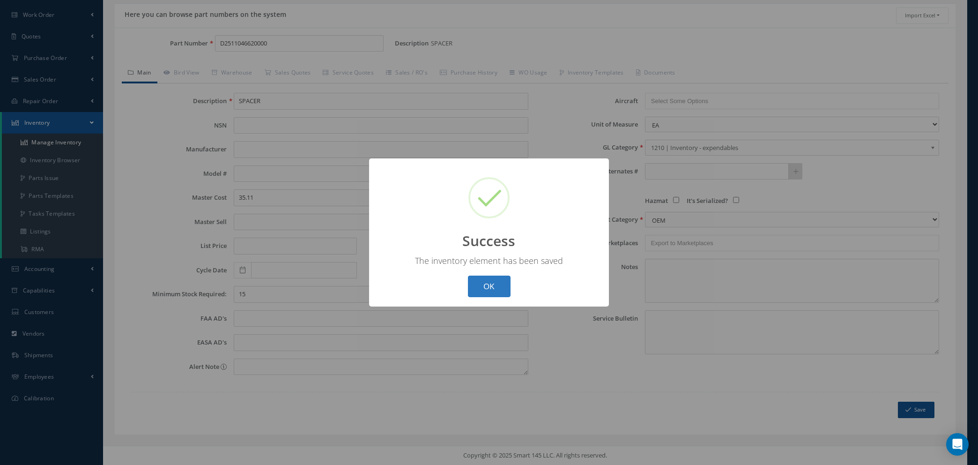
click at [481, 286] on button "OK" at bounding box center [489, 286] width 43 height 22
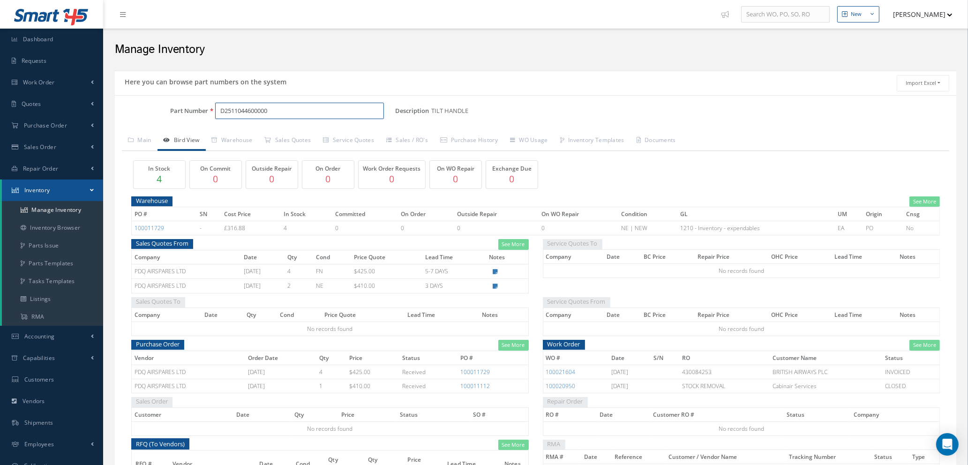
drag, startPoint x: 289, startPoint y: 115, endPoint x: 172, endPoint y: 98, distance: 117.9
click at [172, 98] on div "Part Number D2511044600000 Description TILT HANDLE Alternates Based on the sele…" at bounding box center [535, 315] width 841 height 440
click at [141, 135] on link "Main" at bounding box center [140, 141] width 36 height 20
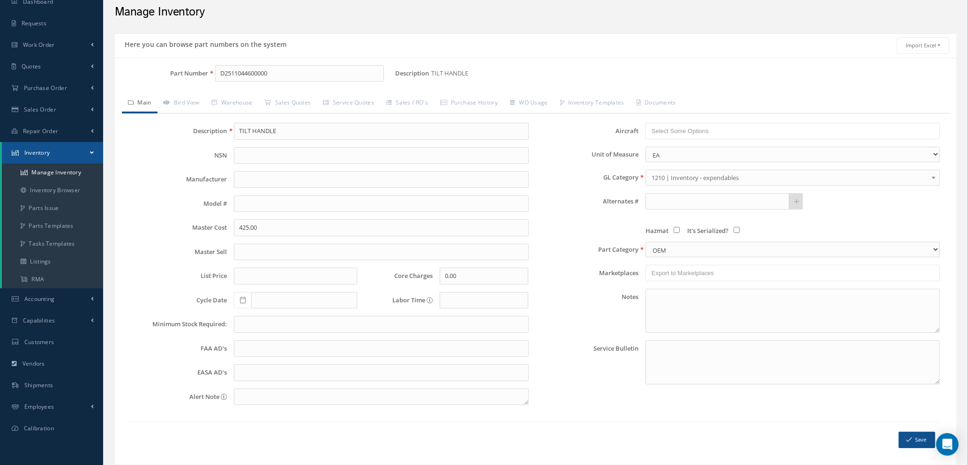
scroll to position [67, 0]
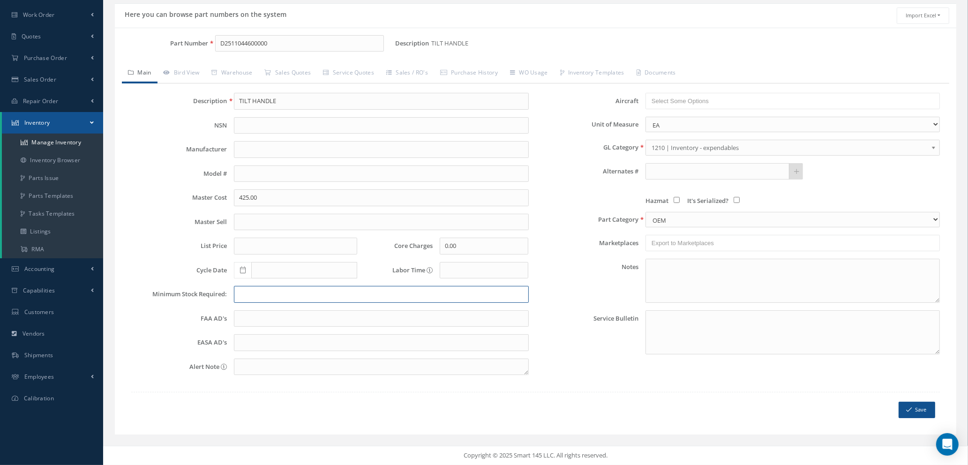
click at [252, 297] on input "text" at bounding box center [381, 294] width 294 height 17
type input "2"
click at [904, 406] on button "Save" at bounding box center [916, 410] width 37 height 16
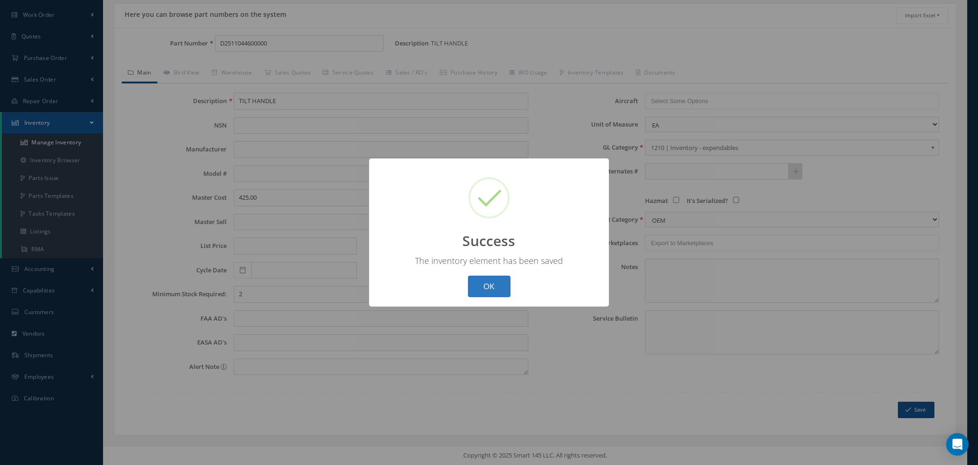
click at [489, 290] on button "OK" at bounding box center [489, 286] width 43 height 22
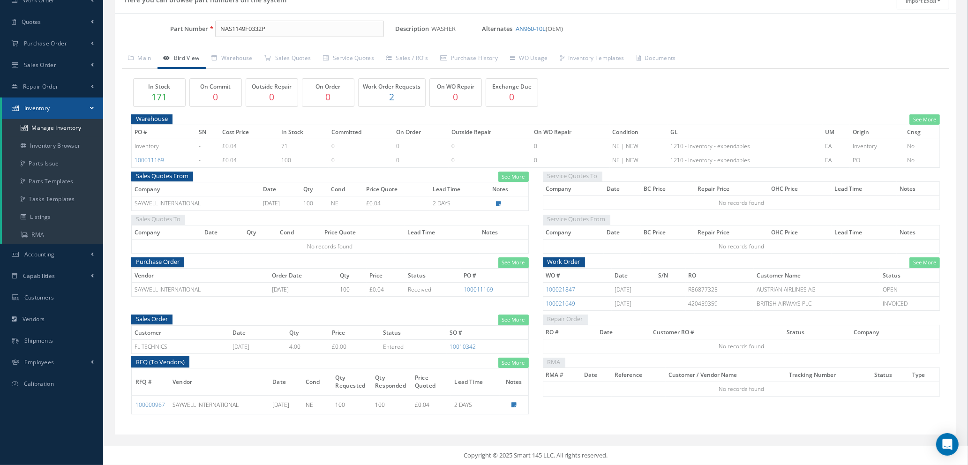
scroll to position [82, 0]
drag, startPoint x: 284, startPoint y: 22, endPoint x: 186, endPoint y: 21, distance: 98.9
click at [186, 21] on div "Part Number NAS1149F0332P" at bounding box center [255, 29] width 280 height 17
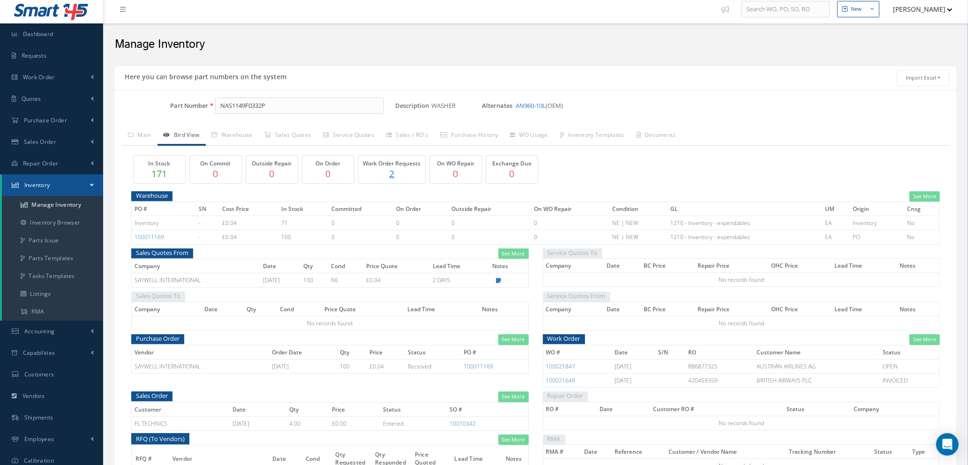
scroll to position [0, 0]
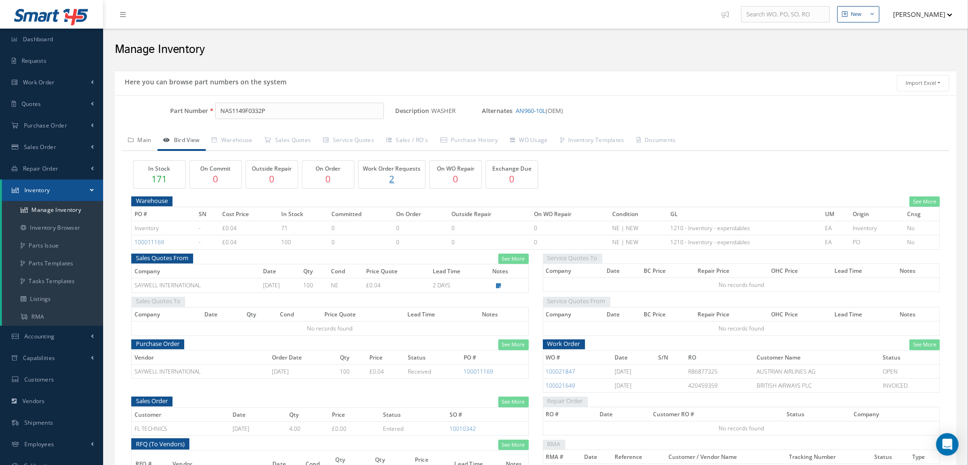
click at [145, 139] on link "Main" at bounding box center [140, 141] width 36 height 20
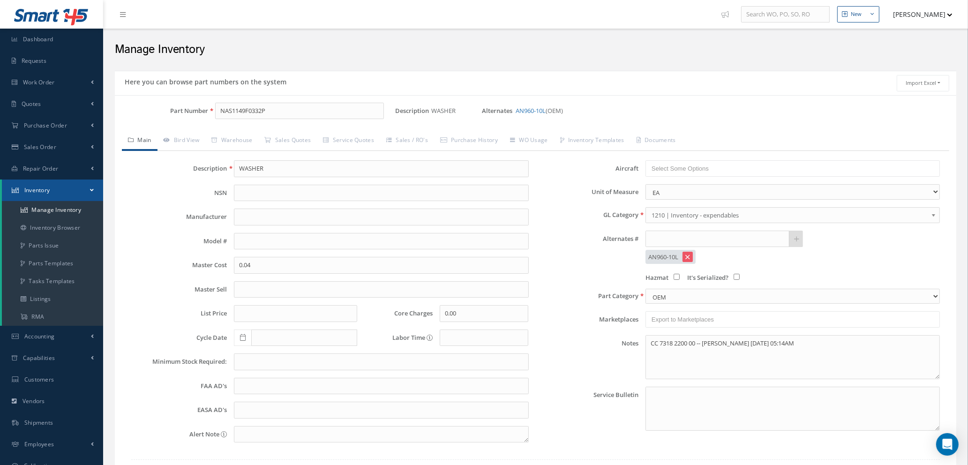
scroll to position [67, 0]
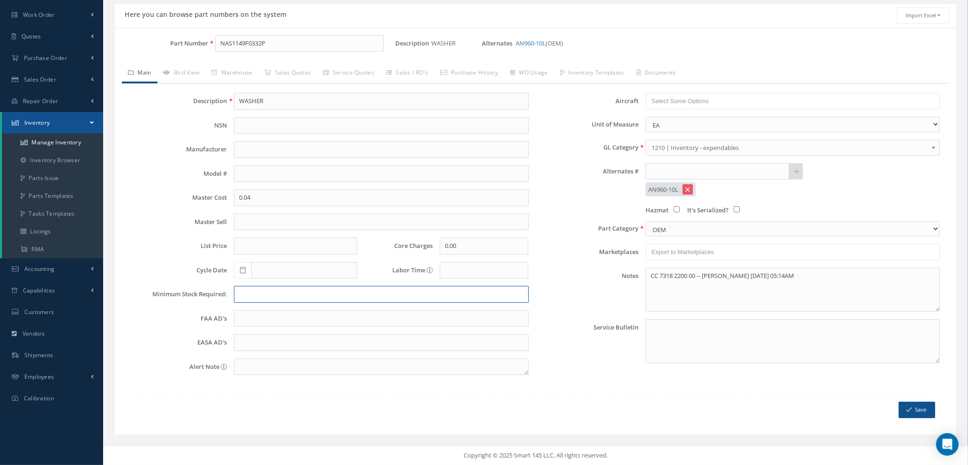
click at [296, 295] on input "text" at bounding box center [381, 294] width 294 height 17
type input "50"
click at [916, 412] on button "Save" at bounding box center [916, 410] width 37 height 16
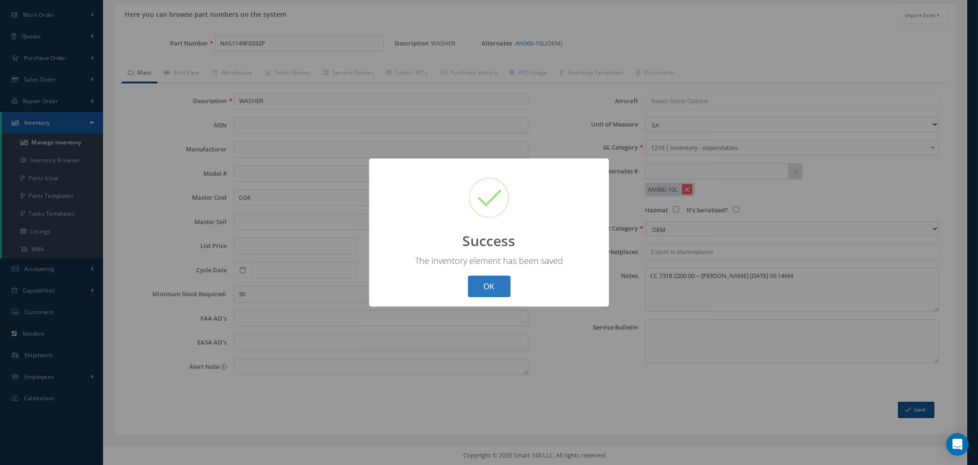
drag, startPoint x: 494, startPoint y: 293, endPoint x: 459, endPoint y: 247, distance: 57.8
click at [493, 292] on button "OK" at bounding box center [489, 286] width 43 height 22
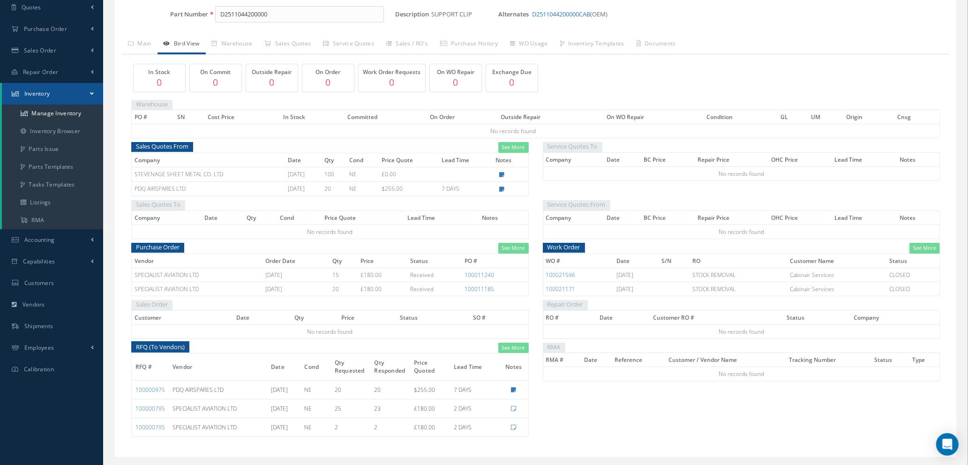
scroll to position [119, 0]
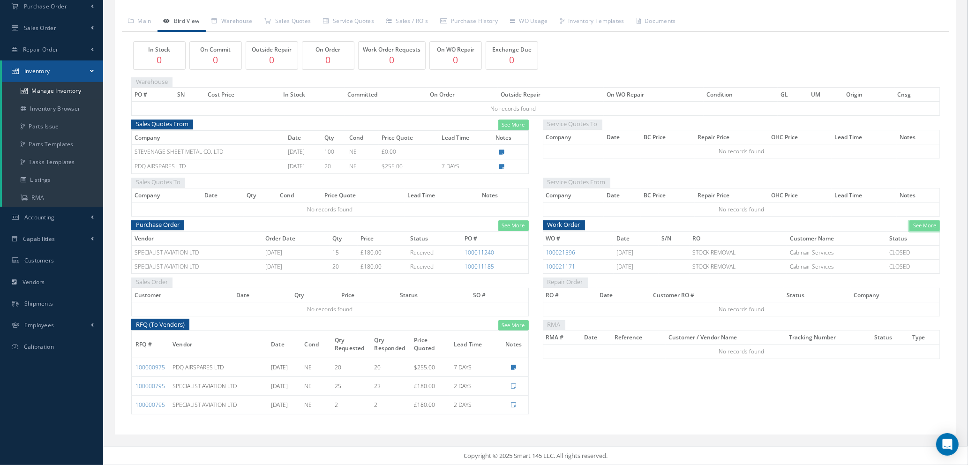
click at [915, 226] on link "See More" at bounding box center [924, 225] width 30 height 11
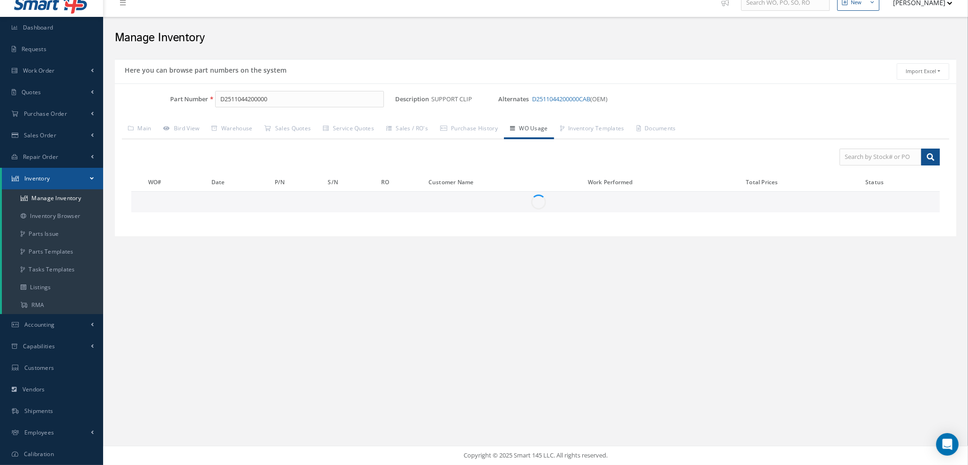
scroll to position [0, 0]
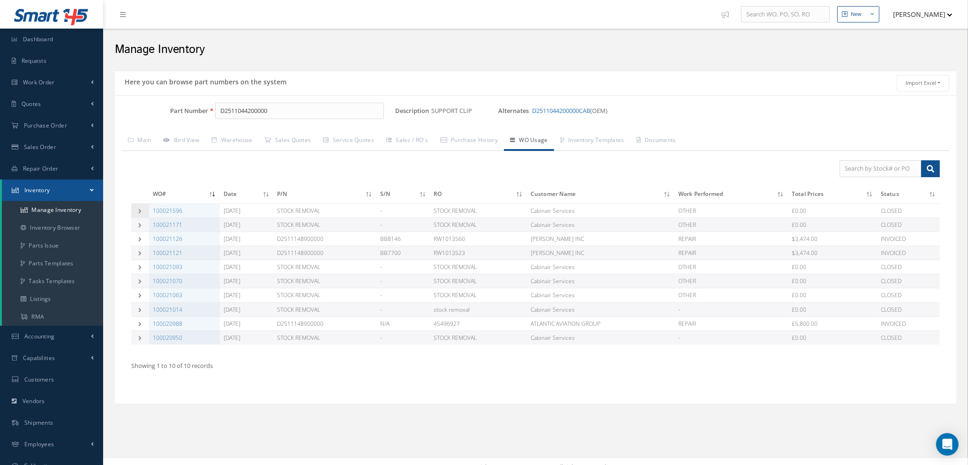
click at [141, 209] on icon at bounding box center [140, 210] width 7 height 5
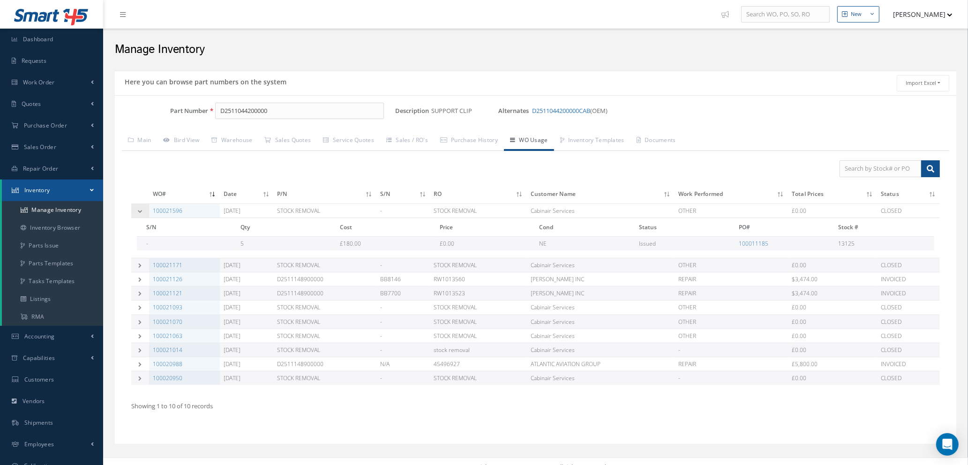
click at [139, 207] on td at bounding box center [140, 210] width 18 height 14
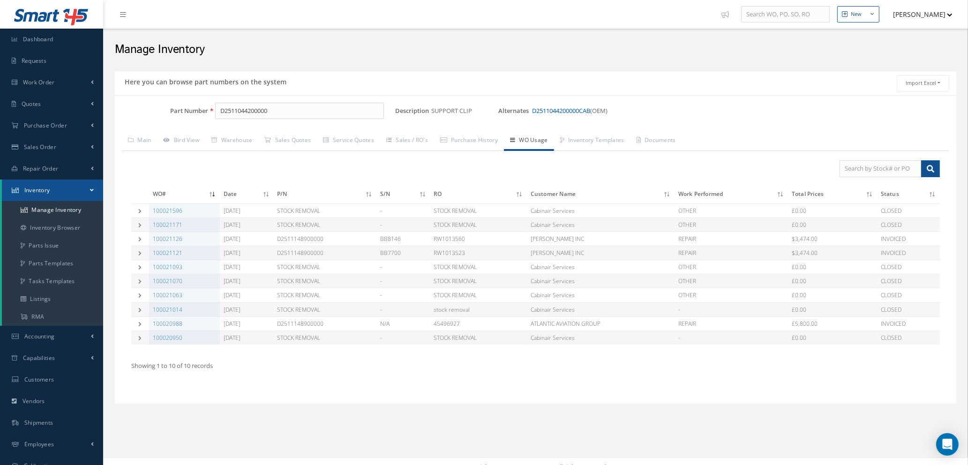
click at [566, 111] on link "D2511044200000CAB" at bounding box center [561, 110] width 58 height 8
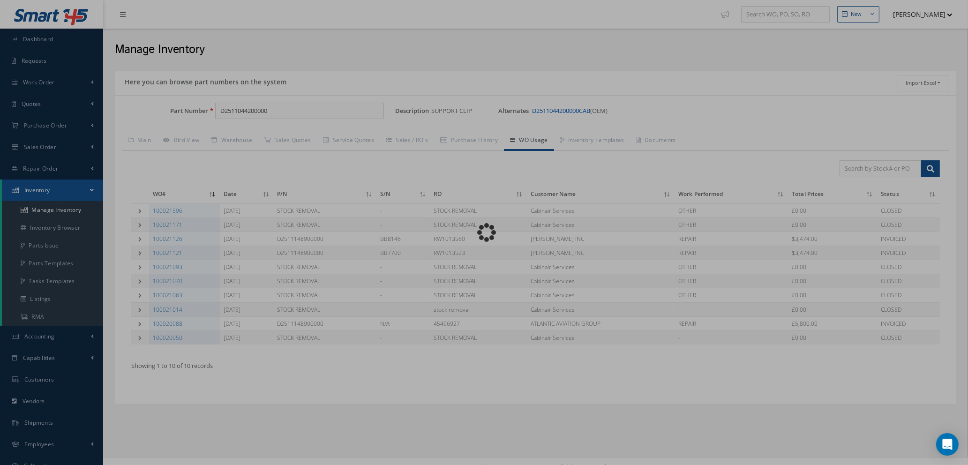
type input "D2511044200000CAB"
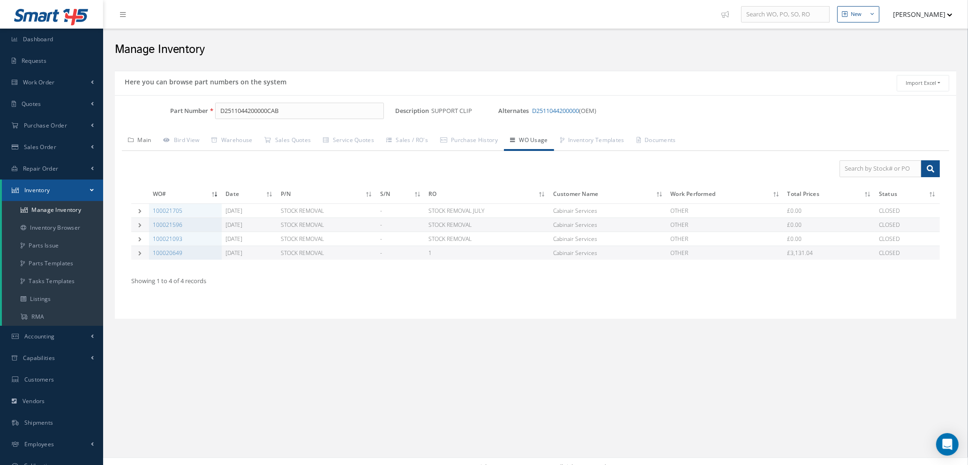
click at [141, 140] on link "Main" at bounding box center [140, 141] width 36 height 20
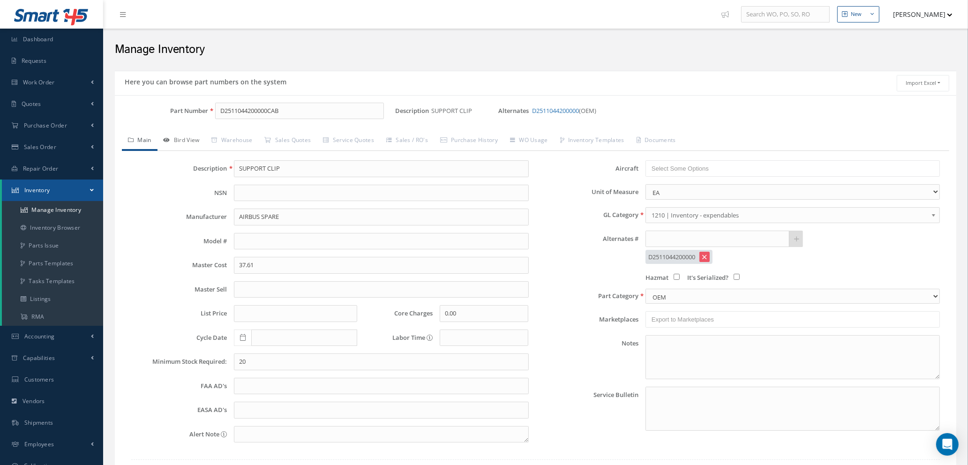
click at [187, 140] on link "Bird View" at bounding box center [181, 141] width 48 height 20
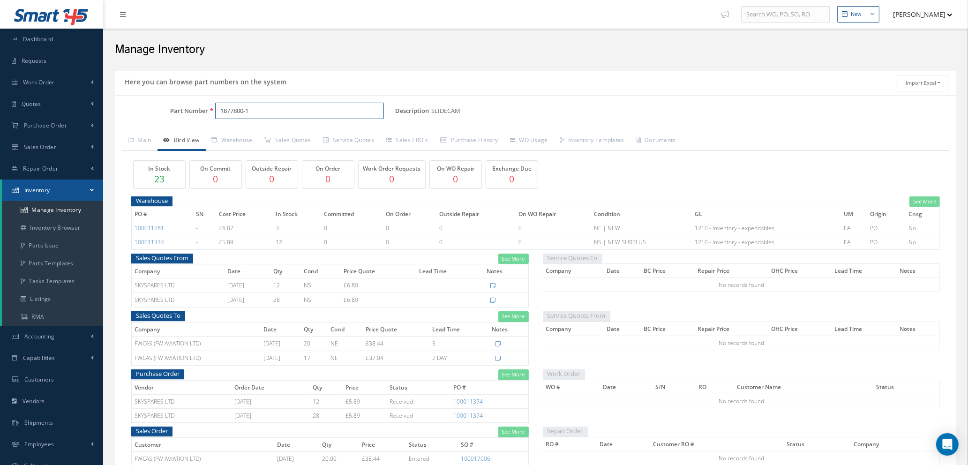
drag, startPoint x: 270, startPoint y: 111, endPoint x: 124, endPoint y: 110, distance: 146.7
click at [124, 110] on div "Part Number 1877800-1" at bounding box center [255, 111] width 280 height 17
click at [325, 137] on span "SEAL SILICON" at bounding box center [373, 136] width 141 height 10
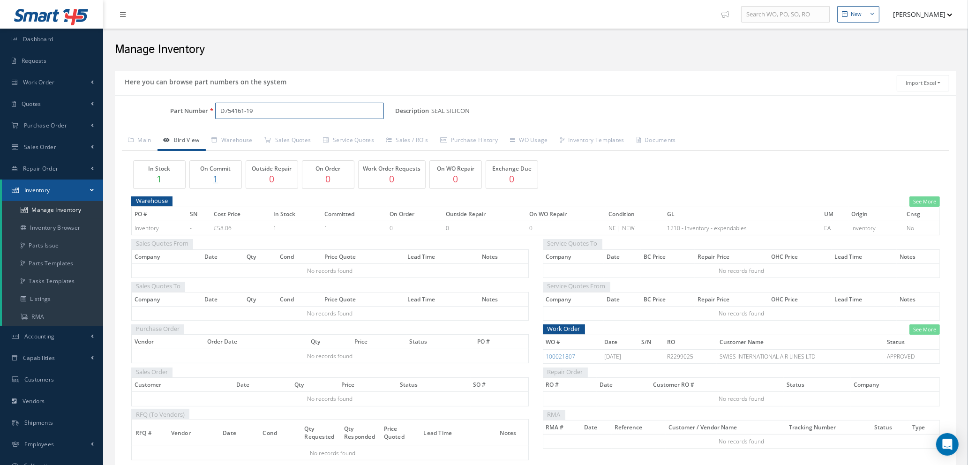
scroll to position [47, 0]
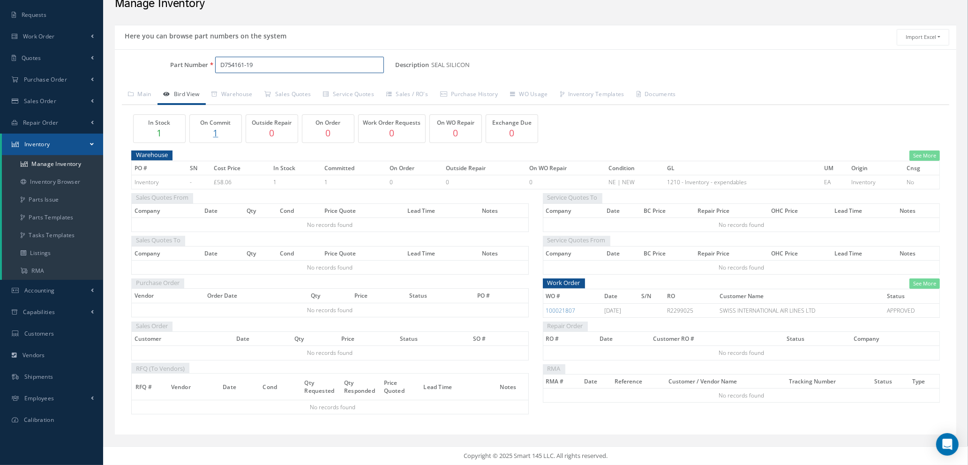
type input "D754161-19"
click at [929, 282] on link "See More" at bounding box center [924, 283] width 30 height 11
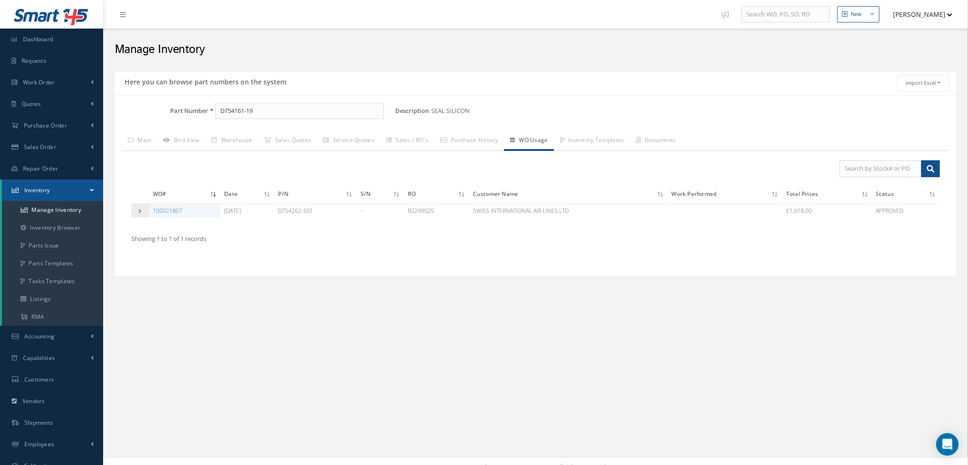
click at [141, 209] on icon at bounding box center [140, 210] width 7 height 5
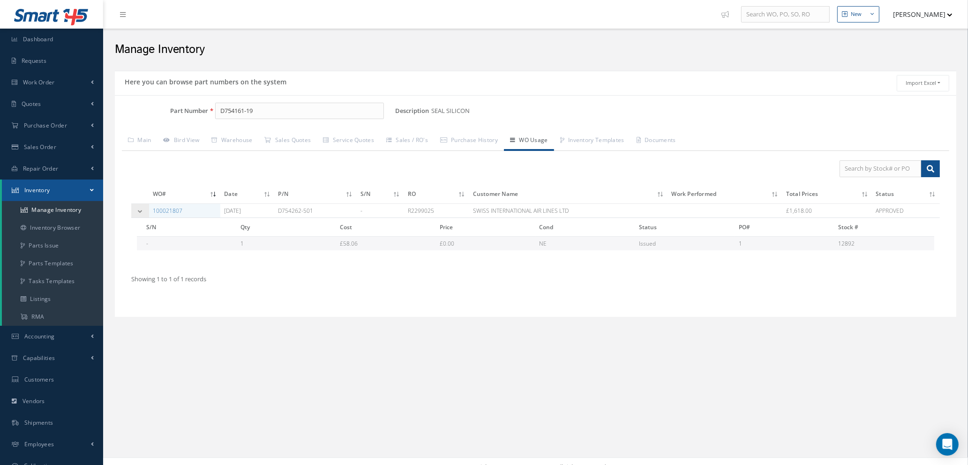
click at [141, 209] on icon at bounding box center [140, 210] width 7 height 5
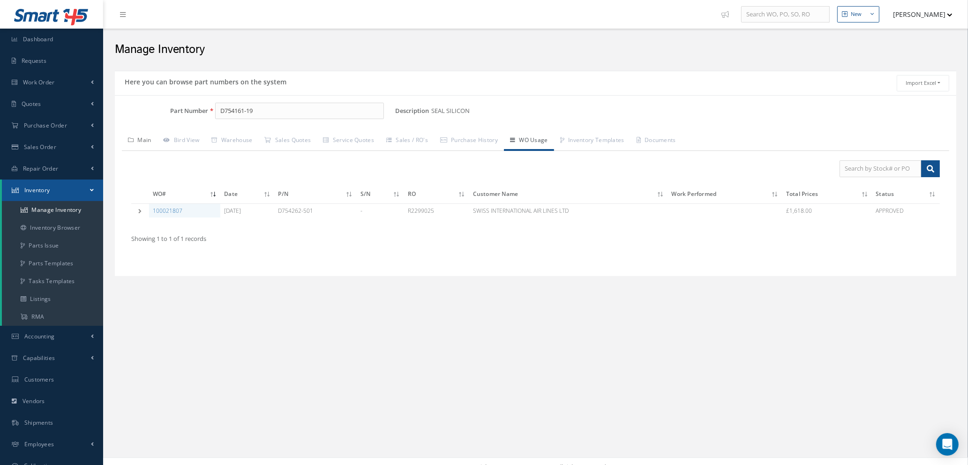
click at [137, 140] on link "Main" at bounding box center [140, 141] width 36 height 20
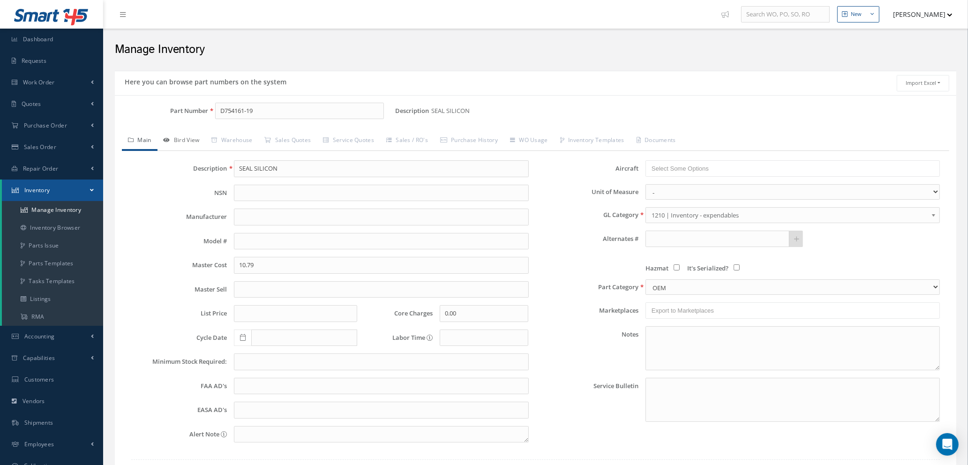
click at [183, 142] on link "Bird View" at bounding box center [181, 141] width 48 height 20
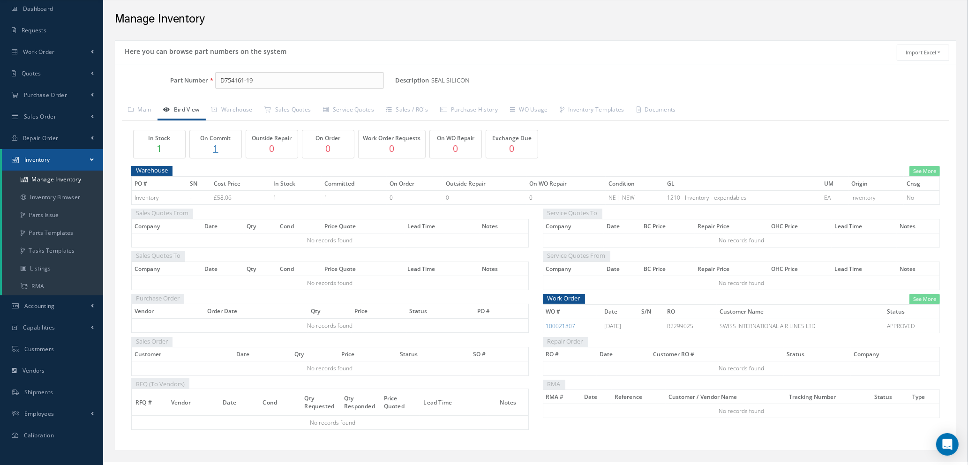
scroll to position [47, 0]
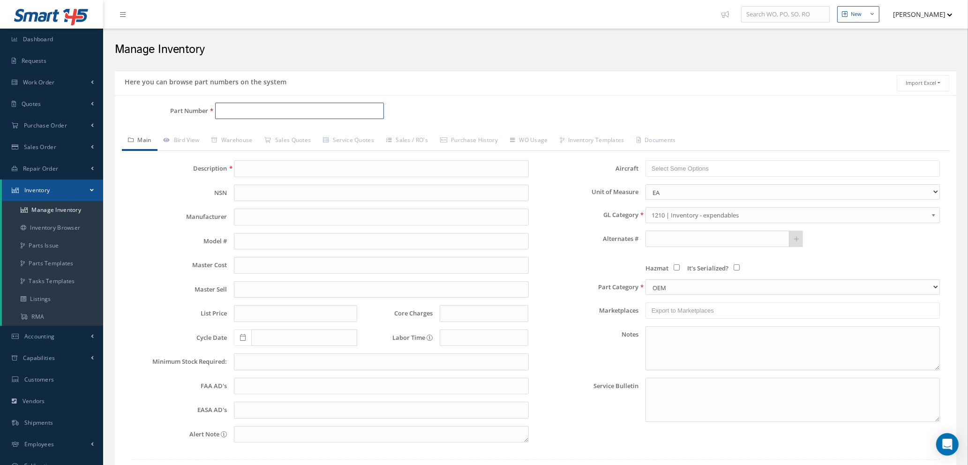
click at [268, 109] on input "Part Number" at bounding box center [299, 111] width 169 height 17
click at [222, 108] on input "Part Number" at bounding box center [299, 111] width 169 height 17
paste input "A225400427-202"
type input "A225400427-202"
click at [266, 133] on span "A225400427-202" at bounding box center [260, 136] width 84 height 10
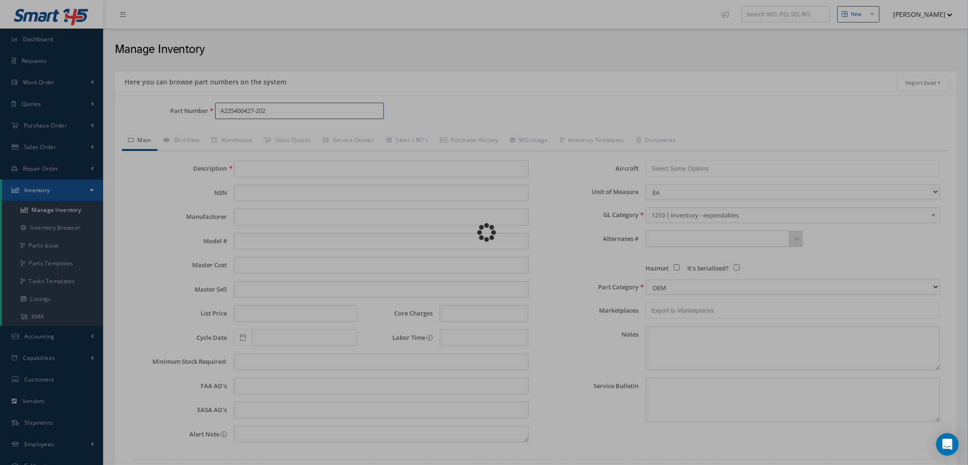
type input "PIN"
type input "26.23"
type input "0.00"
type input "10"
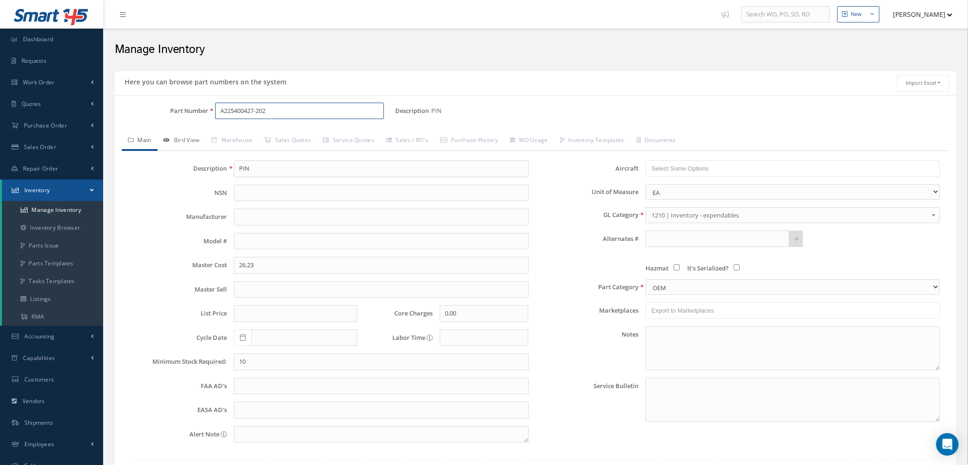
type input "A225400427-202"
click at [184, 140] on link "Bird View" at bounding box center [181, 141] width 48 height 20
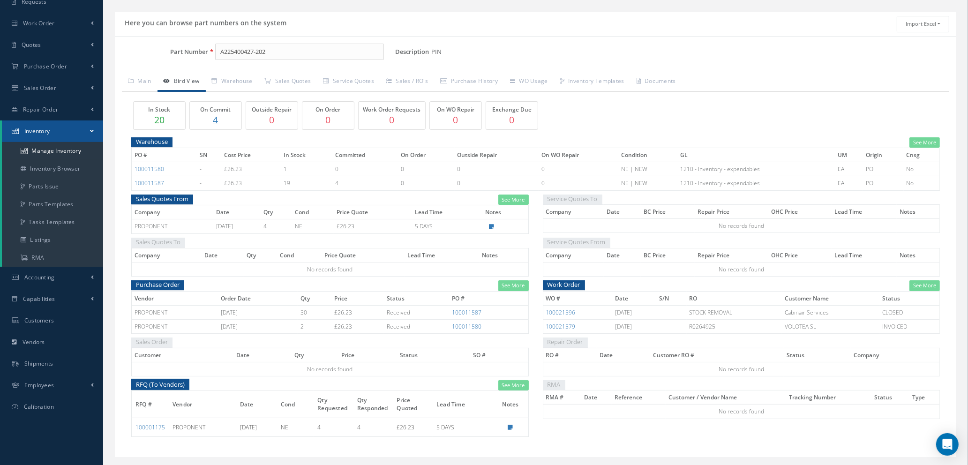
scroll to position [82, 0]
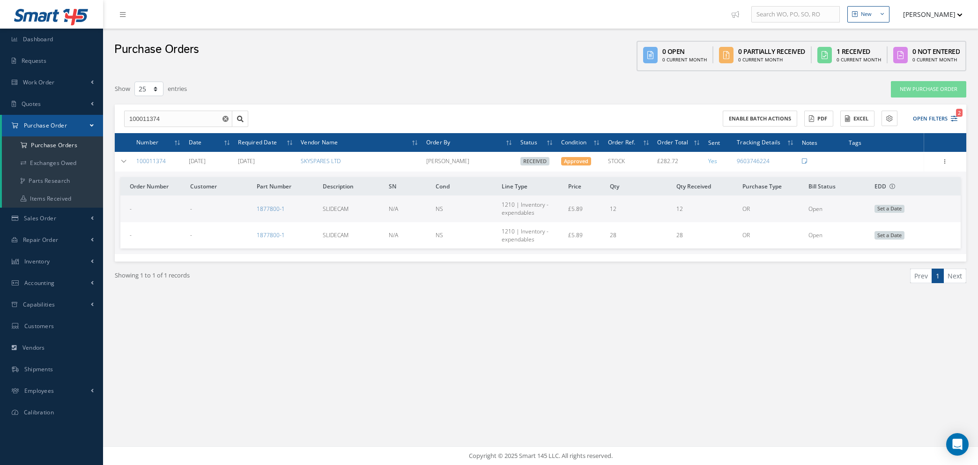
select select "25"
click at [167, 120] on input "100011374" at bounding box center [178, 119] width 108 height 17
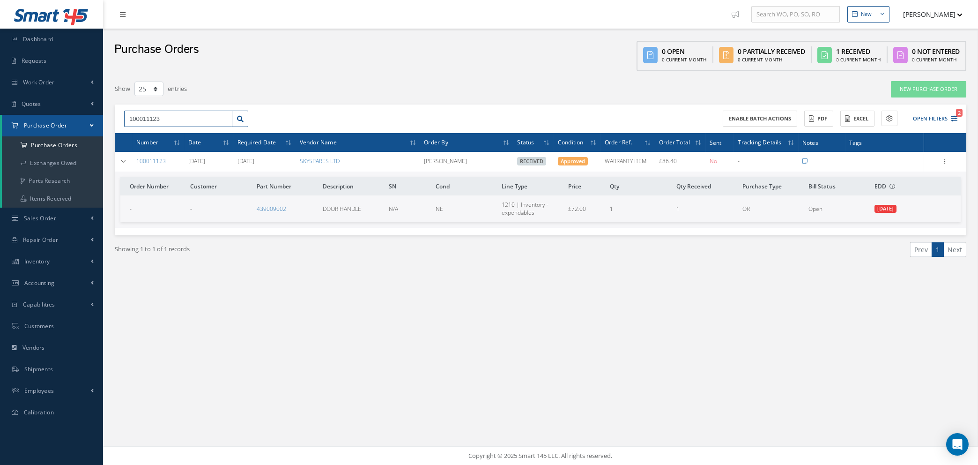
click at [189, 119] on input "100011123" at bounding box center [178, 119] width 108 height 17
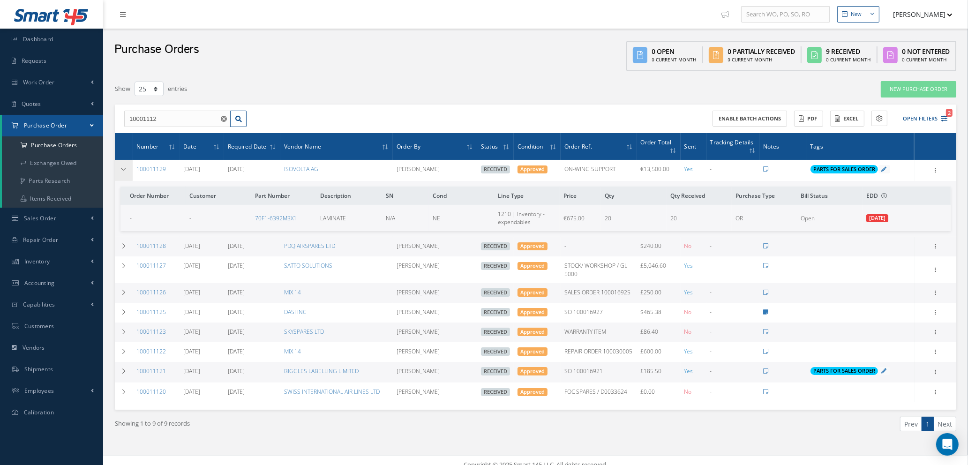
click at [120, 167] on icon at bounding box center [123, 169] width 7 height 6
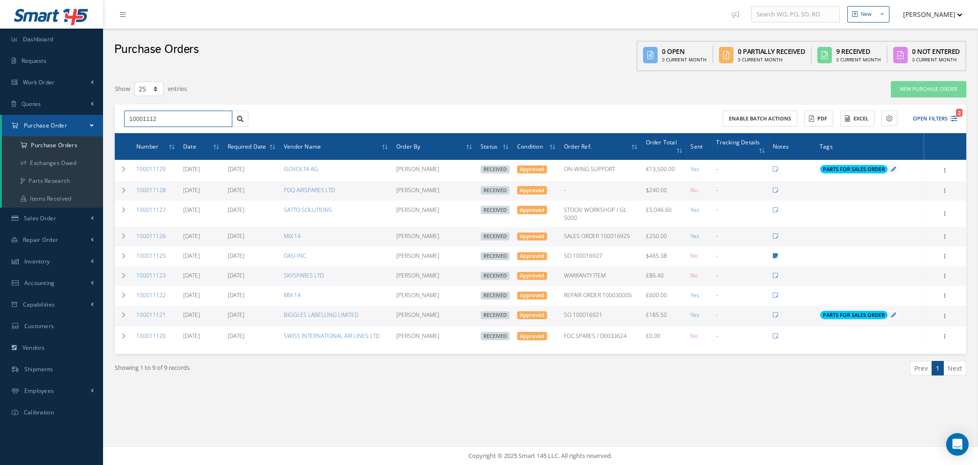
click at [156, 118] on input "10001112" at bounding box center [178, 119] width 108 height 17
type input "100011113"
click at [168, 131] on div "100011113" at bounding box center [178, 135] width 98 height 9
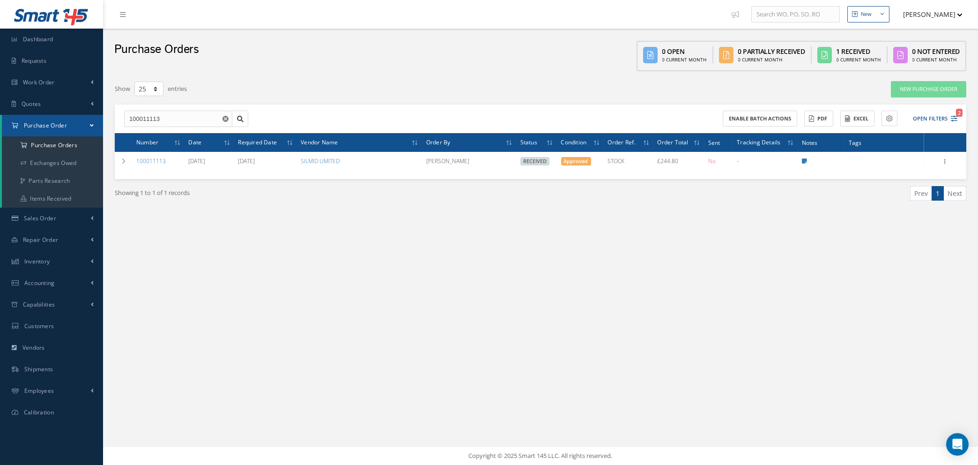
drag, startPoint x: 222, startPoint y: 116, endPoint x: 227, endPoint y: 117, distance: 5.2
click at [222, 116] on button "button" at bounding box center [227, 119] width 12 height 17
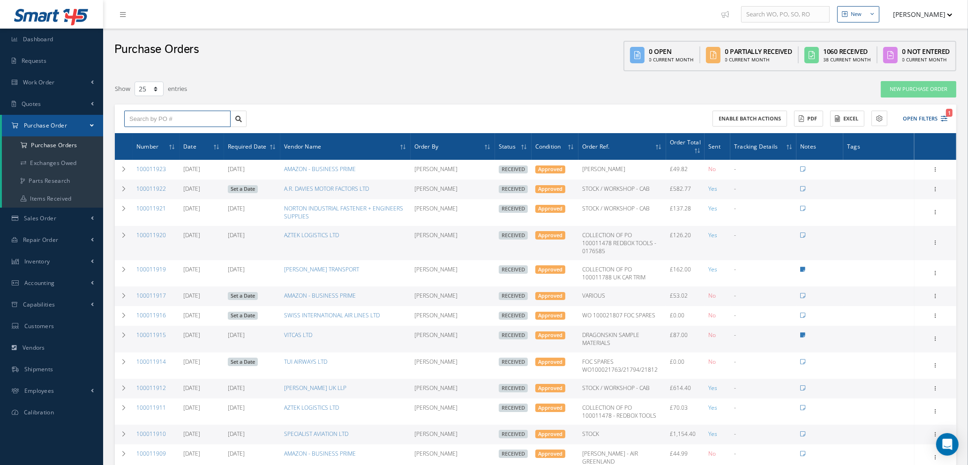
click at [165, 116] on input "text" at bounding box center [177, 119] width 106 height 17
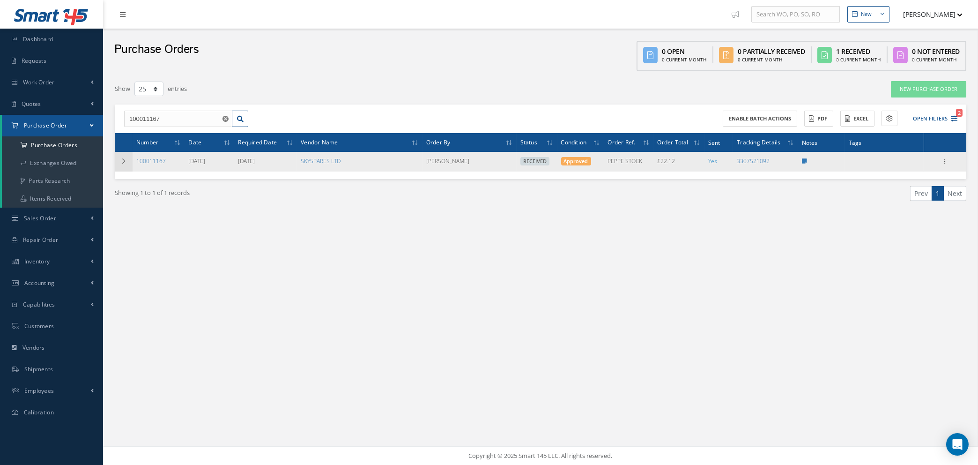
click at [127, 162] on td at bounding box center [124, 162] width 18 height 20
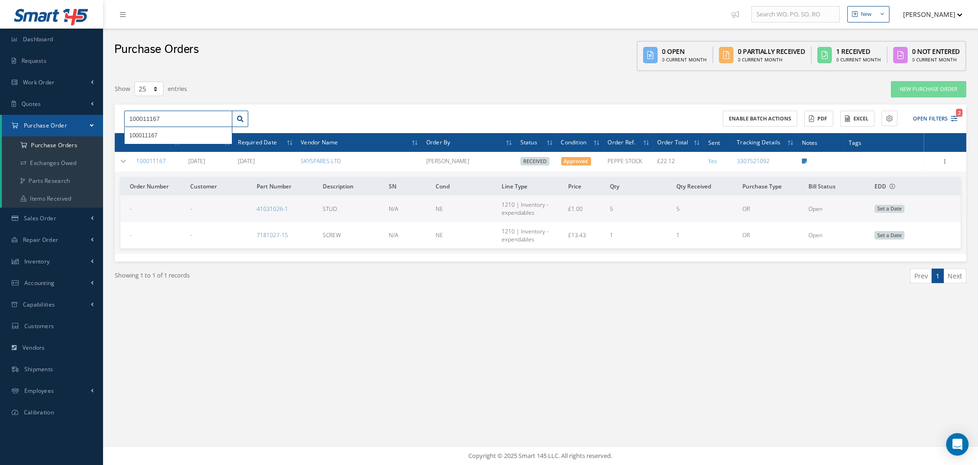
click at [176, 116] on input "100011167" at bounding box center [178, 119] width 108 height 17
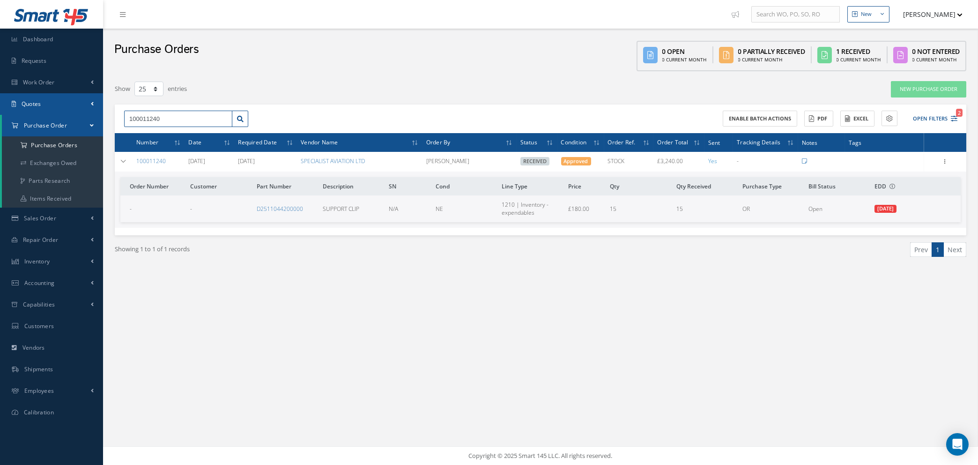
drag, startPoint x: 179, startPoint y: 116, endPoint x: 38, endPoint y: 103, distance: 141.2
click at [41, 104] on div "Smart 145 Dashboard Requests Work Order Work Order Work Order Quotes Work Order…" at bounding box center [489, 232] width 978 height 465
click at [274, 207] on link "MS27980-10N" at bounding box center [275, 209] width 37 height 8
drag, startPoint x: 169, startPoint y: 113, endPoint x: 30, endPoint y: 106, distance: 139.8
click at [24, 109] on div "Smart 145 Dashboard Requests Work Order Work Order Work Order Quotes Work Order…" at bounding box center [489, 232] width 978 height 465
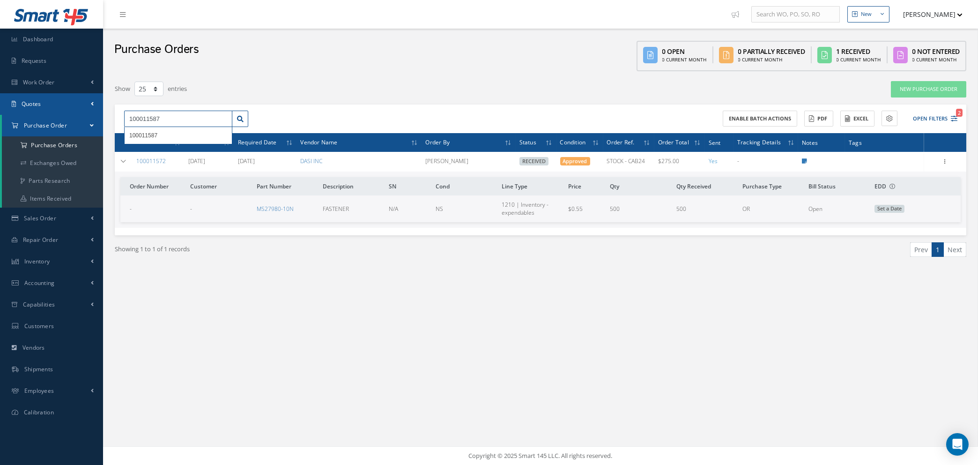
type input "100011587"
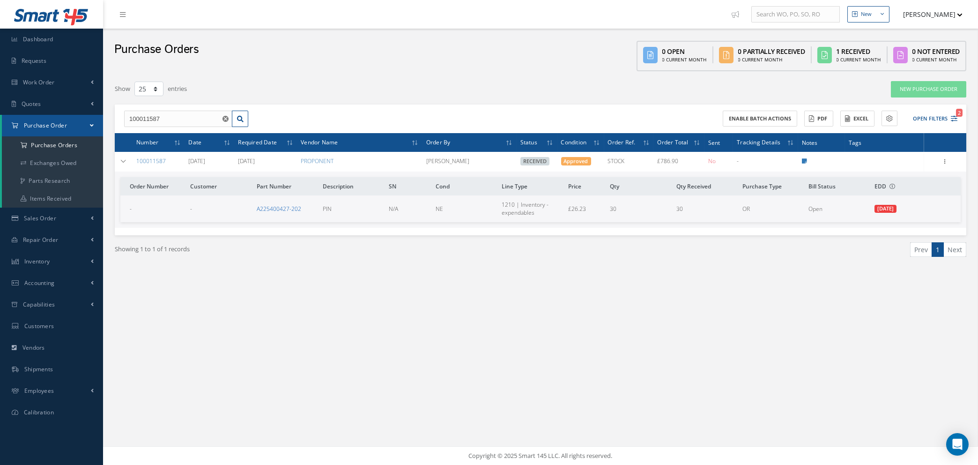
click at [279, 210] on link "A225400427-202" at bounding box center [279, 209] width 45 height 8
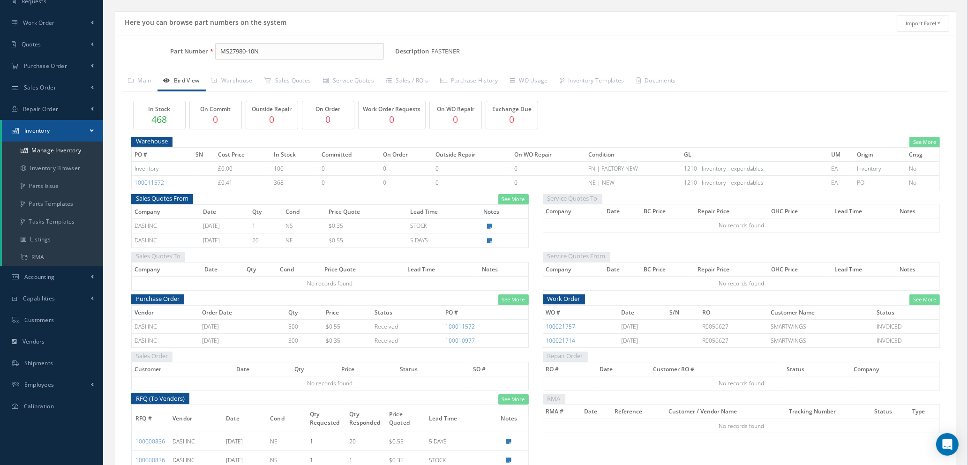
scroll to position [45, 0]
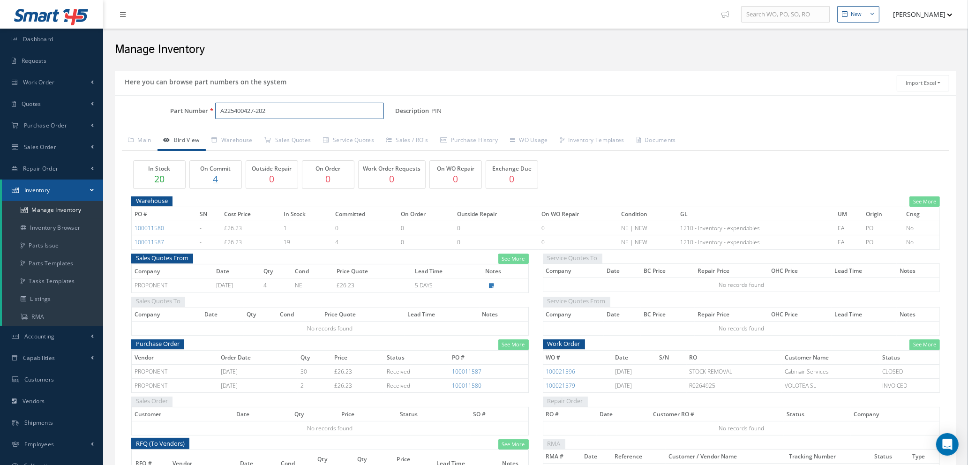
drag, startPoint x: 283, startPoint y: 111, endPoint x: 190, endPoint y: 105, distance: 92.5
click at [190, 105] on div "Part Number A225400427-202" at bounding box center [255, 111] width 280 height 17
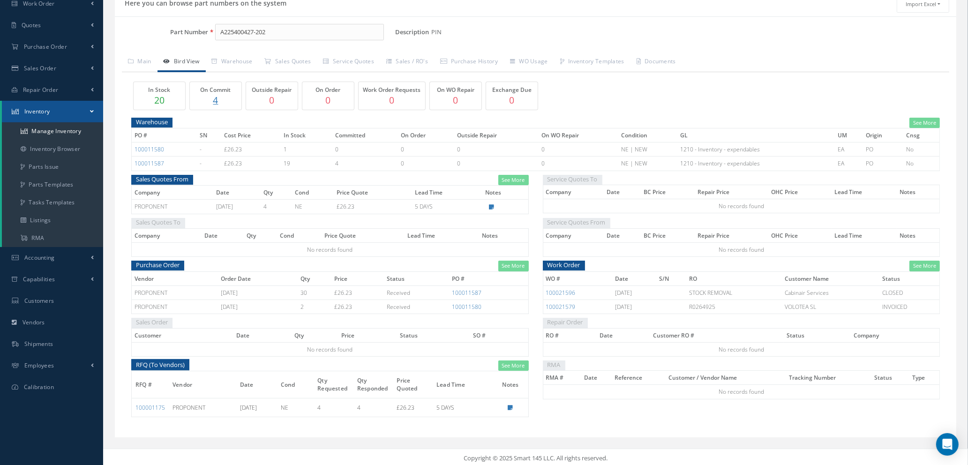
scroll to position [82, 0]
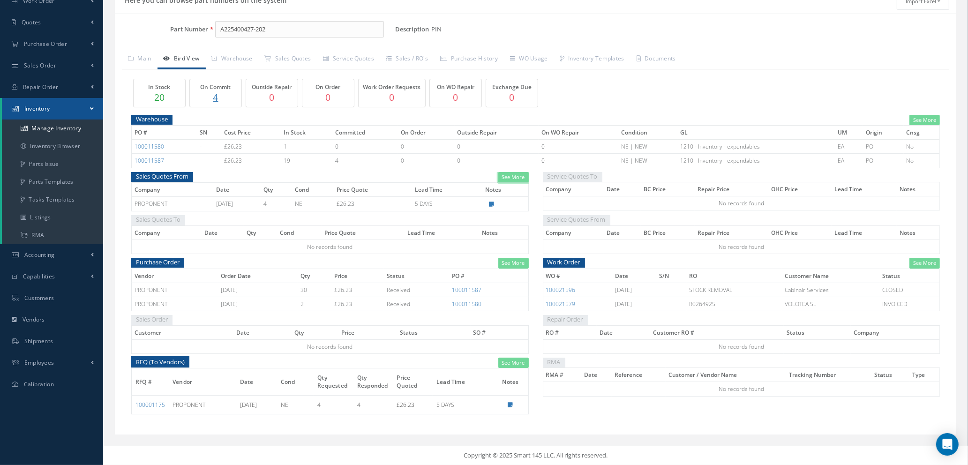
click at [513, 174] on link "See More" at bounding box center [513, 177] width 30 height 11
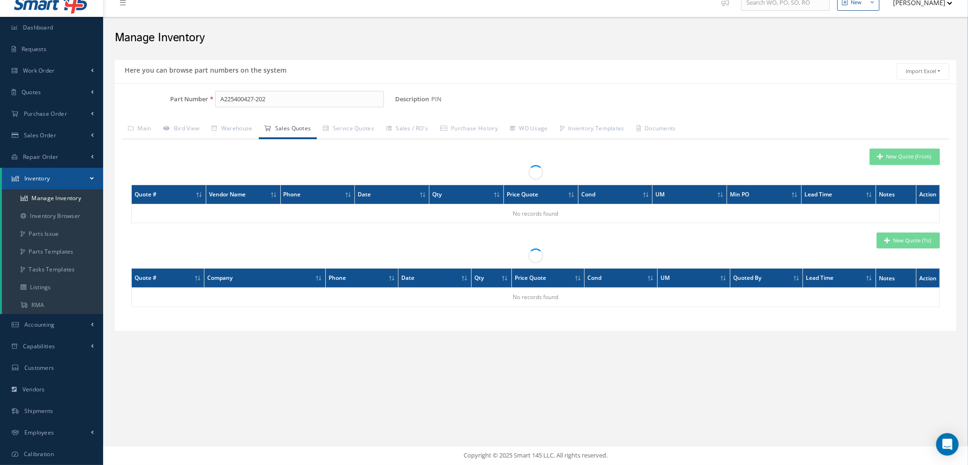
scroll to position [11, 0]
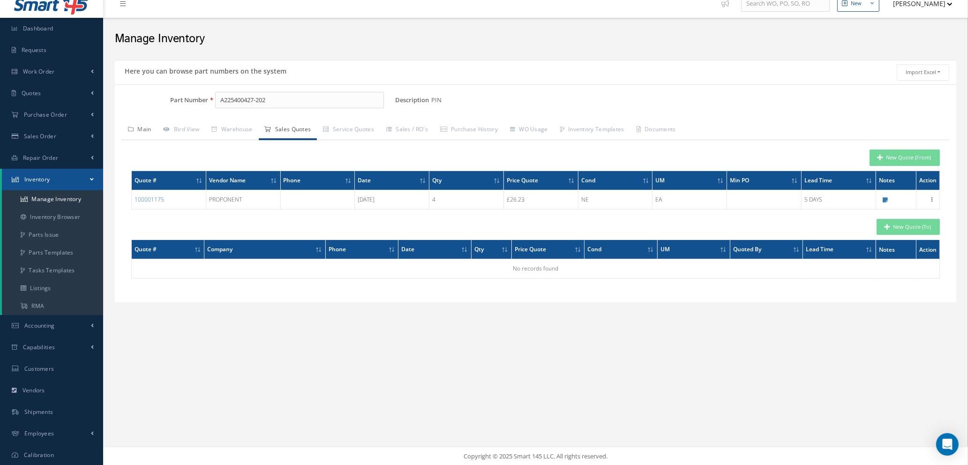
click at [150, 127] on link "Main" at bounding box center [140, 130] width 36 height 20
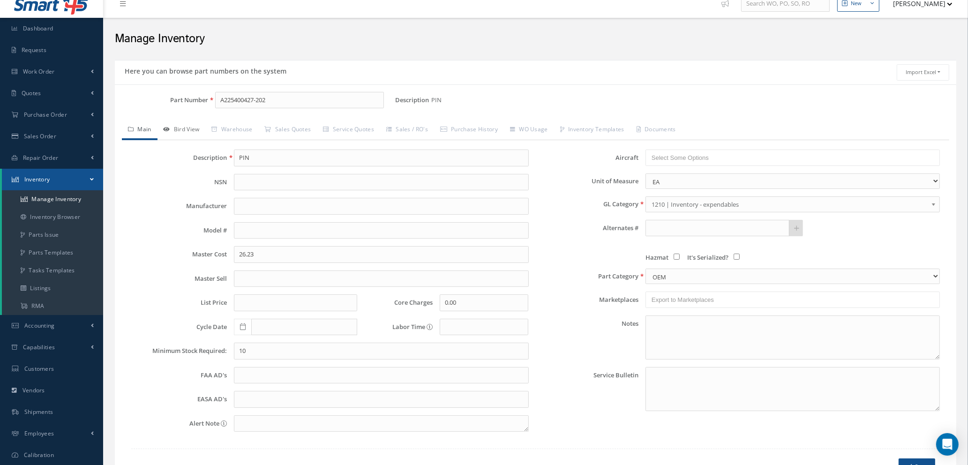
click at [180, 127] on link "Bird View" at bounding box center [181, 130] width 48 height 20
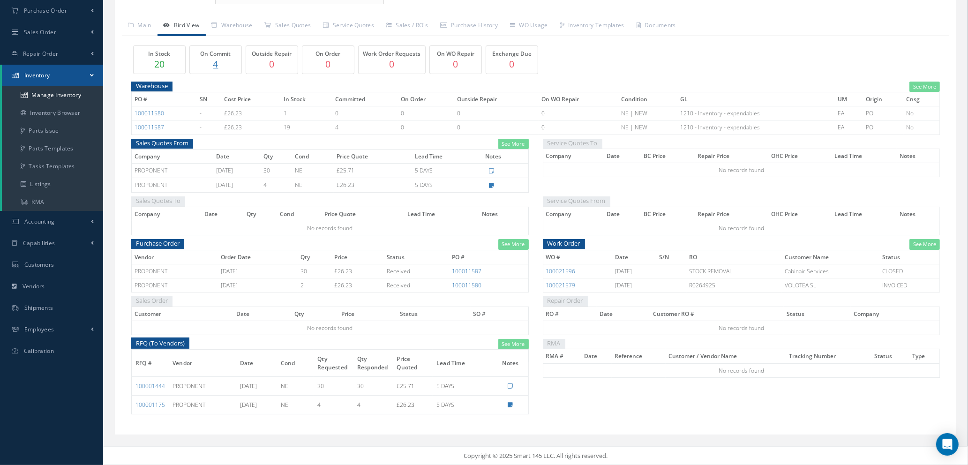
scroll to position [0, 0]
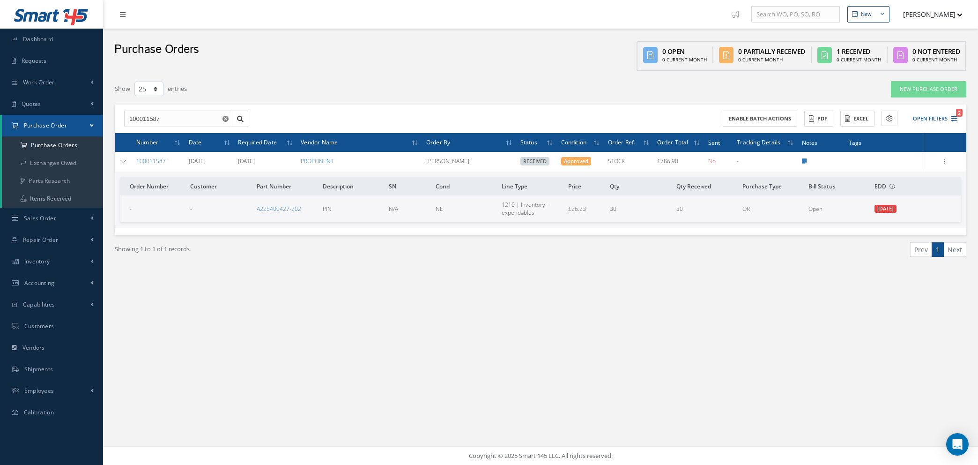
select select "25"
click at [224, 118] on use "Reset" at bounding box center [226, 119] width 6 height 6
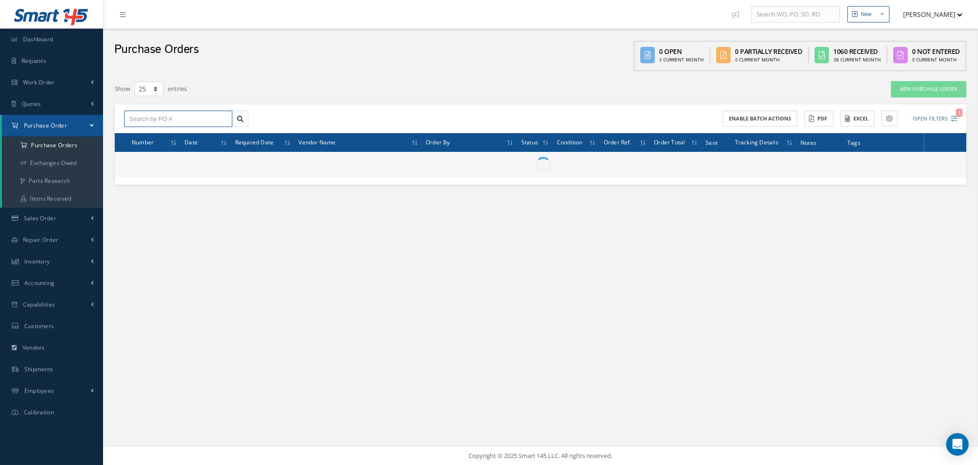
click at [199, 118] on input "text" at bounding box center [178, 119] width 108 height 17
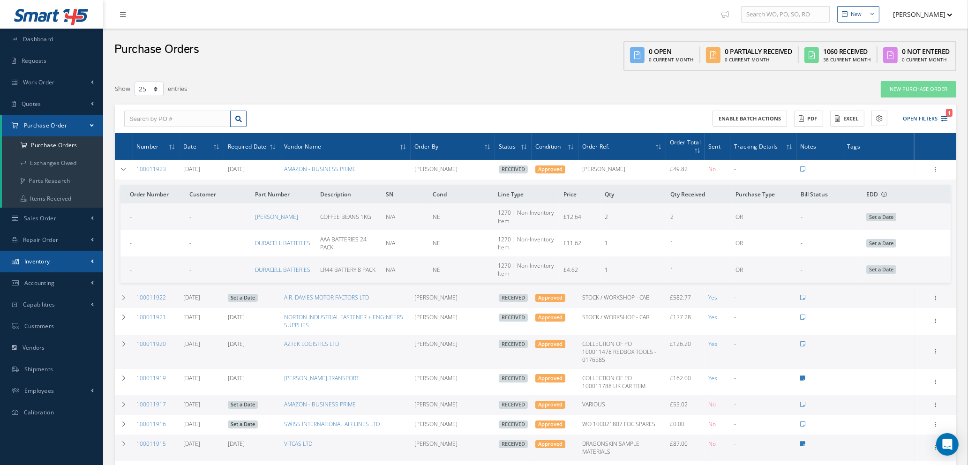
click at [48, 259] on span "Inventory" at bounding box center [37, 261] width 26 height 8
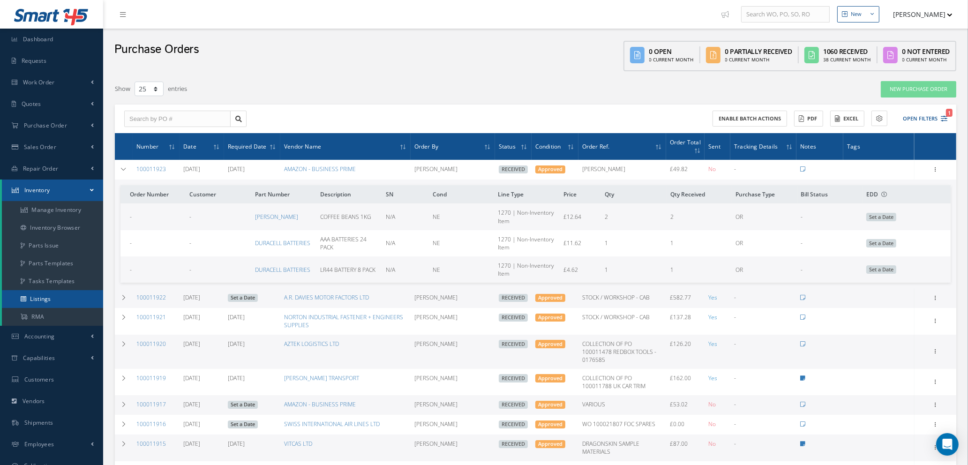
click at [37, 295] on link "Listings" at bounding box center [52, 299] width 101 height 18
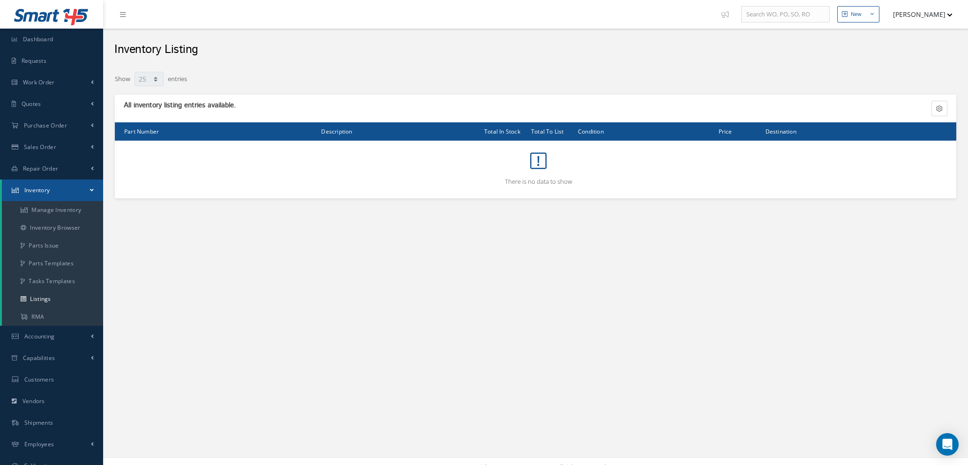
select select "25"
click at [52, 226] on link "Inventory Browser" at bounding box center [52, 228] width 101 height 18
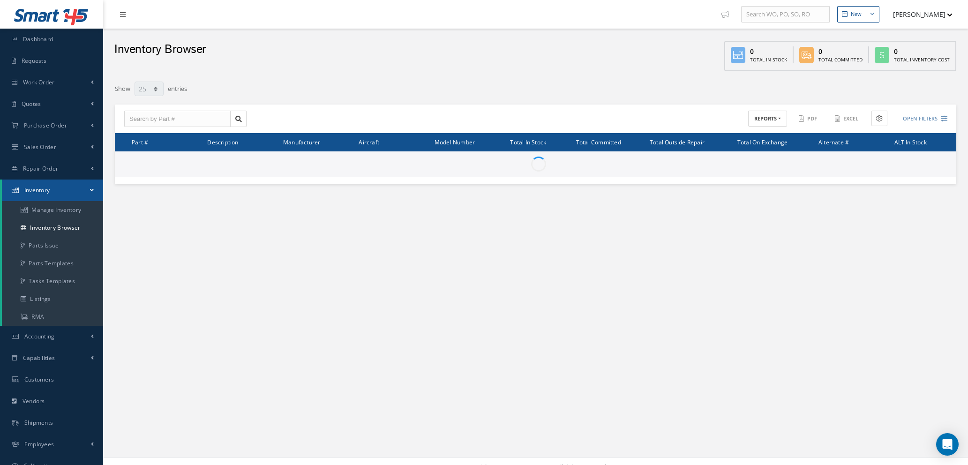
select select "25"
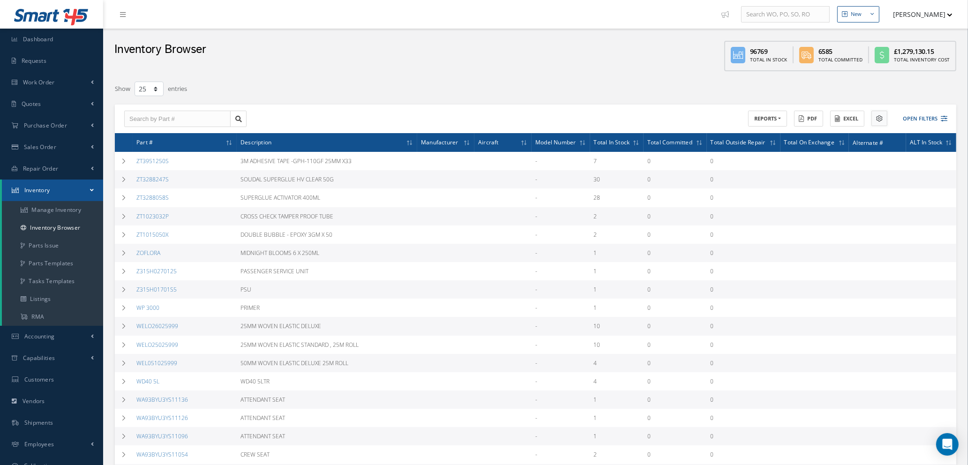
click at [879, 118] on icon at bounding box center [879, 118] width 7 height 7
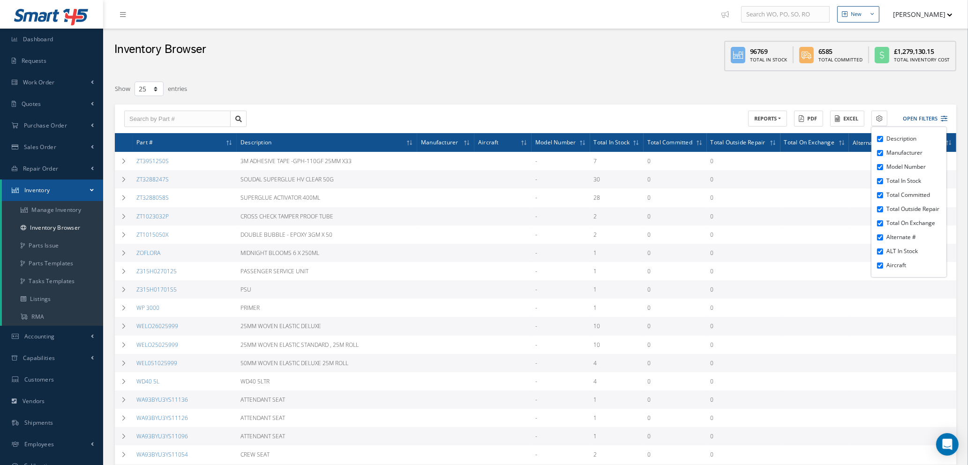
click at [879, 165] on input "Model Number" at bounding box center [880, 167] width 6 height 6
checkbox input "false"
click at [877, 263] on input "Aircraft" at bounding box center [880, 265] width 6 height 6
checkbox input "false"
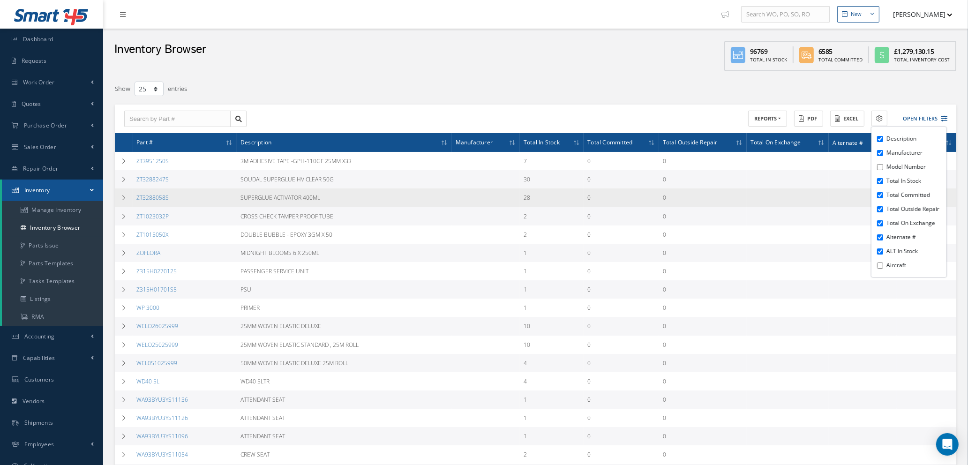
click at [806, 188] on td at bounding box center [787, 197] width 82 height 18
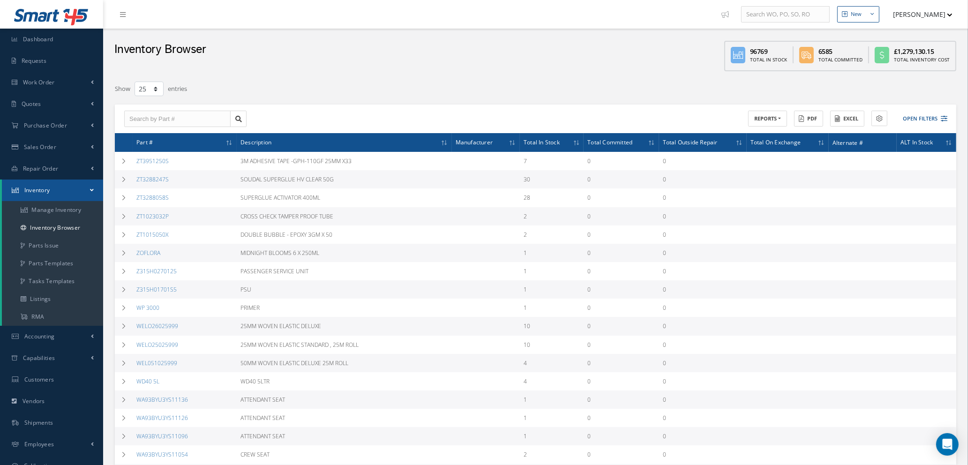
click at [227, 141] on icon at bounding box center [228, 143] width 3 height 6
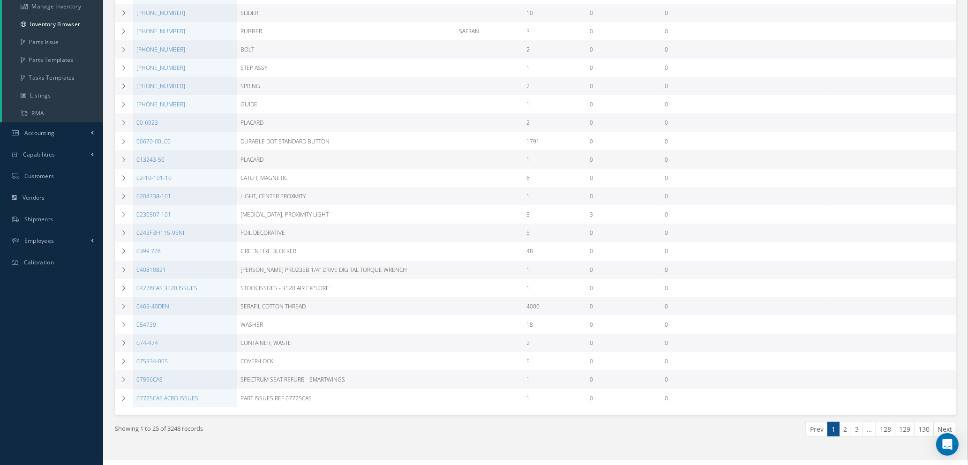
scroll to position [216, 0]
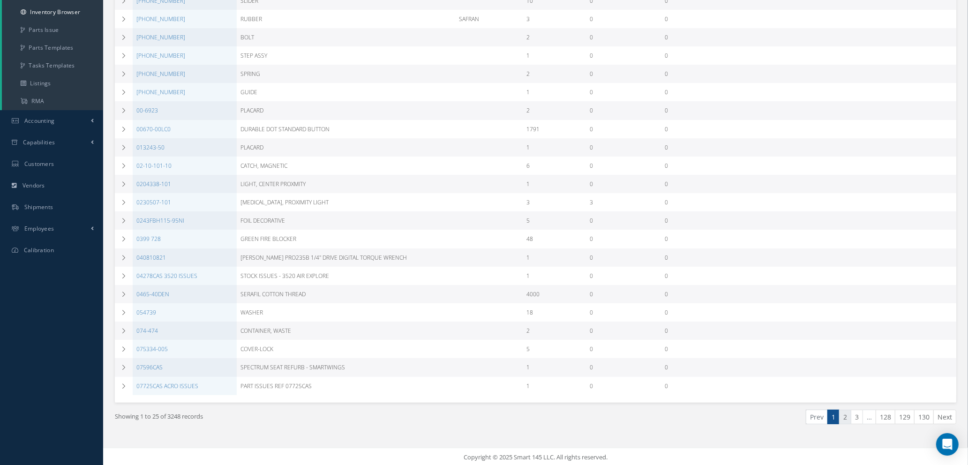
click at [840, 413] on link "2" at bounding box center [845, 417] width 12 height 15
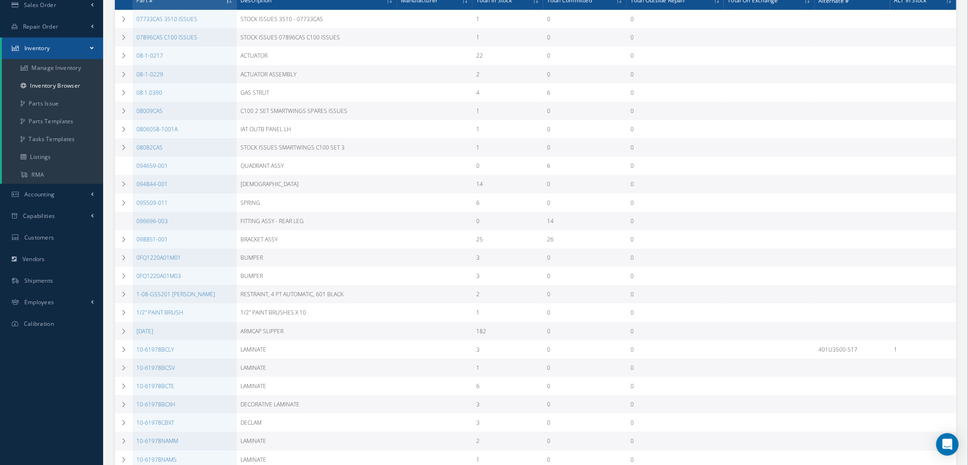
scroll to position [145, 0]
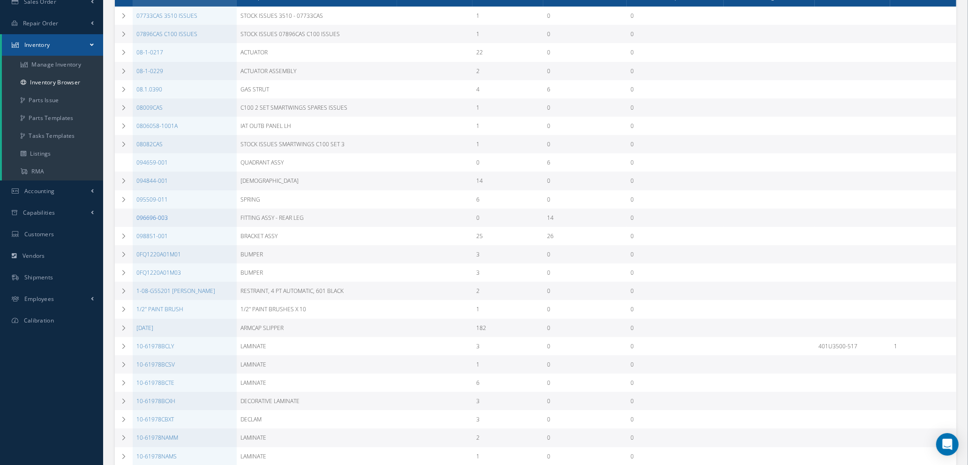
click at [157, 216] on link "096696-003" at bounding box center [151, 218] width 31 height 8
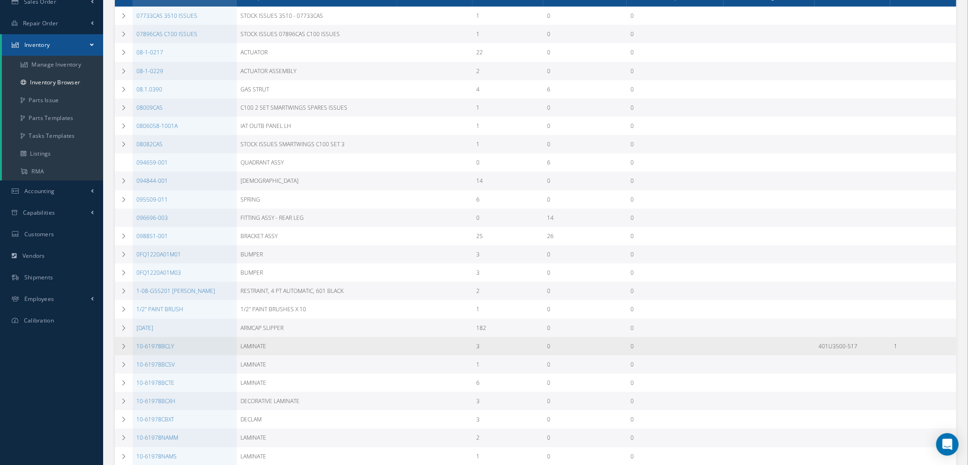
scroll to position [216, 0]
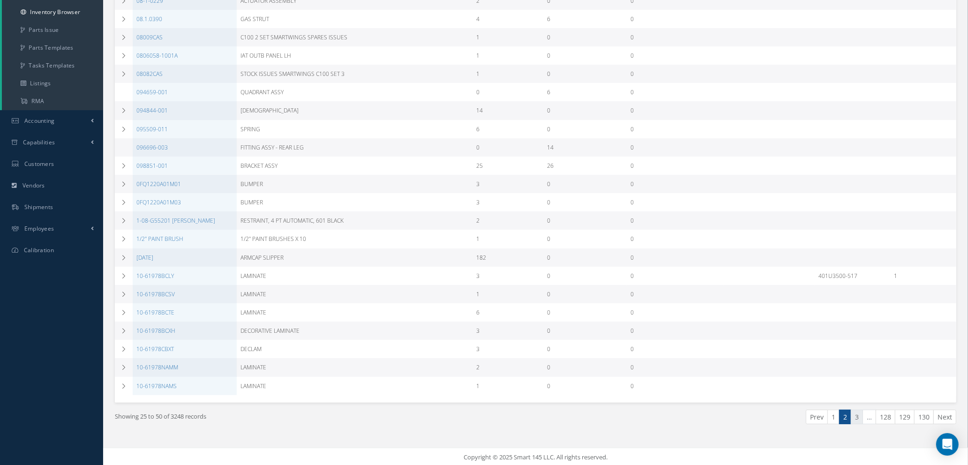
click at [857, 413] on link "3" at bounding box center [856, 417] width 12 height 15
click at [856, 415] on link "4" at bounding box center [856, 417] width 12 height 15
click at [856, 416] on link "5" at bounding box center [856, 417] width 12 height 15
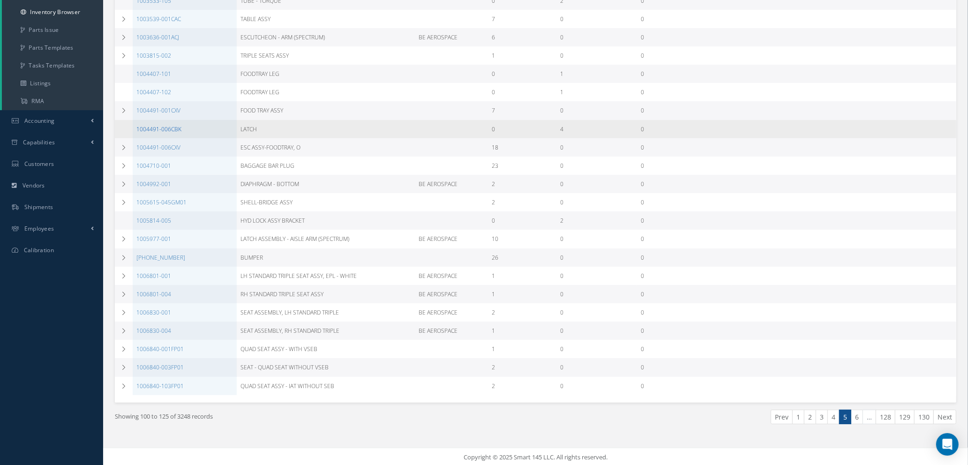
click at [165, 127] on link "1004491-006CBK" at bounding box center [158, 129] width 45 height 8
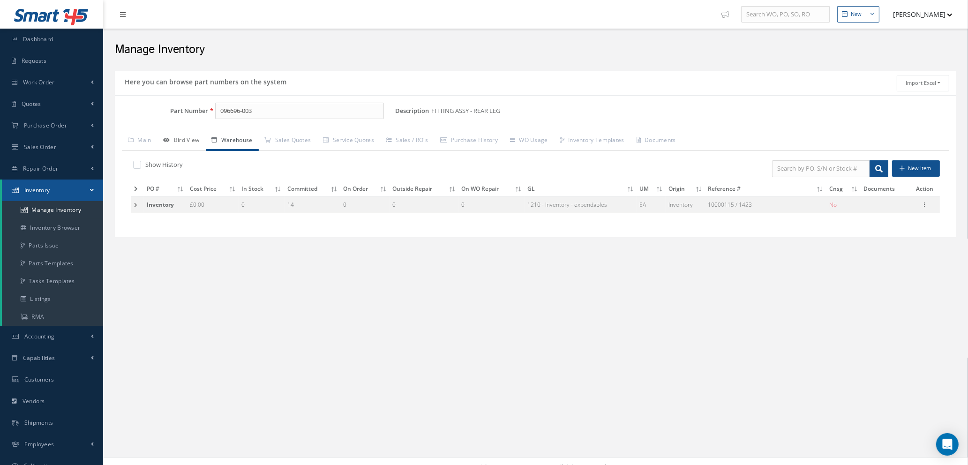
click at [177, 140] on link "Bird View" at bounding box center [181, 141] width 48 height 20
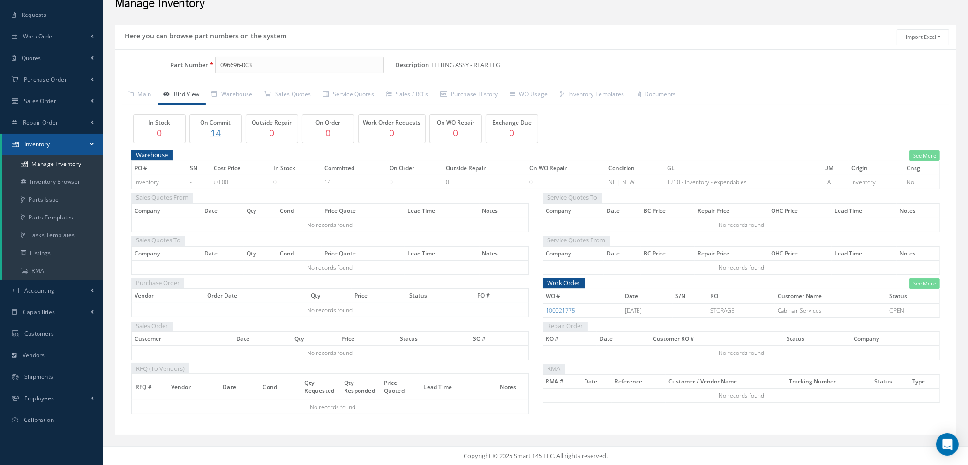
scroll to position [47, 0]
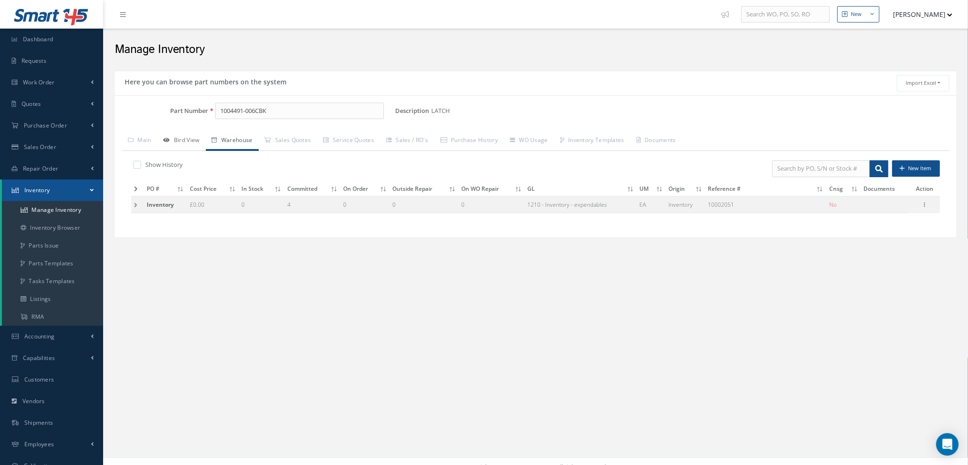
click at [177, 137] on link "Bird View" at bounding box center [181, 141] width 48 height 20
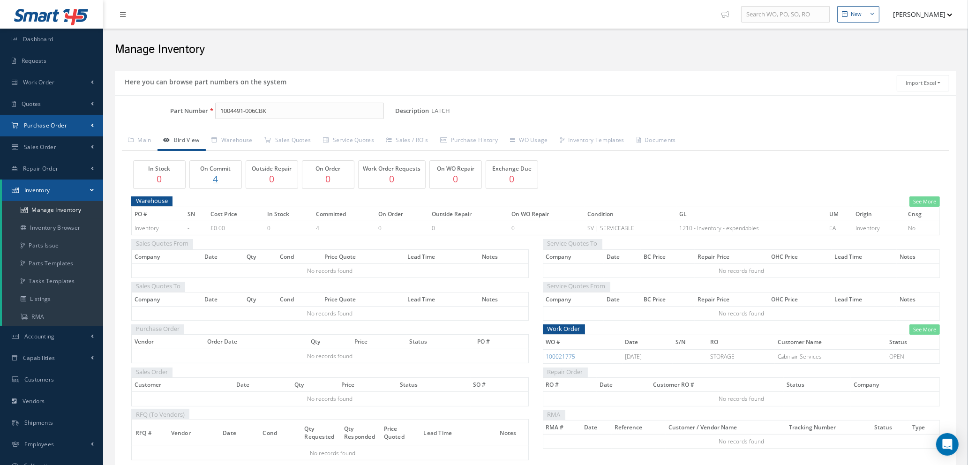
click at [53, 123] on span "Purchase Order" at bounding box center [45, 125] width 43 height 8
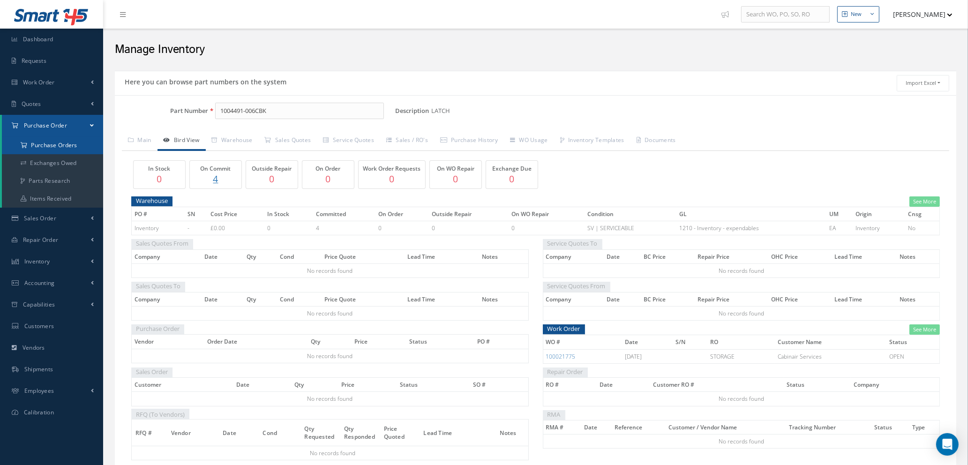
click at [45, 143] on a=1&status_id=2&status_id=3&status_id=5&collapsedFilters"] "Purchase Orders" at bounding box center [52, 145] width 101 height 18
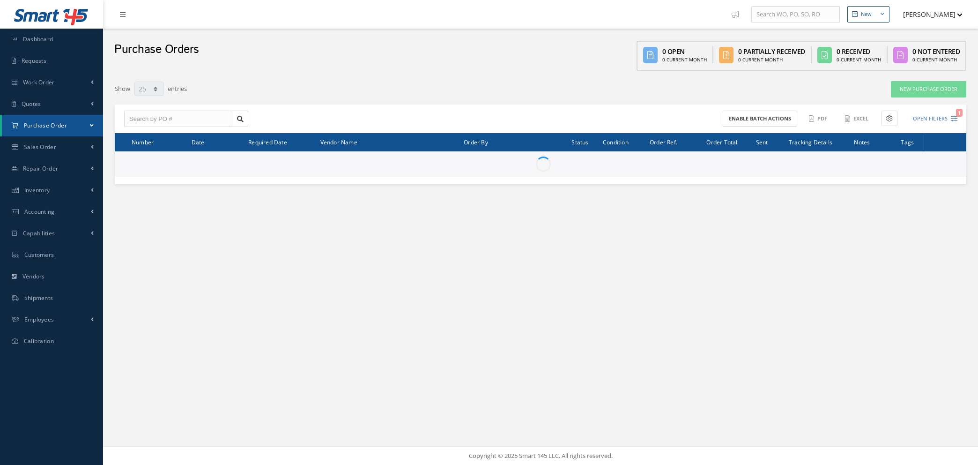
select select "25"
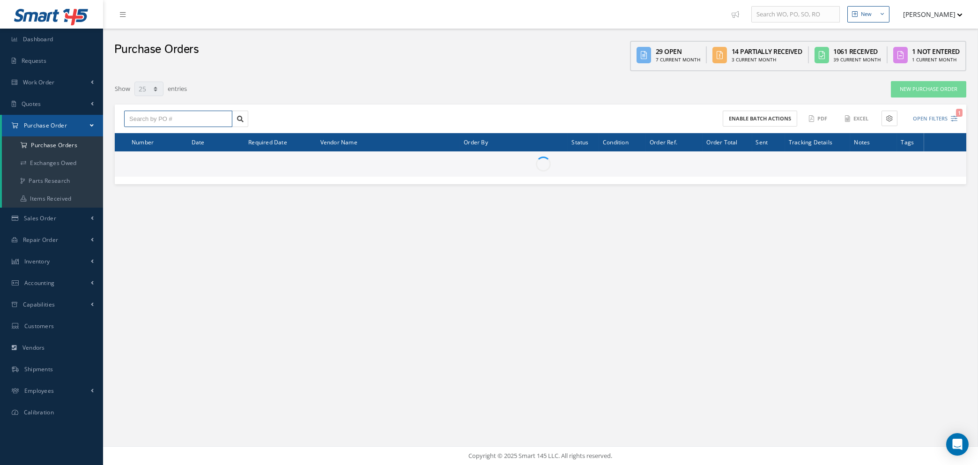
click at [196, 113] on input "text" at bounding box center [178, 119] width 108 height 17
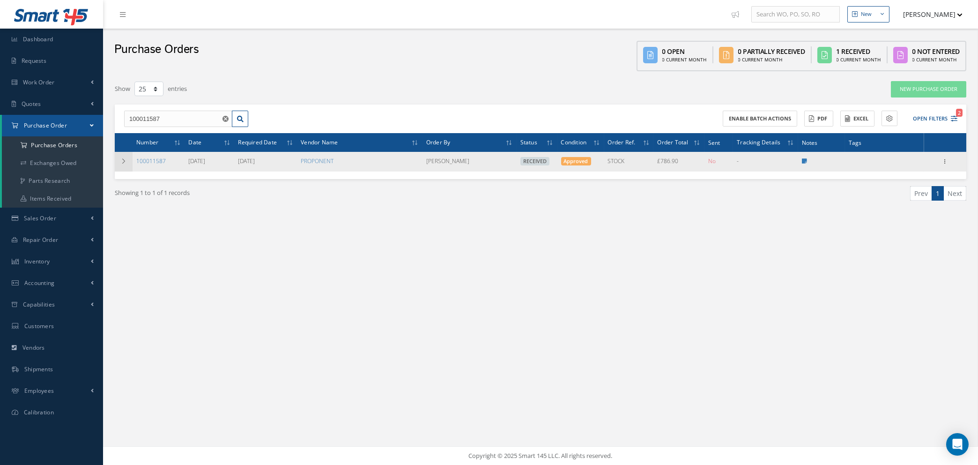
click at [122, 158] on icon at bounding box center [123, 161] width 7 height 6
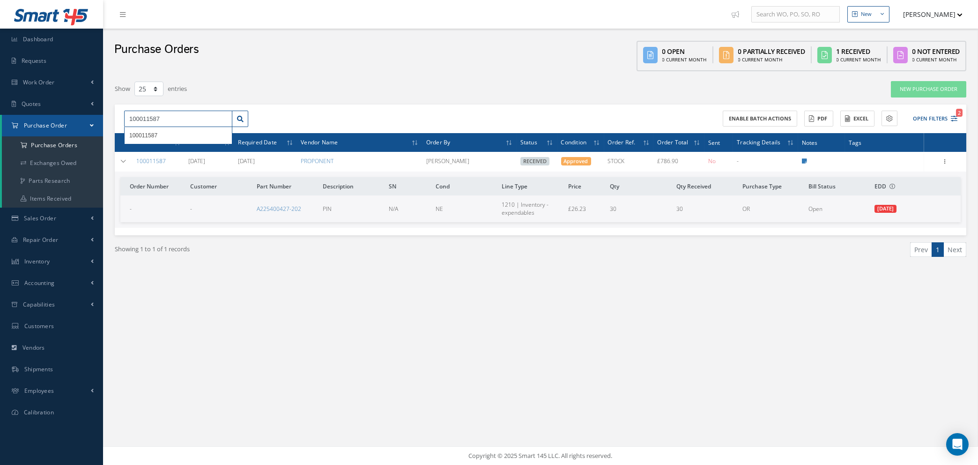
click at [167, 118] on input "100011587" at bounding box center [178, 119] width 108 height 17
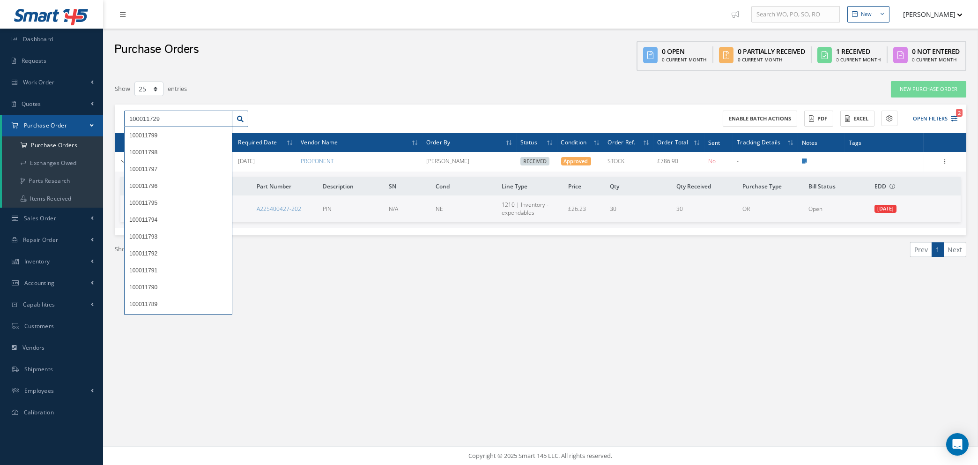
type input "100011729"
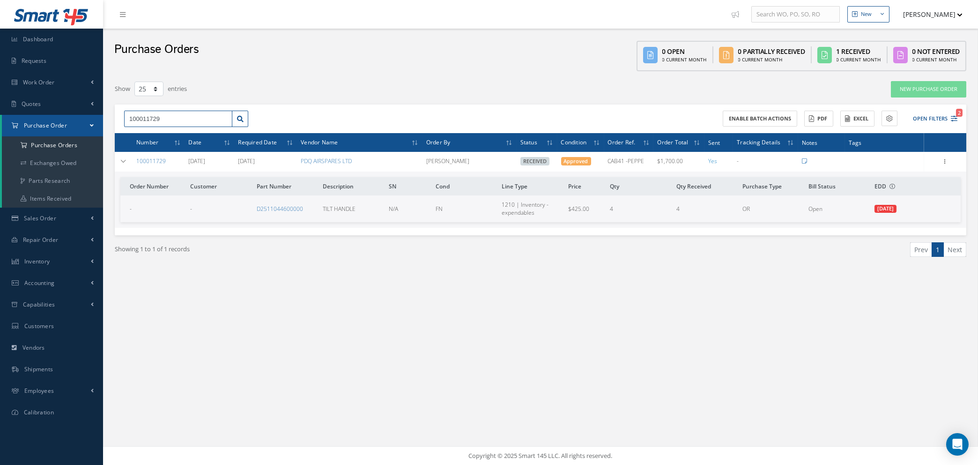
click at [165, 119] on input "100011729" at bounding box center [178, 119] width 108 height 17
drag, startPoint x: 171, startPoint y: 116, endPoint x: 18, endPoint y: 104, distance: 153.7
click at [18, 104] on div "Smart 145 Dashboard Requests Work Order Work Order Work Order Quotes Work Order…" at bounding box center [489, 232] width 978 height 465
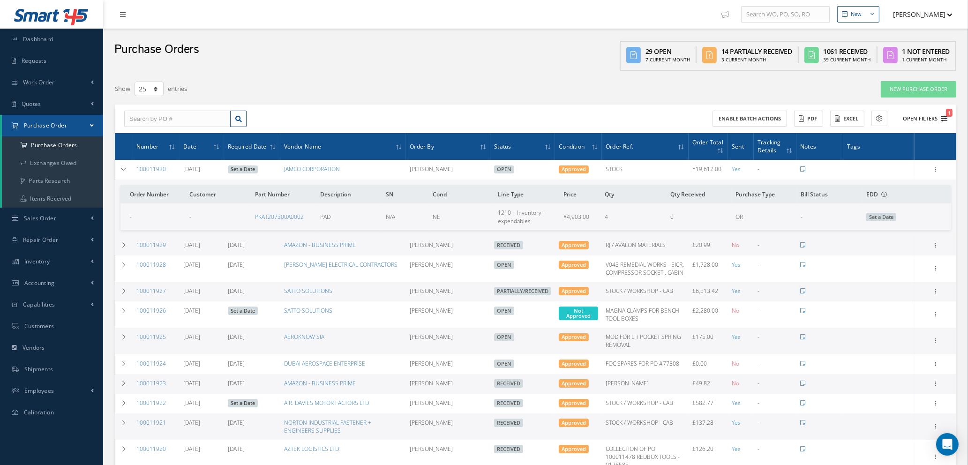
click at [942, 115] on icon "1" at bounding box center [943, 118] width 7 height 7
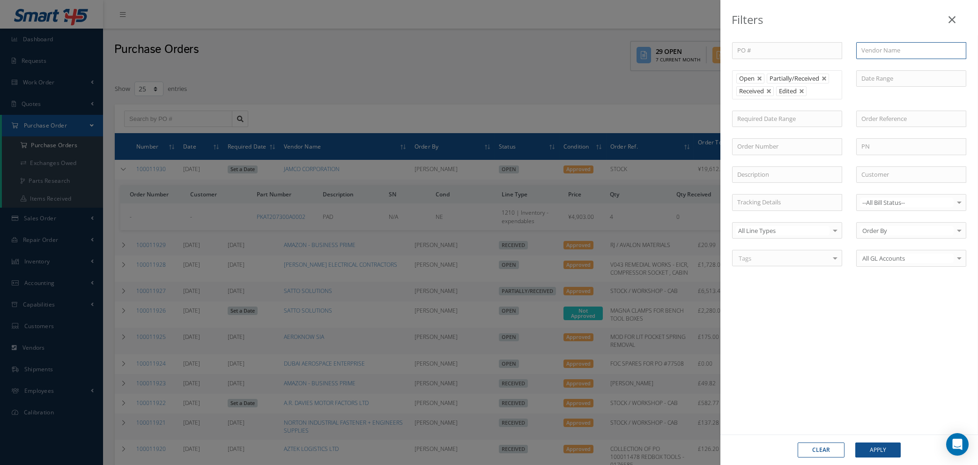
click at [875, 47] on input "text" at bounding box center [911, 50] width 110 height 17
click at [881, 74] on span "LIGHTNING PACKAGING SUPPLIES LTD" at bounding box center [896, 72] width 68 height 18
type input "LIGHTNING PACKAGING SUPPLIES LTD"
click at [867, 447] on button "Apply" at bounding box center [878, 449] width 45 height 15
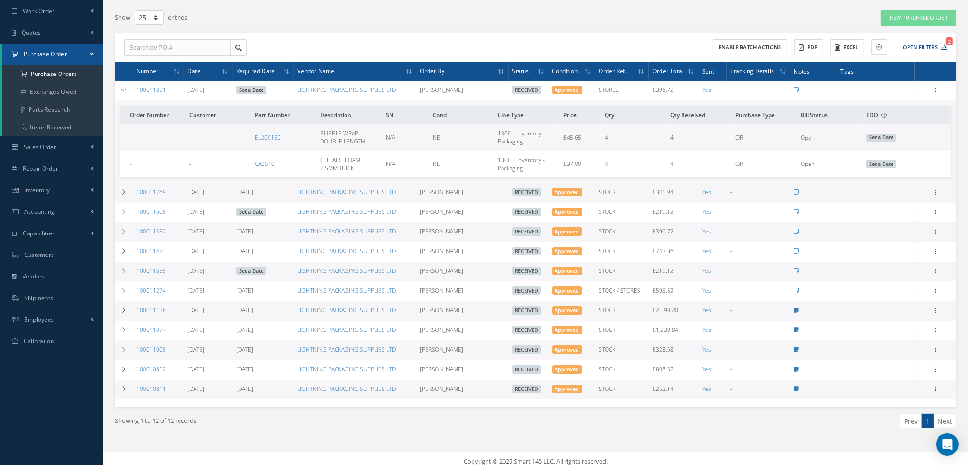
scroll to position [76, 0]
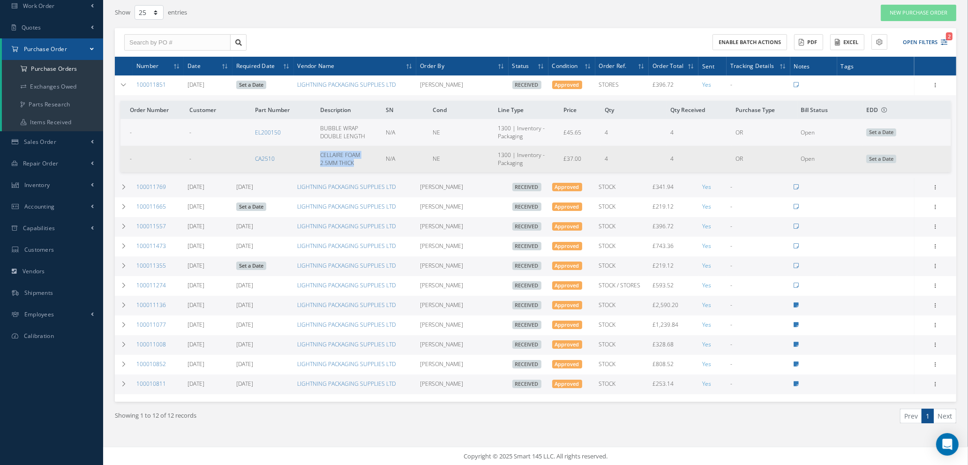
drag, startPoint x: 319, startPoint y: 153, endPoint x: 363, endPoint y: 159, distance: 44.9
click at [363, 159] on td "CELLAIRE FOAM 2.5MM THICK" at bounding box center [348, 159] width 65 height 26
copy span "CELLAIRE FOAM 2.5MM THICK"
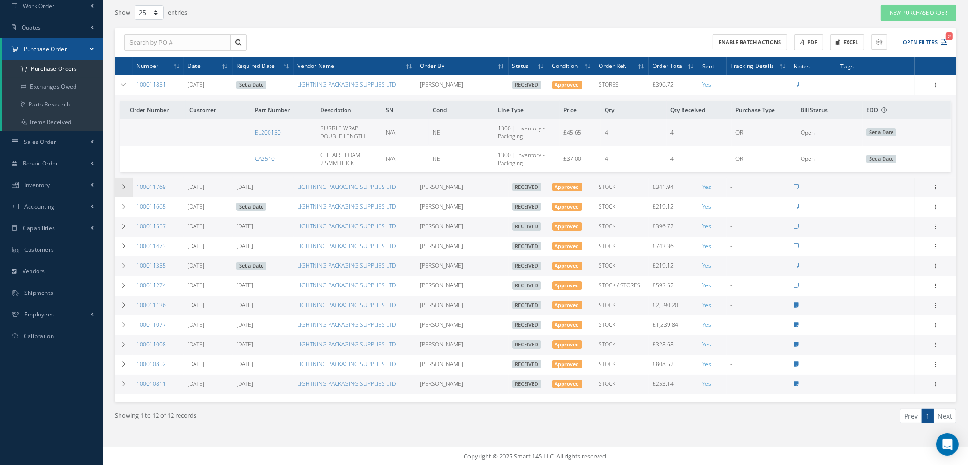
click at [122, 188] on icon at bounding box center [123, 187] width 7 height 6
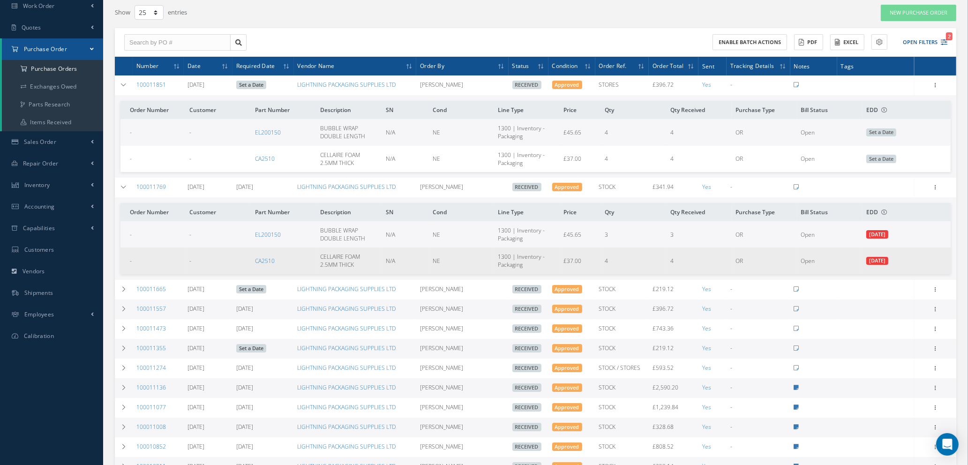
scroll to position [158, 0]
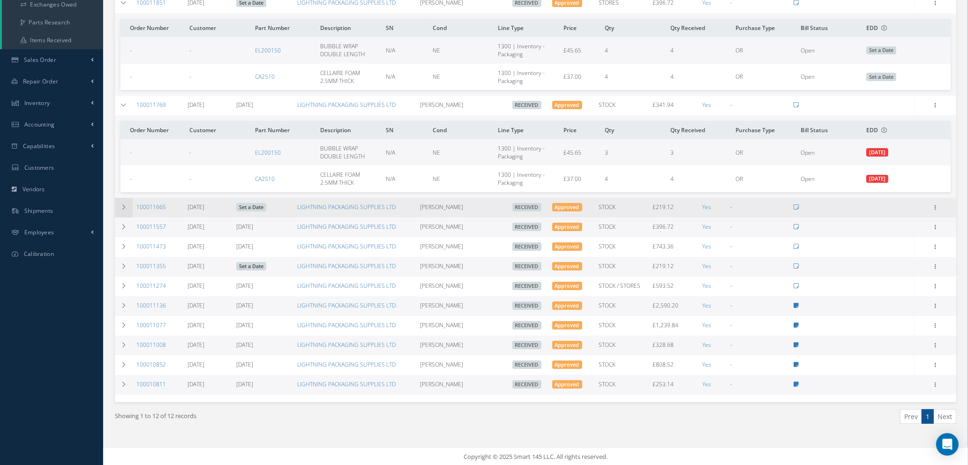
click at [120, 204] on icon at bounding box center [123, 207] width 7 height 6
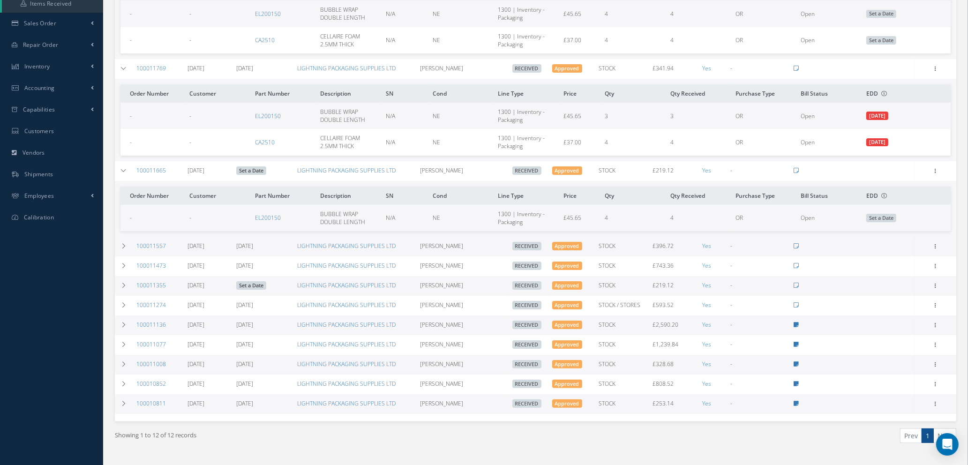
scroll to position [214, 0]
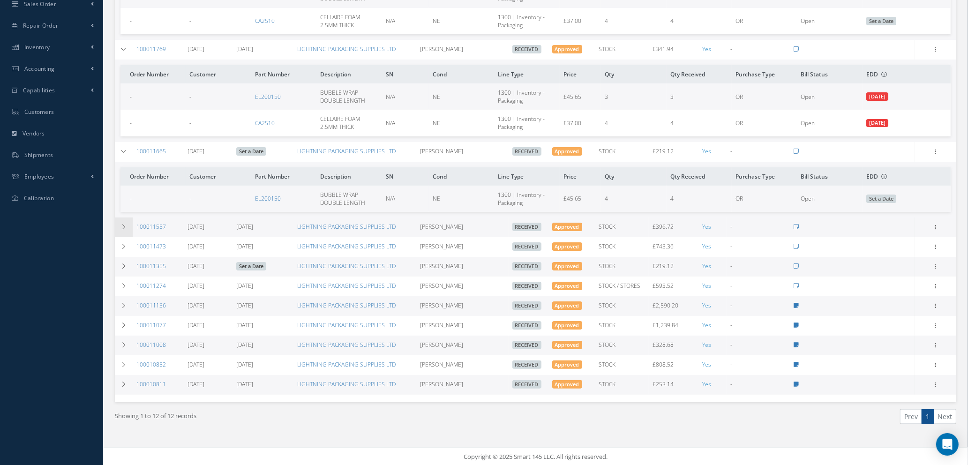
click at [121, 224] on icon at bounding box center [123, 227] width 7 height 6
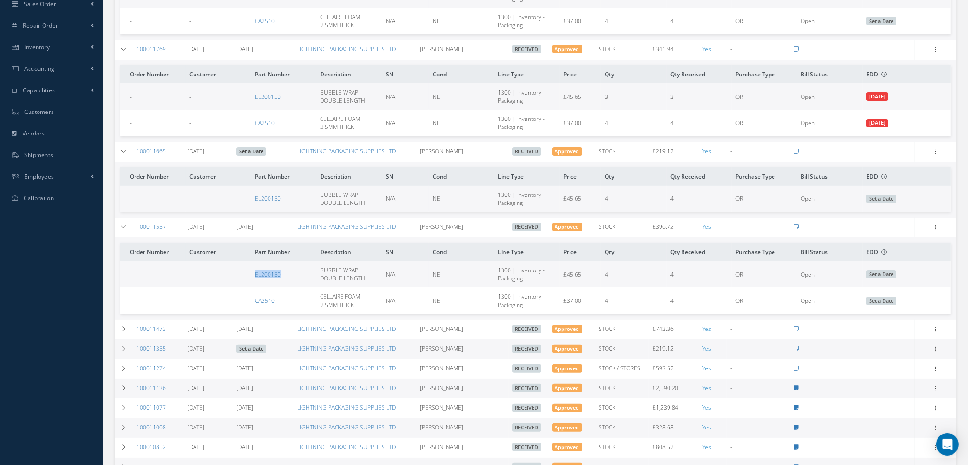
drag, startPoint x: 254, startPoint y: 269, endPoint x: 286, endPoint y: 271, distance: 32.4
click at [286, 271] on td "EL200150" at bounding box center [283, 274] width 65 height 26
copy link "EL200150"
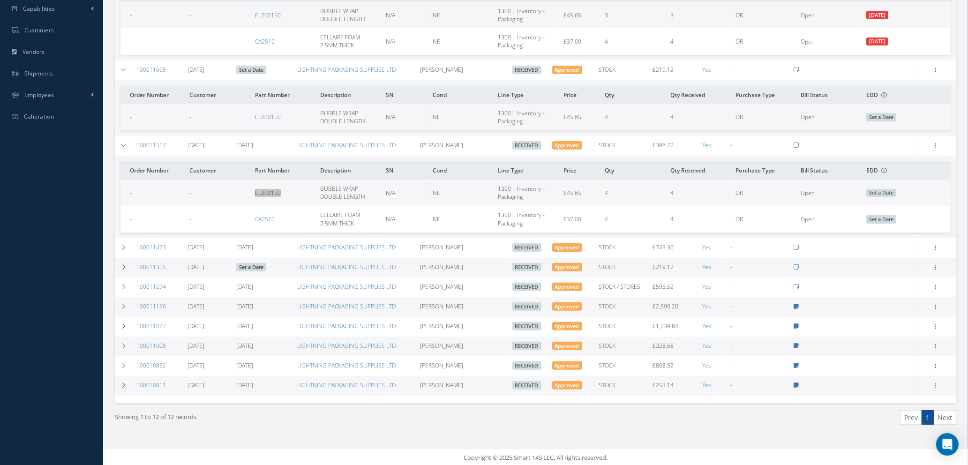
scroll to position [296, 0]
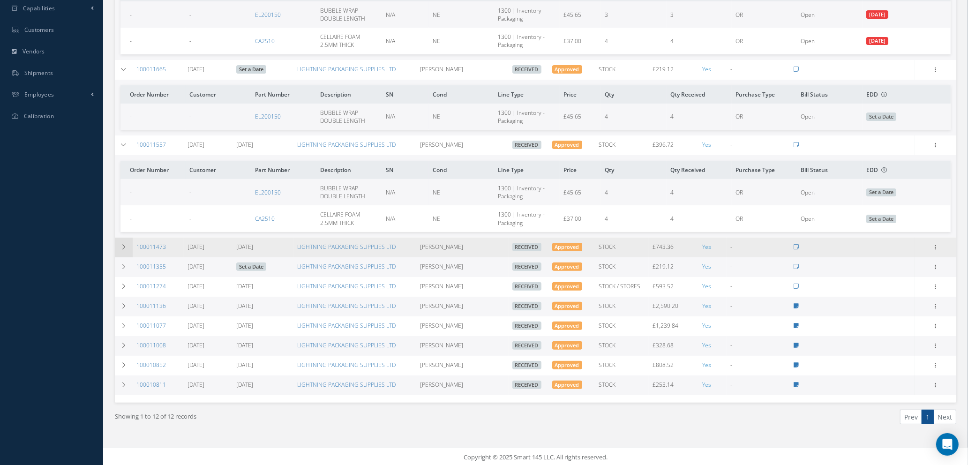
click at [122, 246] on icon at bounding box center [123, 247] width 7 height 6
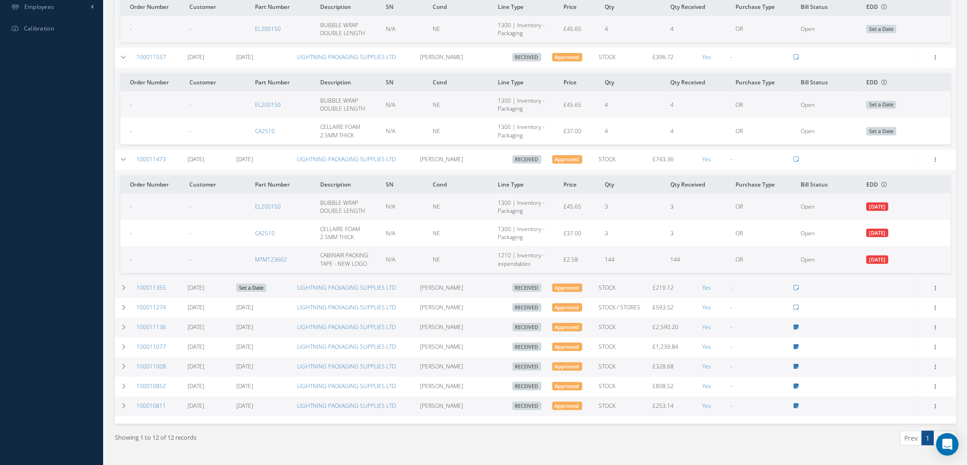
scroll to position [405, 0]
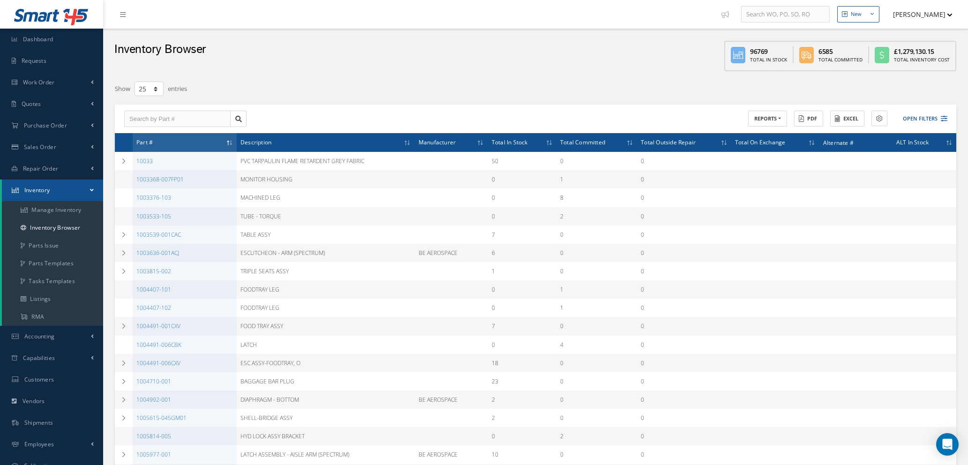
select select "25"
click at [60, 211] on link "Manage Inventory" at bounding box center [52, 210] width 101 height 18
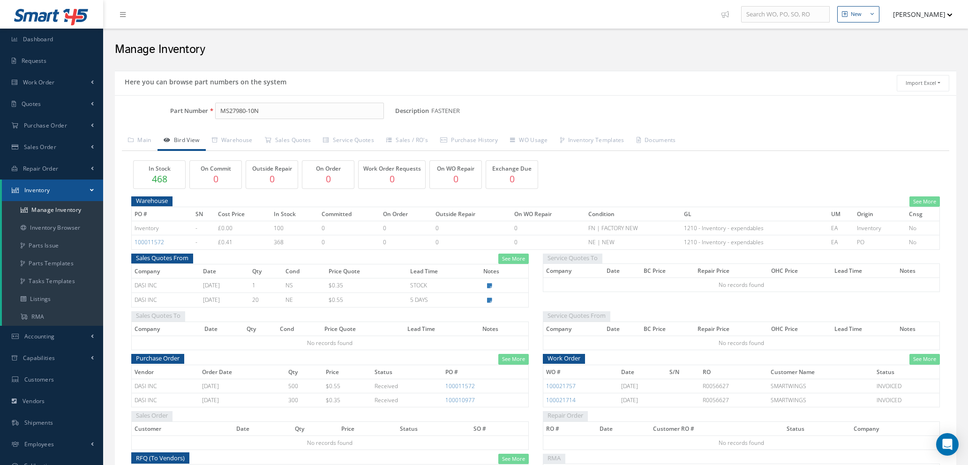
scroll to position [45, 0]
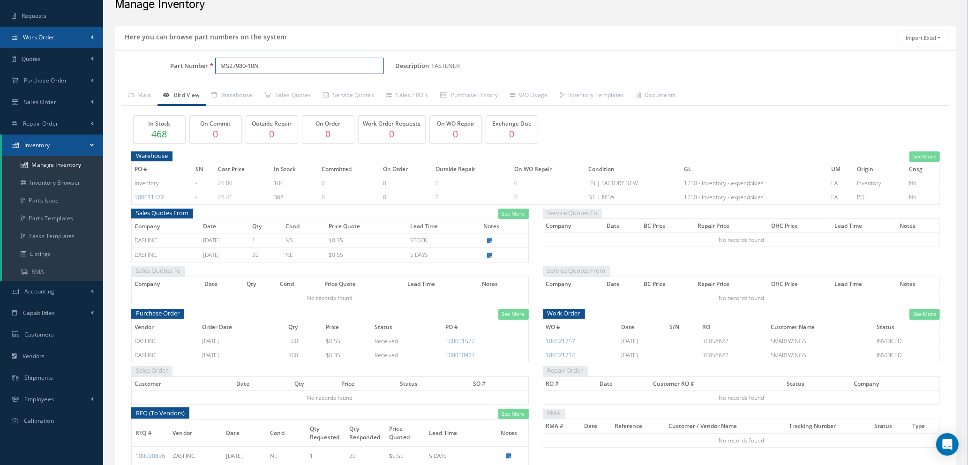
drag, startPoint x: 271, startPoint y: 63, endPoint x: 51, endPoint y: 37, distance: 221.4
click at [51, 37] on div "Smart 145 Dashboard Requests Work Order Work Order Work Order Quotes" at bounding box center [484, 245] width 968 height 580
click at [250, 90] on span "CR3213-4-3" at bounding box center [260, 91] width 84 height 10
type input "CR3213-4-3"
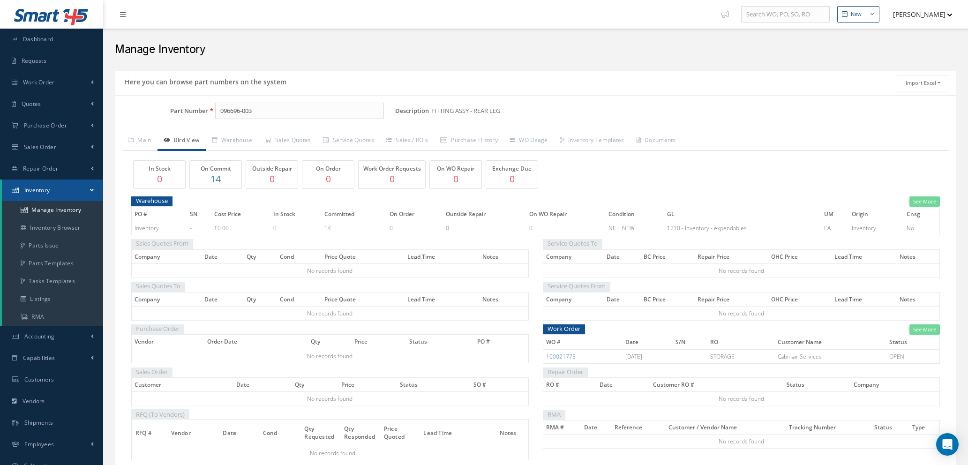
scroll to position [47, 0]
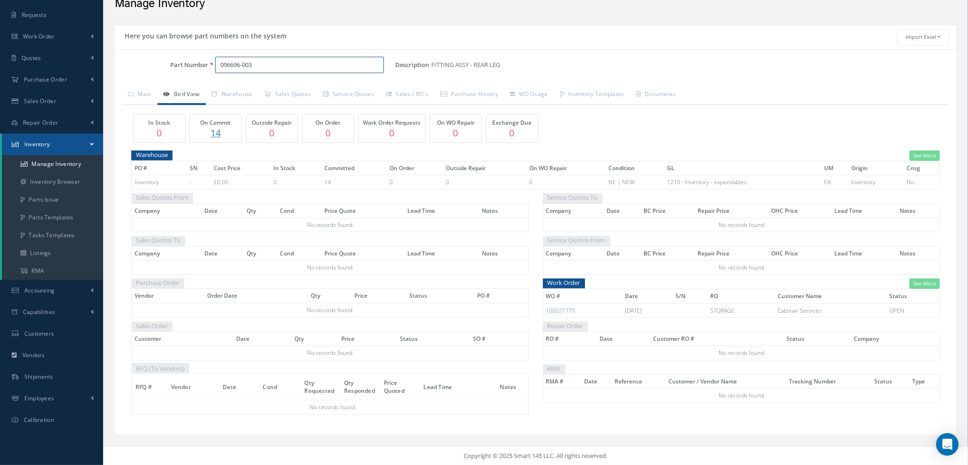
drag, startPoint x: 269, startPoint y: 66, endPoint x: 177, endPoint y: 65, distance: 92.3
click at [177, 65] on div "Part Number 096696-003" at bounding box center [255, 65] width 280 height 17
click at [251, 88] on span "D754163-11" at bounding box center [260, 90] width 84 height 10
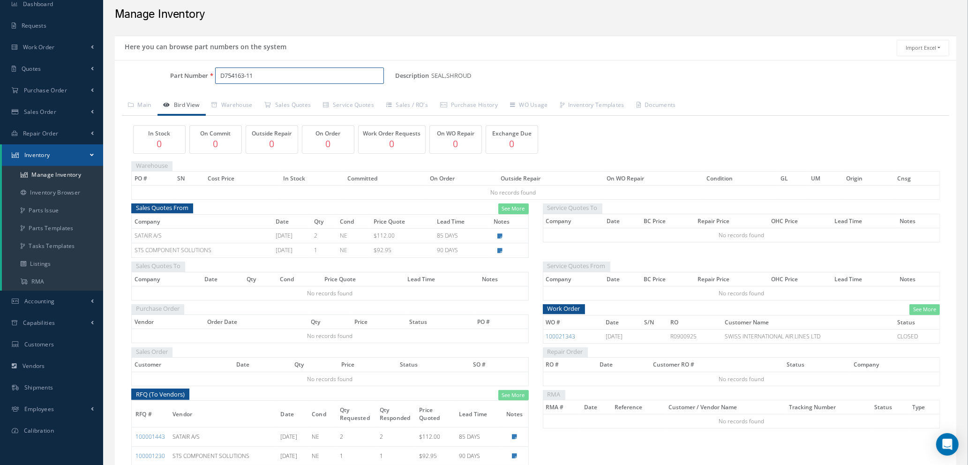
scroll to position [105, 0]
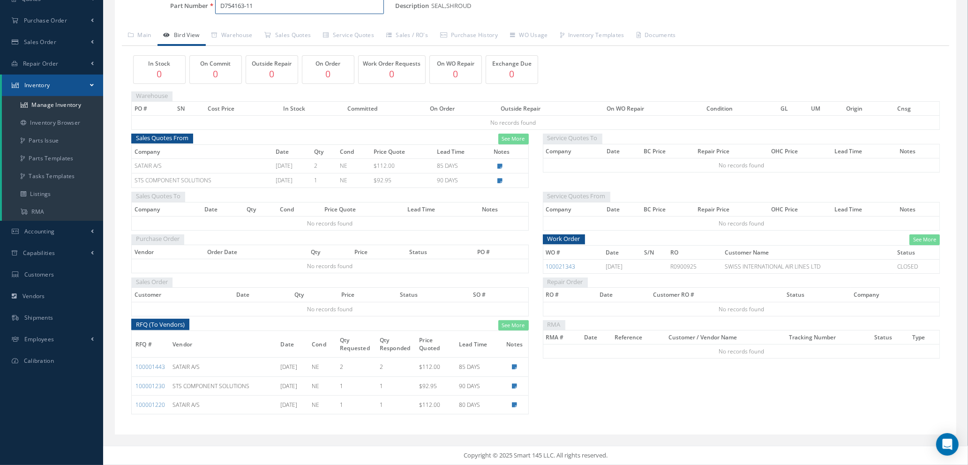
type input "D754163-11"
click at [922, 239] on link "See More" at bounding box center [924, 239] width 30 height 11
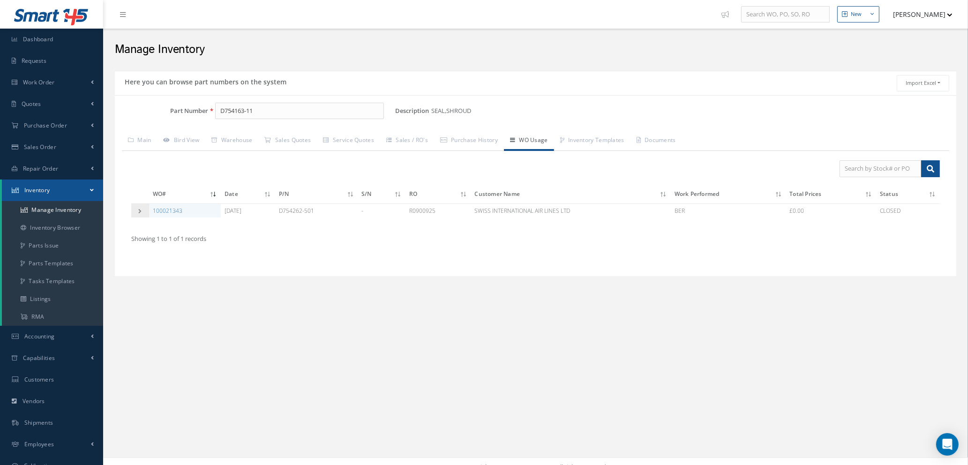
click at [143, 210] on td at bounding box center [140, 210] width 18 height 14
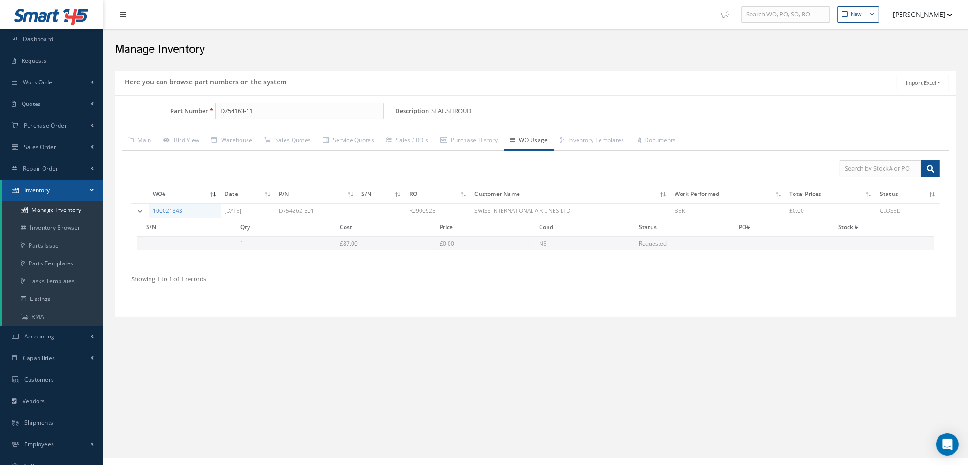
click at [167, 210] on link "100021343" at bounding box center [168, 211] width 30 height 8
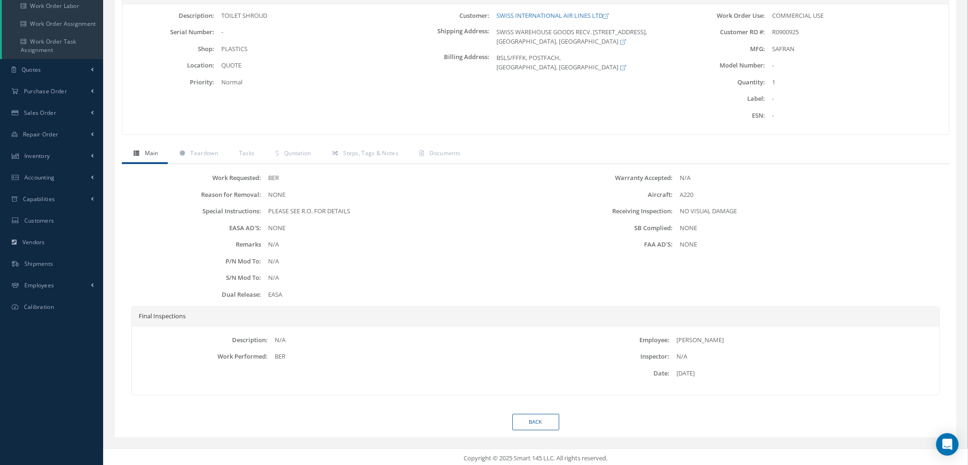
scroll to position [134, 0]
click at [302, 151] on span "Quotation" at bounding box center [297, 151] width 27 height 8
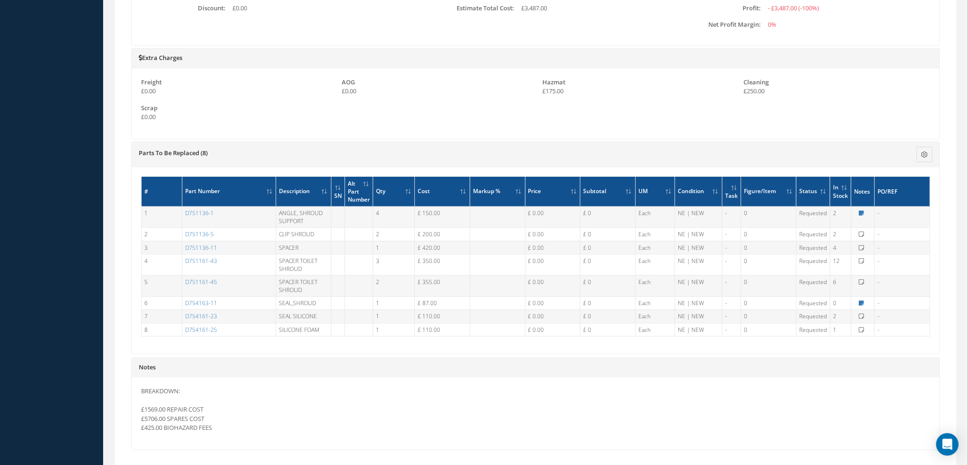
scroll to position [625, 0]
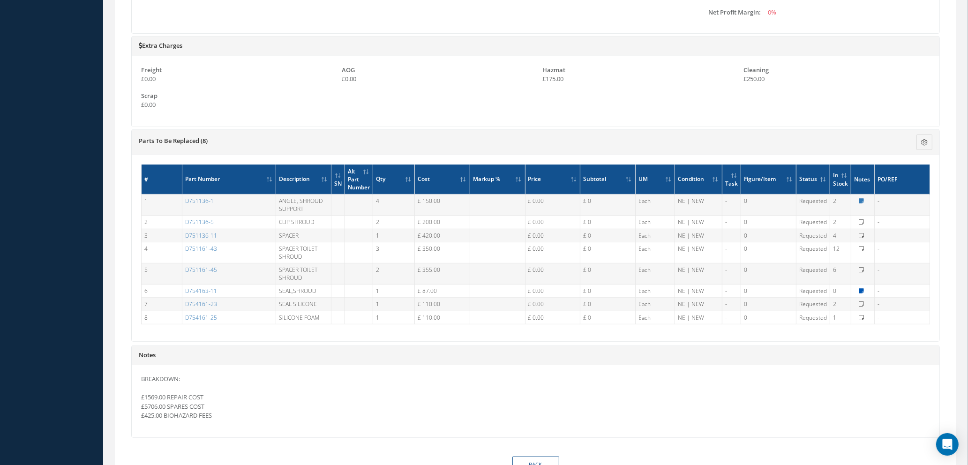
click at [859, 290] on icon at bounding box center [860, 291] width 5 height 6
type textarea "NO STOCK UNTIL [DATE]"
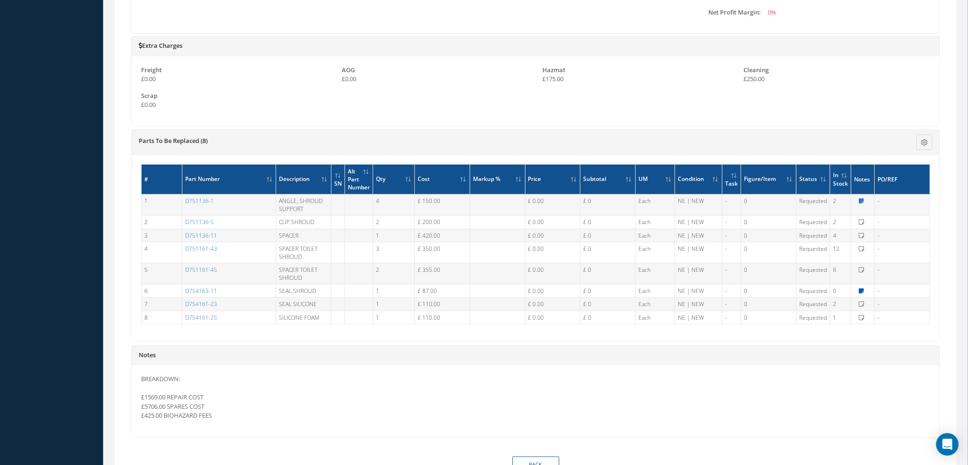
type textarea "NO STOCK UNTIL [DATE]"
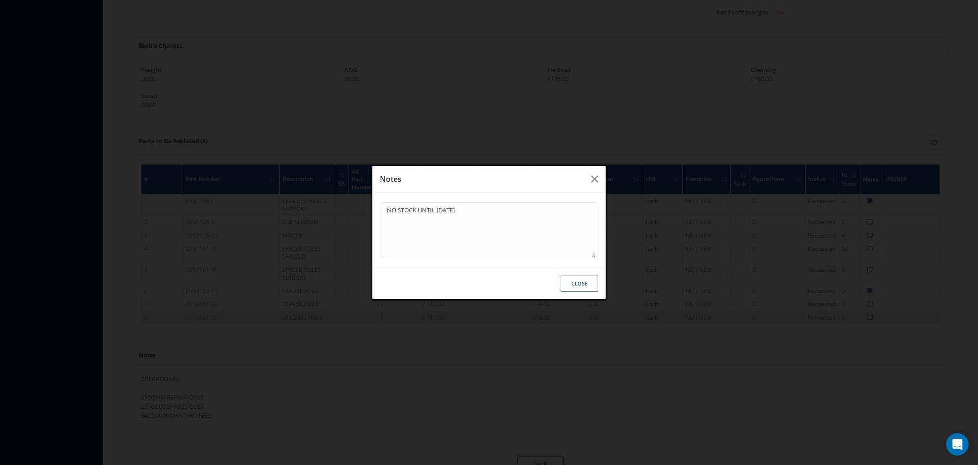
click at [581, 281] on button "Close" at bounding box center [579, 283] width 37 height 16
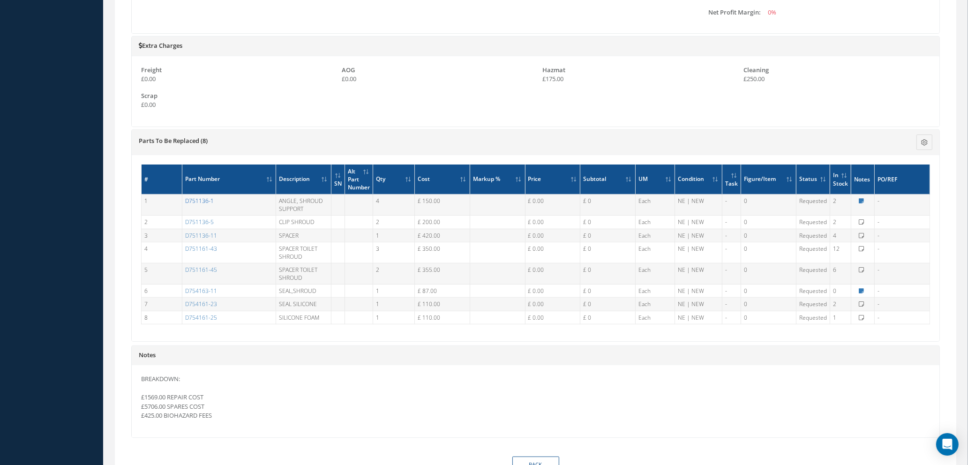
click at [200, 200] on link "D751136-1" at bounding box center [199, 201] width 29 height 8
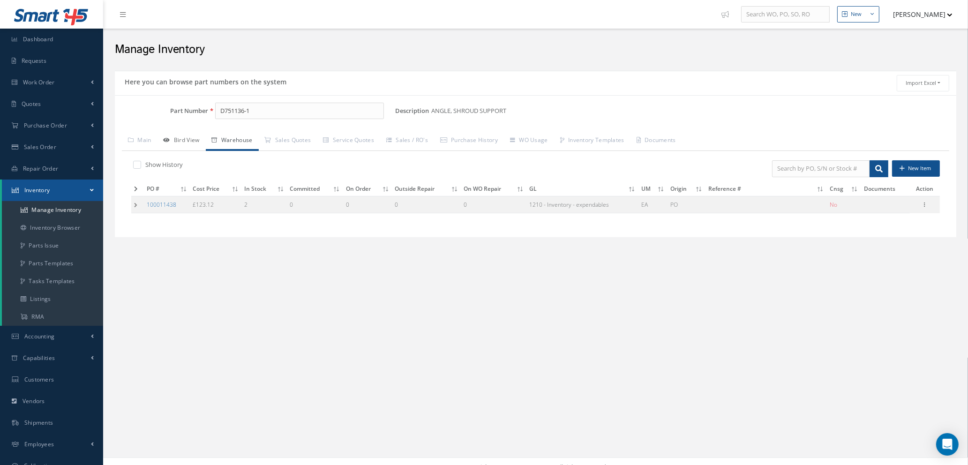
click at [185, 141] on link "Bird View" at bounding box center [181, 141] width 48 height 20
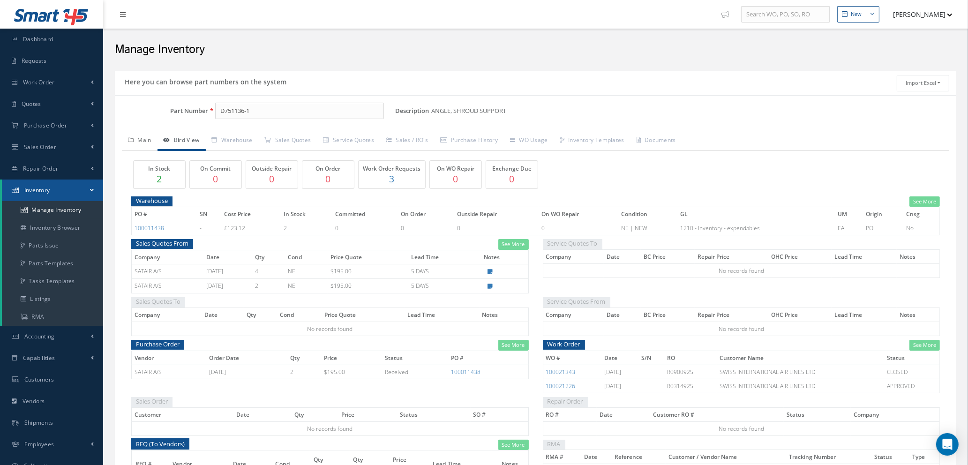
click at [145, 139] on link "Main" at bounding box center [140, 141] width 36 height 20
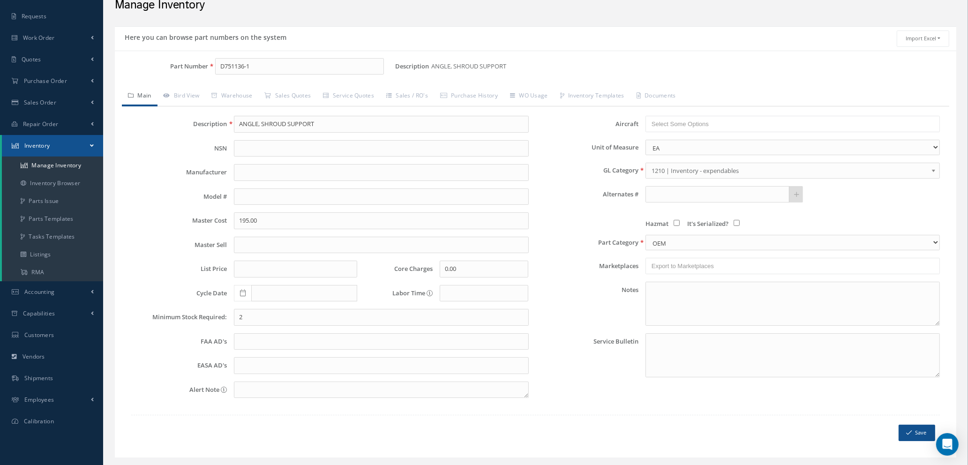
scroll to position [67, 0]
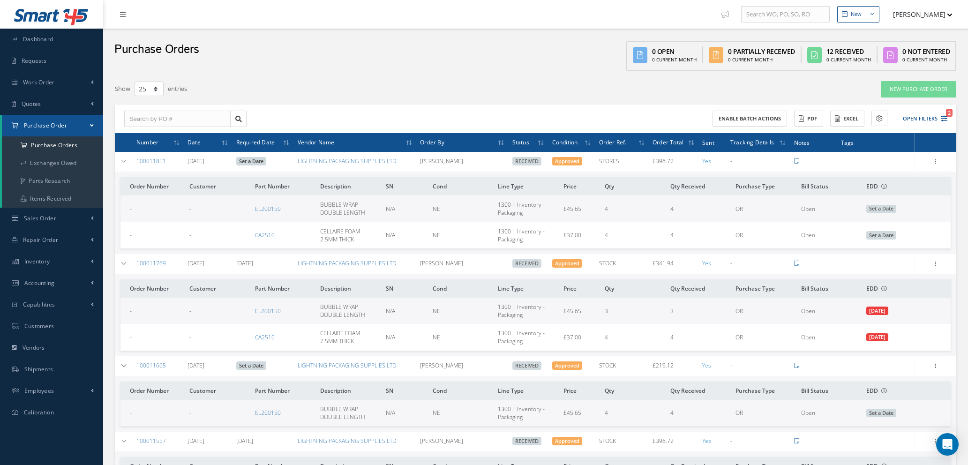
select select "25"
click at [943, 116] on icon "2" at bounding box center [943, 118] width 7 height 7
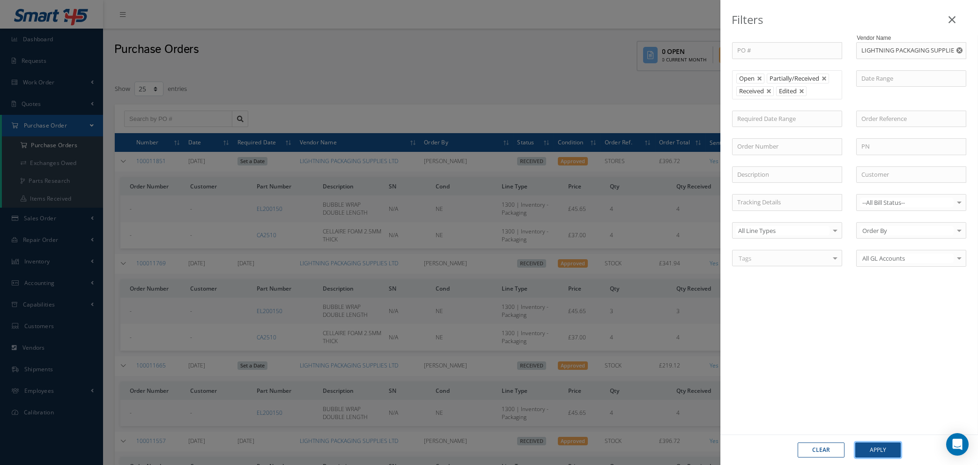
click at [875, 448] on button "Apply" at bounding box center [878, 449] width 45 height 15
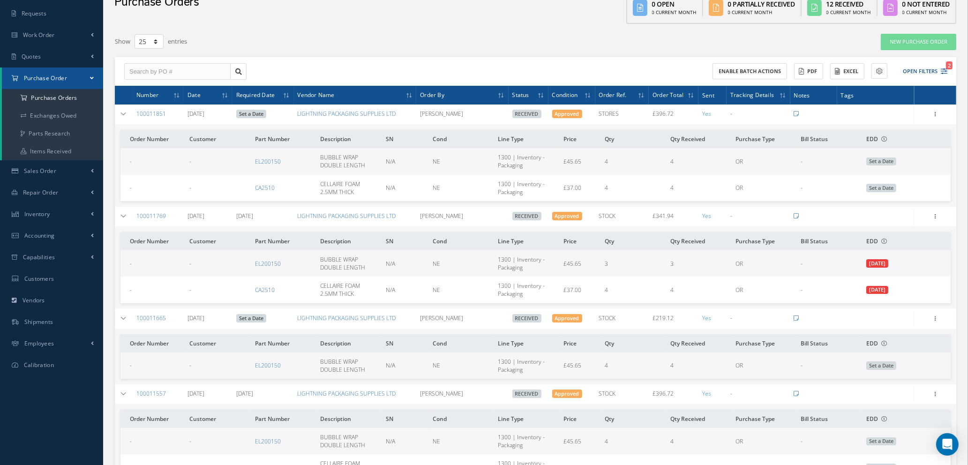
scroll to position [70, 0]
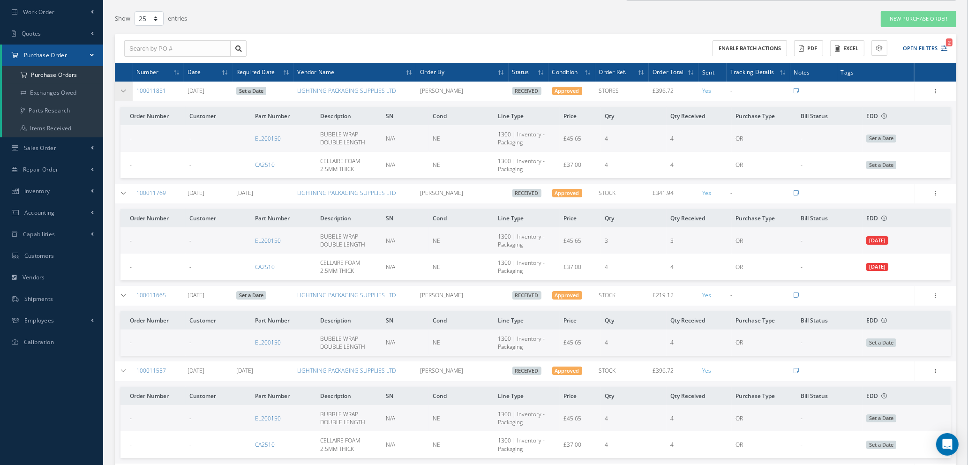
click at [121, 88] on icon at bounding box center [123, 91] width 7 height 6
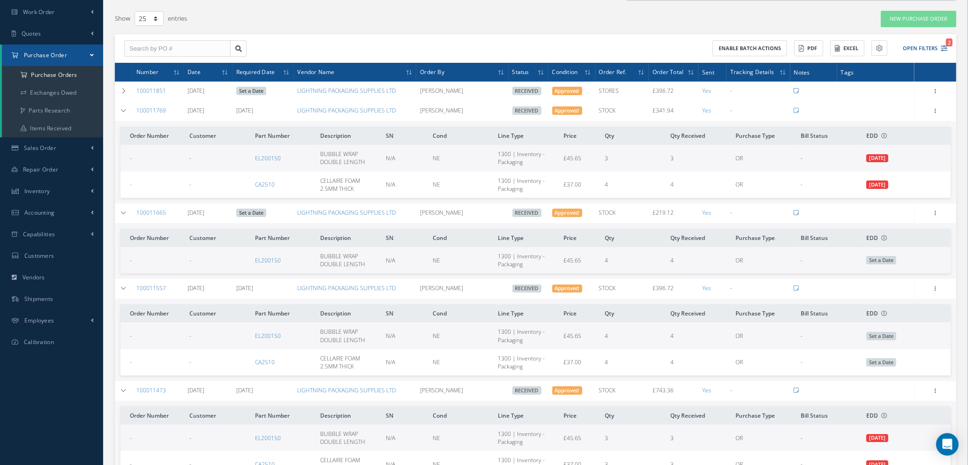
scroll to position [141, 0]
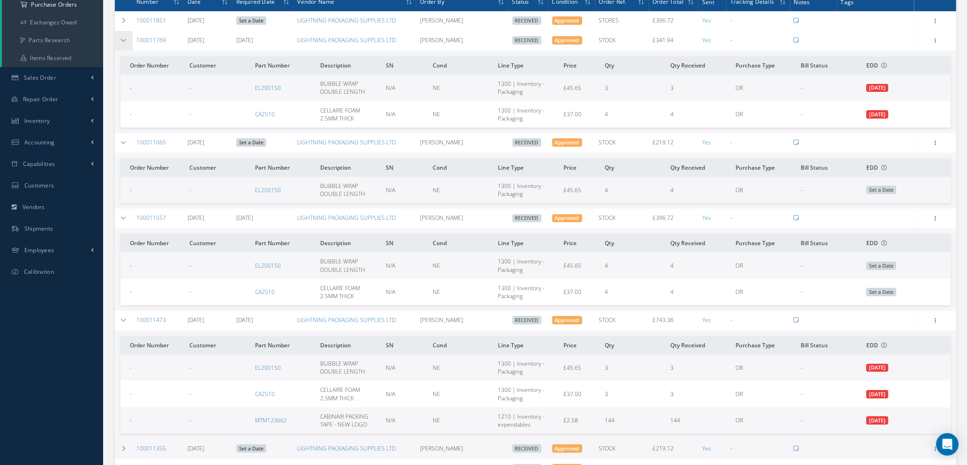
click at [125, 42] on icon at bounding box center [123, 40] width 7 height 6
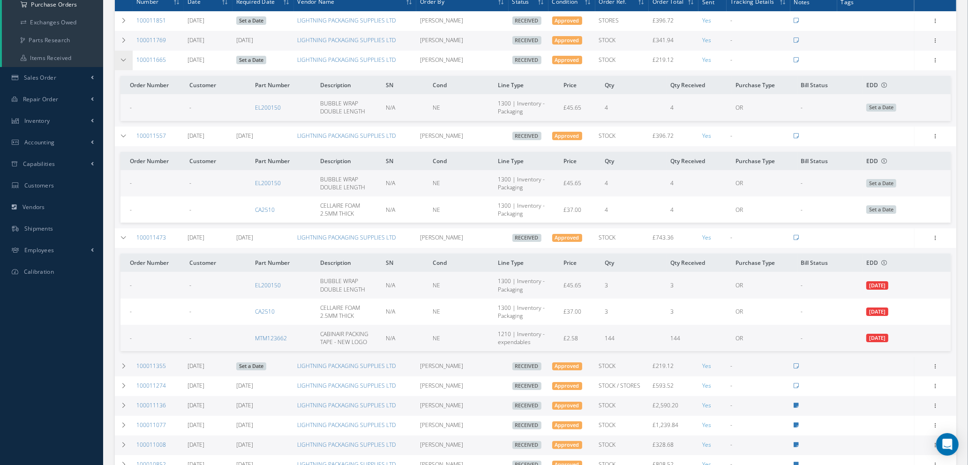
click at [124, 58] on icon at bounding box center [123, 60] width 7 height 6
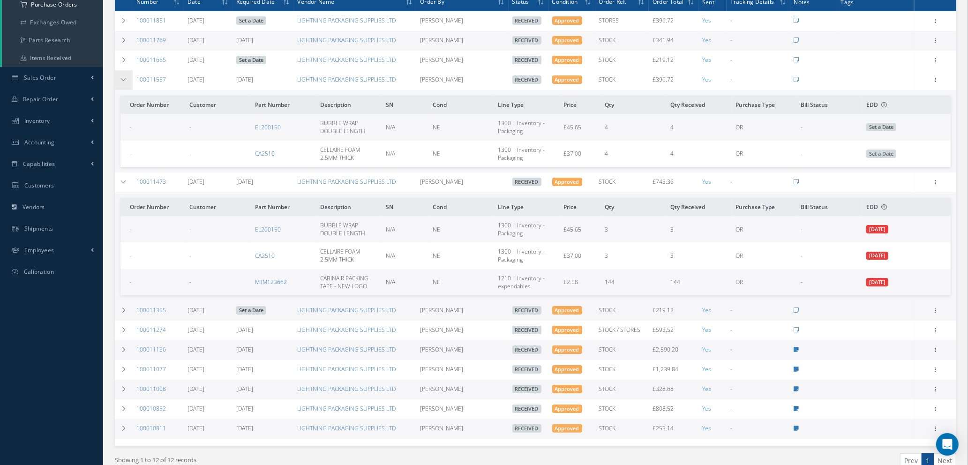
click at [122, 78] on icon at bounding box center [123, 80] width 7 height 6
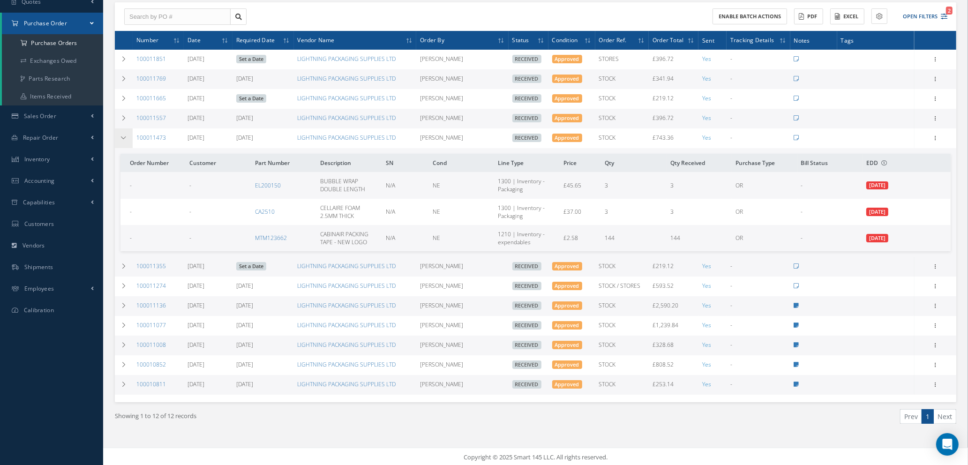
click at [121, 135] on icon at bounding box center [123, 138] width 7 height 6
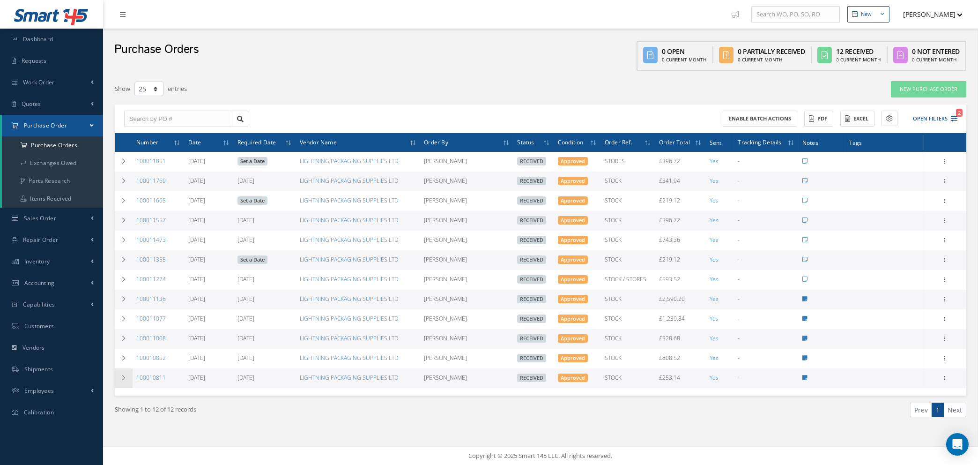
click at [121, 380] on td at bounding box center [124, 378] width 18 height 20
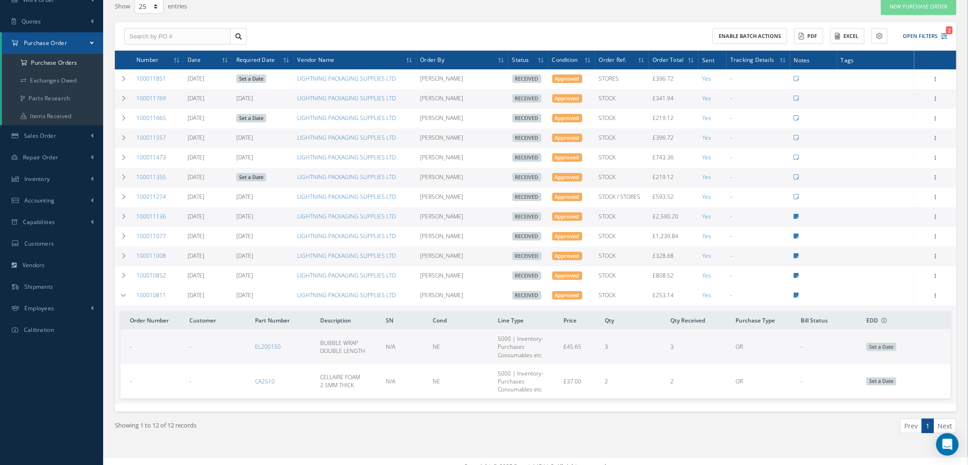
scroll to position [92, 0]
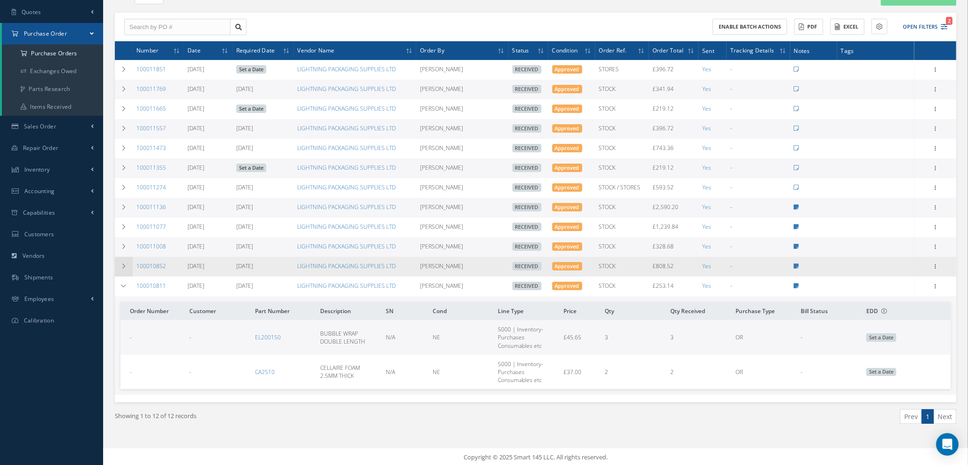
click at [124, 263] on icon at bounding box center [123, 266] width 7 height 6
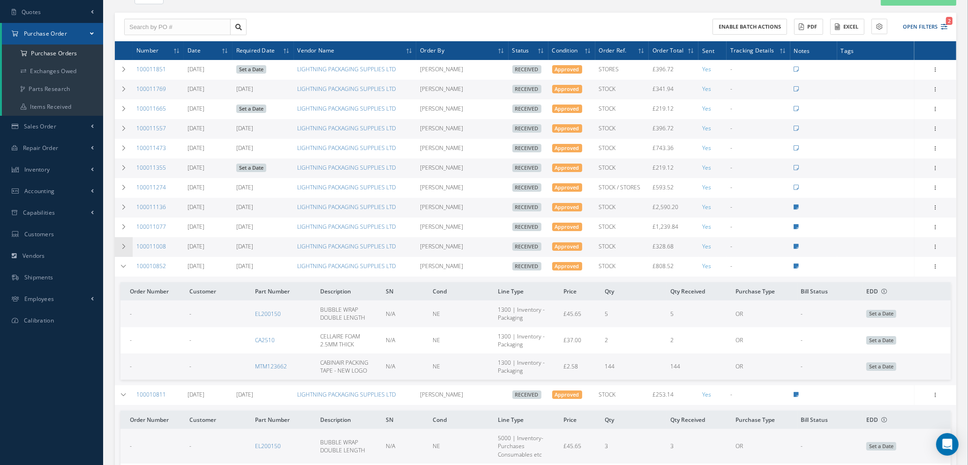
click at [121, 244] on icon at bounding box center [123, 247] width 7 height 6
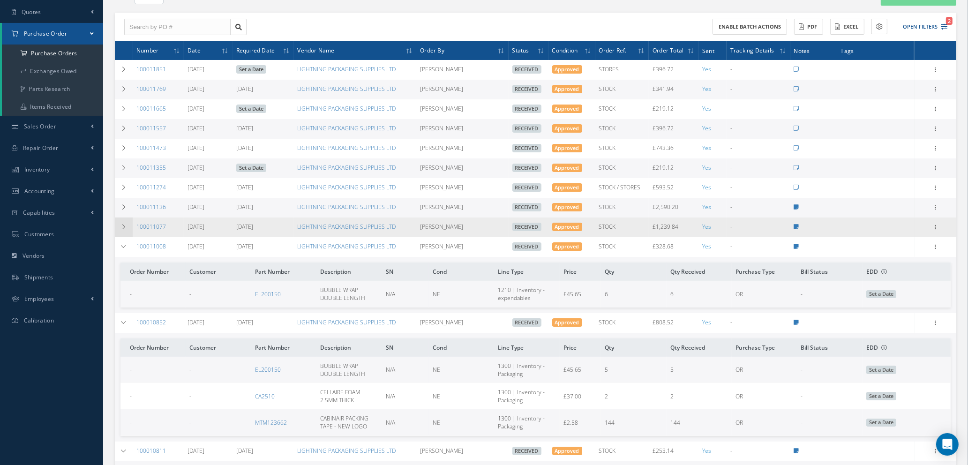
click at [122, 225] on icon at bounding box center [123, 227] width 7 height 6
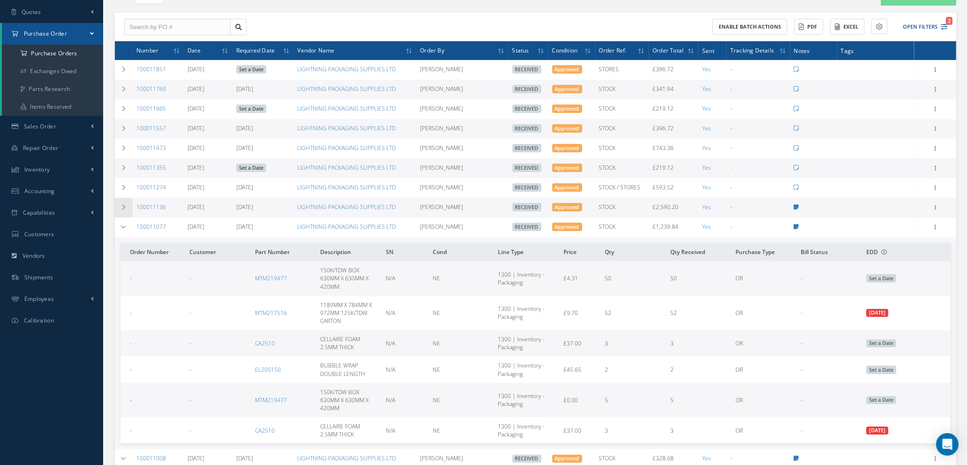
click at [120, 204] on icon at bounding box center [123, 207] width 7 height 6
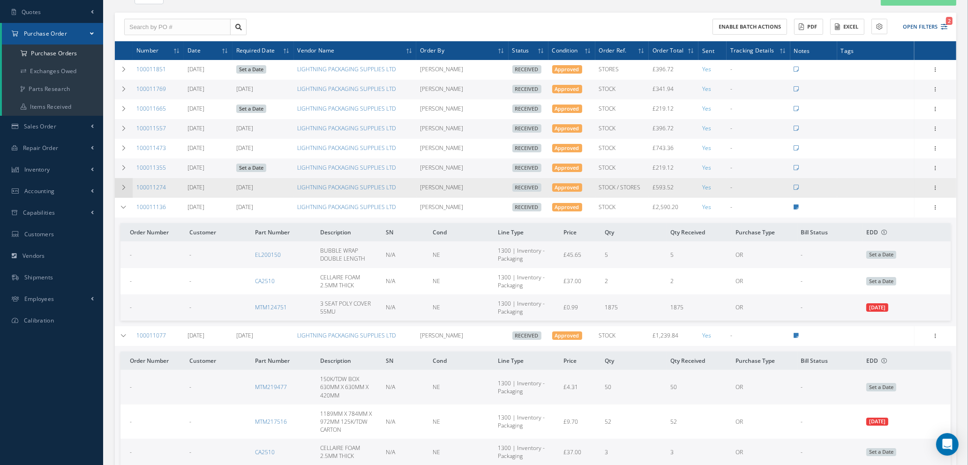
click at [122, 188] on icon at bounding box center [123, 188] width 7 height 6
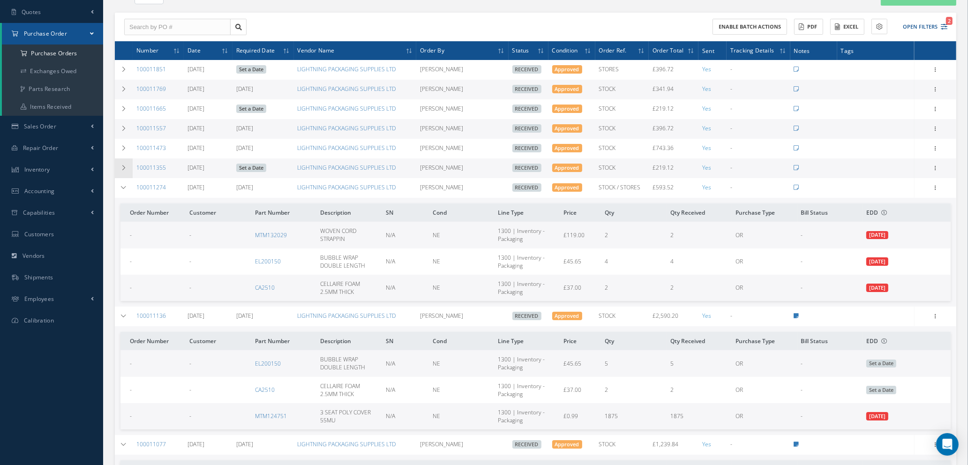
click at [122, 167] on icon at bounding box center [123, 168] width 7 height 6
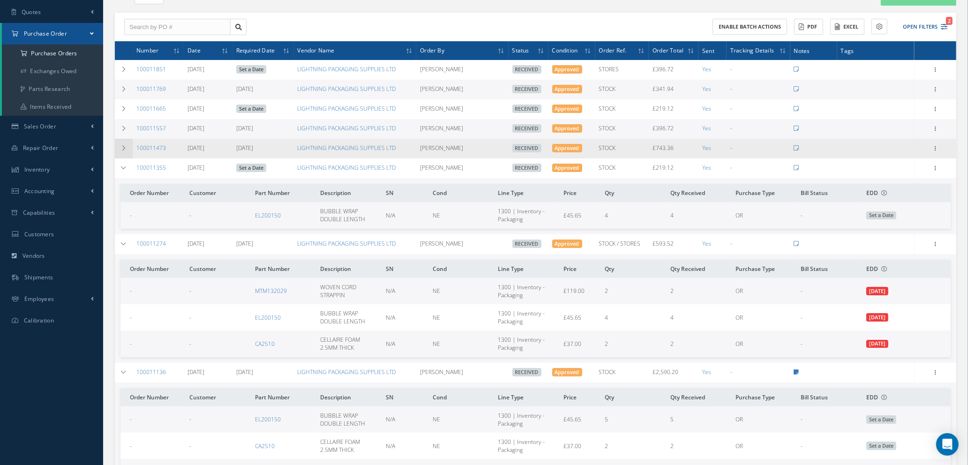
click at [125, 146] on icon at bounding box center [123, 148] width 7 height 6
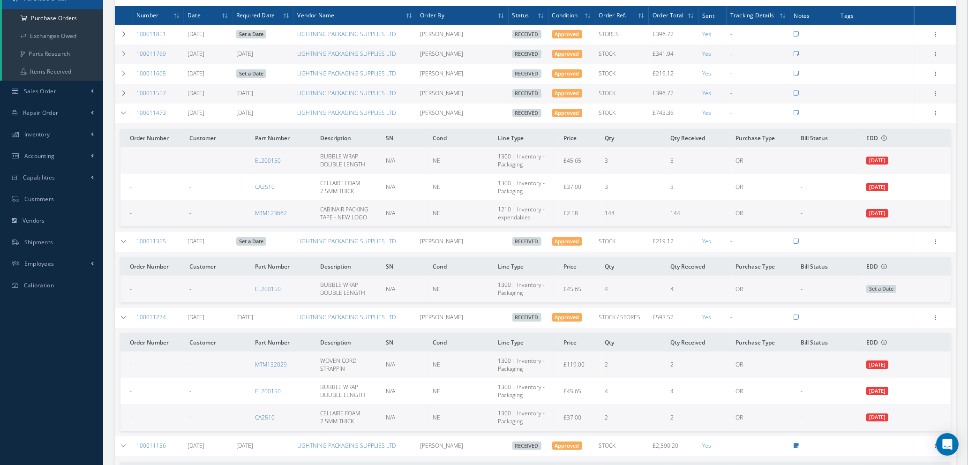
scroll to position [351, 0]
